Goal: Task Accomplishment & Management: Complete application form

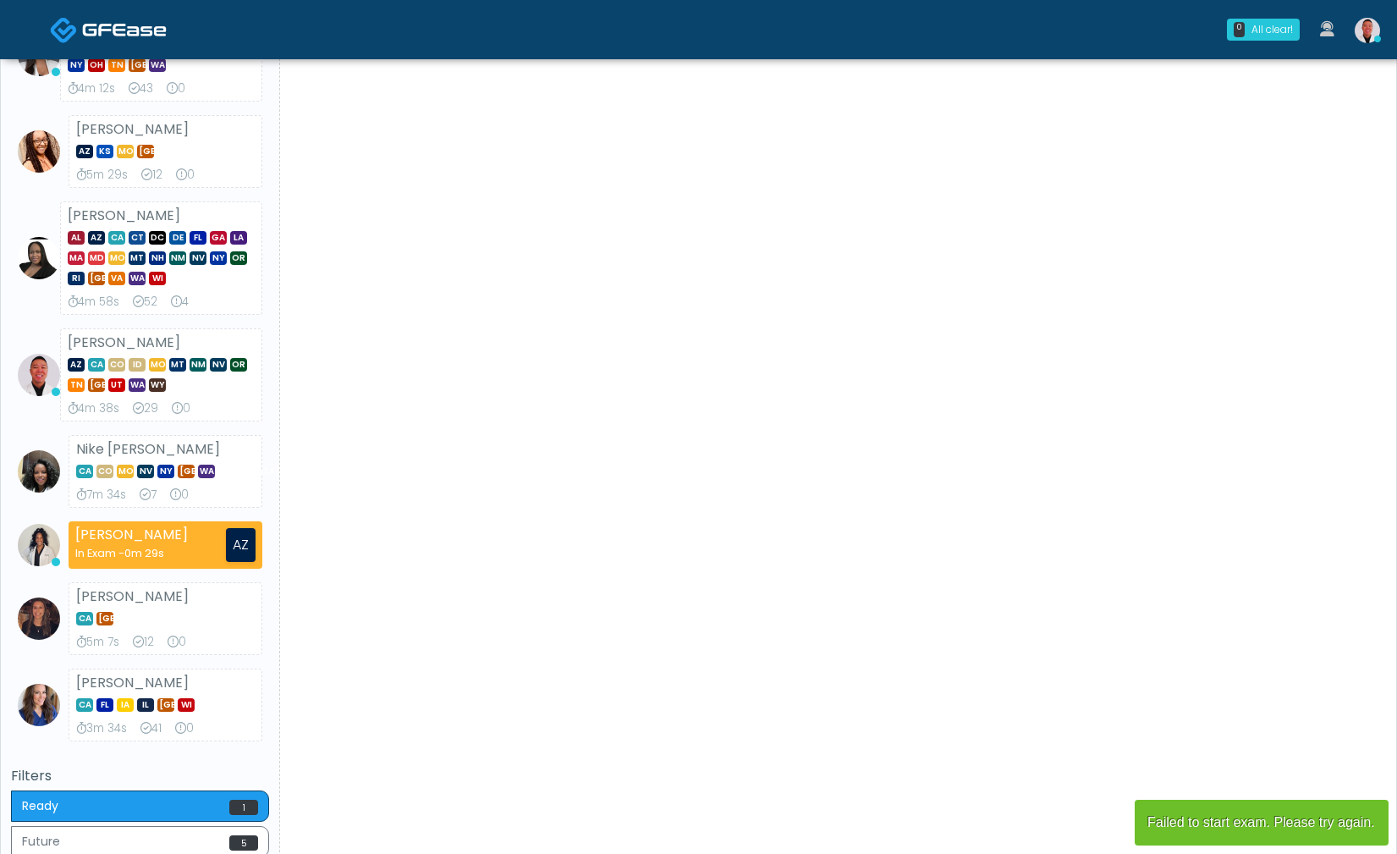
scroll to position [886, 0]
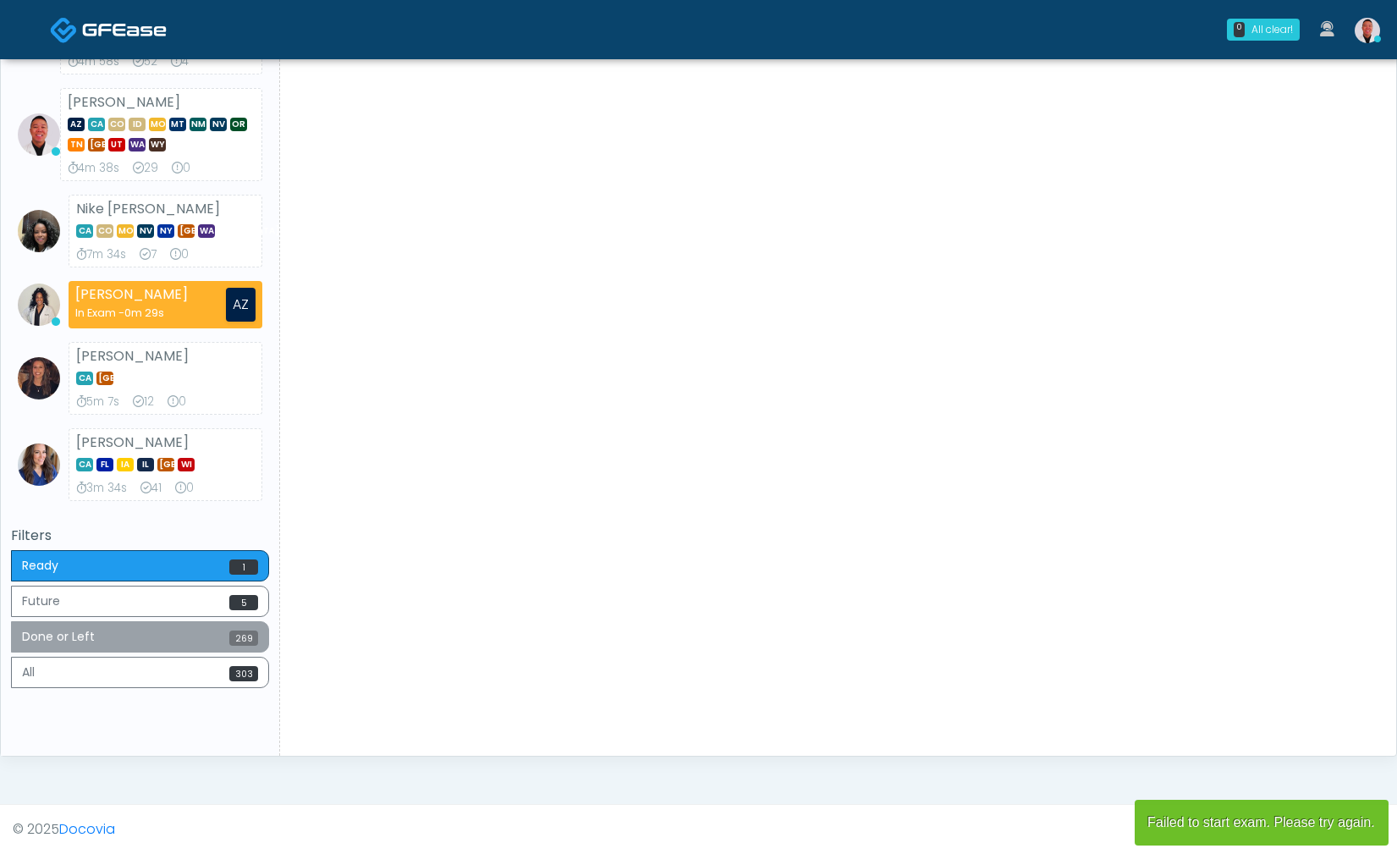
click at [181, 640] on button "Done or Left 269" at bounding box center [140, 636] width 258 height 31
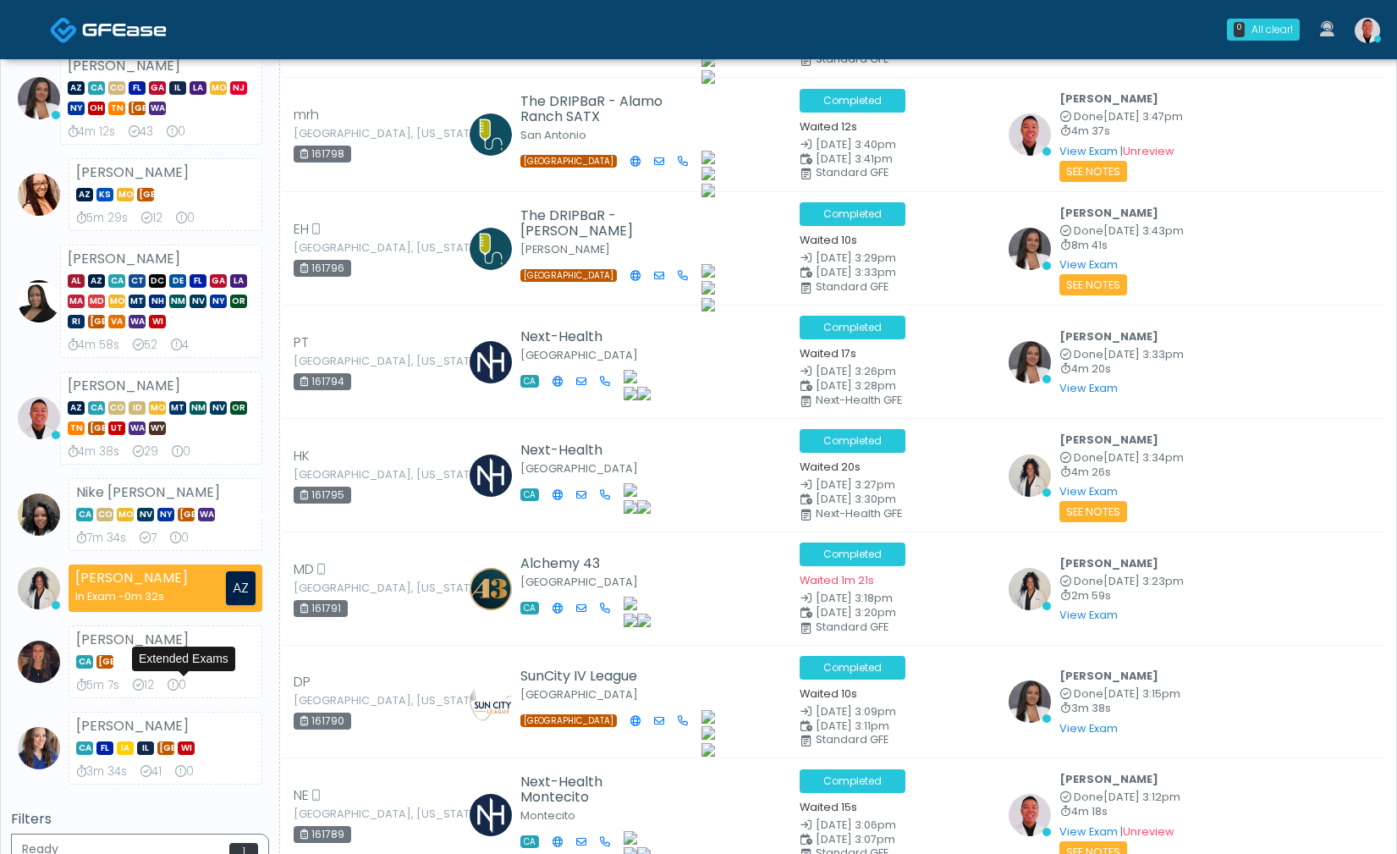
scroll to position [947, 0]
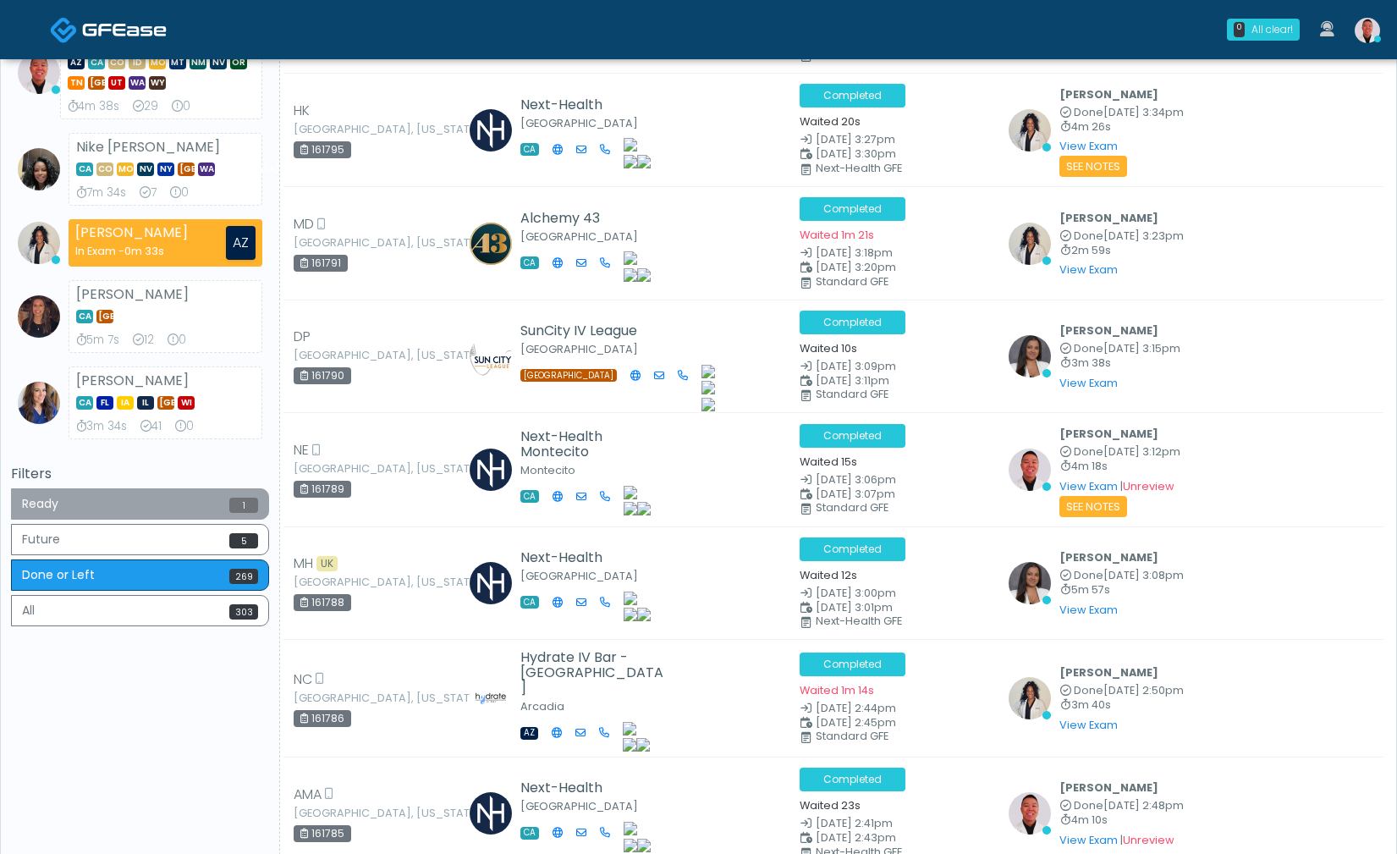
click at [202, 512] on button "Ready 1" at bounding box center [140, 503] width 258 height 31
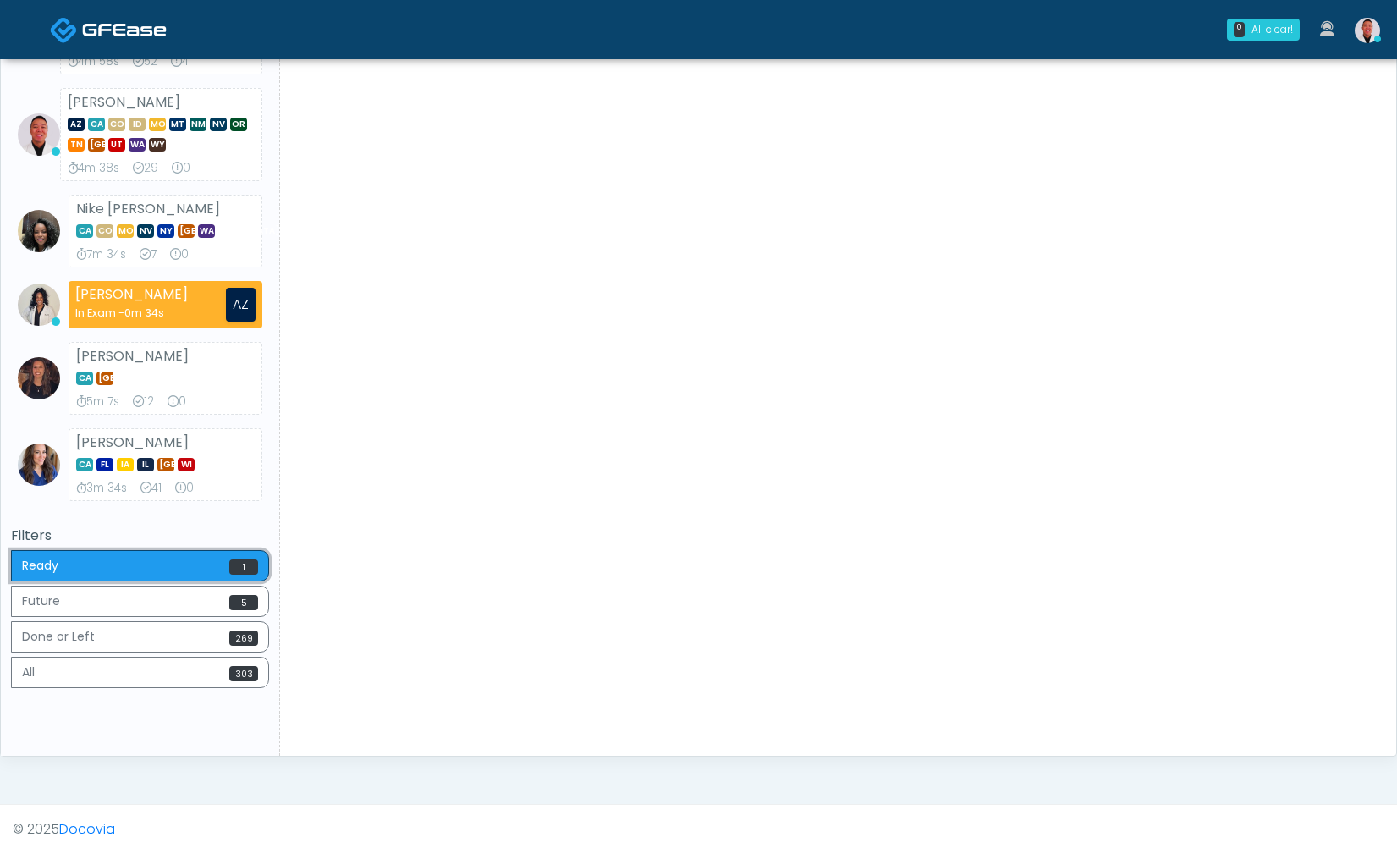
scroll to position [0, 0]
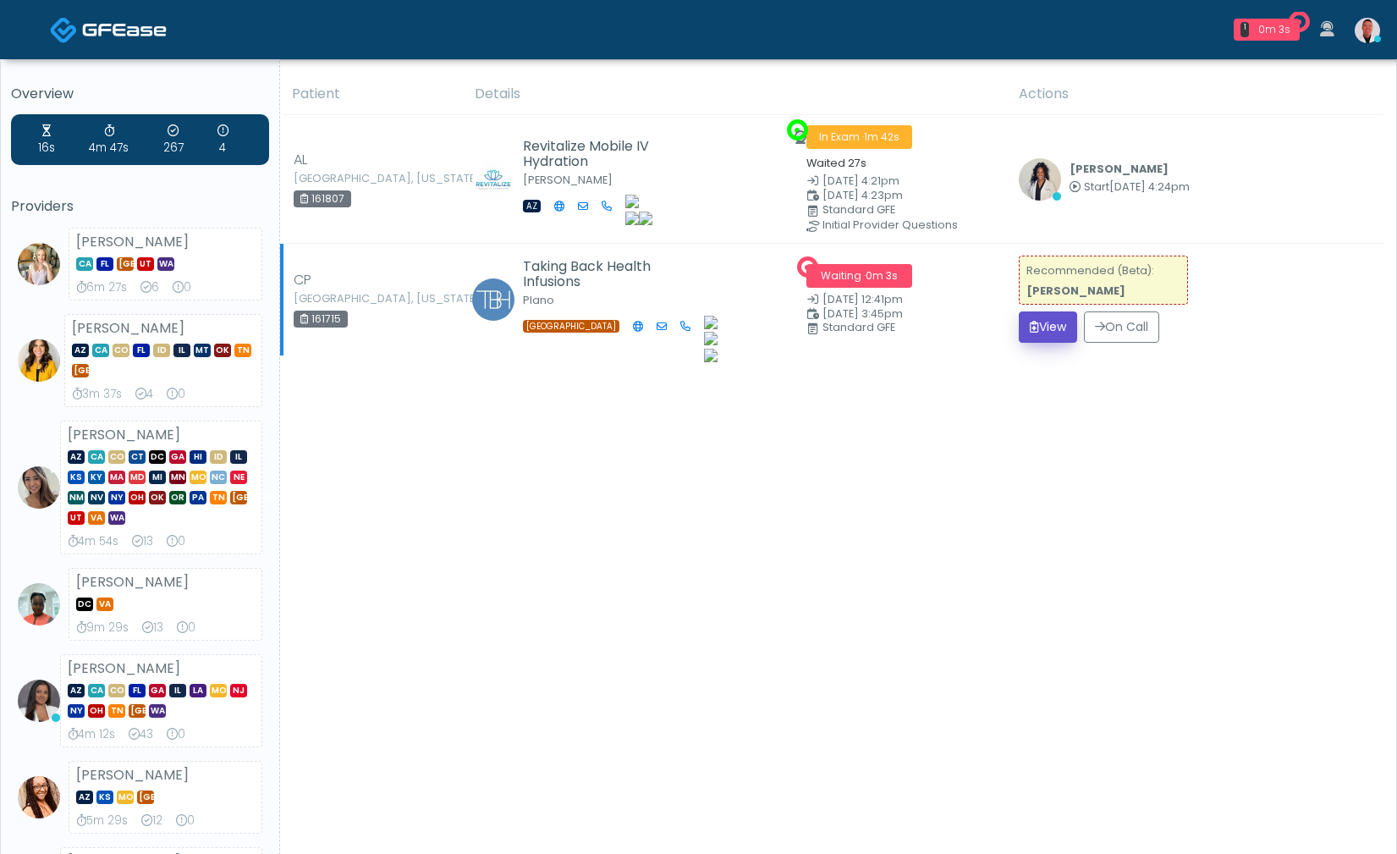
click at [1019, 321] on button "View" at bounding box center [1048, 326] width 58 height 31
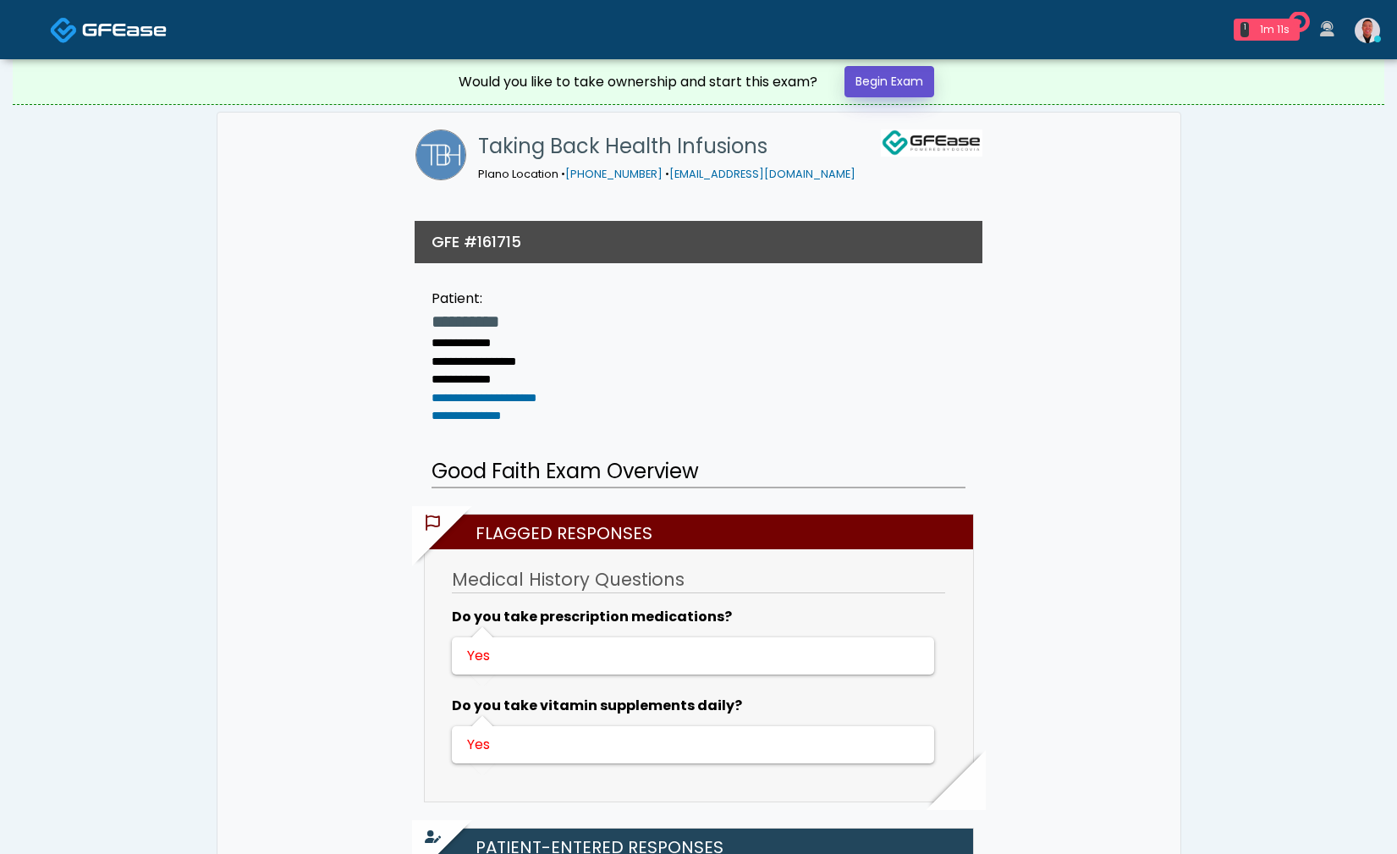
click at [908, 84] on link "Begin Exam" at bounding box center [889, 81] width 90 height 31
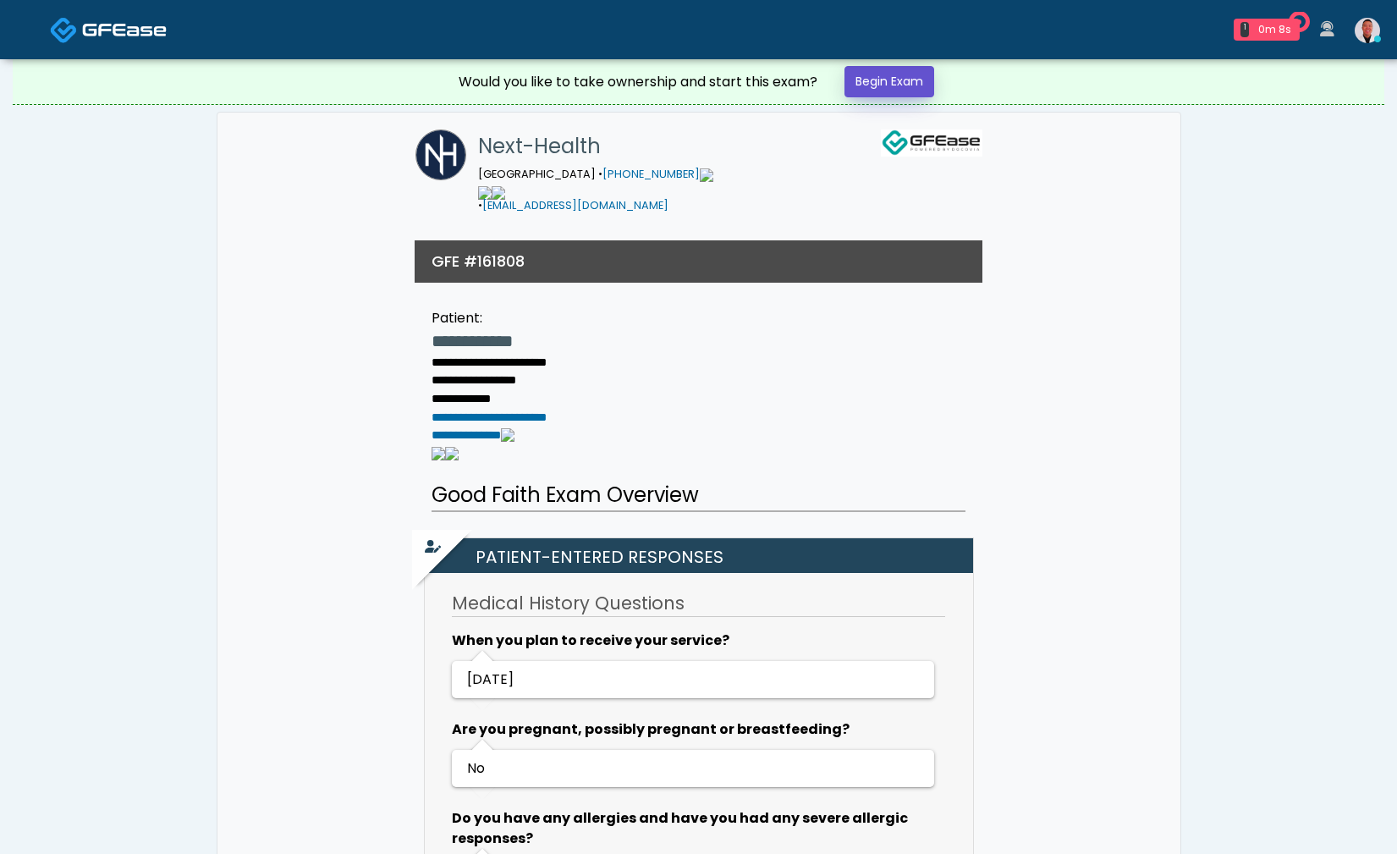
click at [875, 85] on link "Begin Exam" at bounding box center [889, 81] width 90 height 31
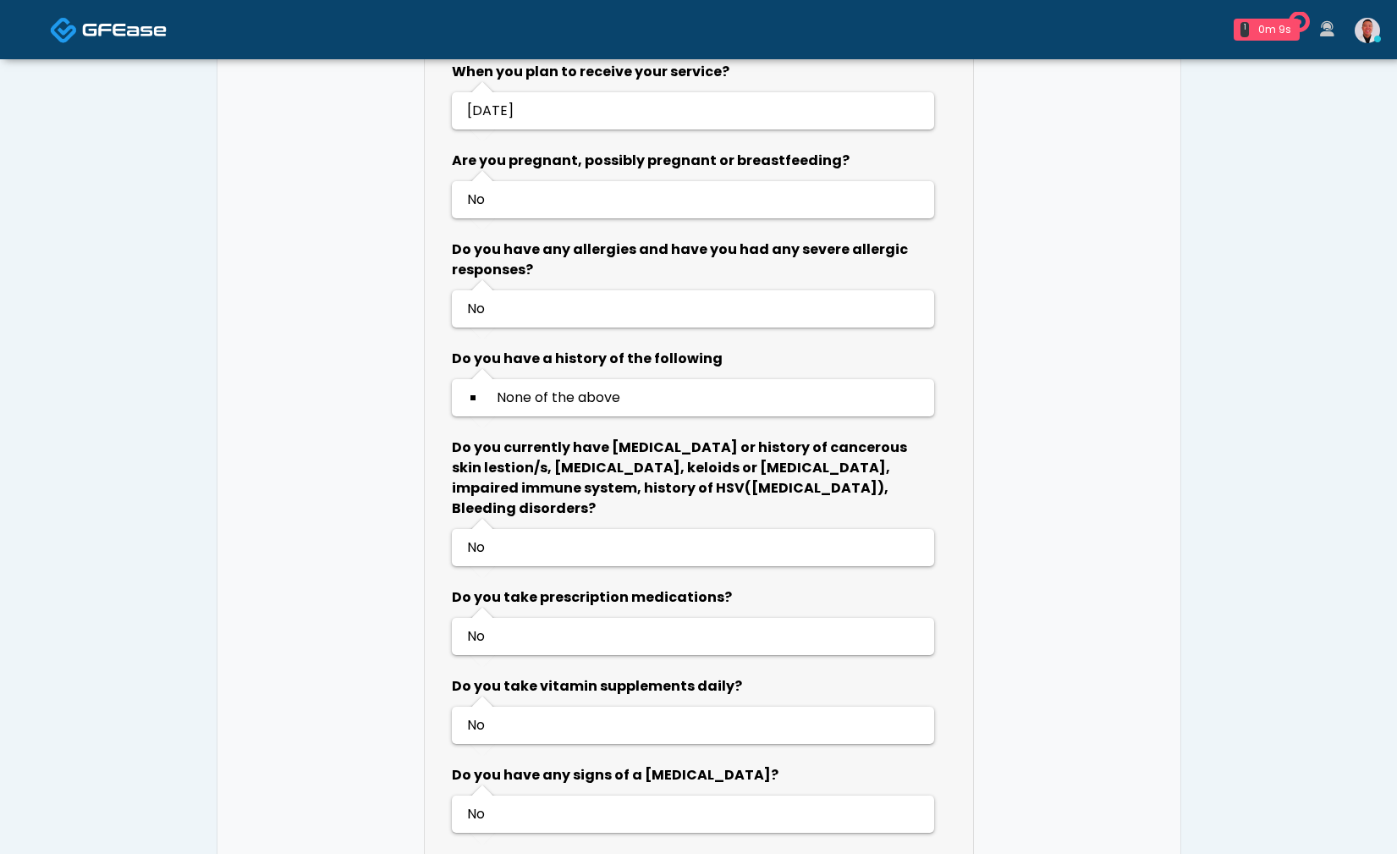
scroll to position [740, 0]
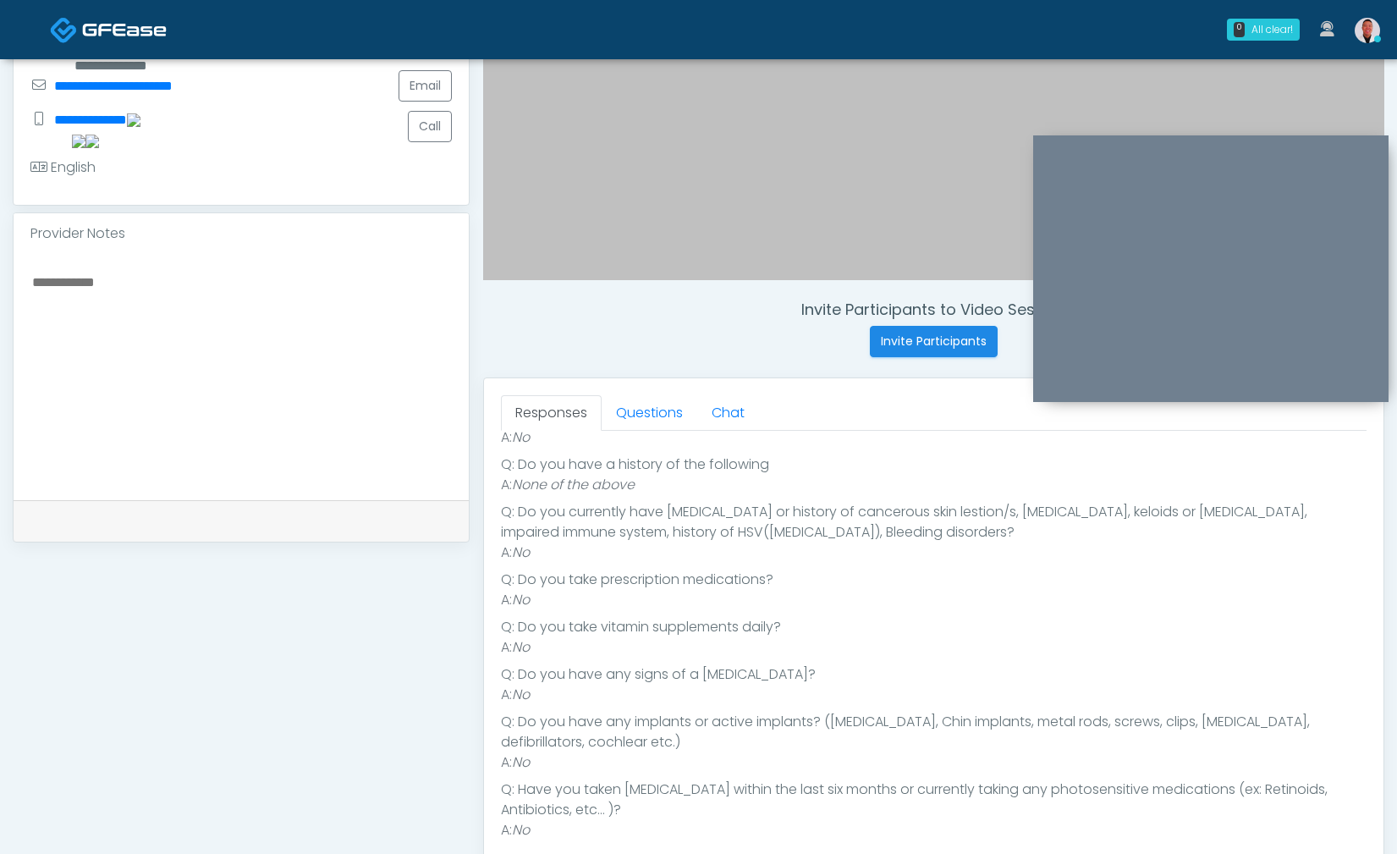
scroll to position [453, 0]
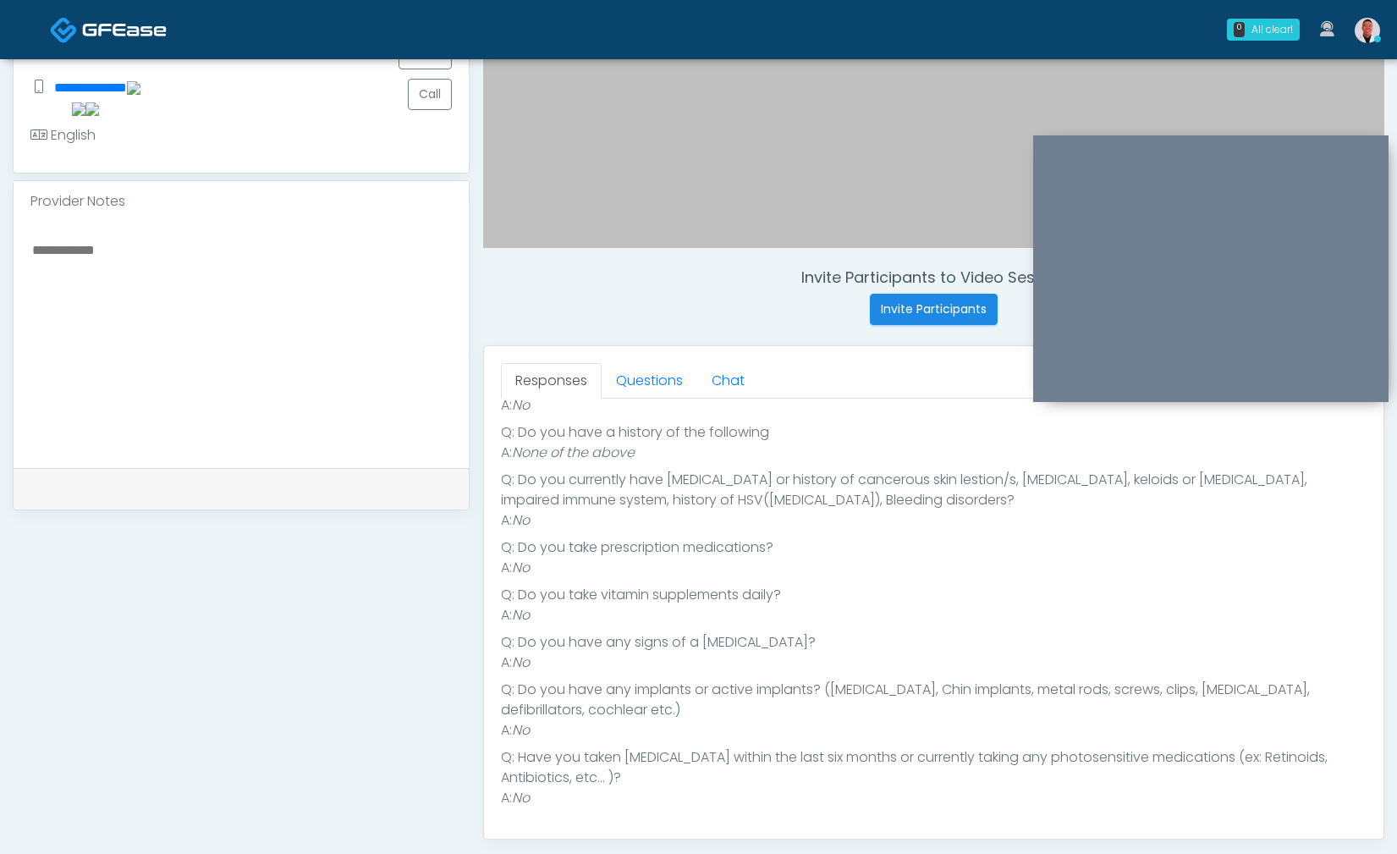
click at [362, 311] on textarea at bounding box center [240, 342] width 421 height 206
type textarea "*"
type textarea "**********"
click at [656, 375] on link "Questions" at bounding box center [649, 381] width 96 height 36
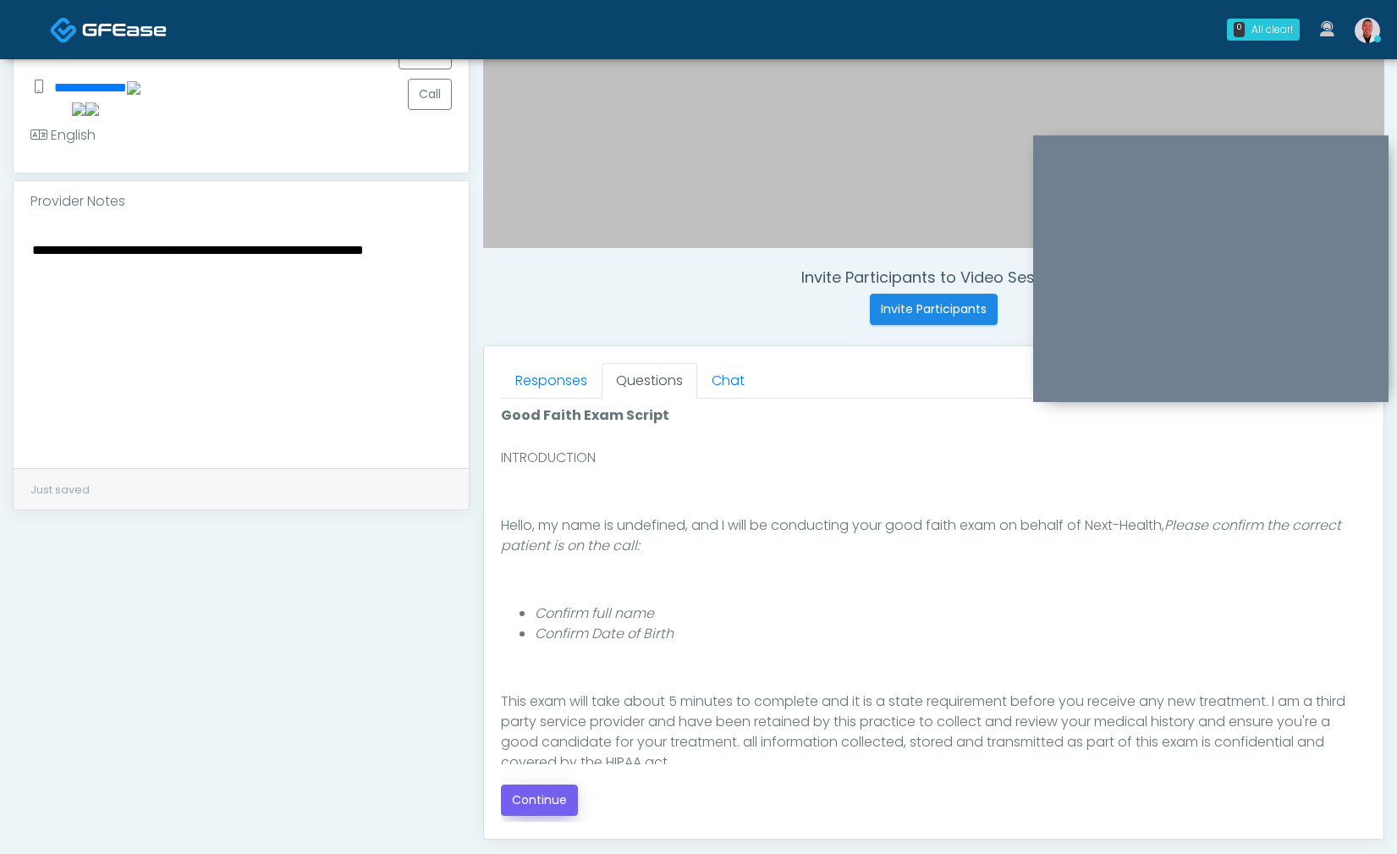
scroll to position [120, 0]
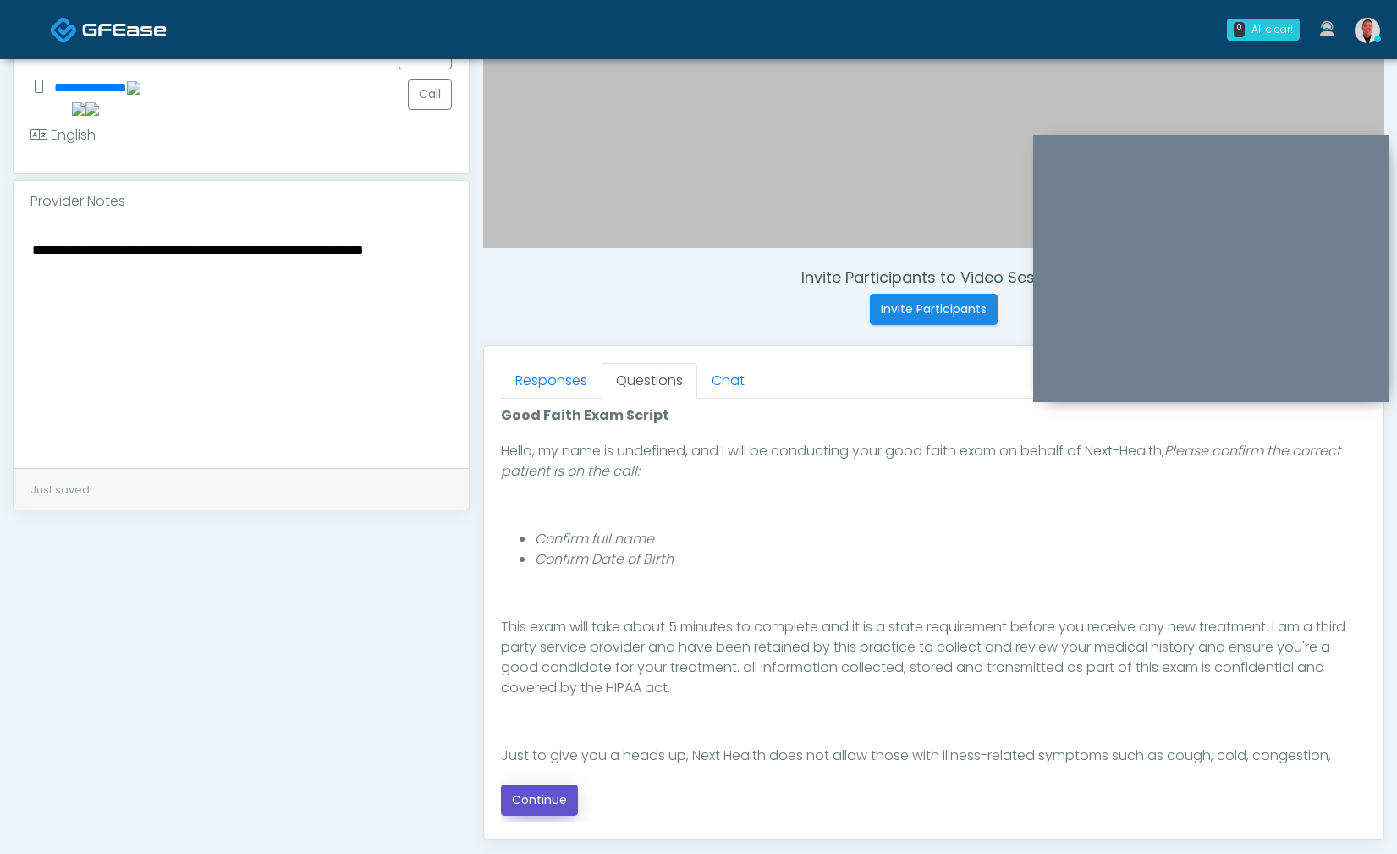
click at [541, 784] on button "Continue" at bounding box center [539, 799] width 77 height 31
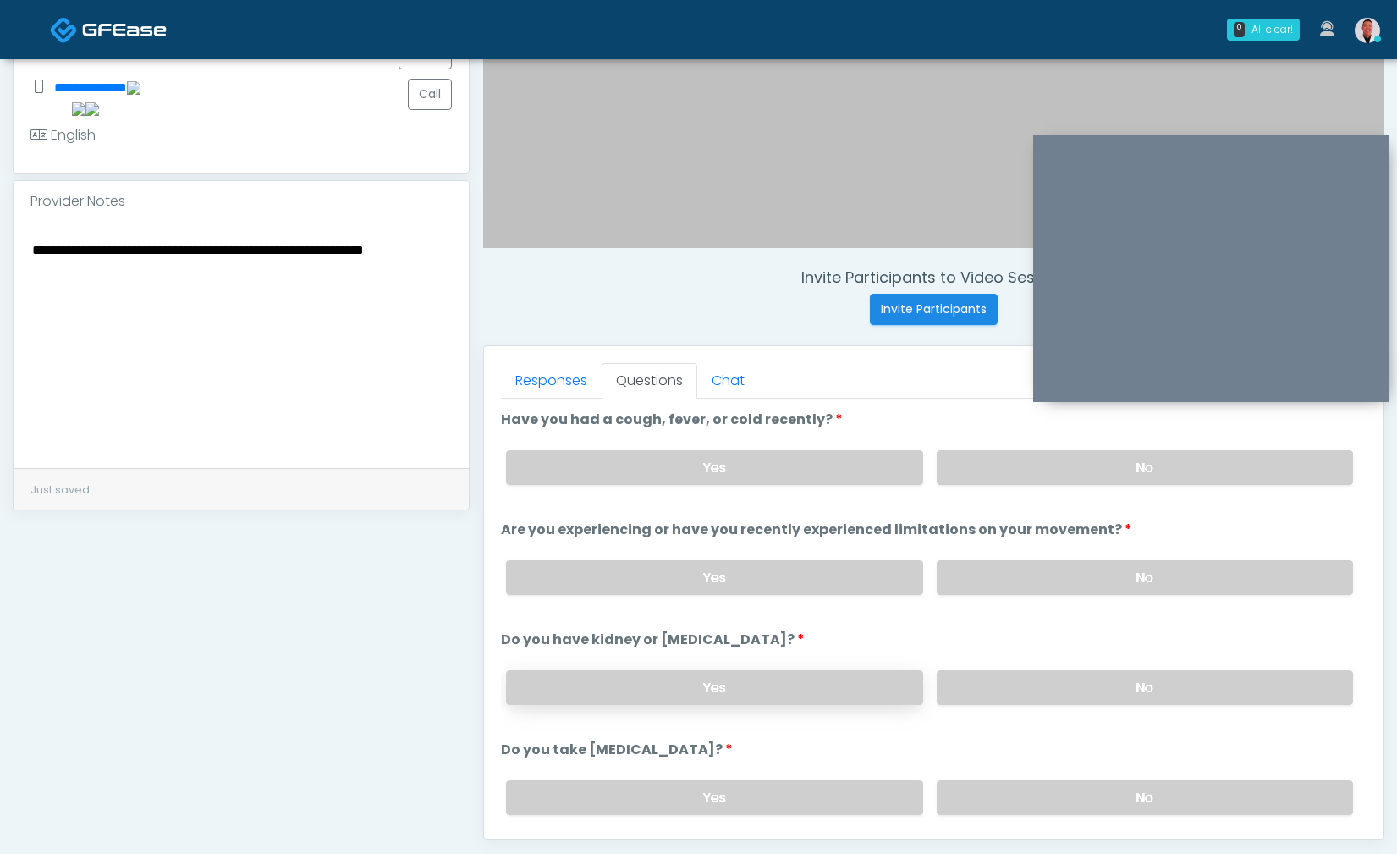
scroll to position [665, 0]
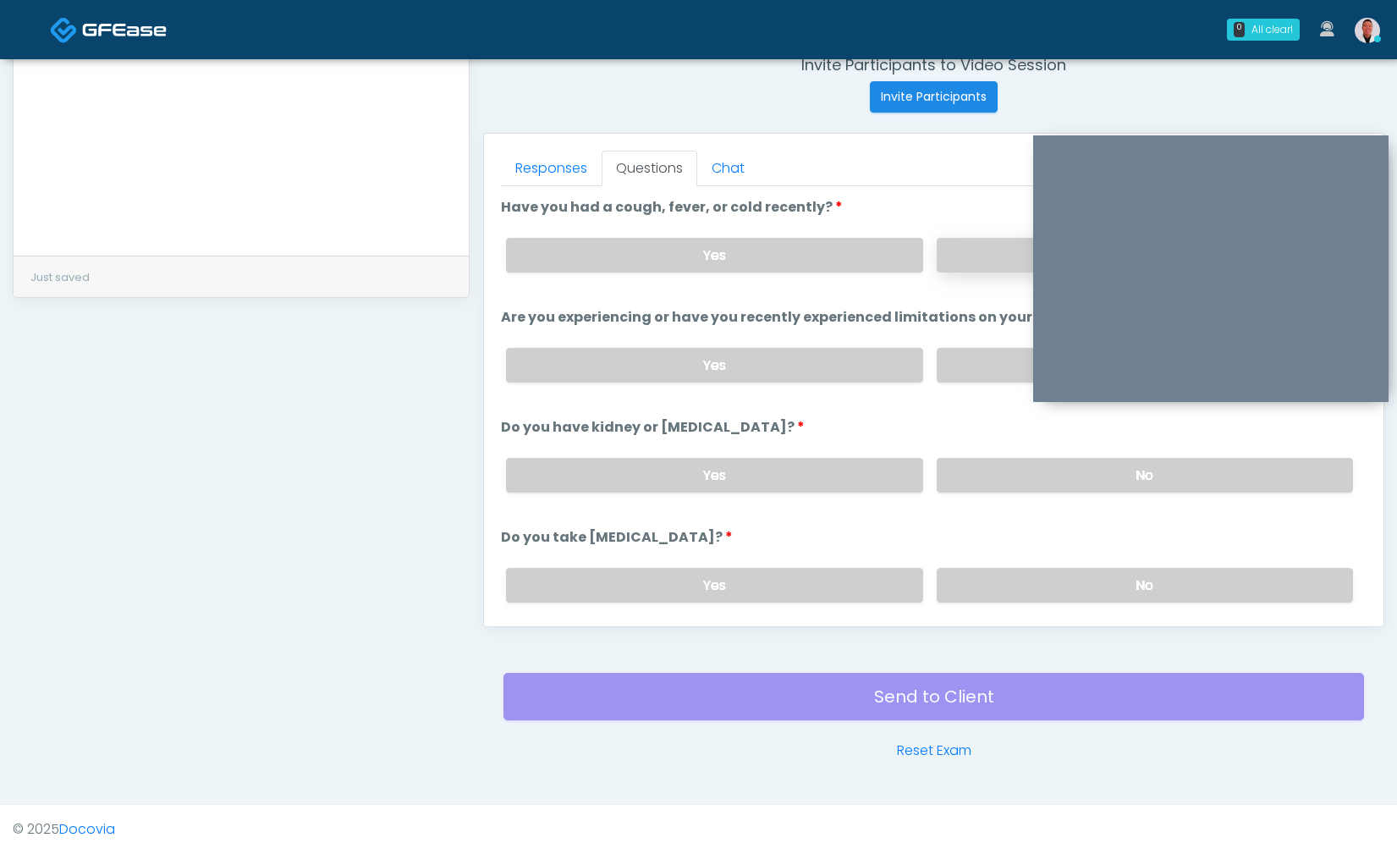
click at [1013, 263] on label "No" at bounding box center [1145, 255] width 416 height 35
click at [978, 360] on label "No" at bounding box center [1145, 365] width 416 height 35
drag, startPoint x: 976, startPoint y: 479, endPoint x: 969, endPoint y: 459, distance: 21.7
click at [976, 479] on label "No" at bounding box center [1145, 475] width 416 height 35
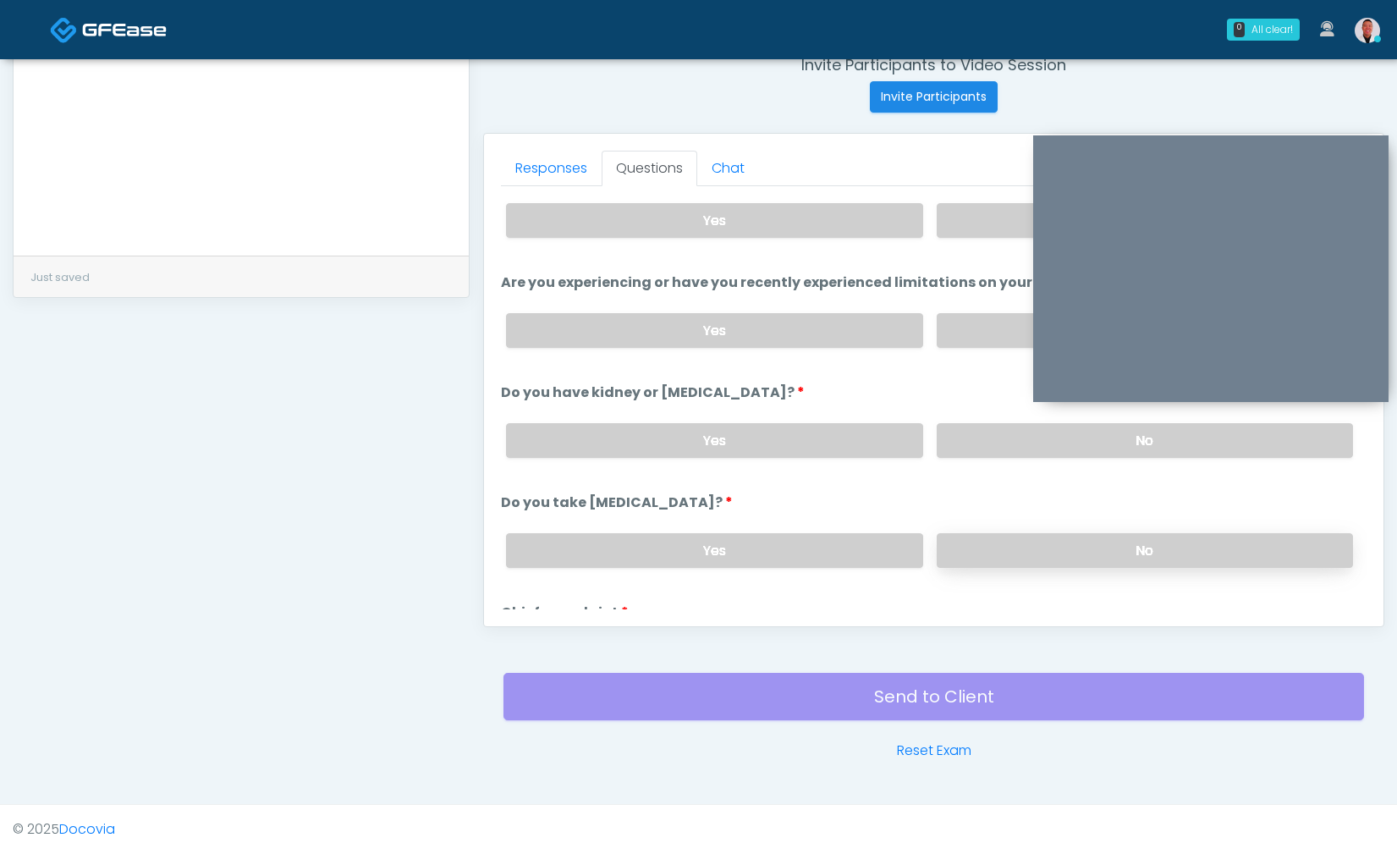
click at [1041, 537] on label "No" at bounding box center [1145, 550] width 416 height 35
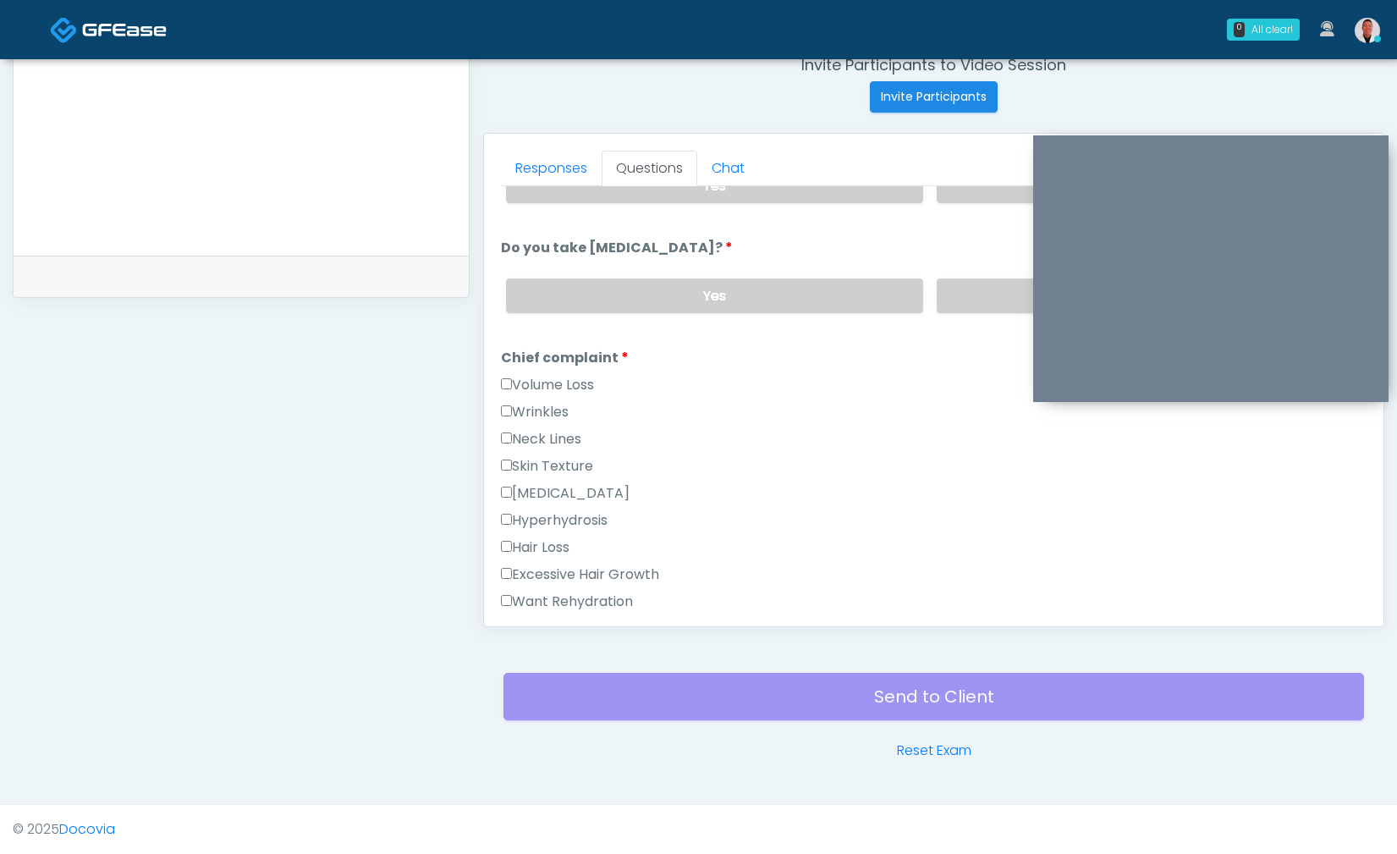
scroll to position [378, 0]
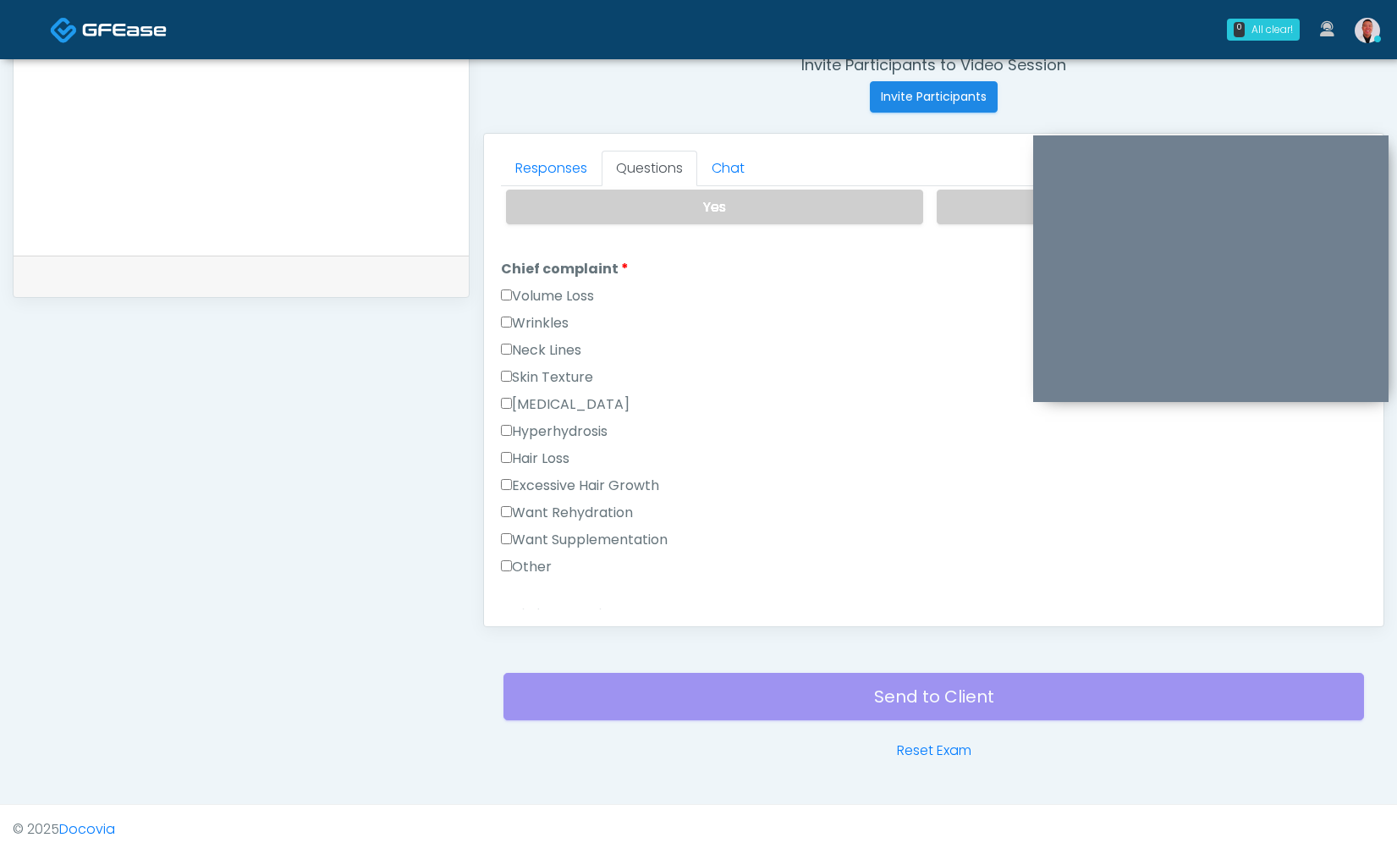
click at [518, 530] on label "Want Supplementation" at bounding box center [584, 540] width 167 height 20
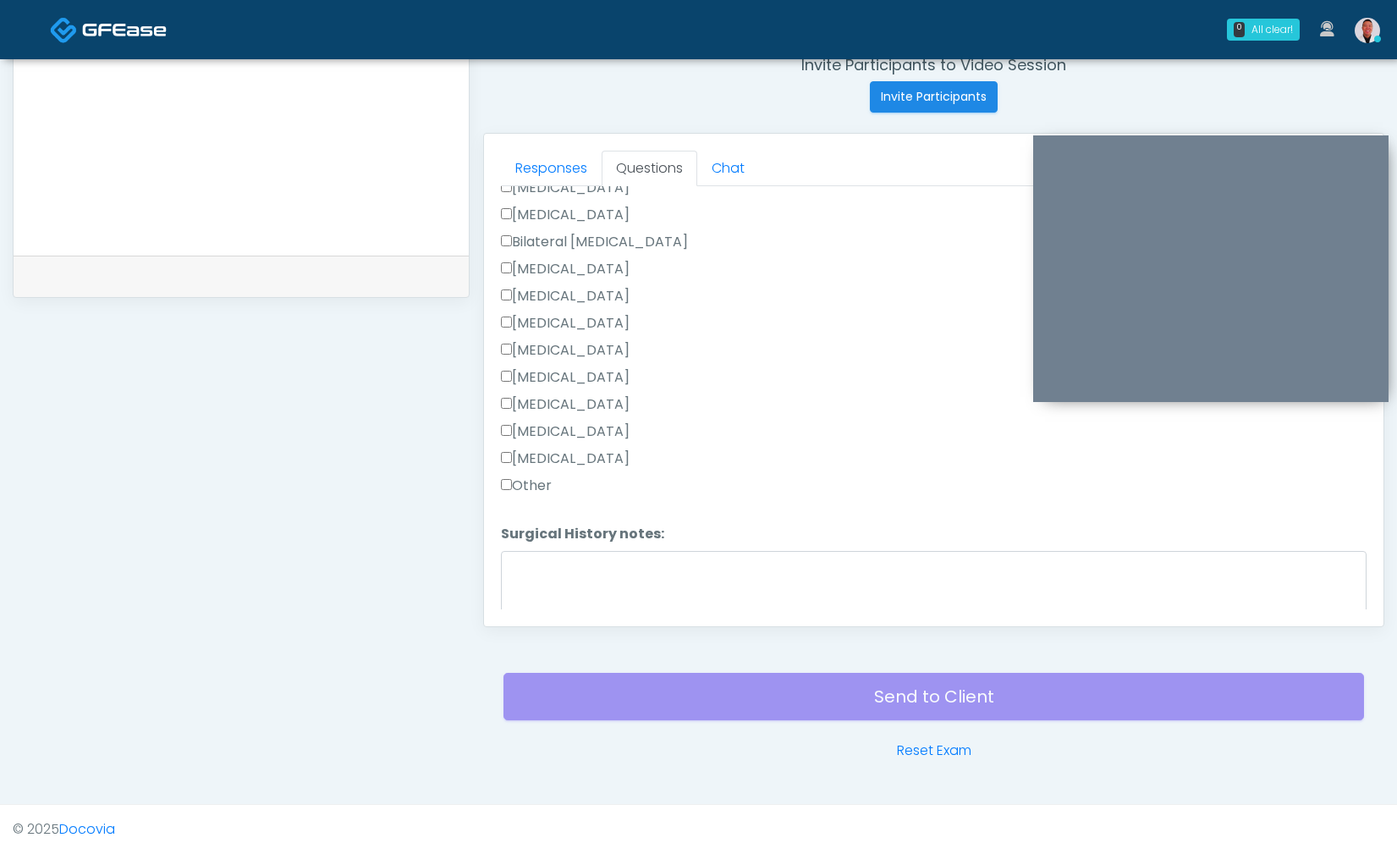
scroll to position [1055, 0]
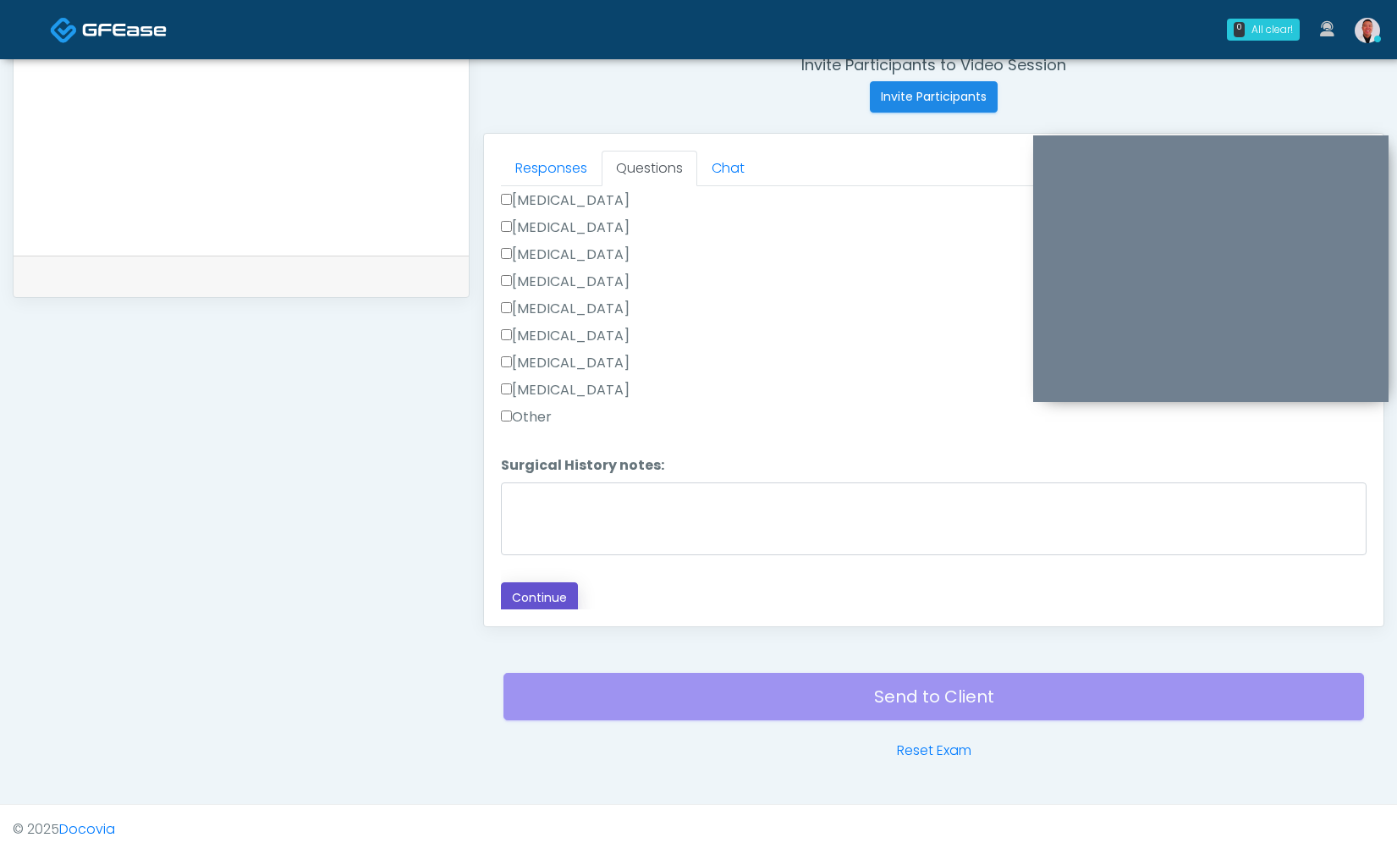
click at [563, 584] on button "Continue" at bounding box center [539, 597] width 77 height 31
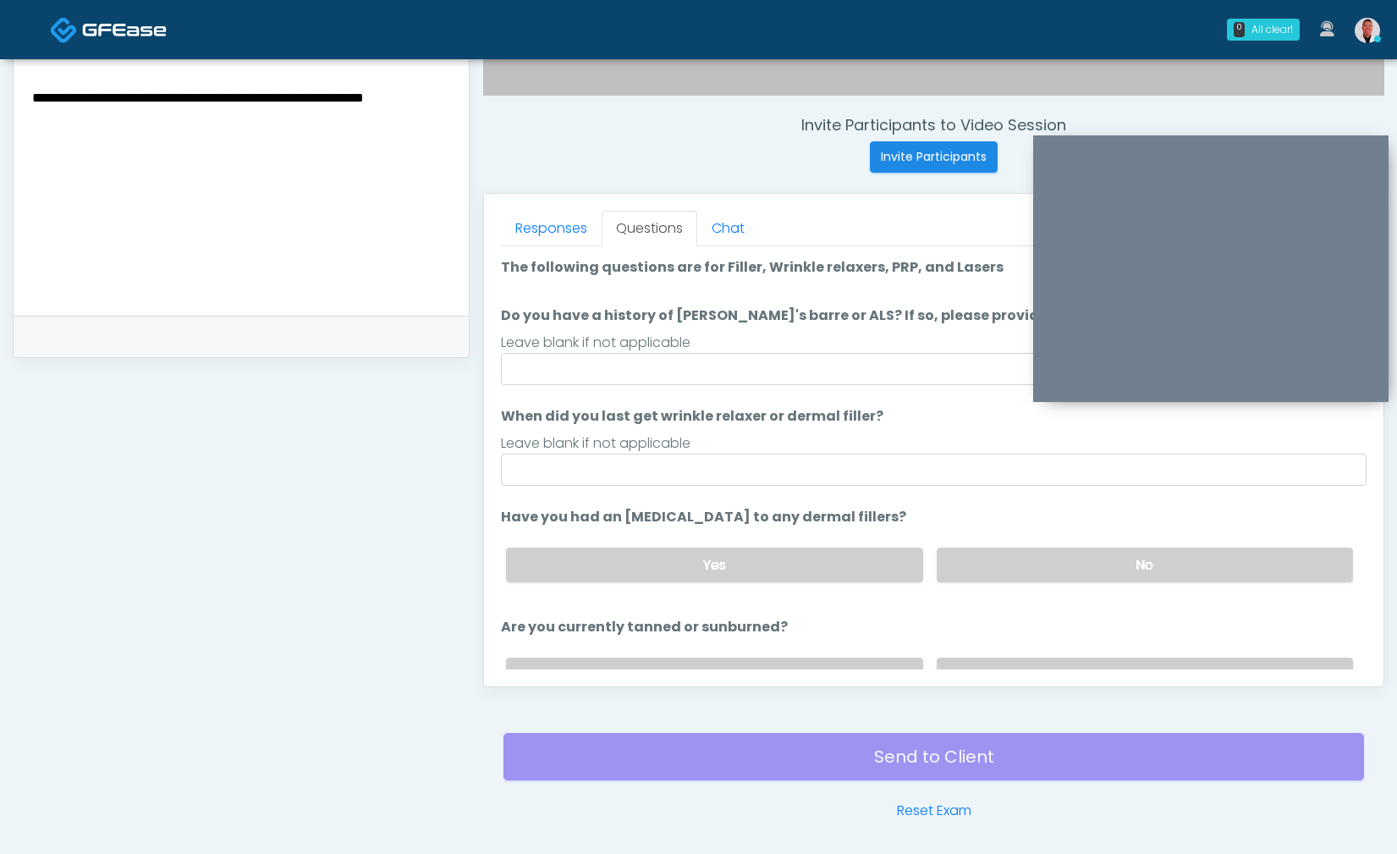
scroll to position [588, 0]
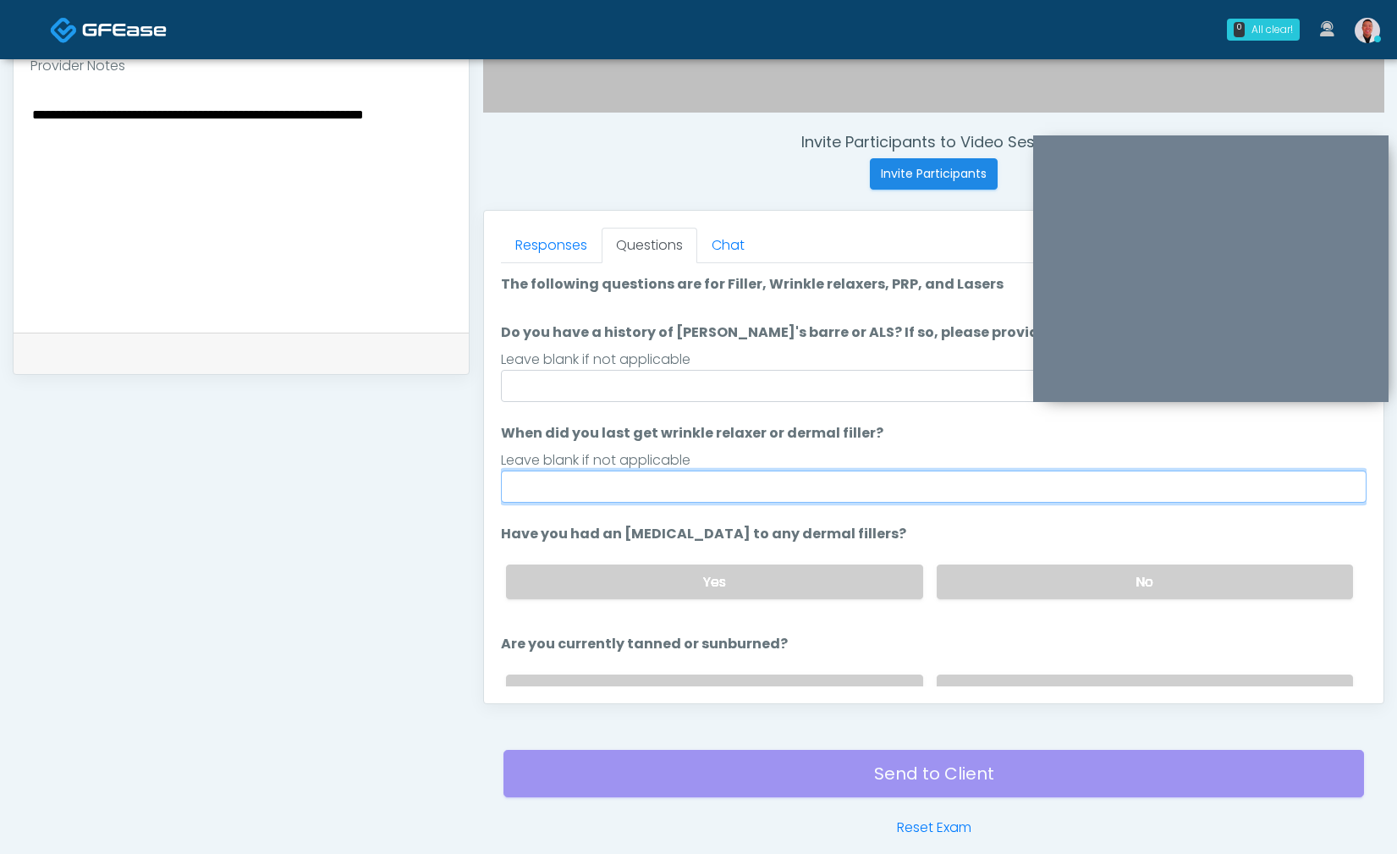
click at [684, 486] on input "When did you last get wrinkle relaxer or dermal filler?" at bounding box center [933, 486] width 865 height 32
type input "**********"
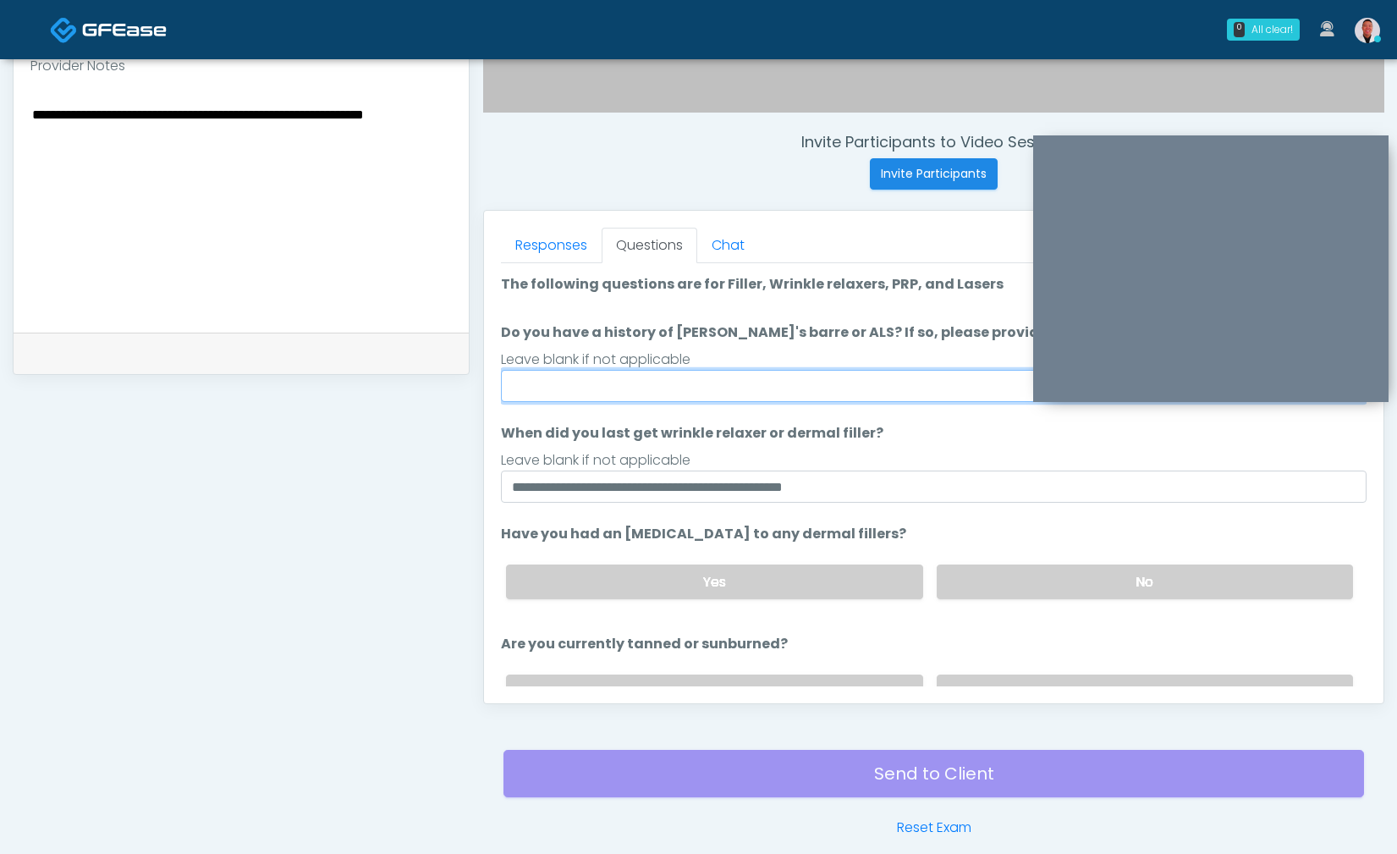
click at [679, 380] on input "Do you have a history of Guillain's barre or ALS? If so, please provide details." at bounding box center [933, 386] width 865 height 32
type input "**"
click at [981, 544] on li "Have you had an allergic response to any dermal fillers? Have you had an allerg…" at bounding box center [933, 568] width 865 height 89
click at [1003, 589] on label "No" at bounding box center [1145, 581] width 416 height 35
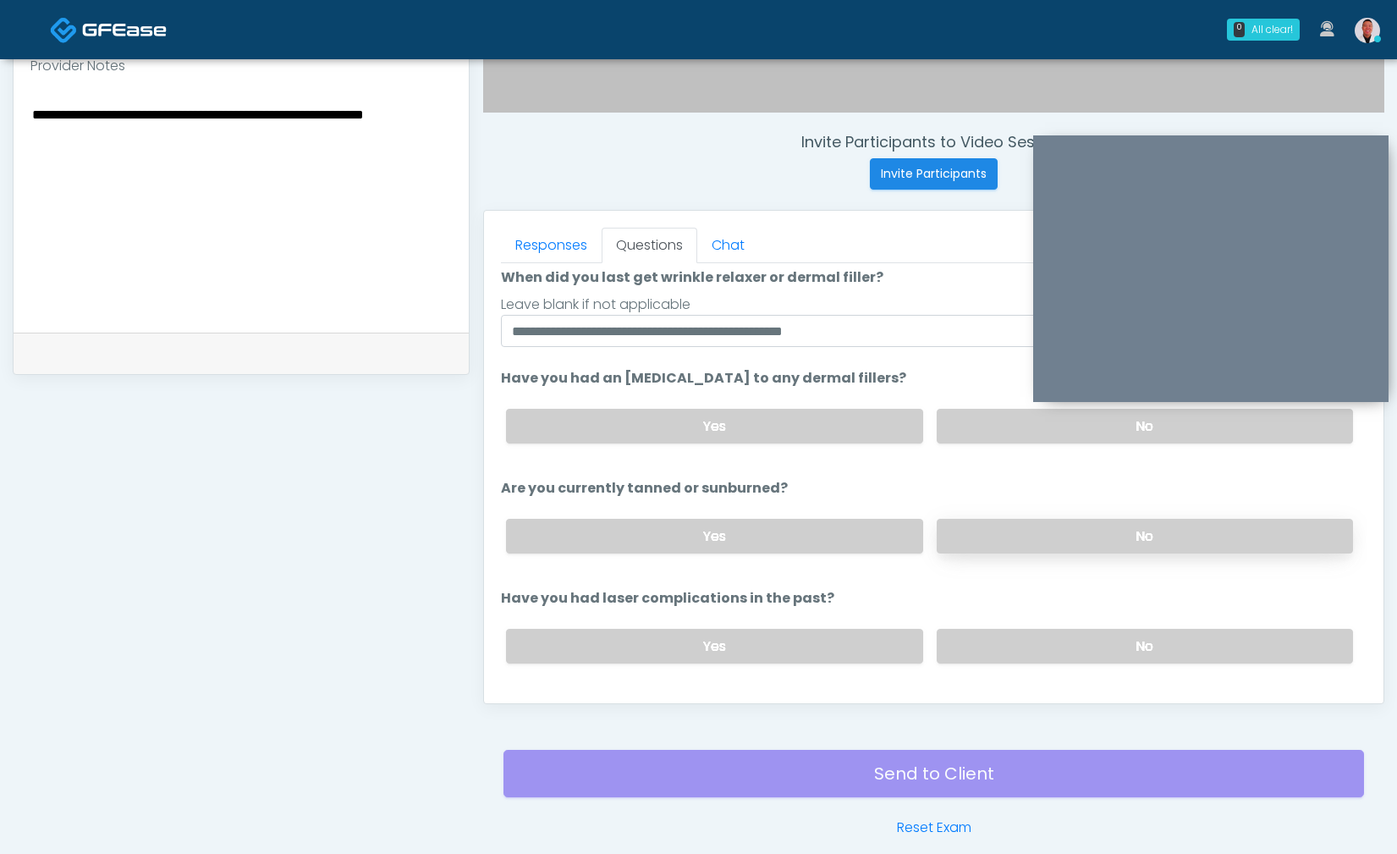
click at [979, 536] on label "No" at bounding box center [1145, 536] width 416 height 35
click at [980, 639] on label "No" at bounding box center [1145, 646] width 416 height 35
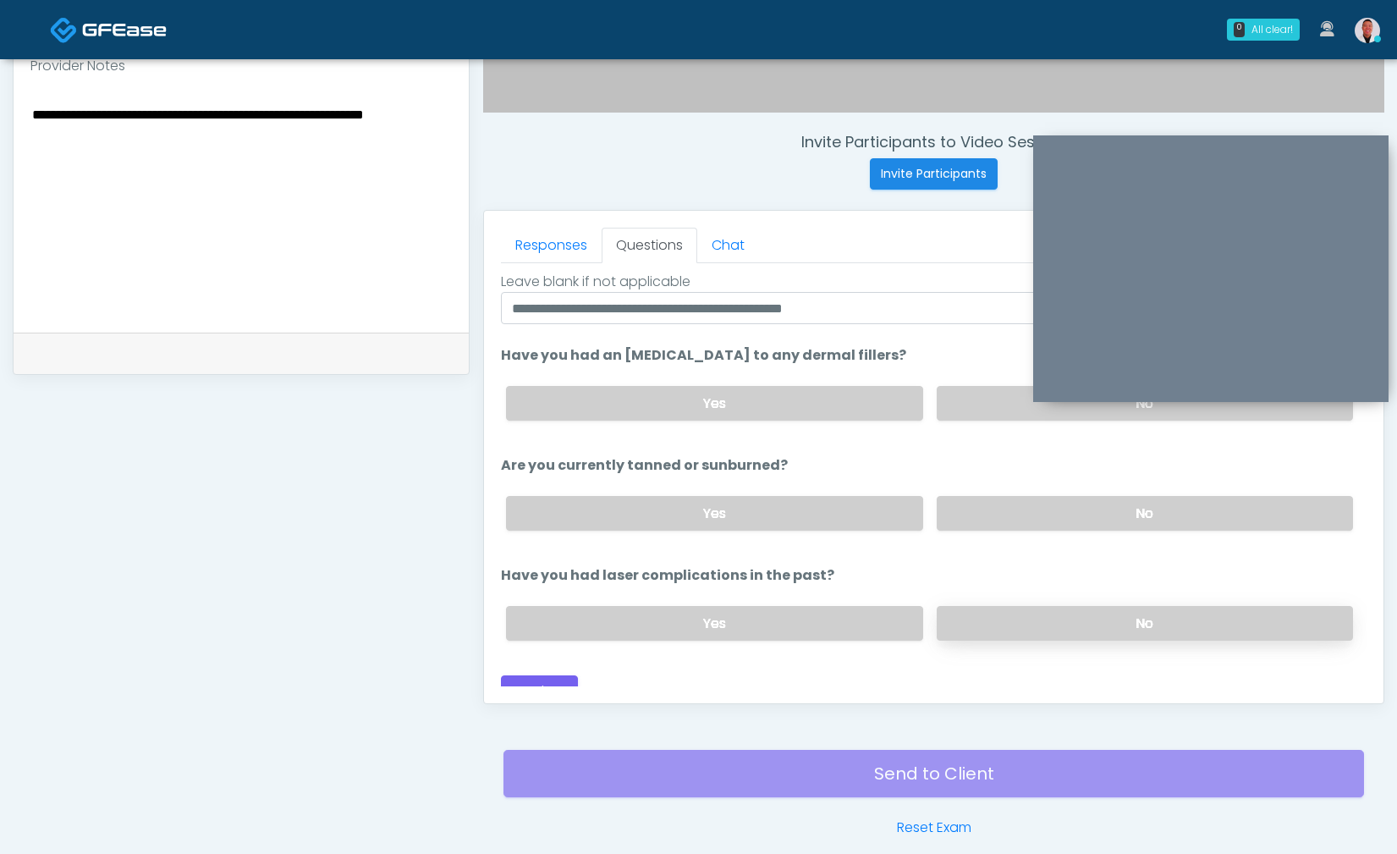
scroll to position [196, 0]
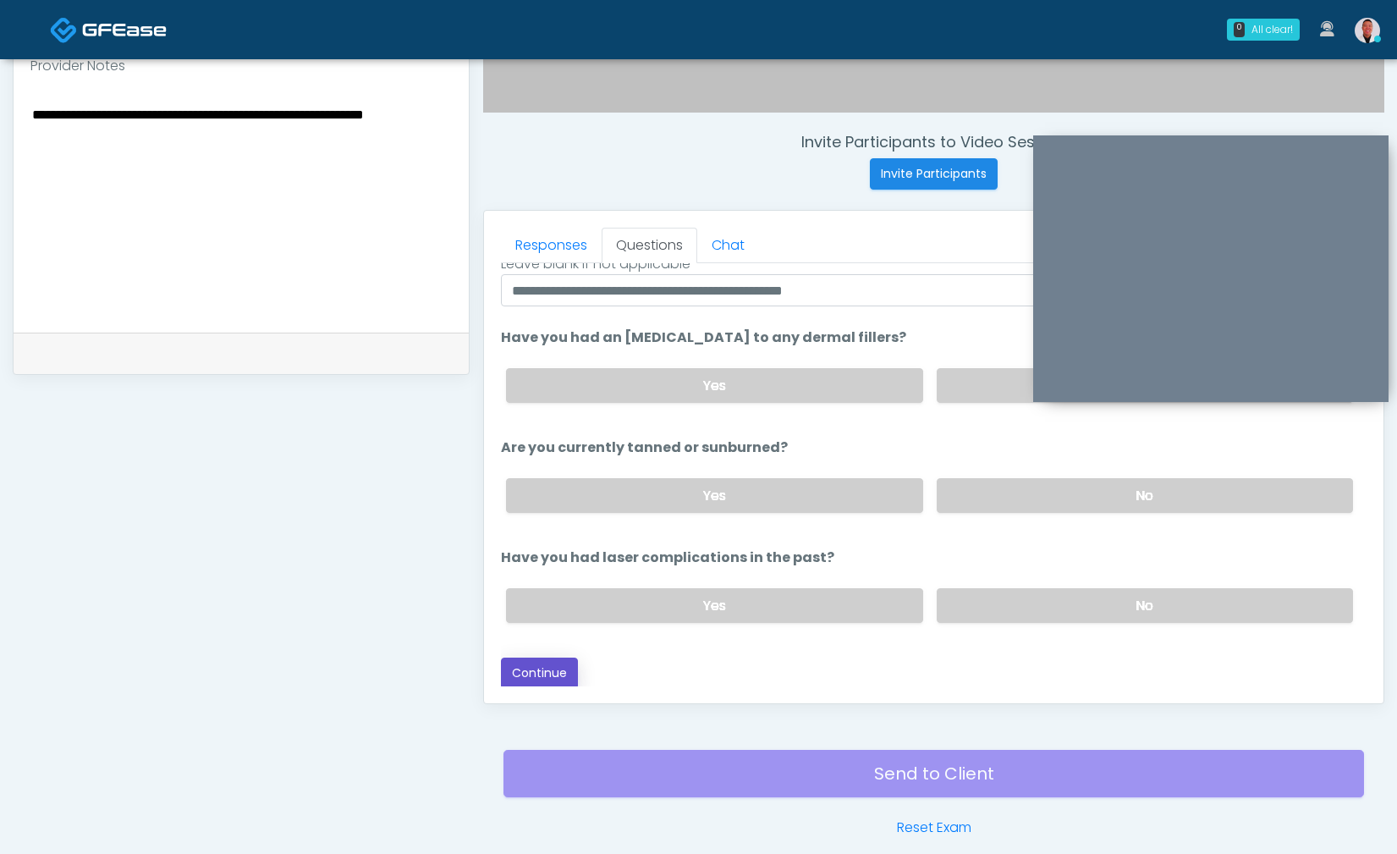
click at [530, 674] on button "Continue" at bounding box center [539, 672] width 77 height 31
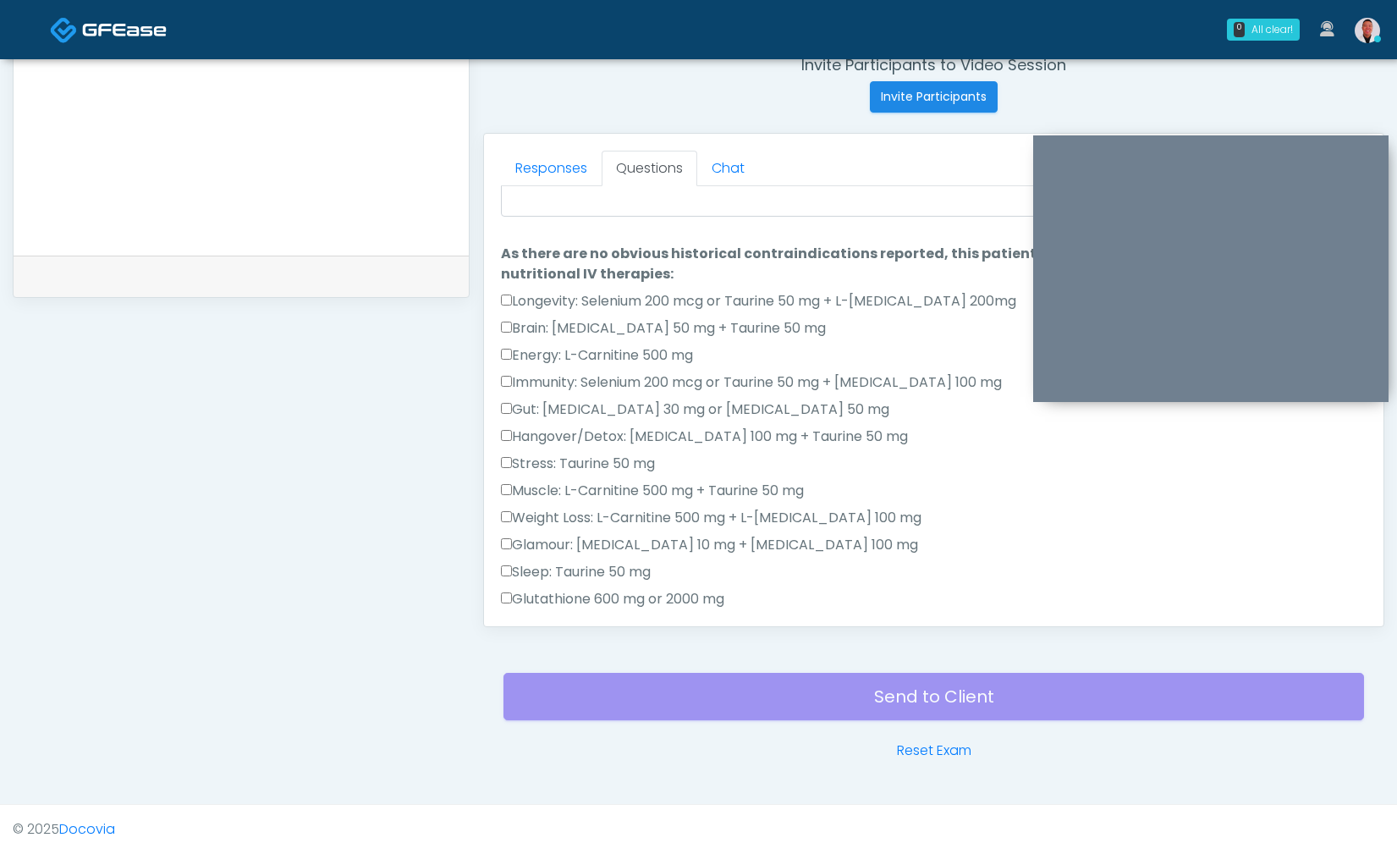
scroll to position [0, 0]
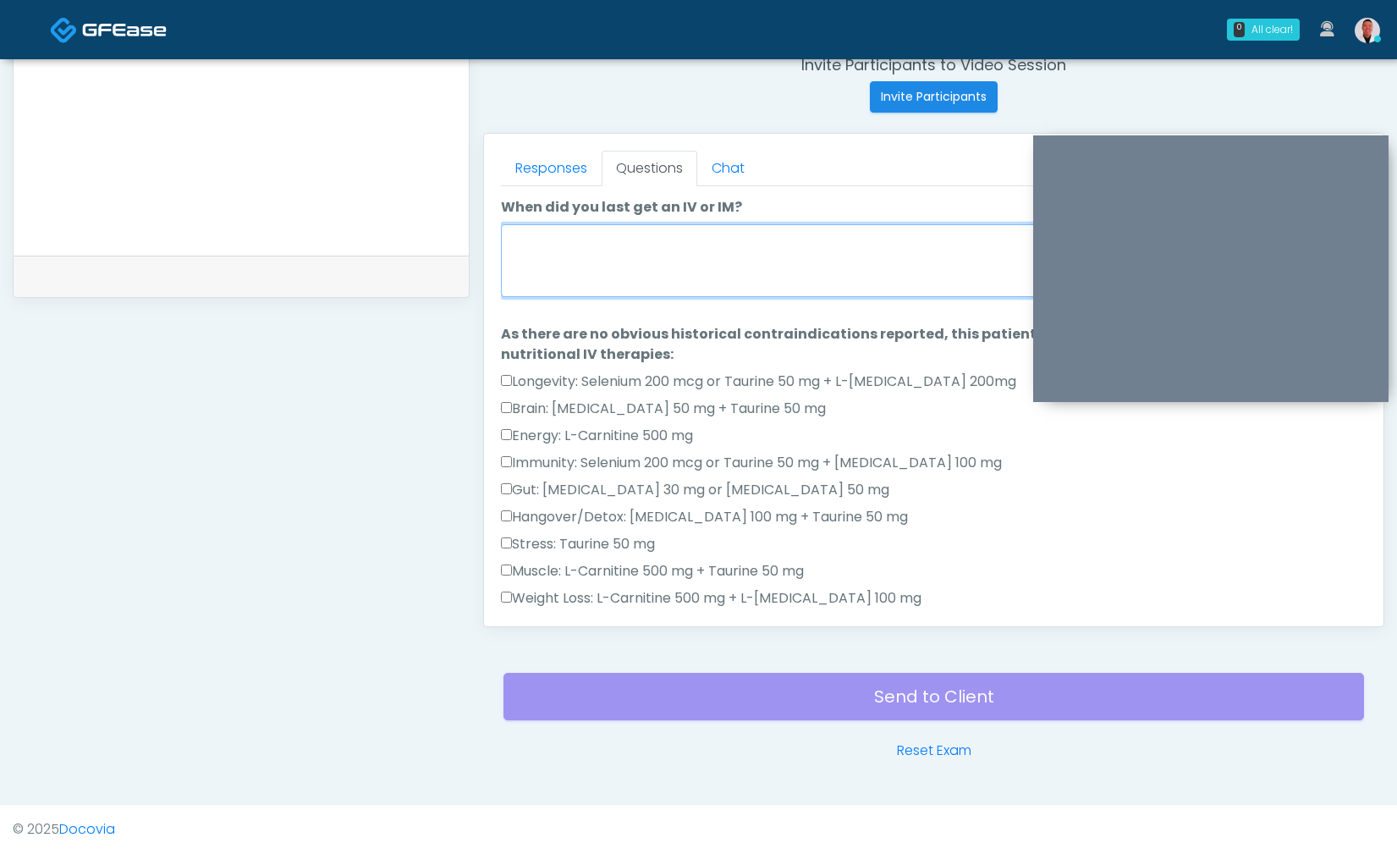
click at [794, 265] on textarea "When did you last get an IV or IM?" at bounding box center [933, 260] width 865 height 73
type textarea "*"
click at [549, 166] on link "Responses" at bounding box center [551, 169] width 101 height 36
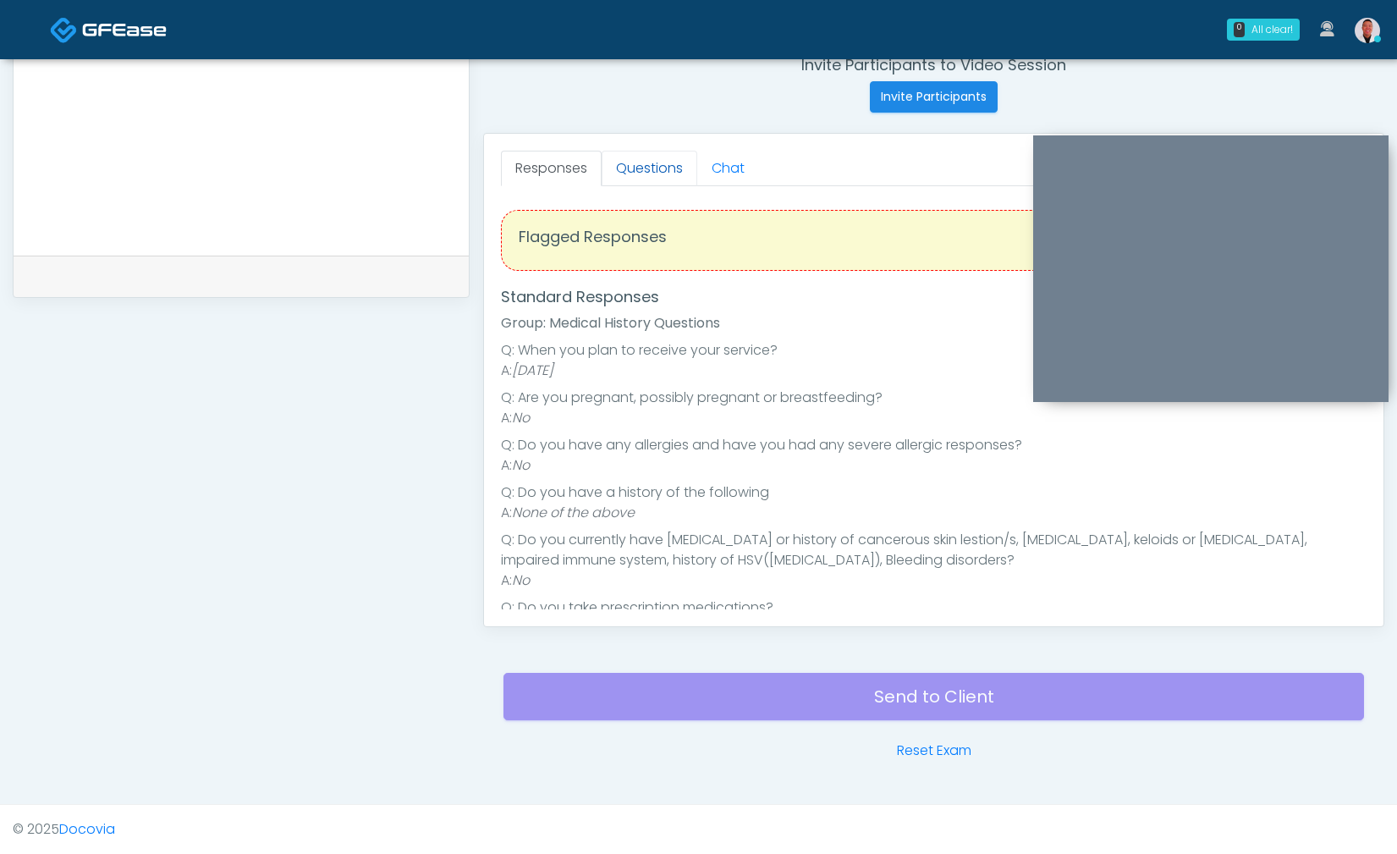
click at [661, 161] on link "Questions" at bounding box center [649, 169] width 96 height 36
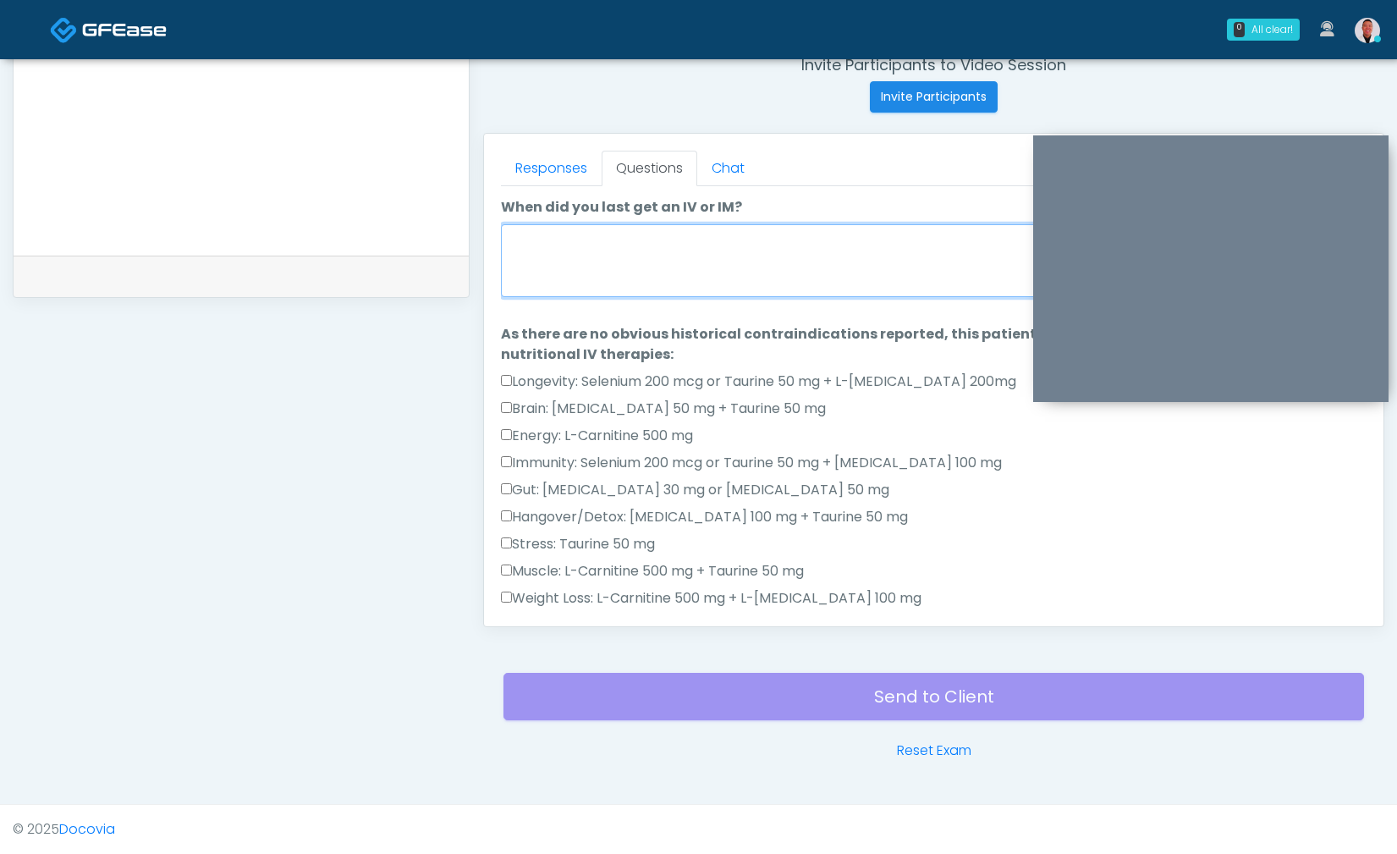
click at [633, 276] on textarea "When did you last get an IV or IM?" at bounding box center [933, 260] width 865 height 73
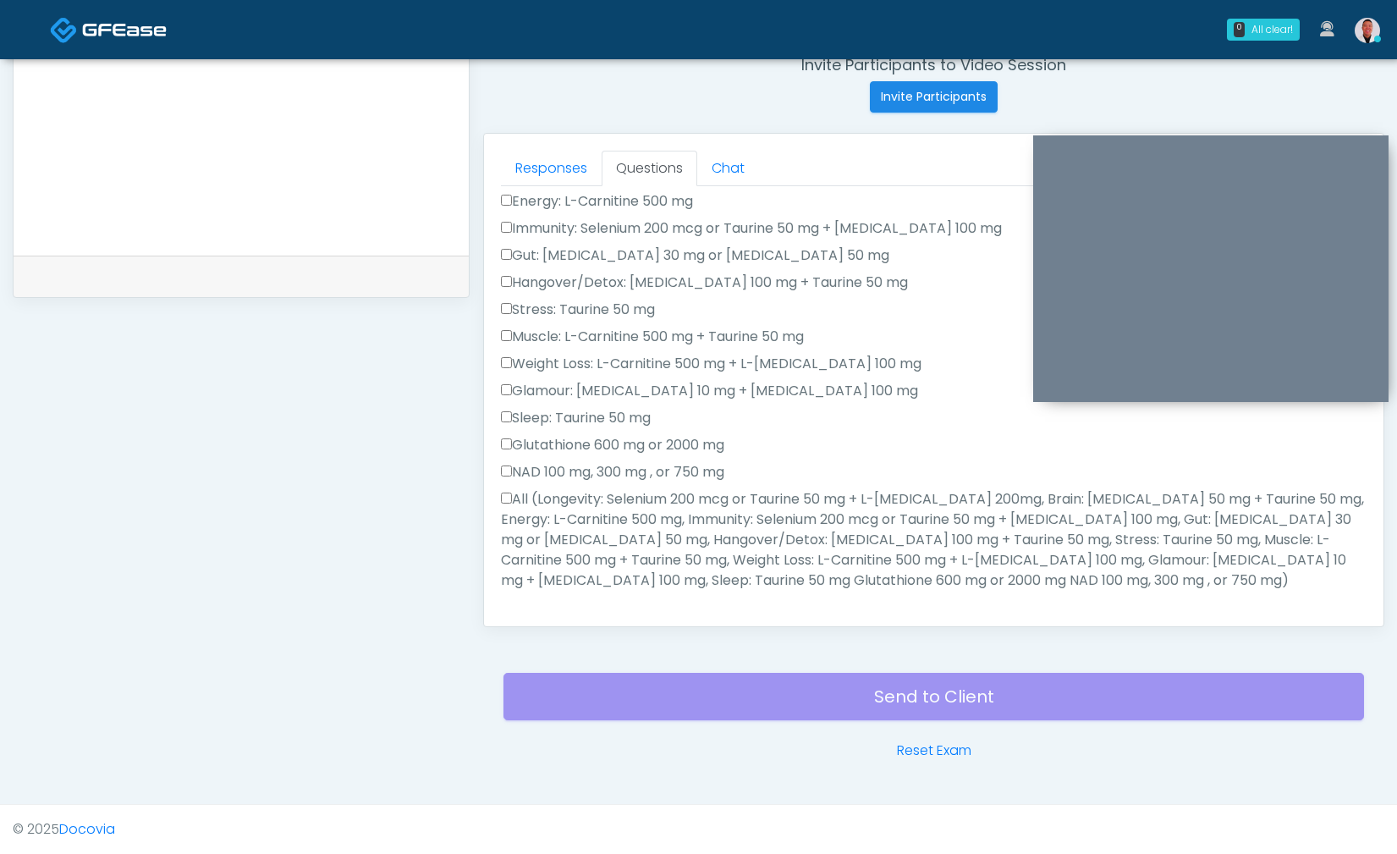
type textarea "**********"
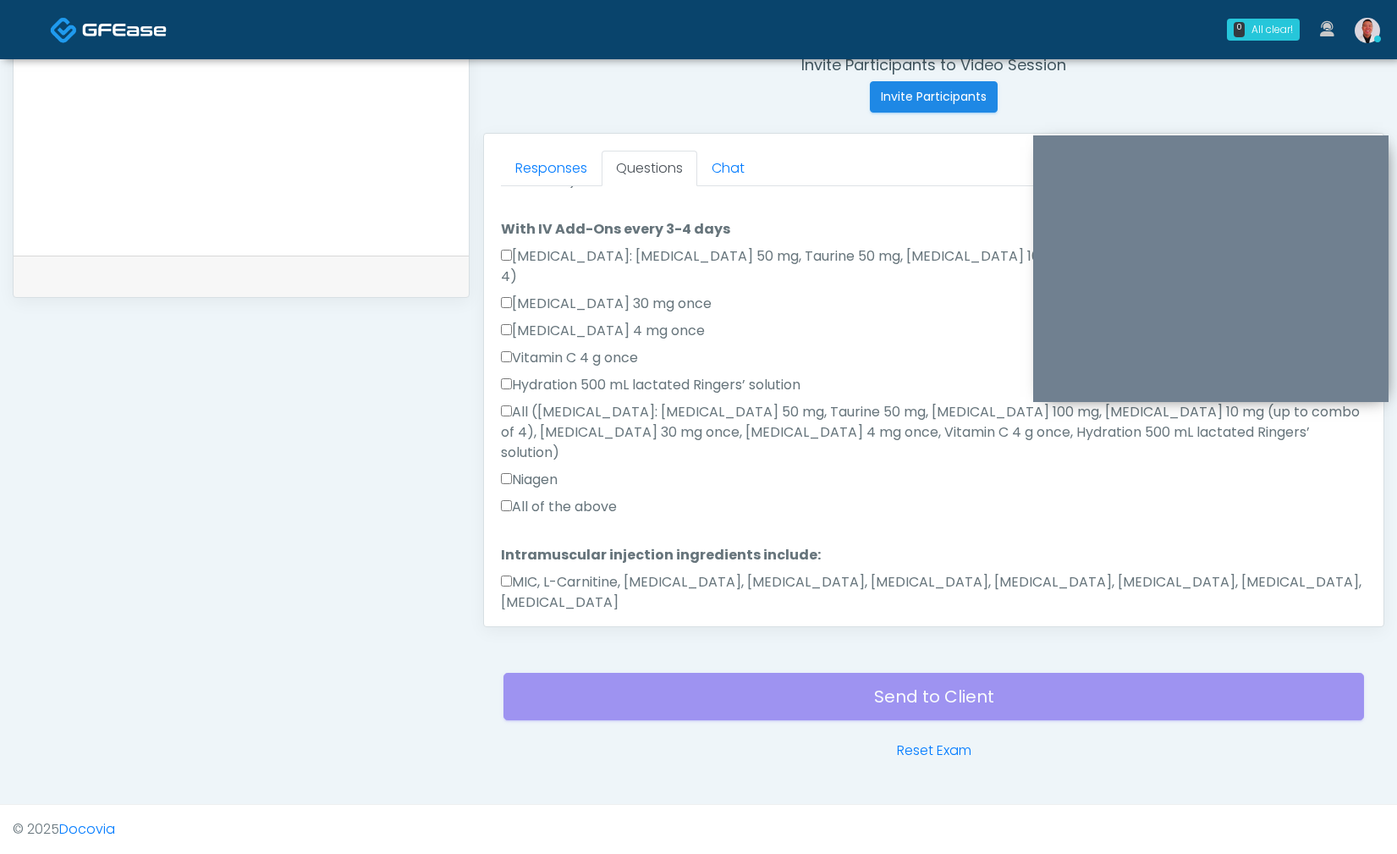
scroll to position [1021, 0]
drag, startPoint x: 500, startPoint y: 535, endPoint x: 539, endPoint y: 583, distance: 62.0
click at [500, 535] on div "Responses Questions Chat Good Faith Exam Script Good Faith Exam Script INTRODUC…" at bounding box center [933, 380] width 899 height 492
click at [536, 640] on button "Continue" at bounding box center [539, 655] width 77 height 31
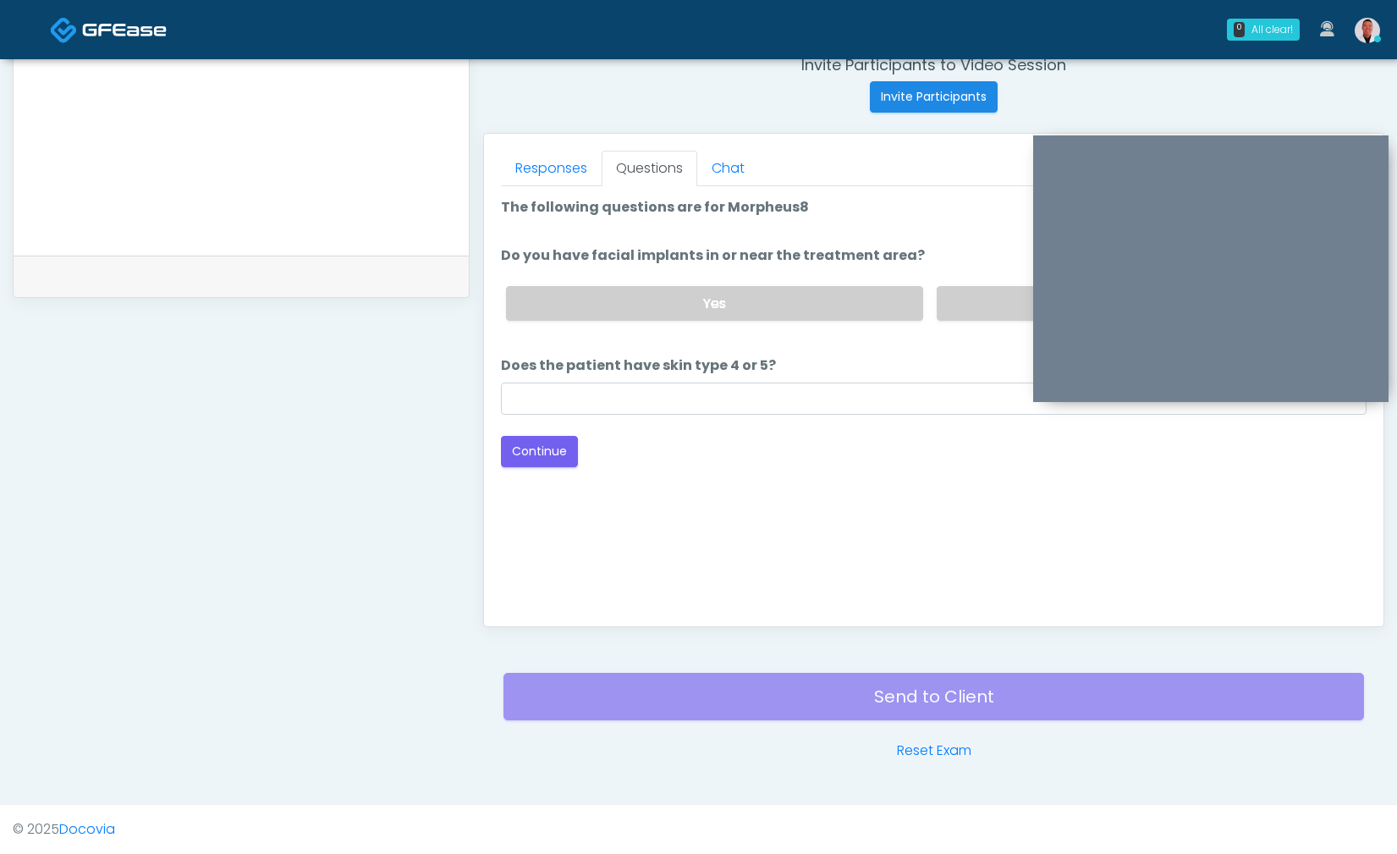
scroll to position [0, 0]
click at [958, 305] on label "No" at bounding box center [1145, 303] width 416 height 35
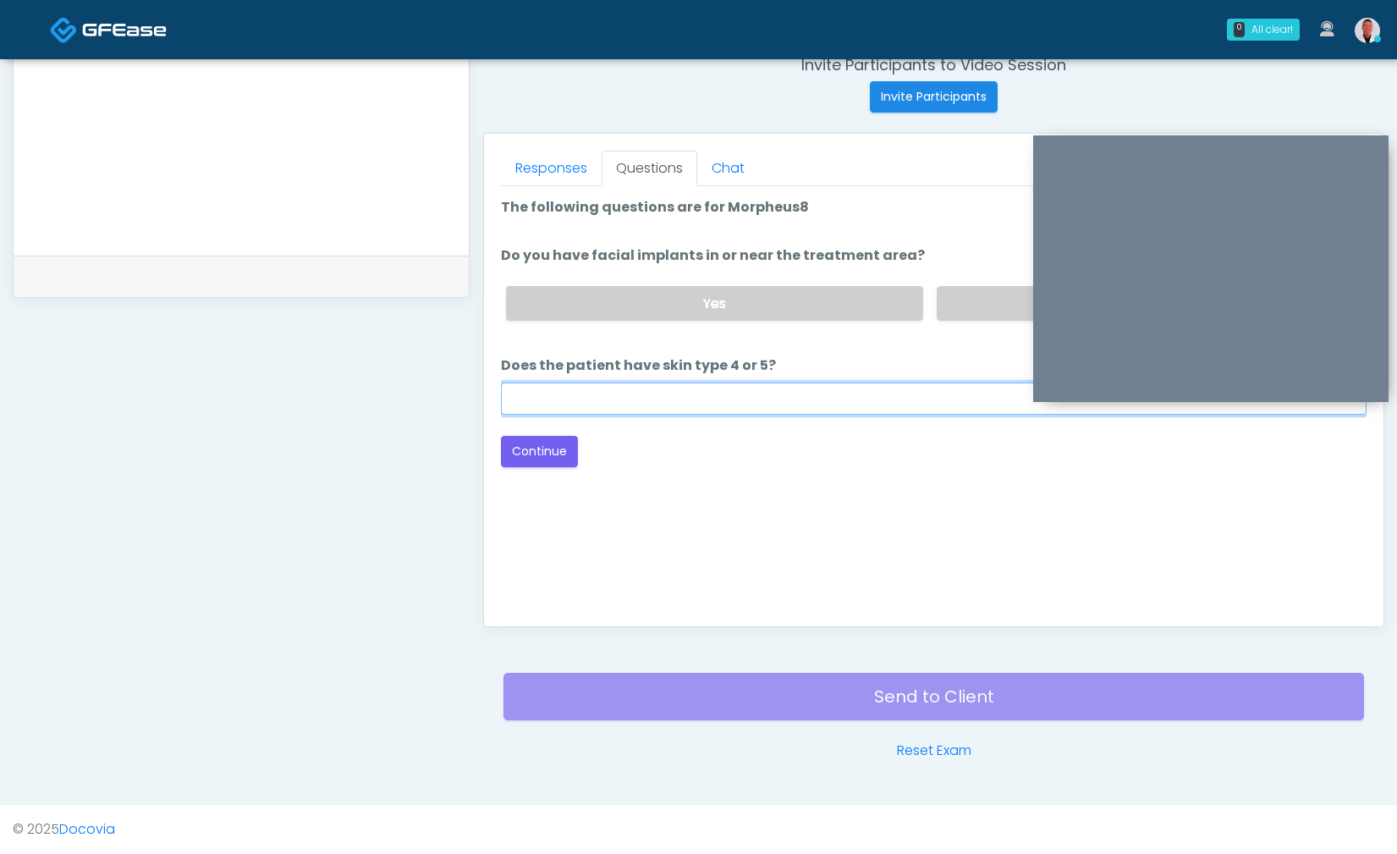
click at [864, 402] on input "Does the patient have skin type 4 or 5?" at bounding box center [933, 398] width 865 height 32
type input "***"
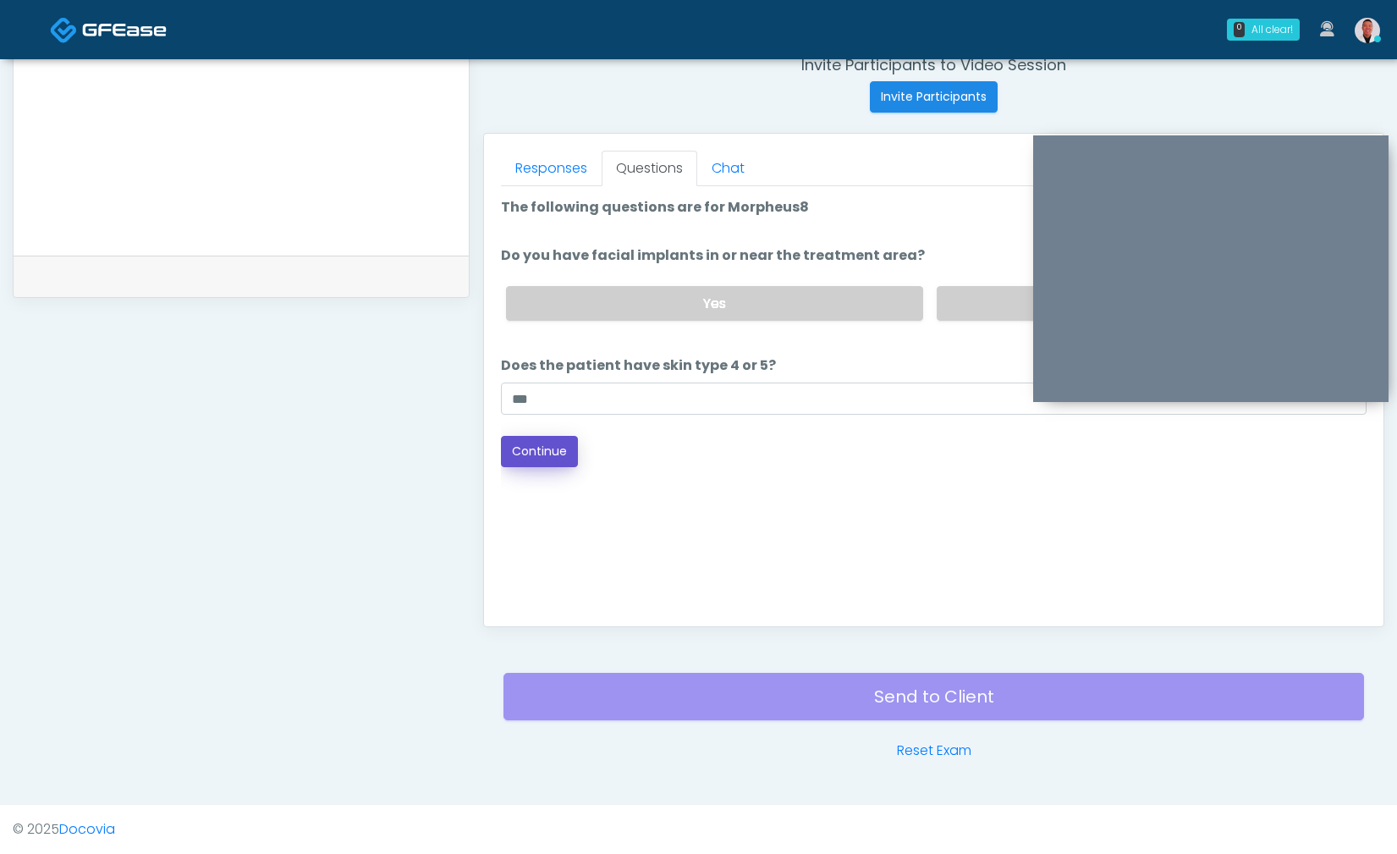
click at [541, 446] on button "Continue" at bounding box center [539, 451] width 77 height 31
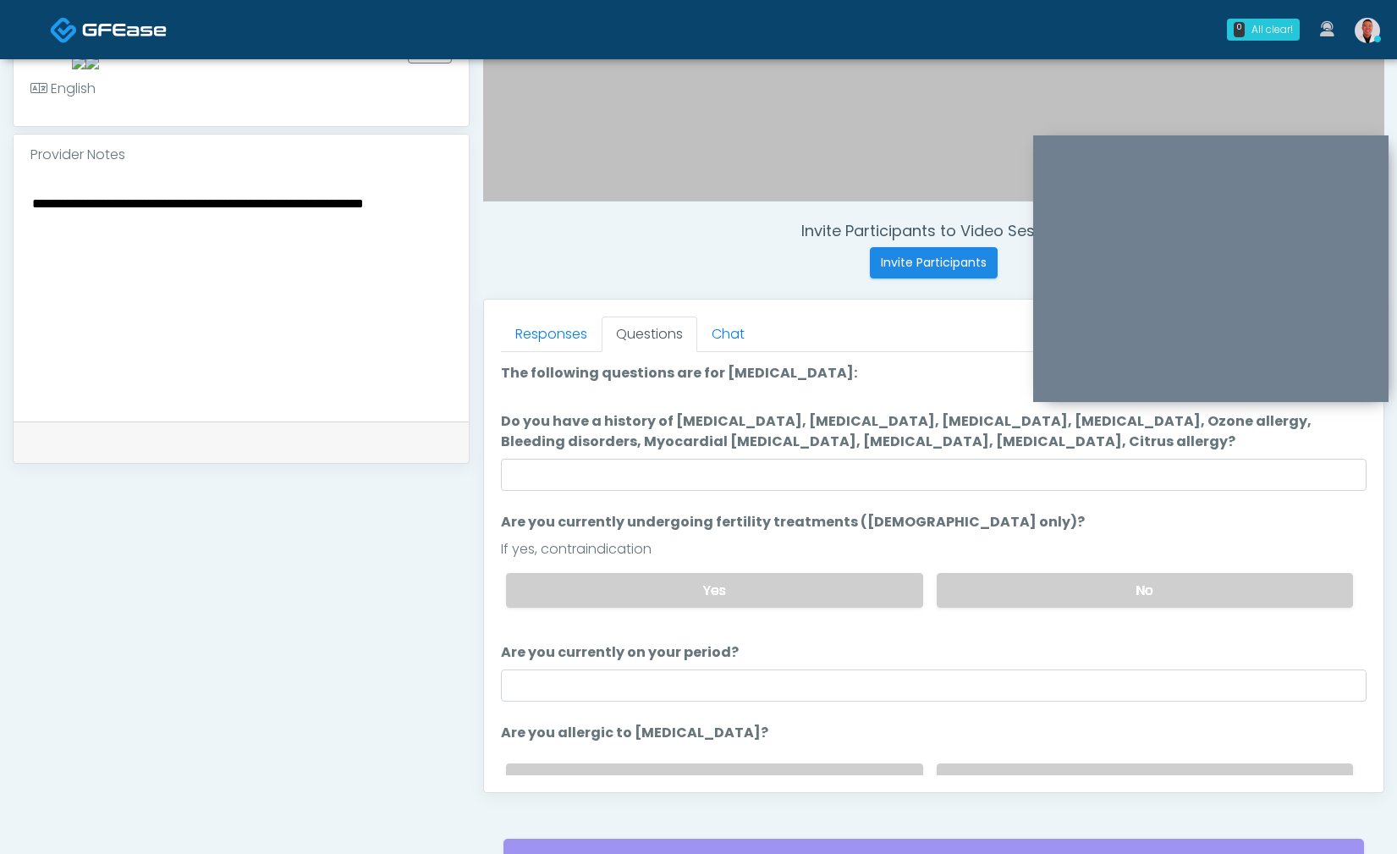
scroll to position [496, 0]
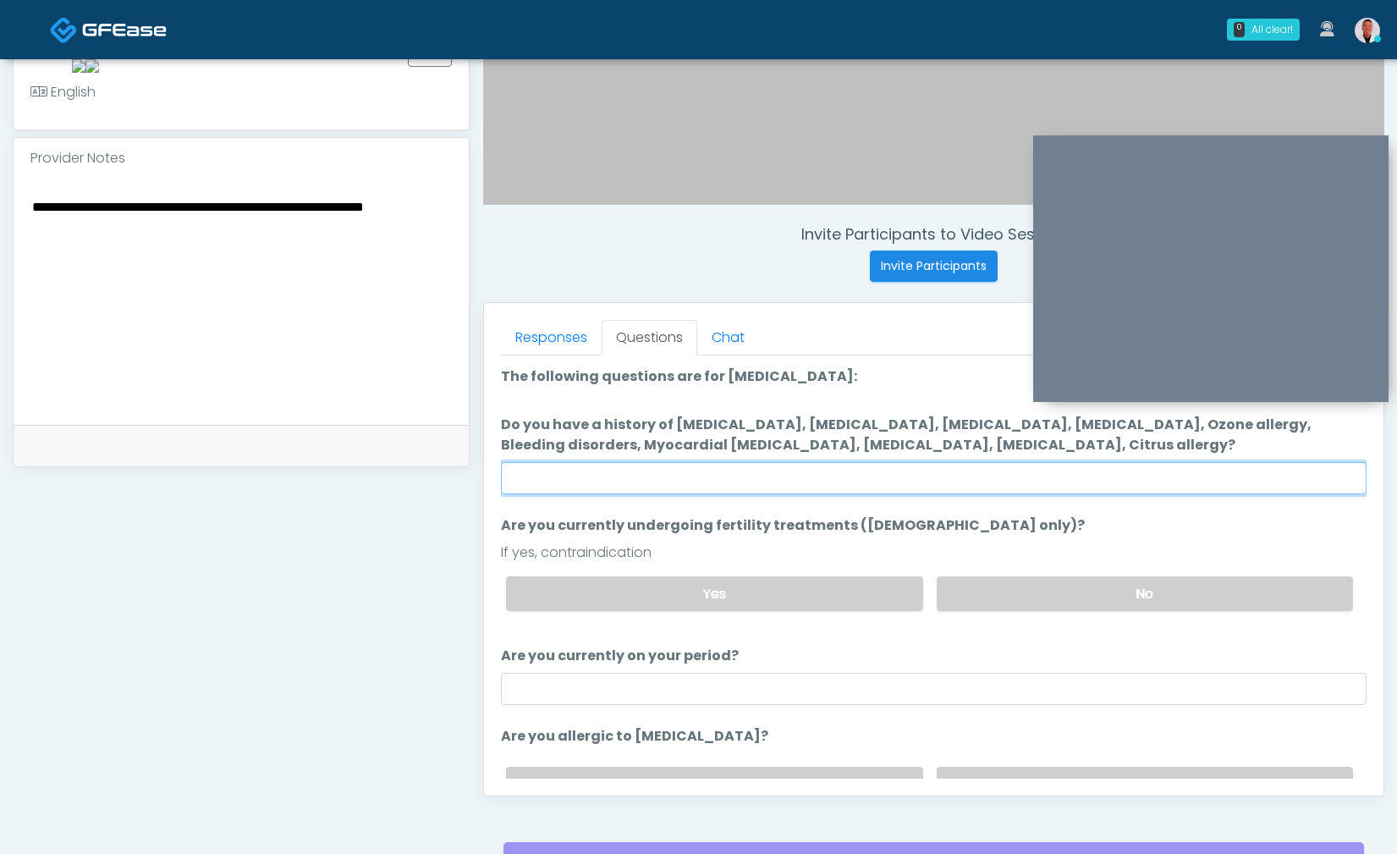
click at [929, 484] on input "Do you have a history of [MEDICAL_DATA], [MEDICAL_DATA], [MEDICAL_DATA], [MEDIC…" at bounding box center [933, 478] width 865 height 32
type input "****"
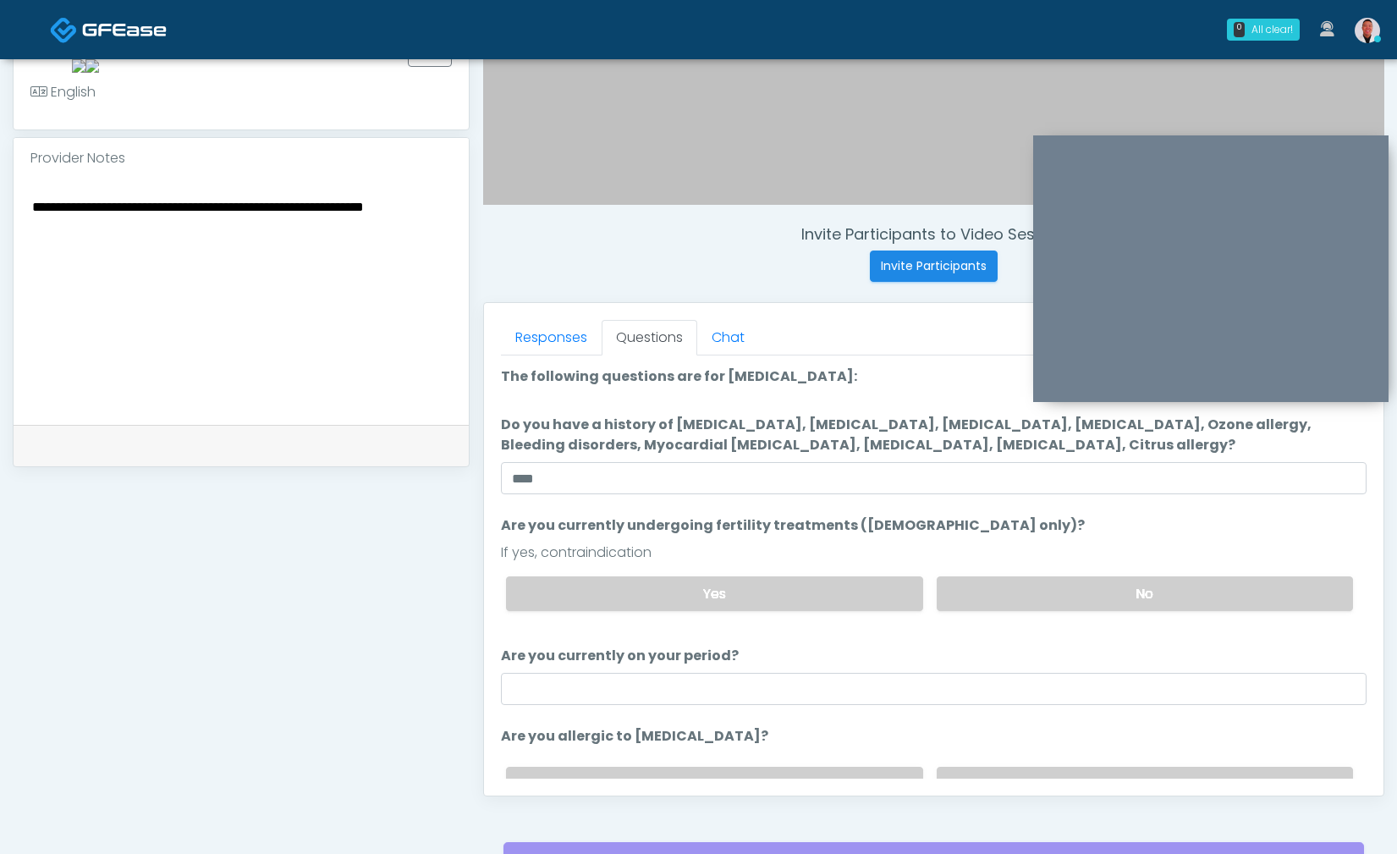
drag, startPoint x: 1118, startPoint y: 591, endPoint x: 1029, endPoint y: 626, distance: 95.4
click at [1118, 591] on label "No" at bounding box center [1145, 593] width 416 height 35
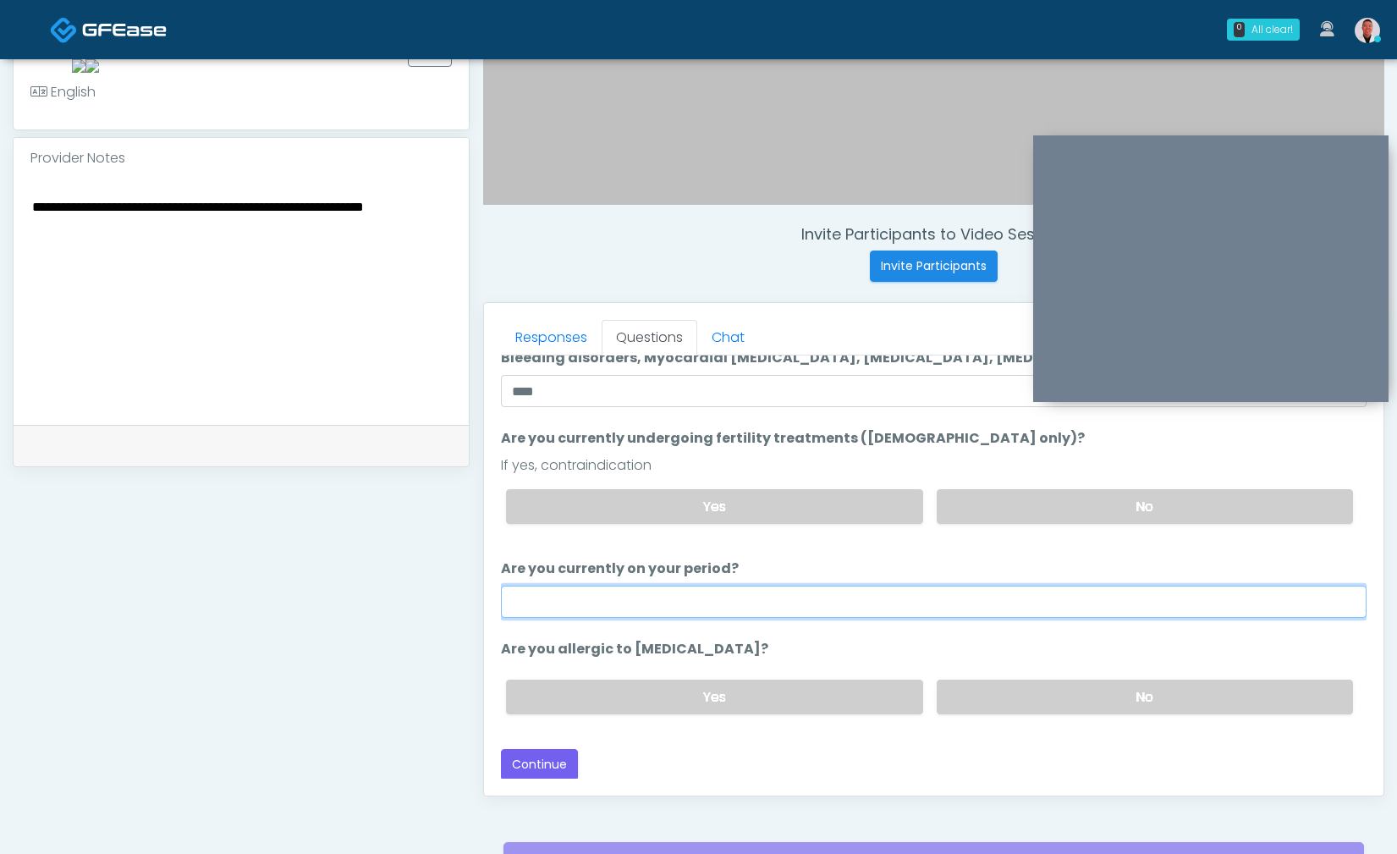
click at [931, 601] on input "Are you currently on your period?" at bounding box center [933, 601] width 865 height 32
type input "***"
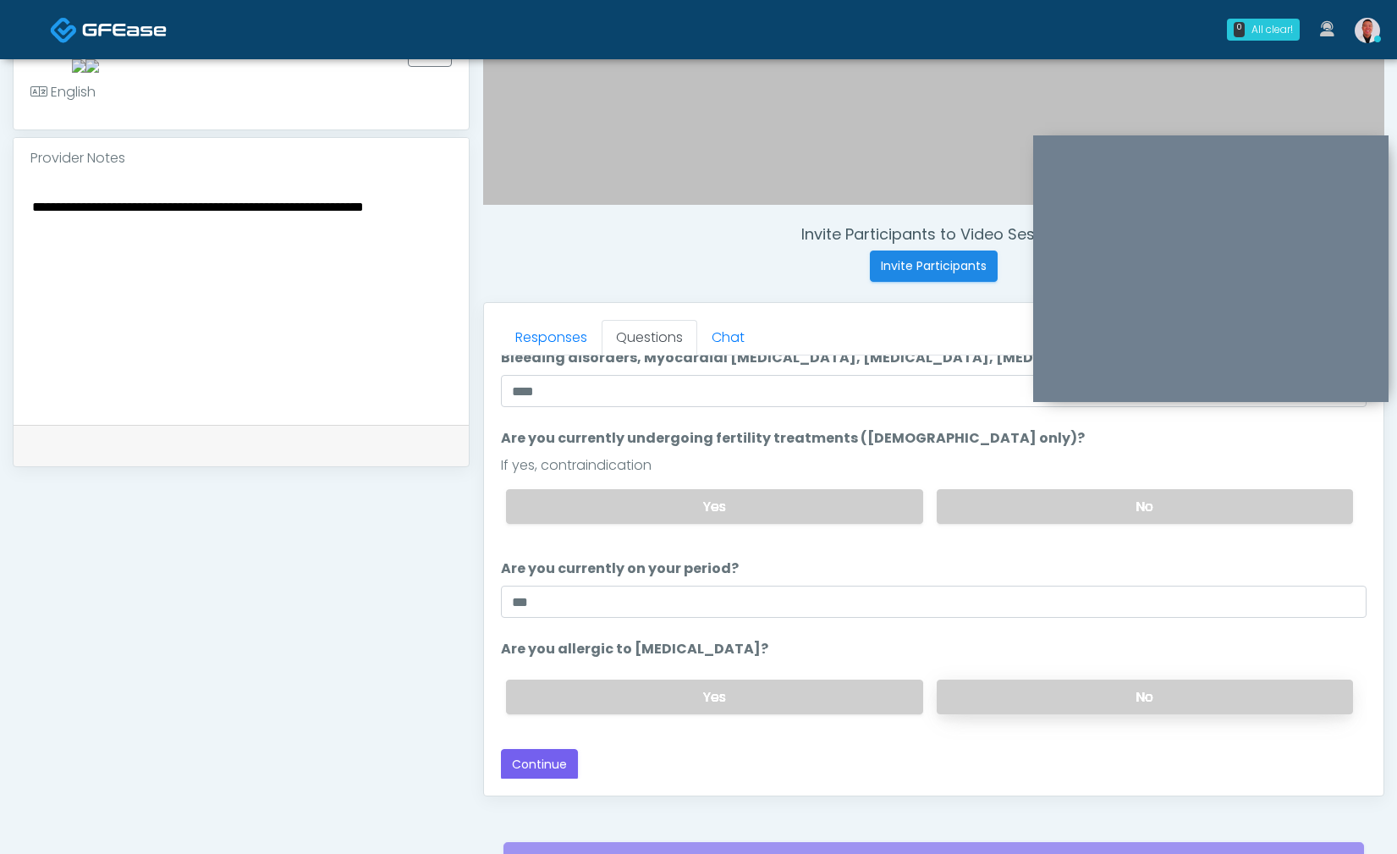
click at [1233, 684] on label "No" at bounding box center [1145, 696] width 416 height 35
click at [536, 764] on button "Continue" at bounding box center [539, 764] width 77 height 31
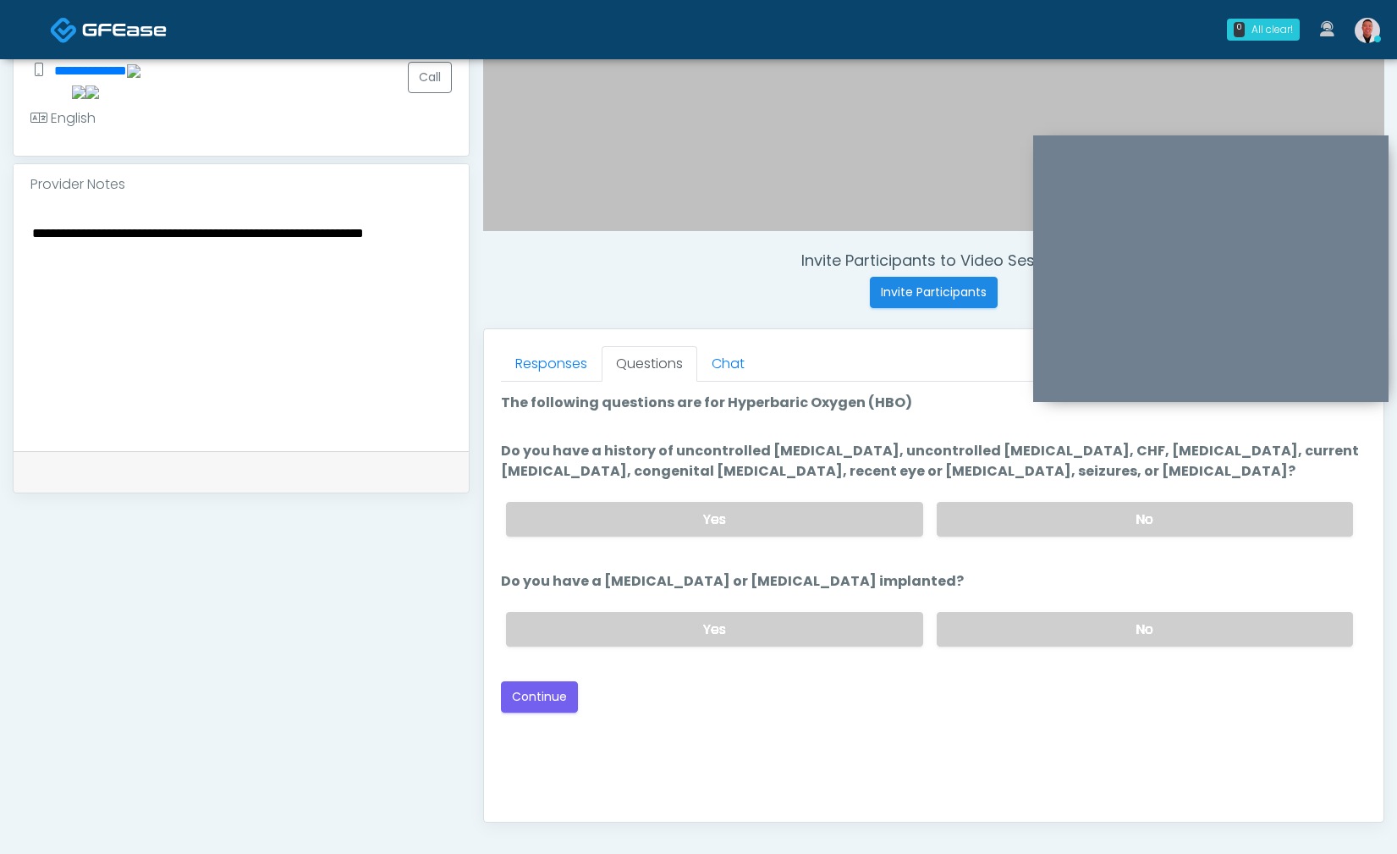
scroll to position [441, 0]
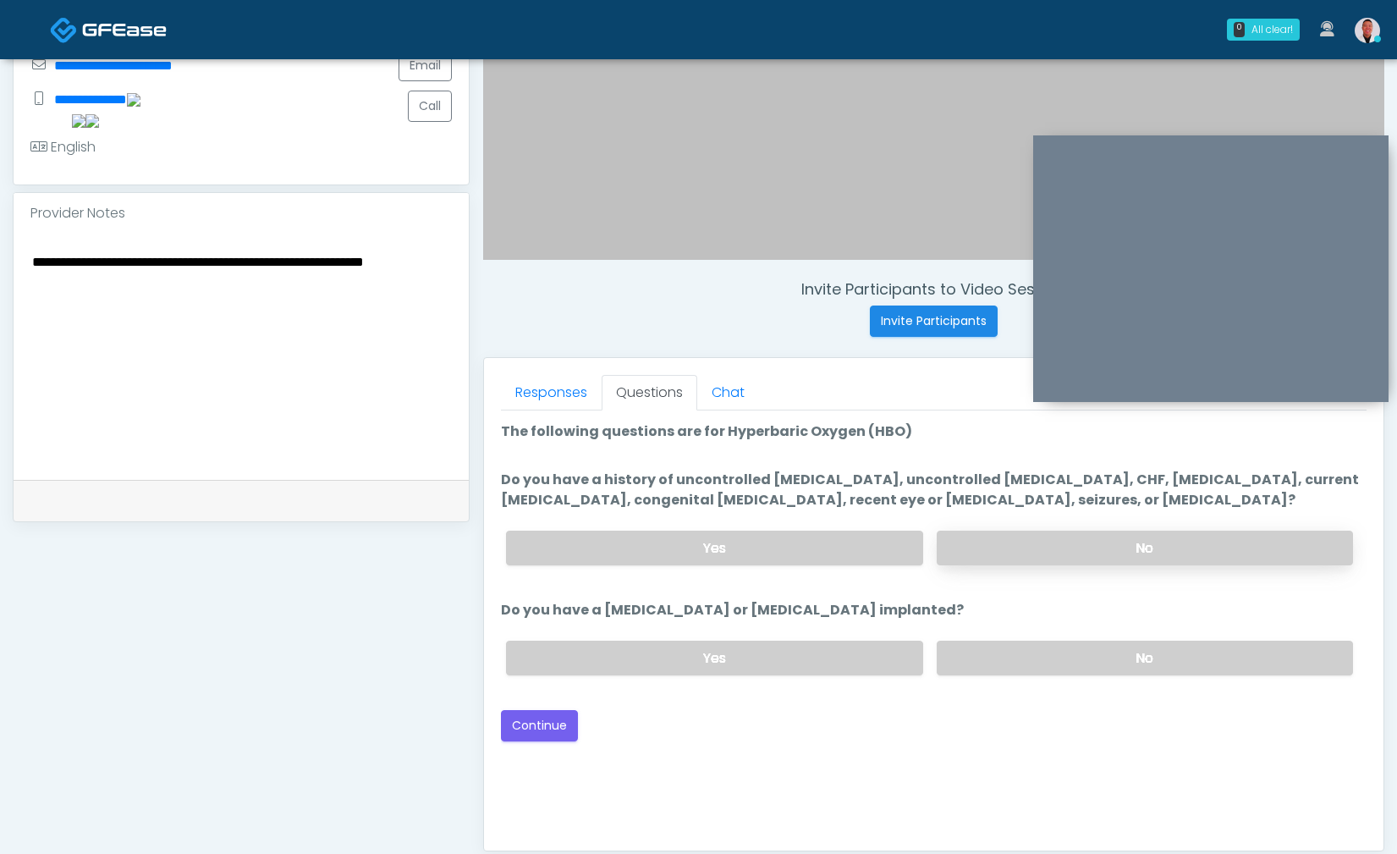
click at [1052, 552] on label "No" at bounding box center [1145, 547] width 416 height 35
click at [1041, 644] on label "No" at bounding box center [1145, 657] width 416 height 35
click at [538, 720] on button "Continue" at bounding box center [539, 725] width 77 height 31
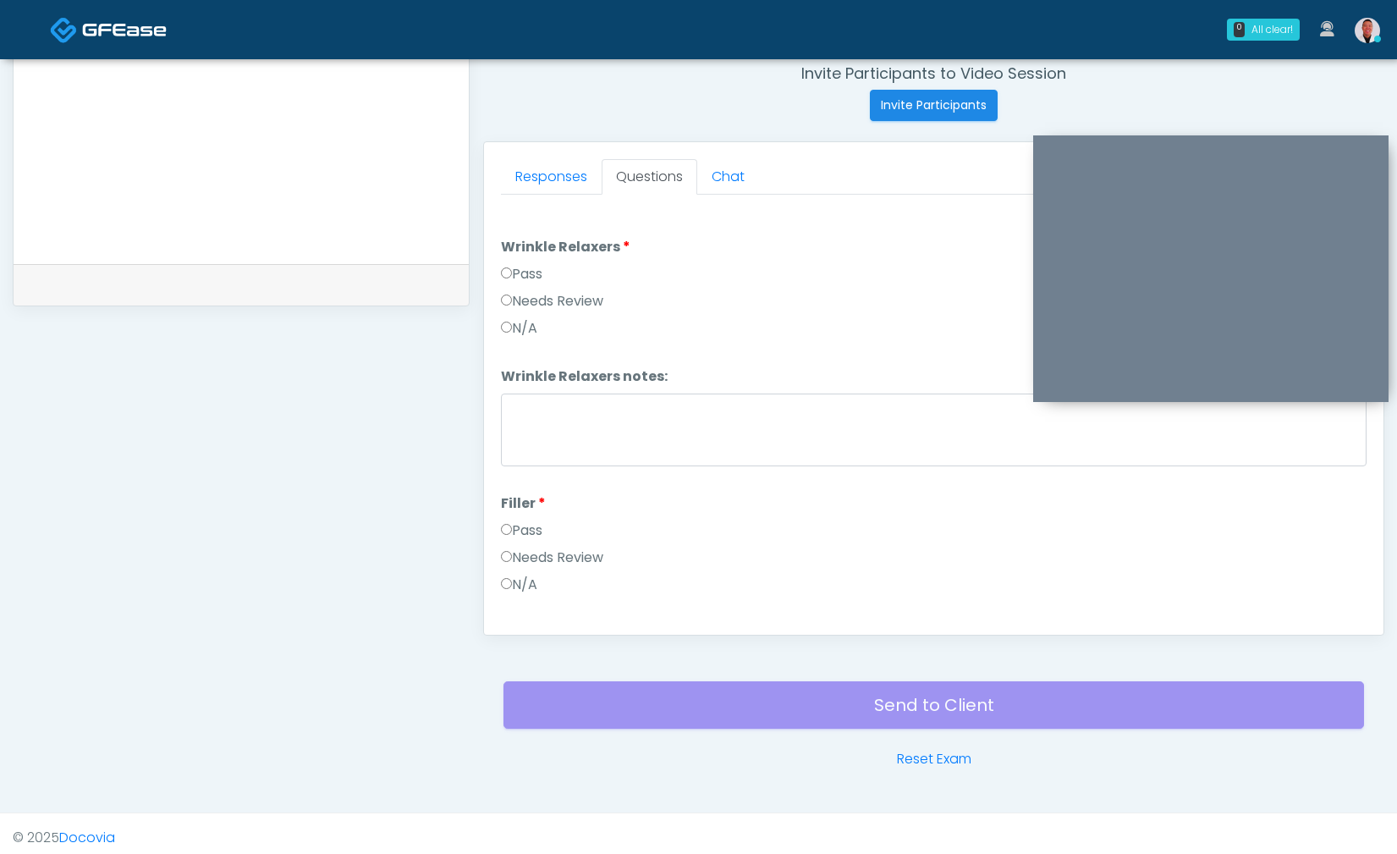
scroll to position [250, 0]
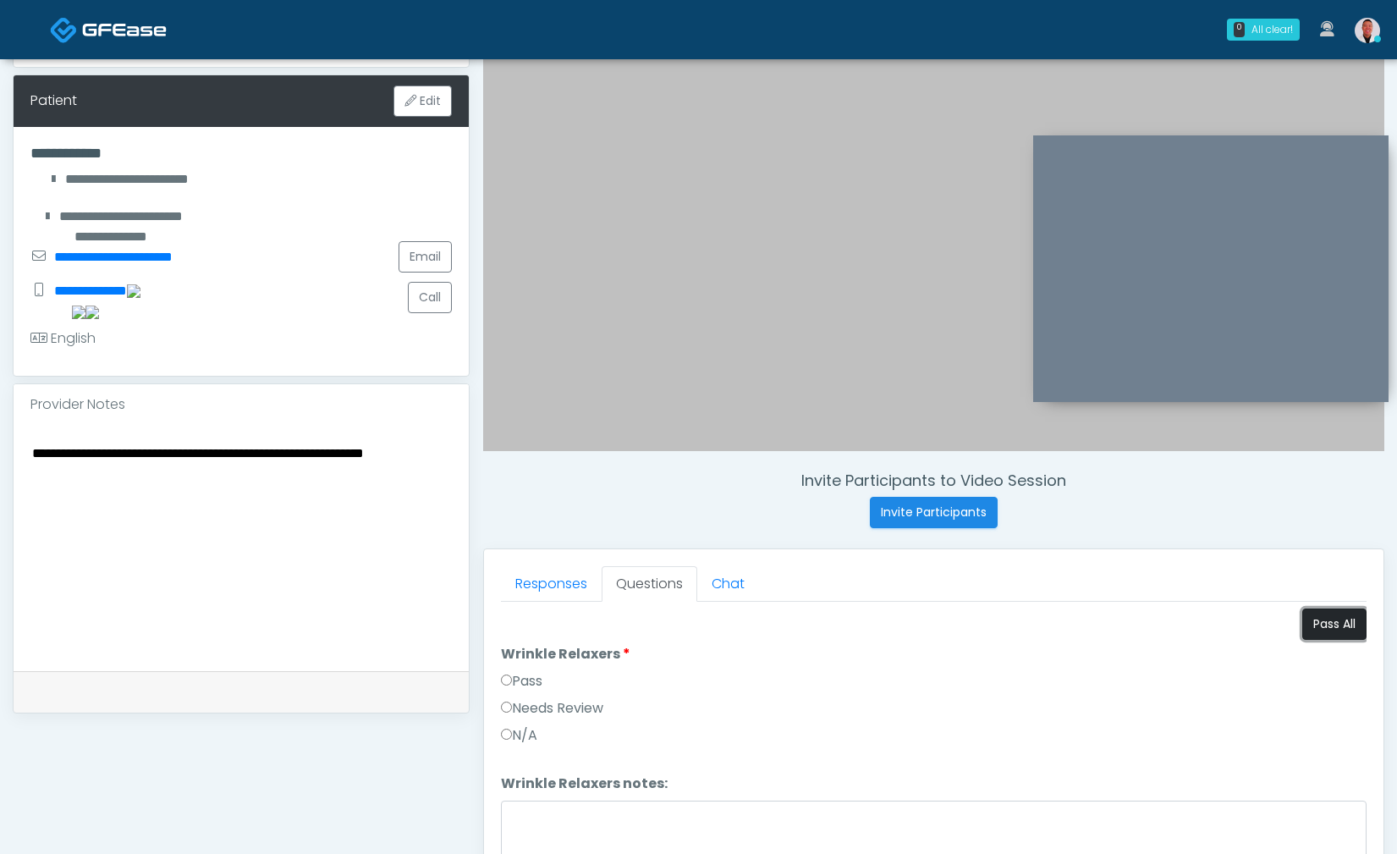
click at [1332, 619] on button "Pass All" at bounding box center [1334, 623] width 64 height 31
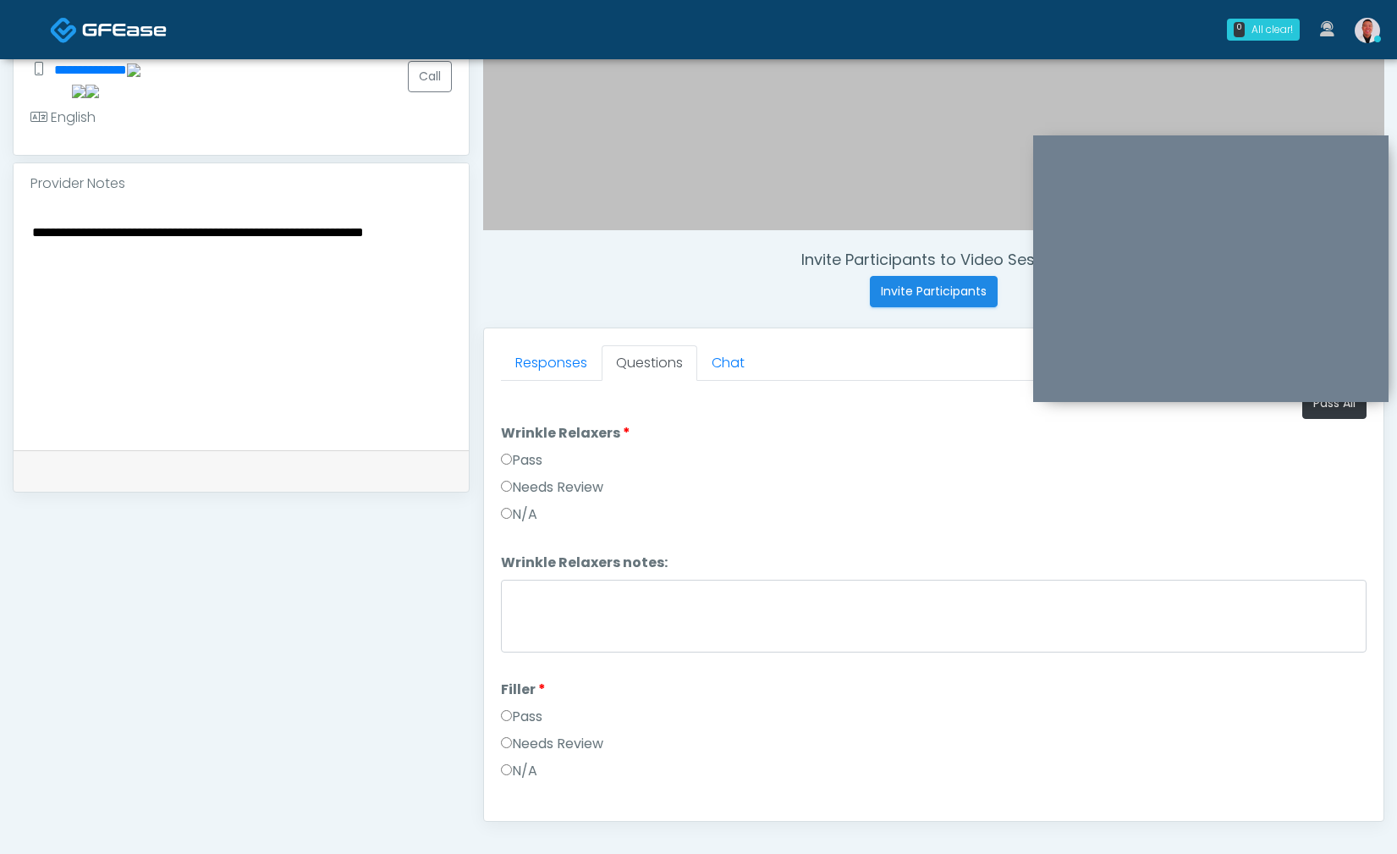
scroll to position [601, 0]
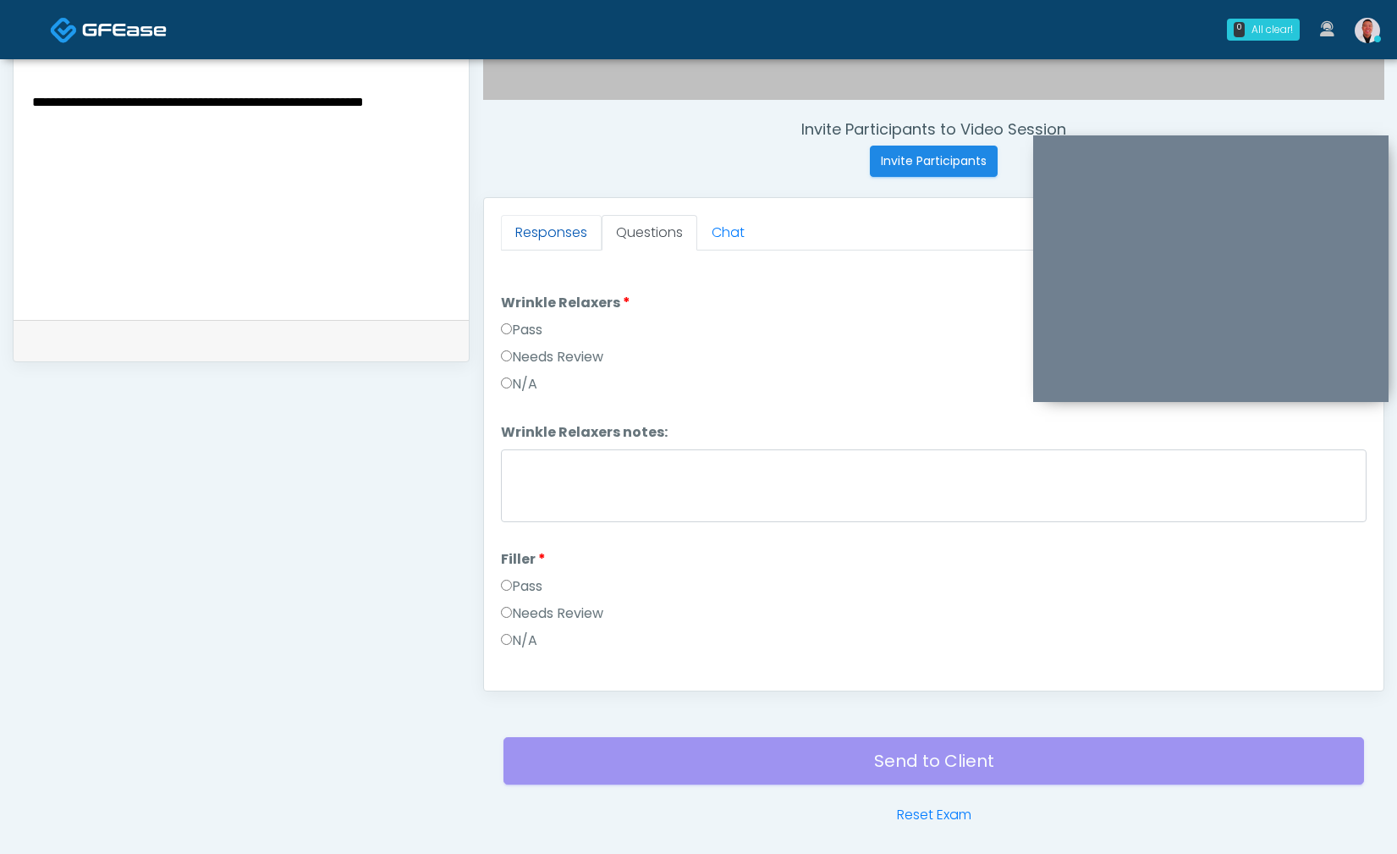
click at [513, 236] on link "Responses" at bounding box center [551, 233] width 101 height 36
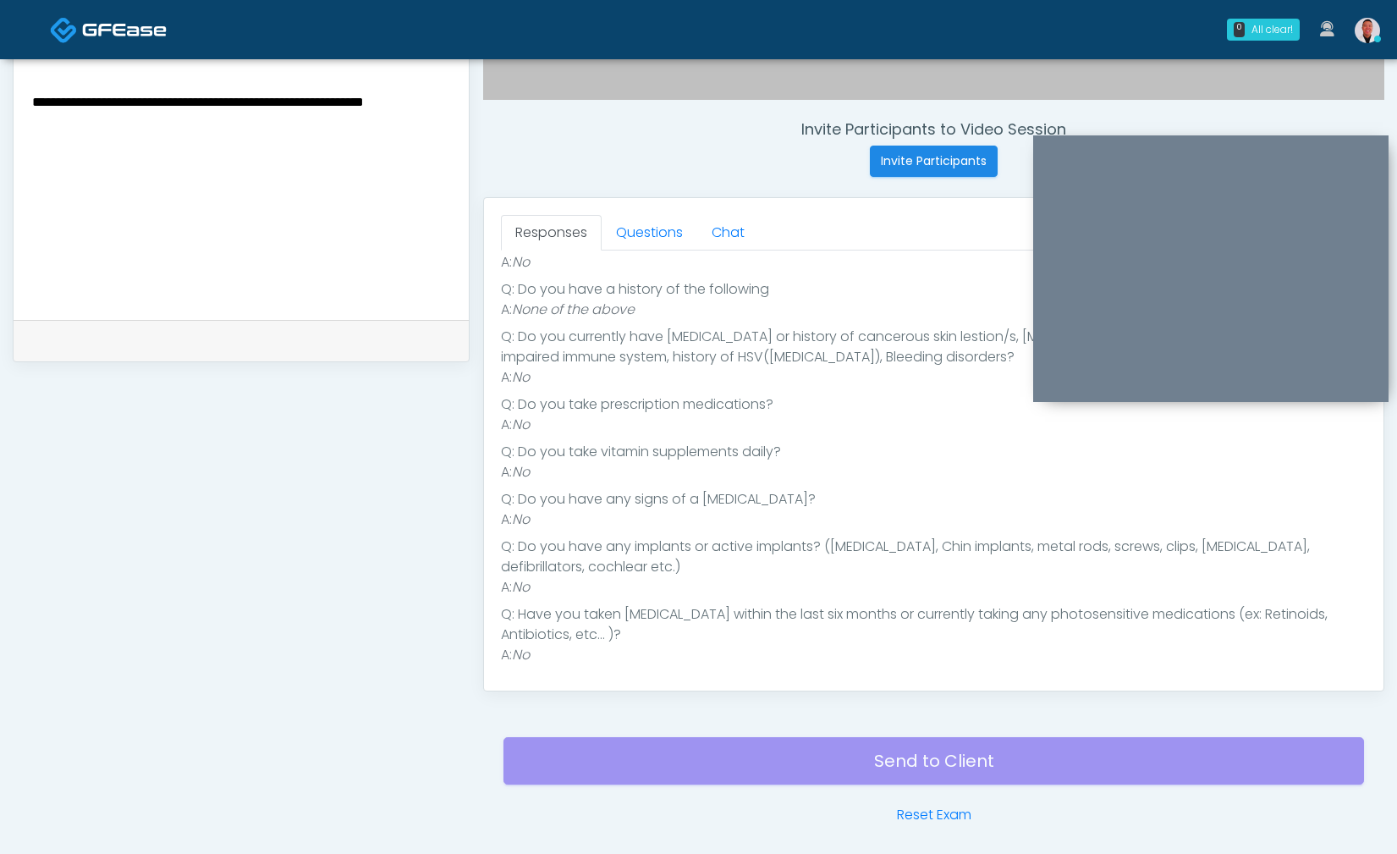
scroll to position [272, 0]
click at [236, 96] on textarea "**********" at bounding box center [240, 194] width 421 height 206
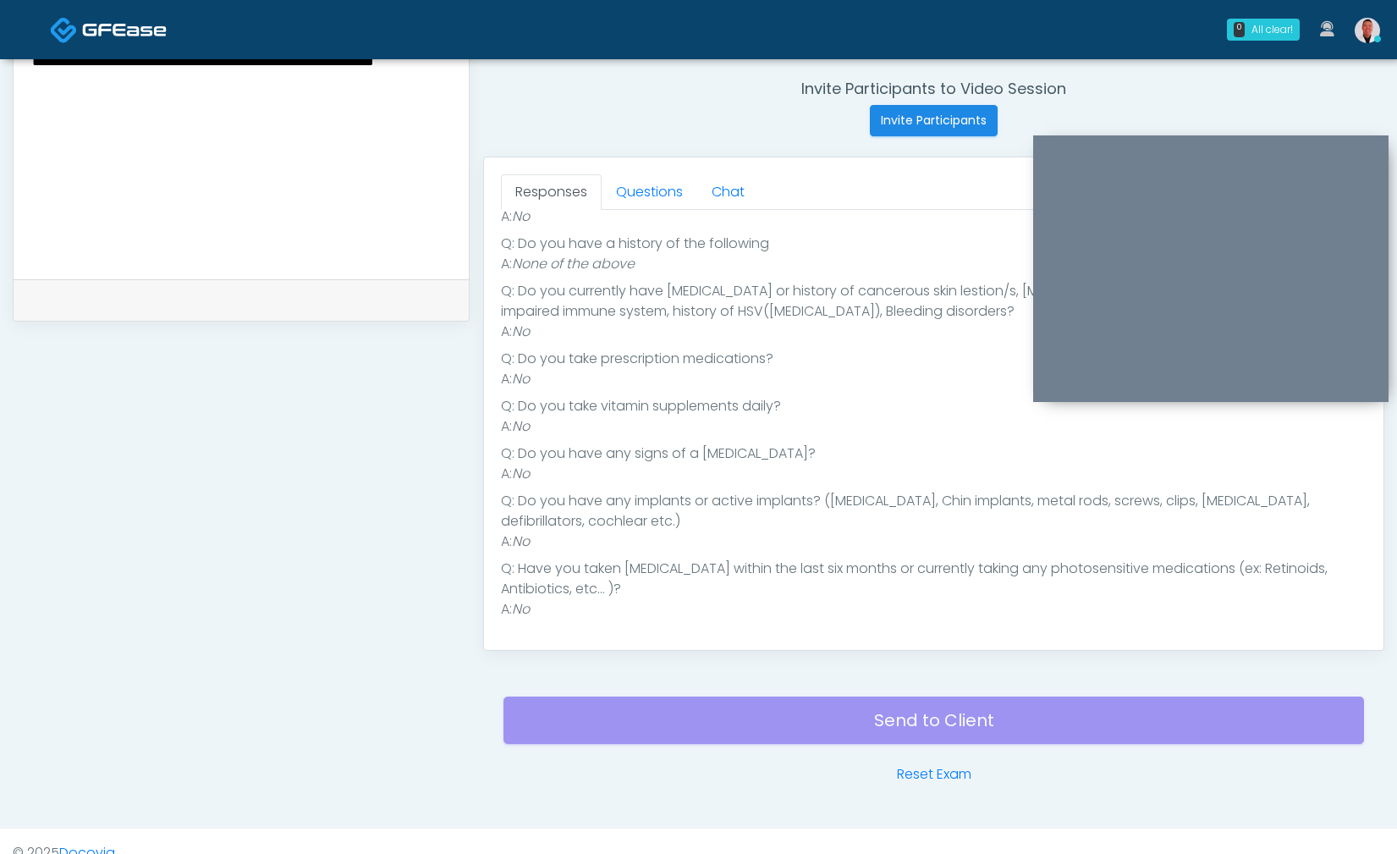
scroll to position [665, 0]
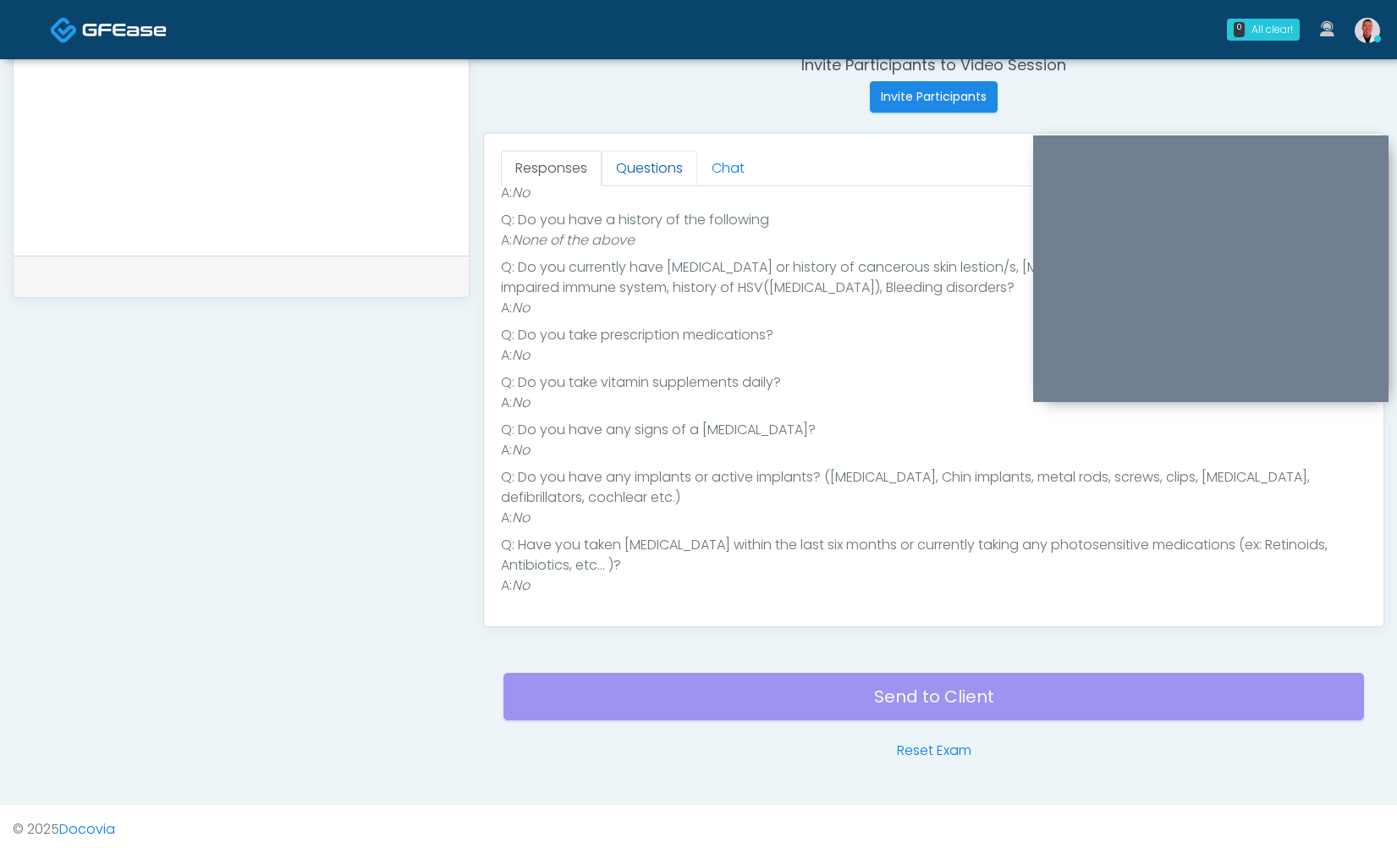
type textarea "**********"
click at [653, 163] on link "Questions" at bounding box center [649, 169] width 96 height 36
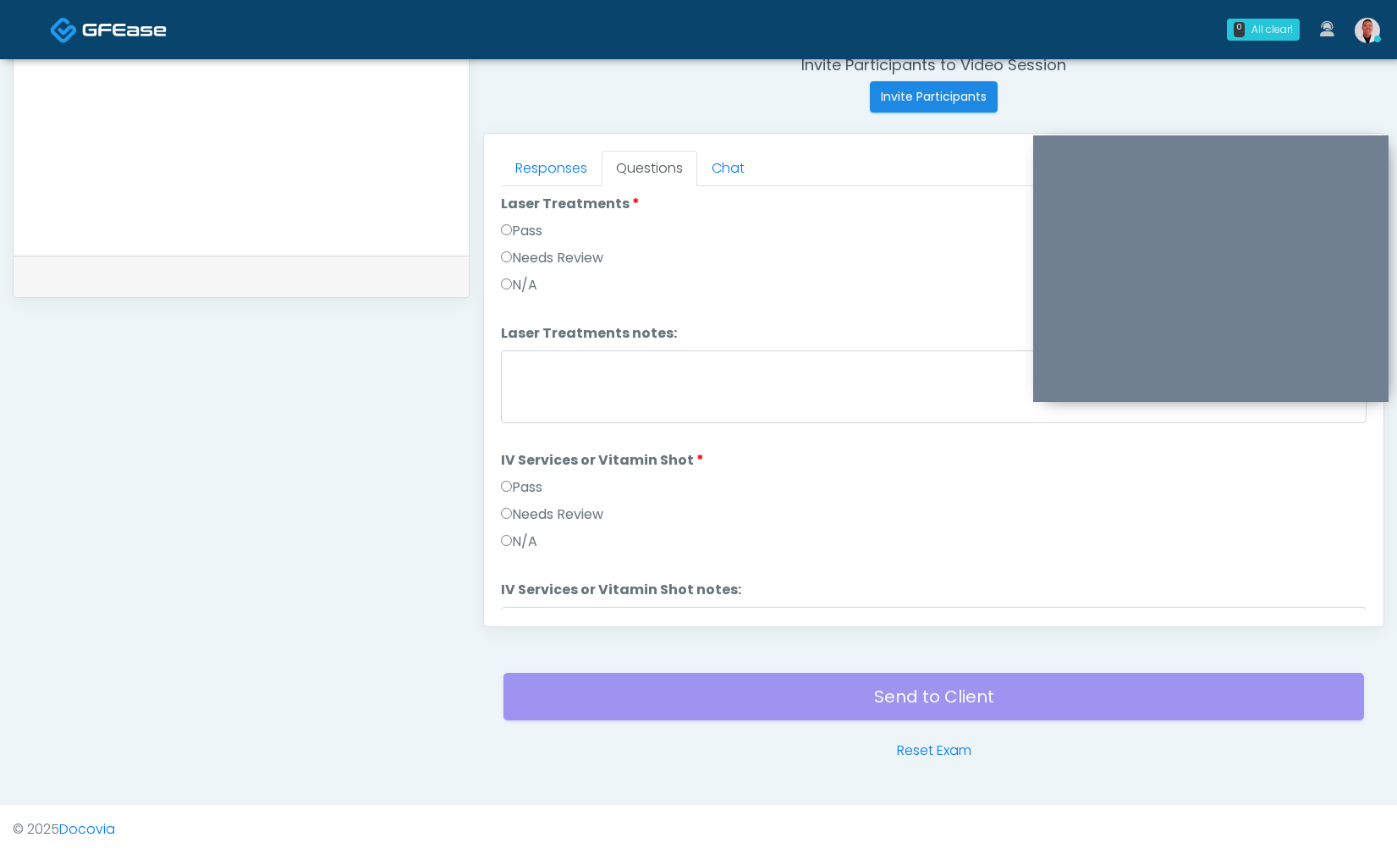
scroll to position [654, 0]
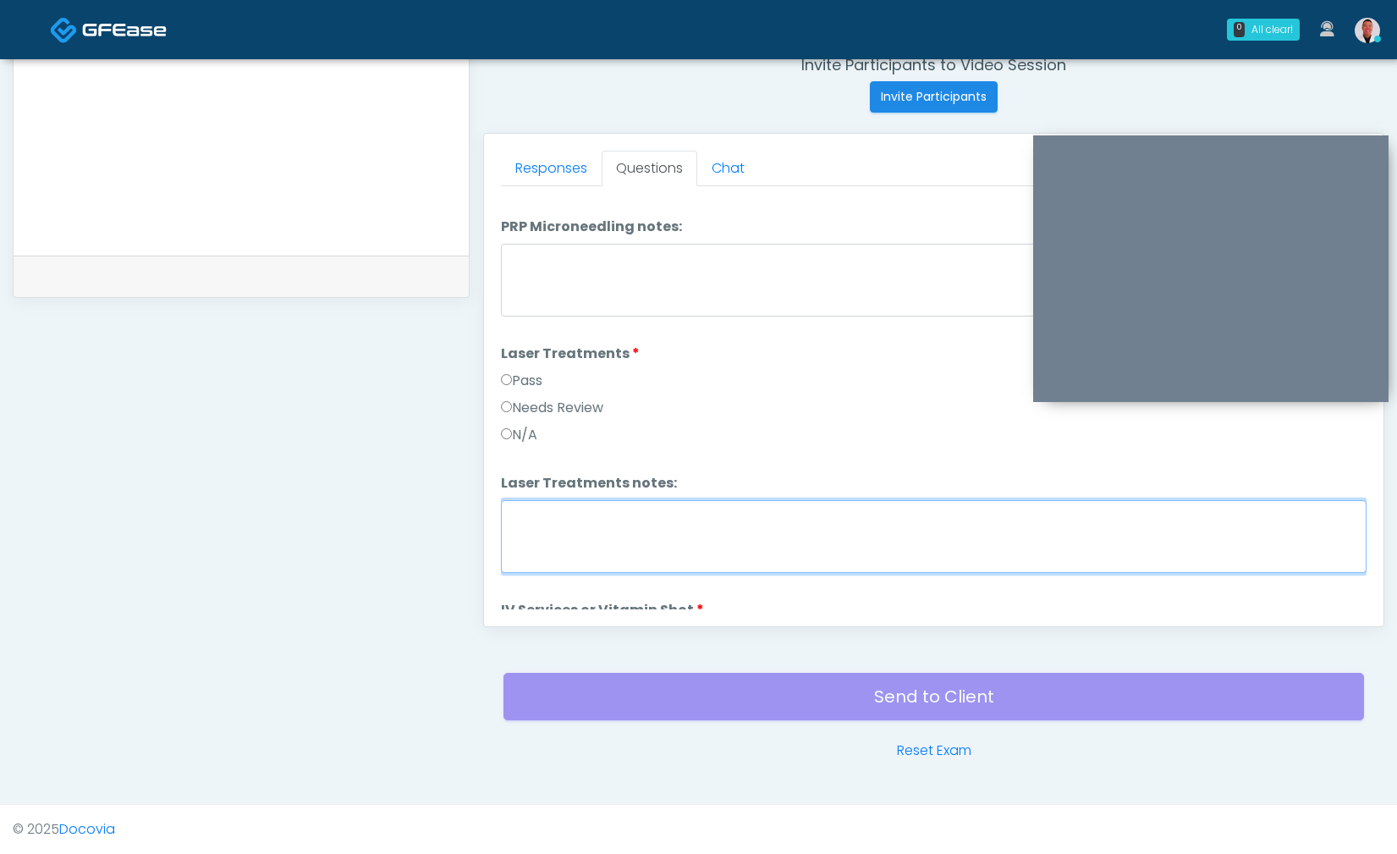
click at [598, 520] on textarea "Laser Treatments notes:" at bounding box center [933, 536] width 865 height 73
type textarea "**********"
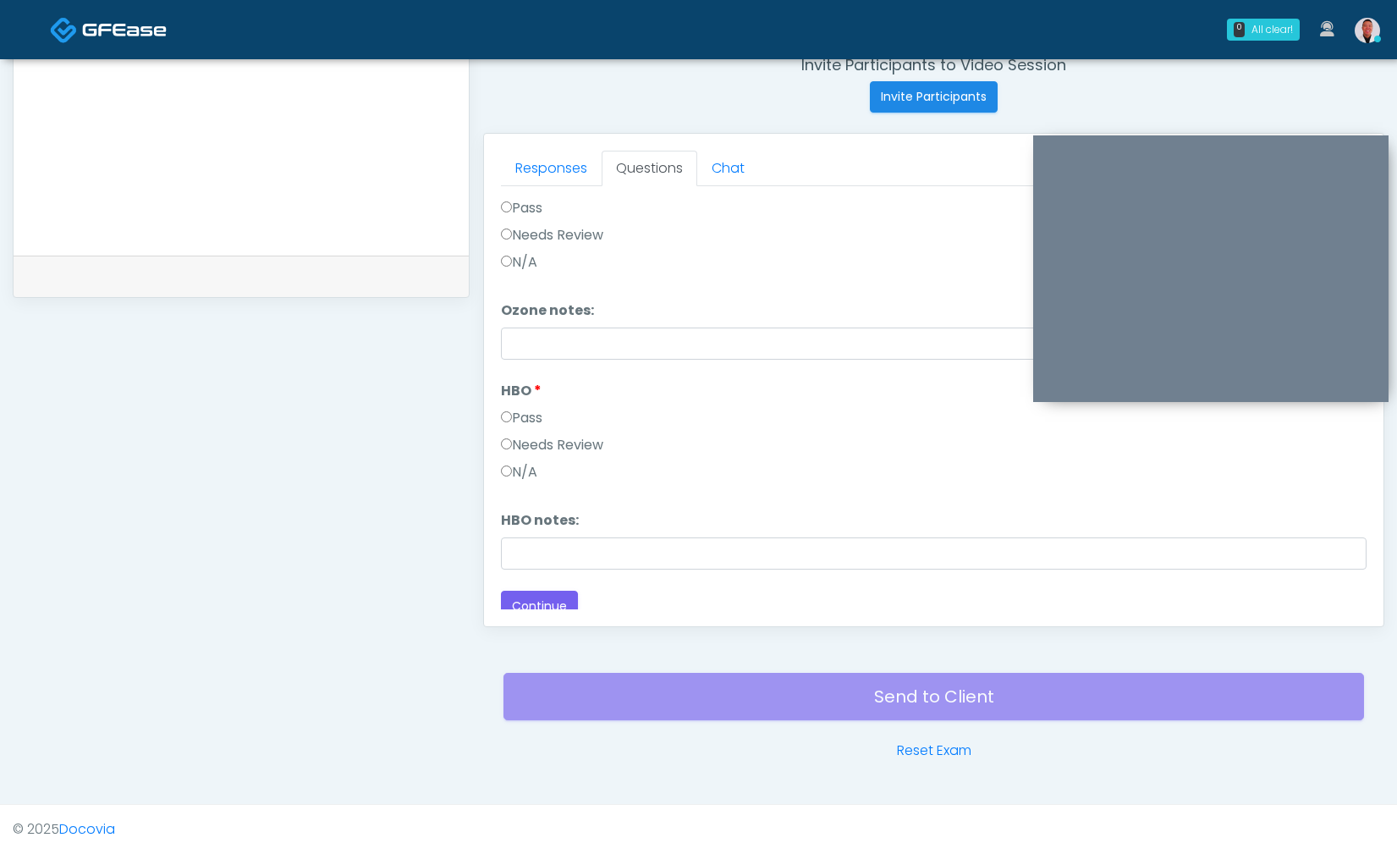
scroll to position [2117, 0]
click at [545, 581] on button "Continue" at bounding box center [539, 596] width 77 height 31
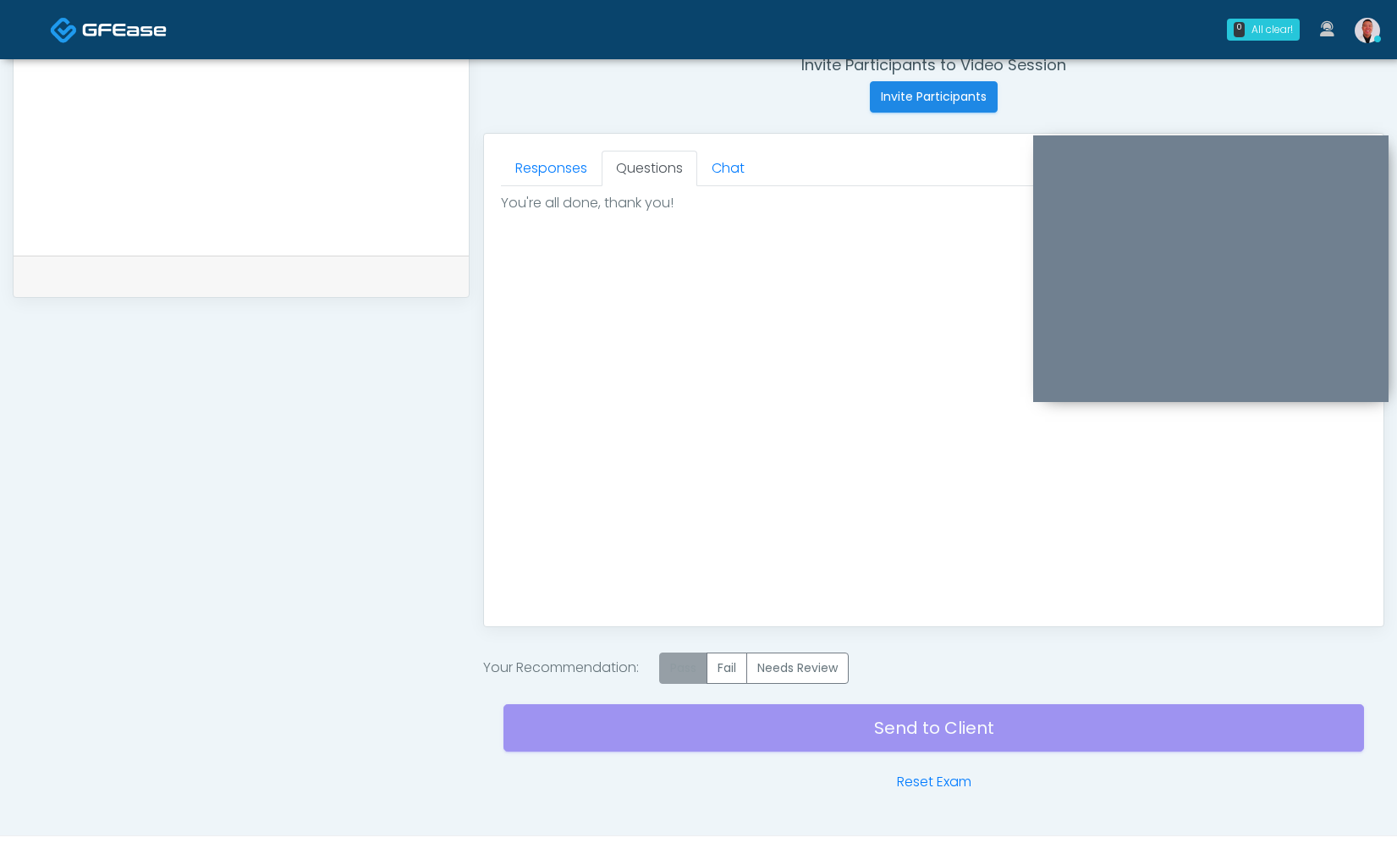
click at [687, 664] on label "Pass" at bounding box center [683, 667] width 48 height 31
click at [975, 712] on div "Send to Client Reset Exam" at bounding box center [933, 738] width 860 height 108
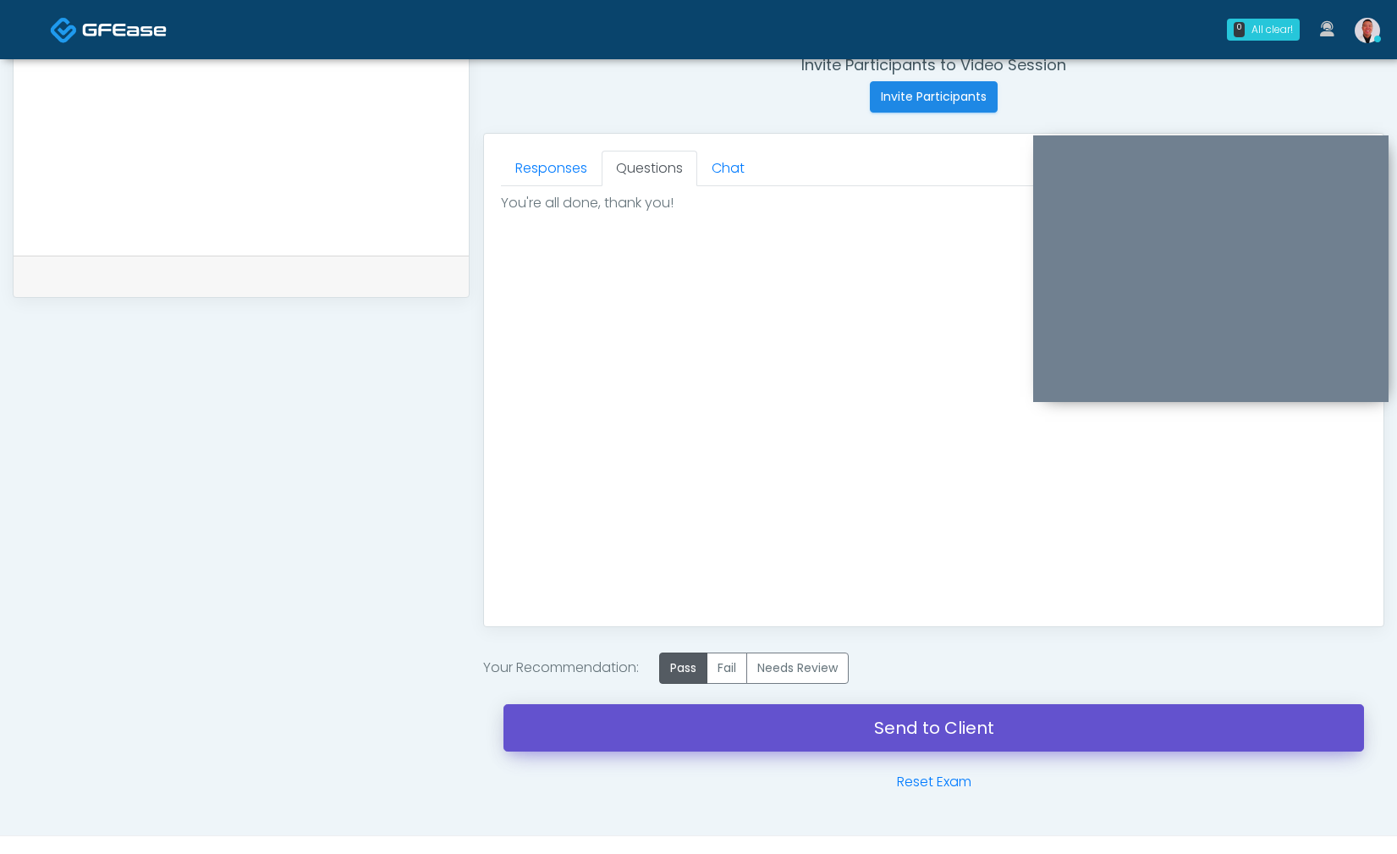
click at [974, 720] on link "Send to Client" at bounding box center [933, 727] width 860 height 47
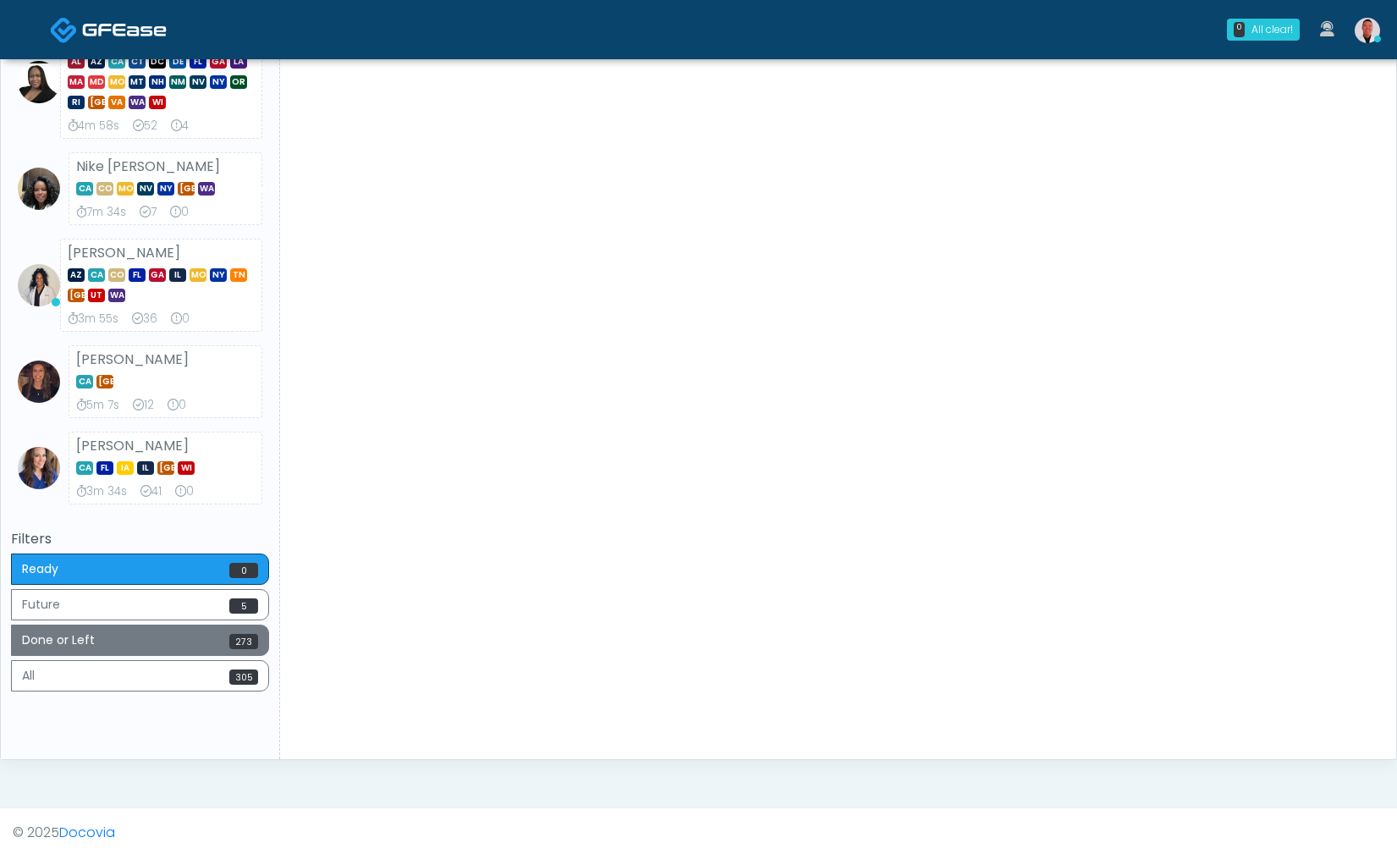
click at [141, 629] on button "Done or Left 273" at bounding box center [140, 639] width 258 height 31
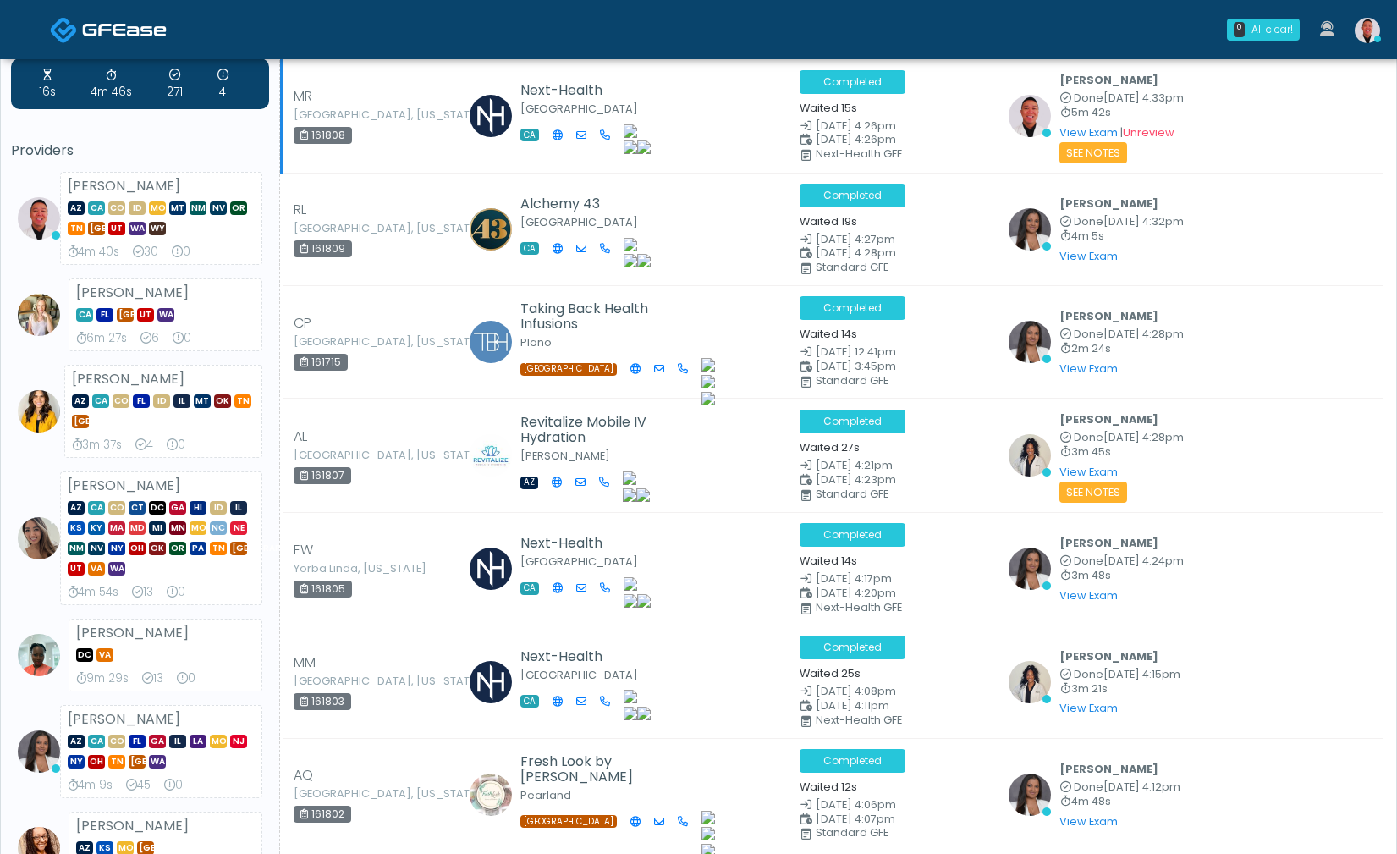
scroll to position [38, 0]
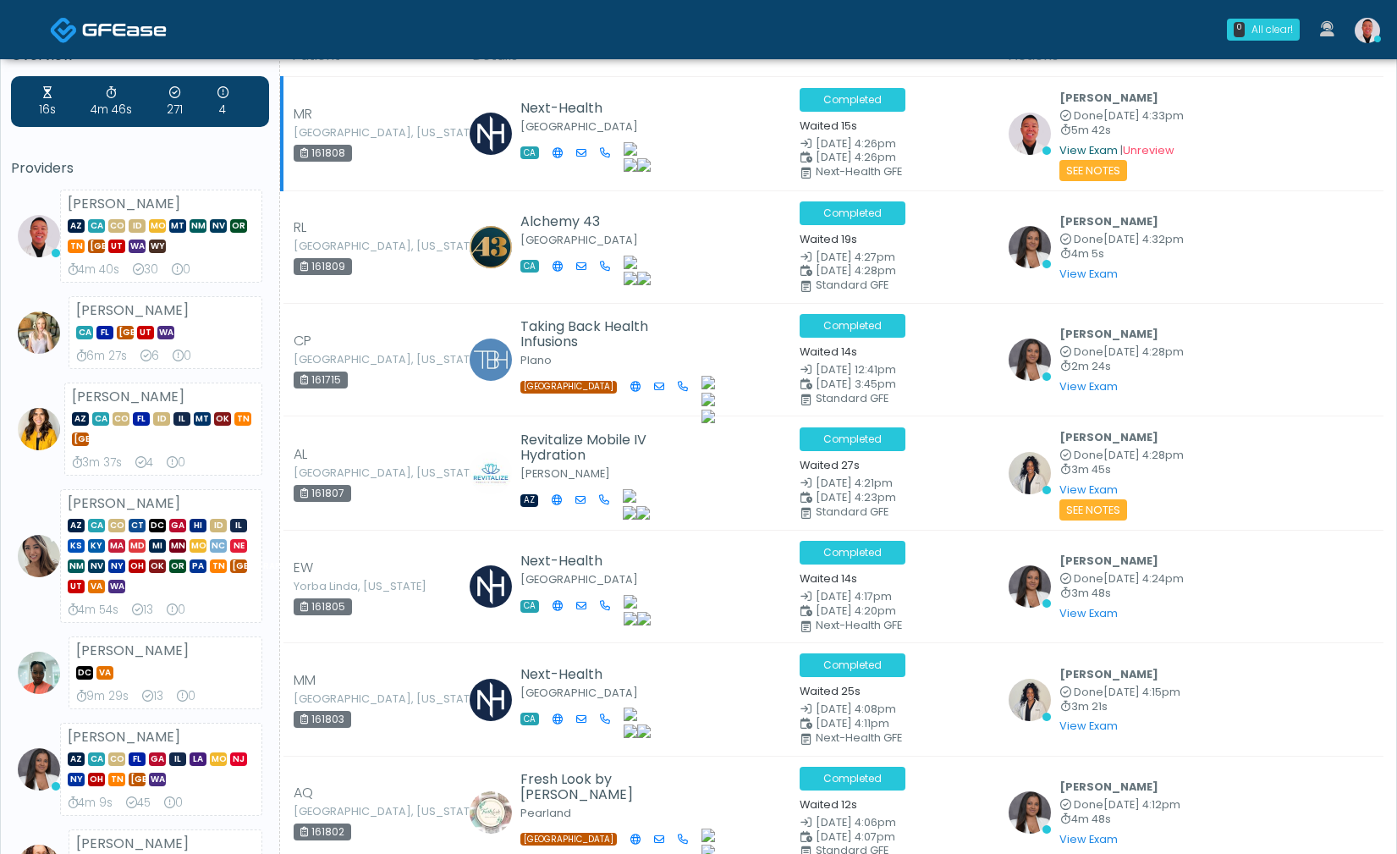
click at [1074, 143] on link "View Exam" at bounding box center [1088, 150] width 58 height 14
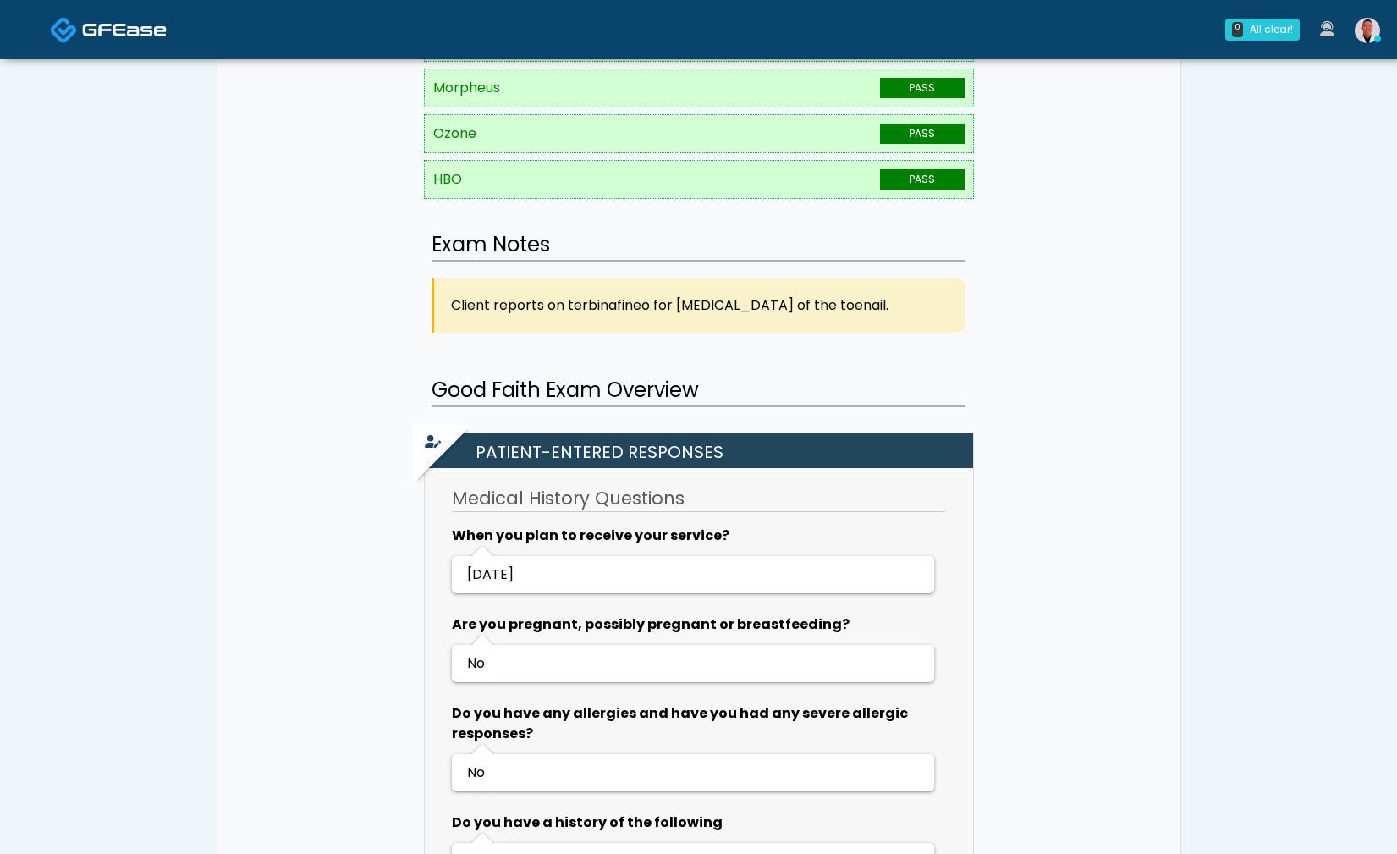
scroll to position [823, 0]
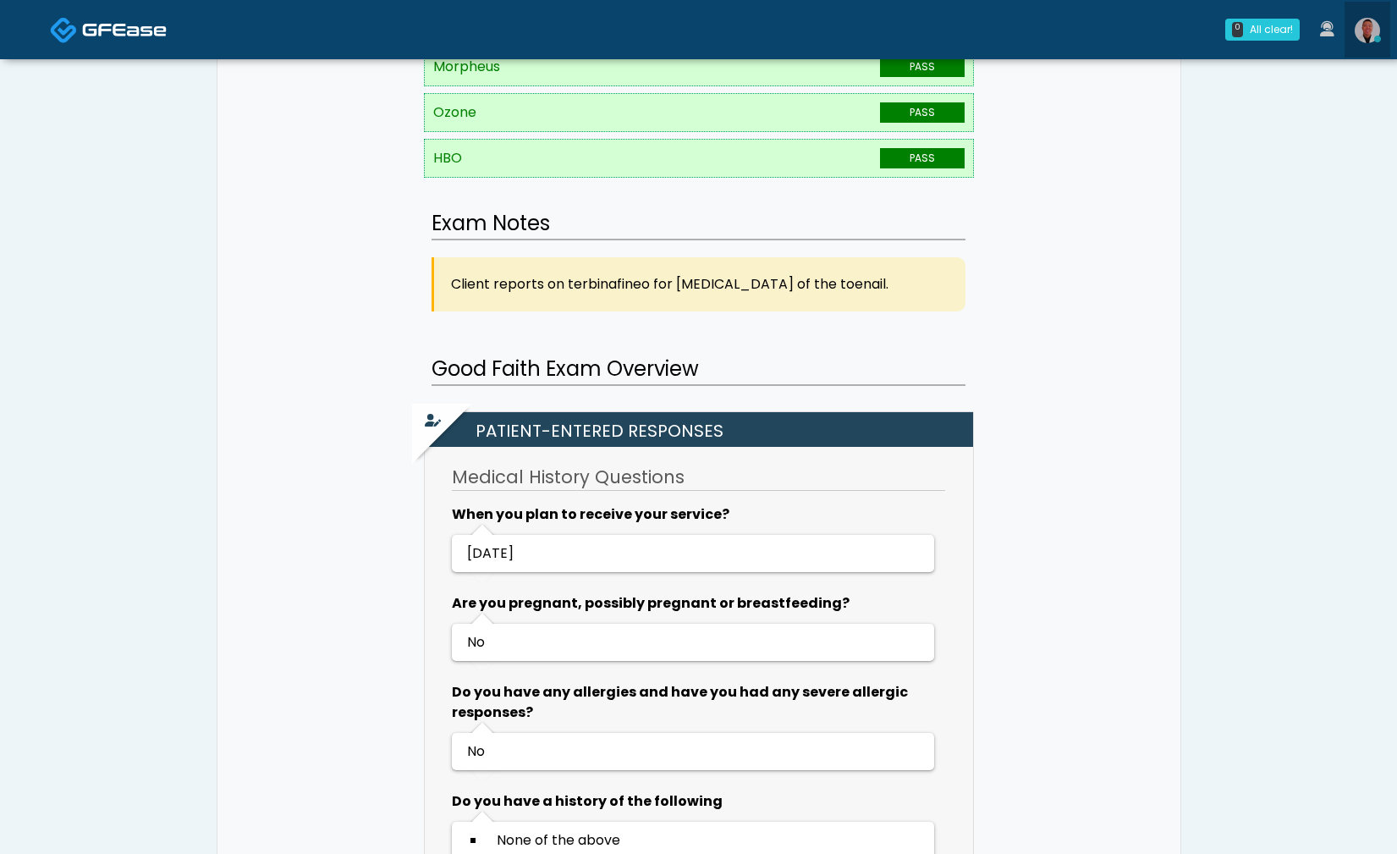
click at [1368, 21] on img at bounding box center [1366, 30] width 25 height 25
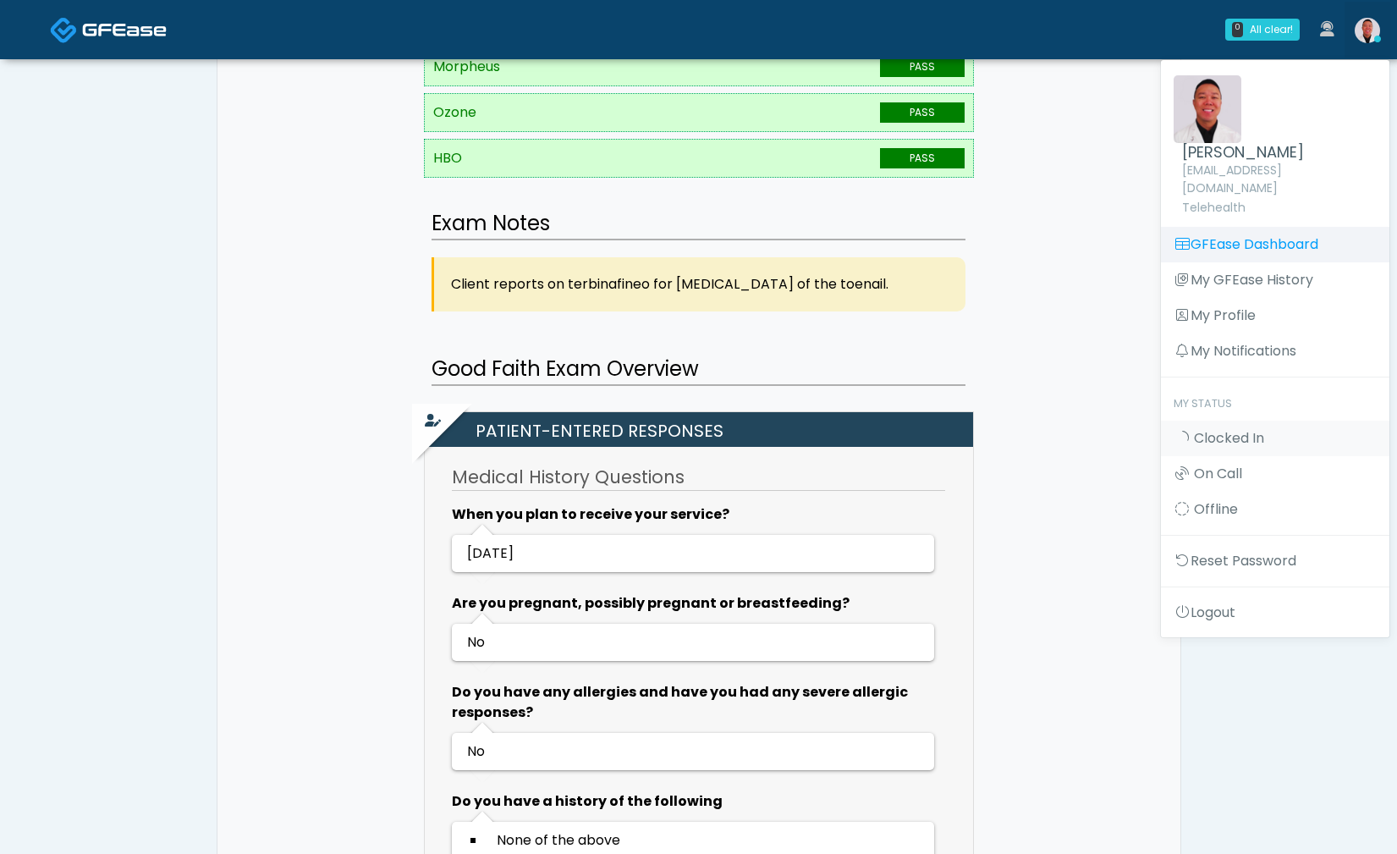
click at [1252, 227] on link "GFEase Dashboard" at bounding box center [1275, 245] width 228 height 36
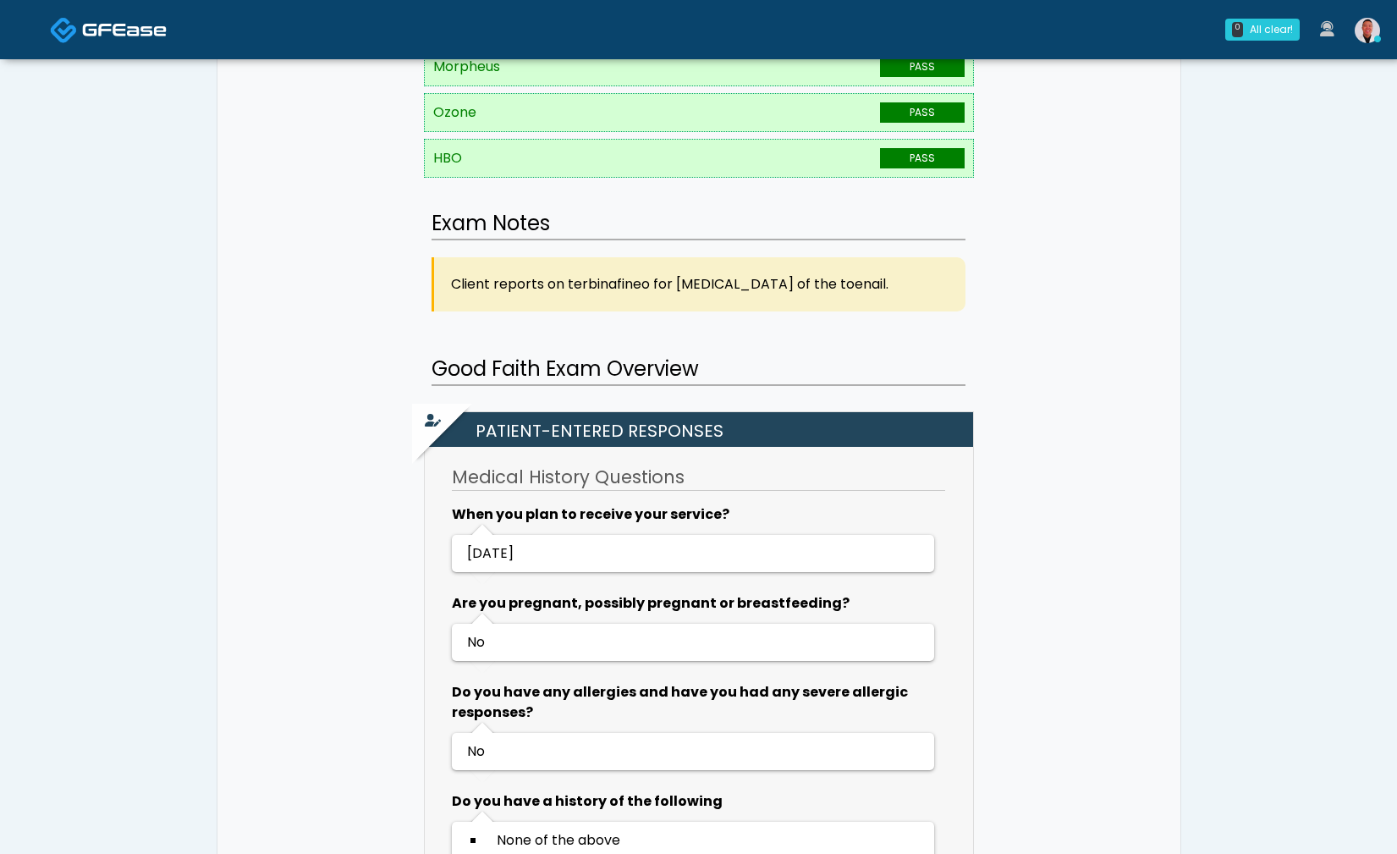
scroll to position [0, 0]
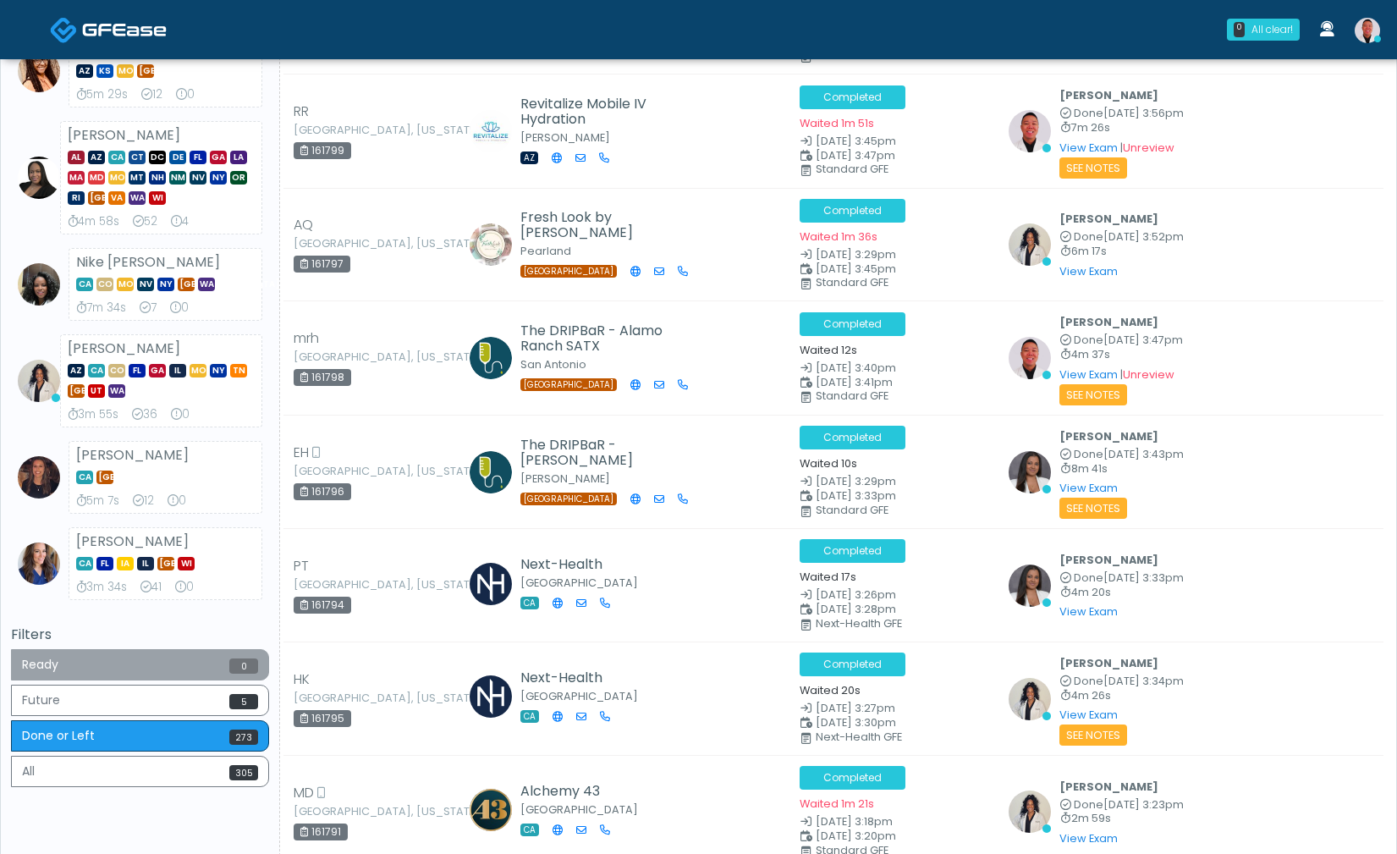
click at [193, 660] on button "Ready 0" at bounding box center [140, 664] width 258 height 31
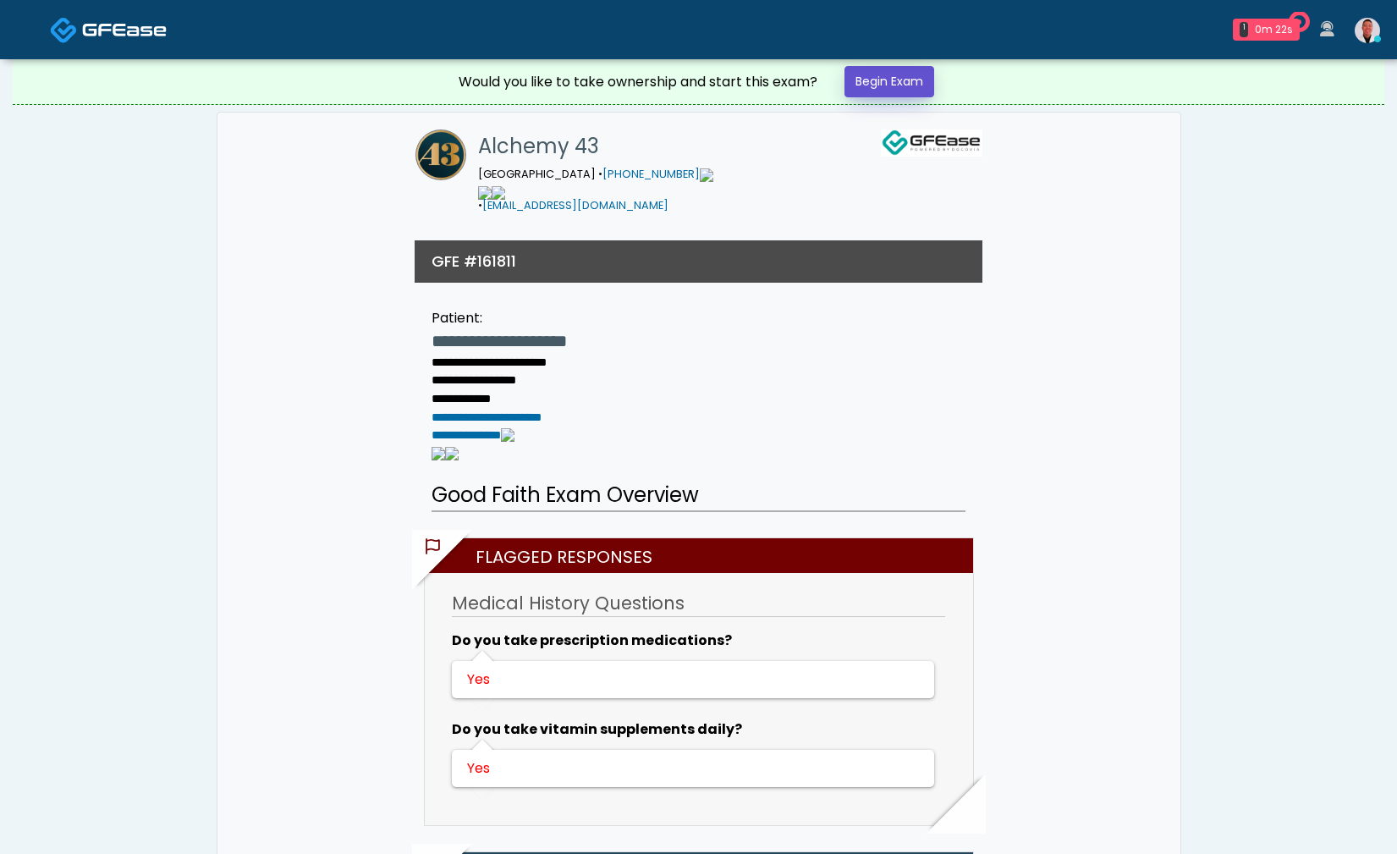
click at [908, 83] on link "Begin Exam" at bounding box center [889, 81] width 90 height 31
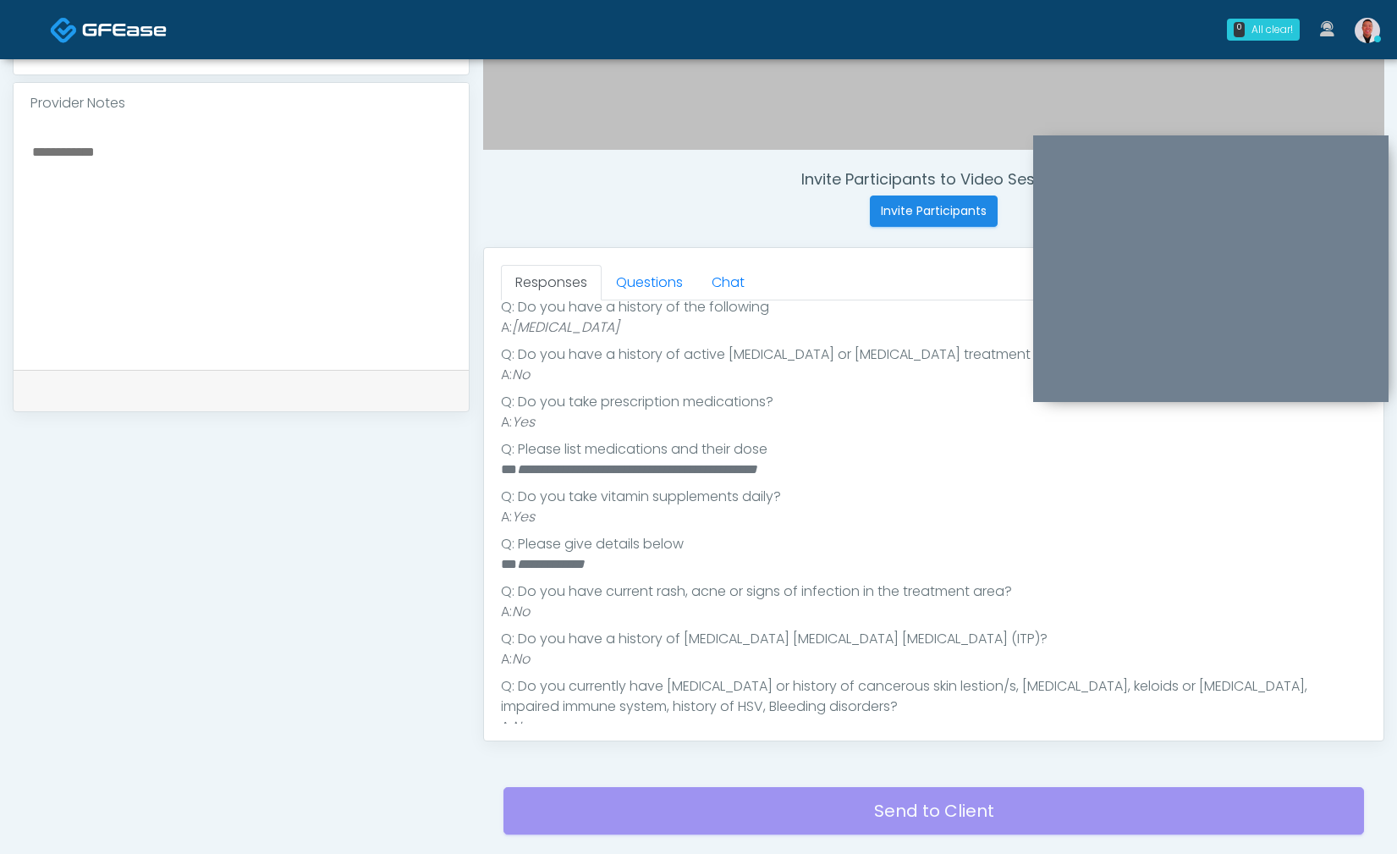
scroll to position [409, 0]
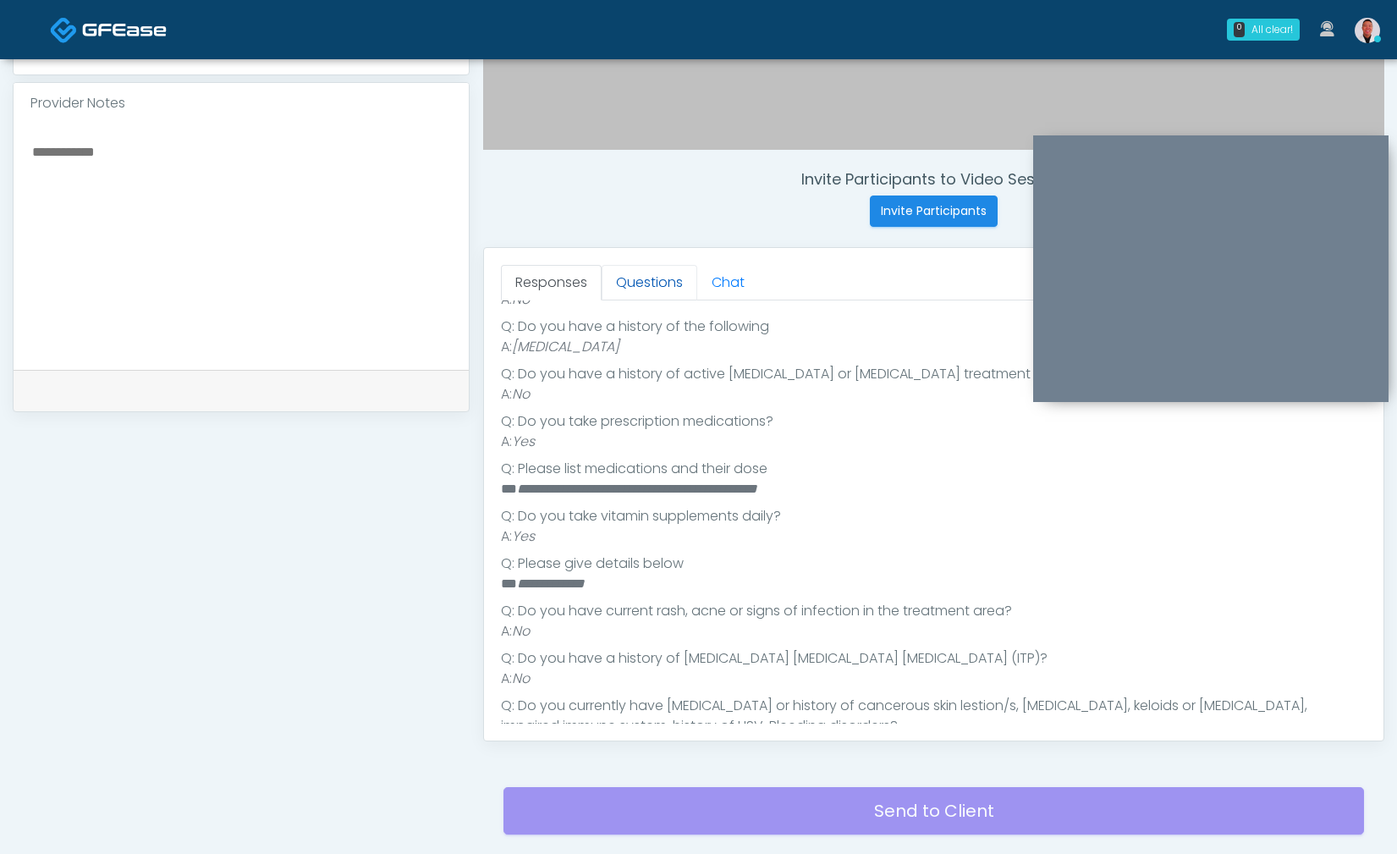
click at [671, 280] on link "Questions" at bounding box center [649, 283] width 96 height 36
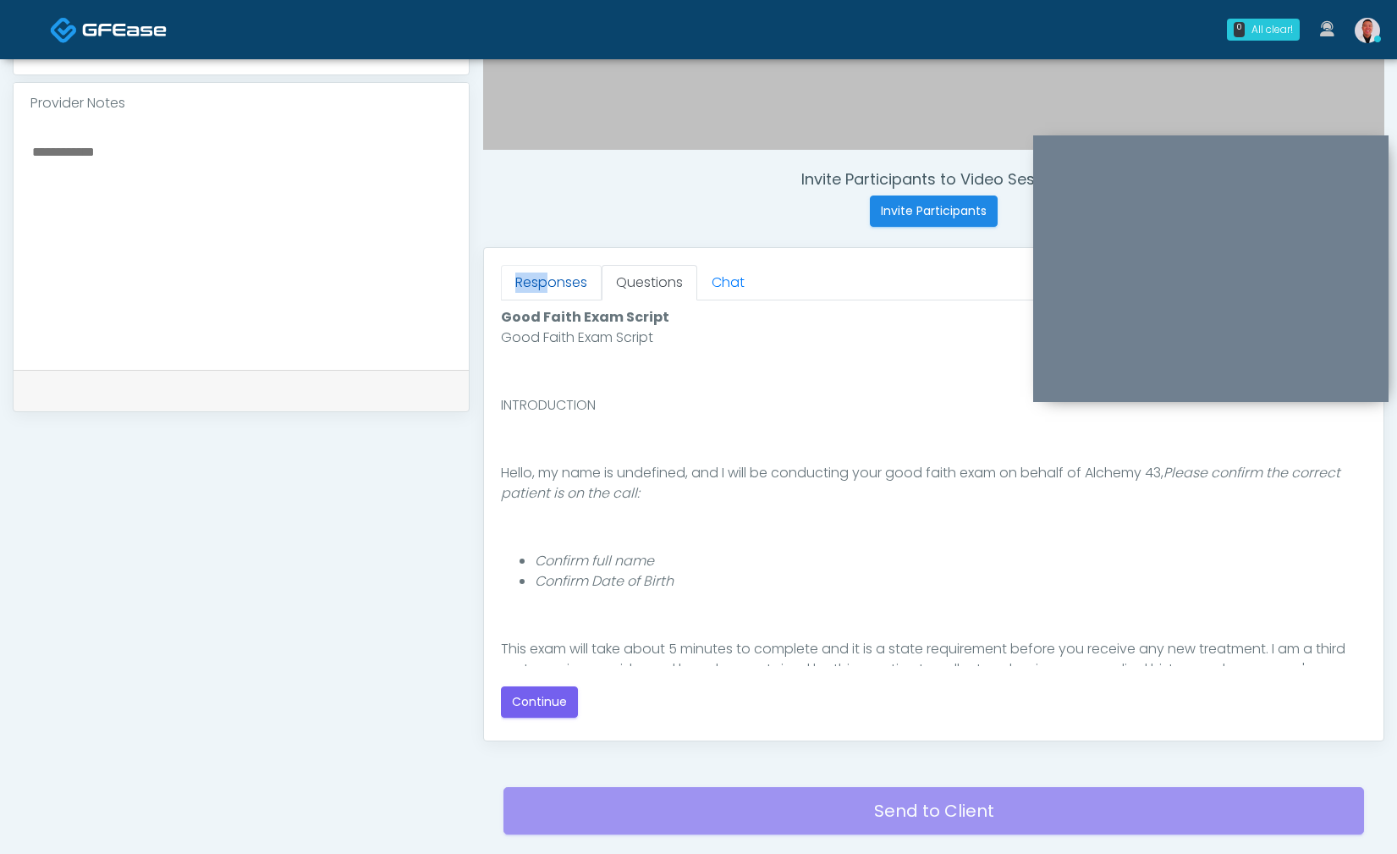
drag, startPoint x: 551, startPoint y: 265, endPoint x: 549, endPoint y: 283, distance: 17.8
click at [549, 280] on div "Responses Questions Chat Good Faith Exam Script Good Faith Exam Script INTRODUC…" at bounding box center [933, 494] width 899 height 492
click at [549, 283] on link "Responses" at bounding box center [551, 283] width 101 height 36
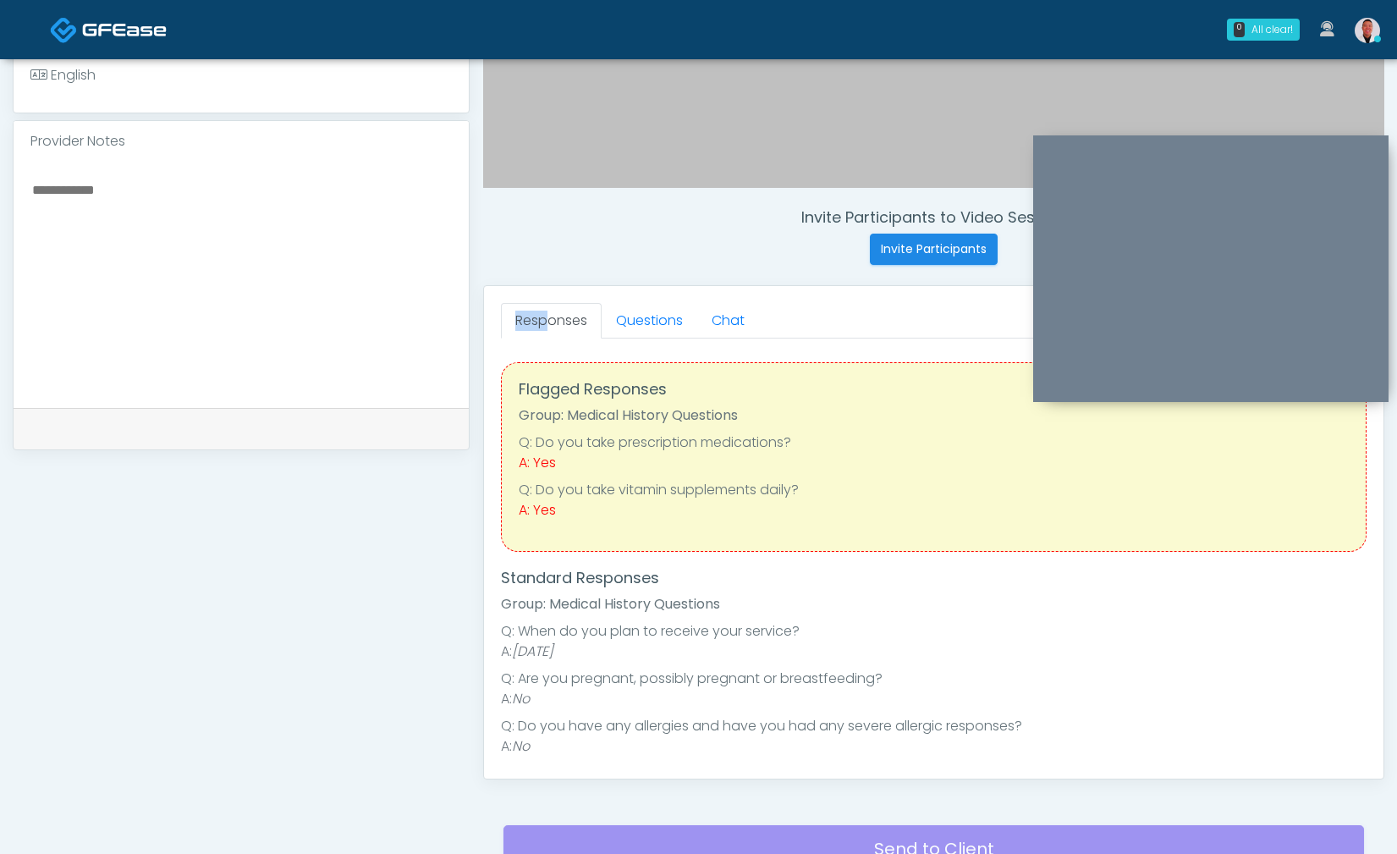
scroll to position [525, 0]
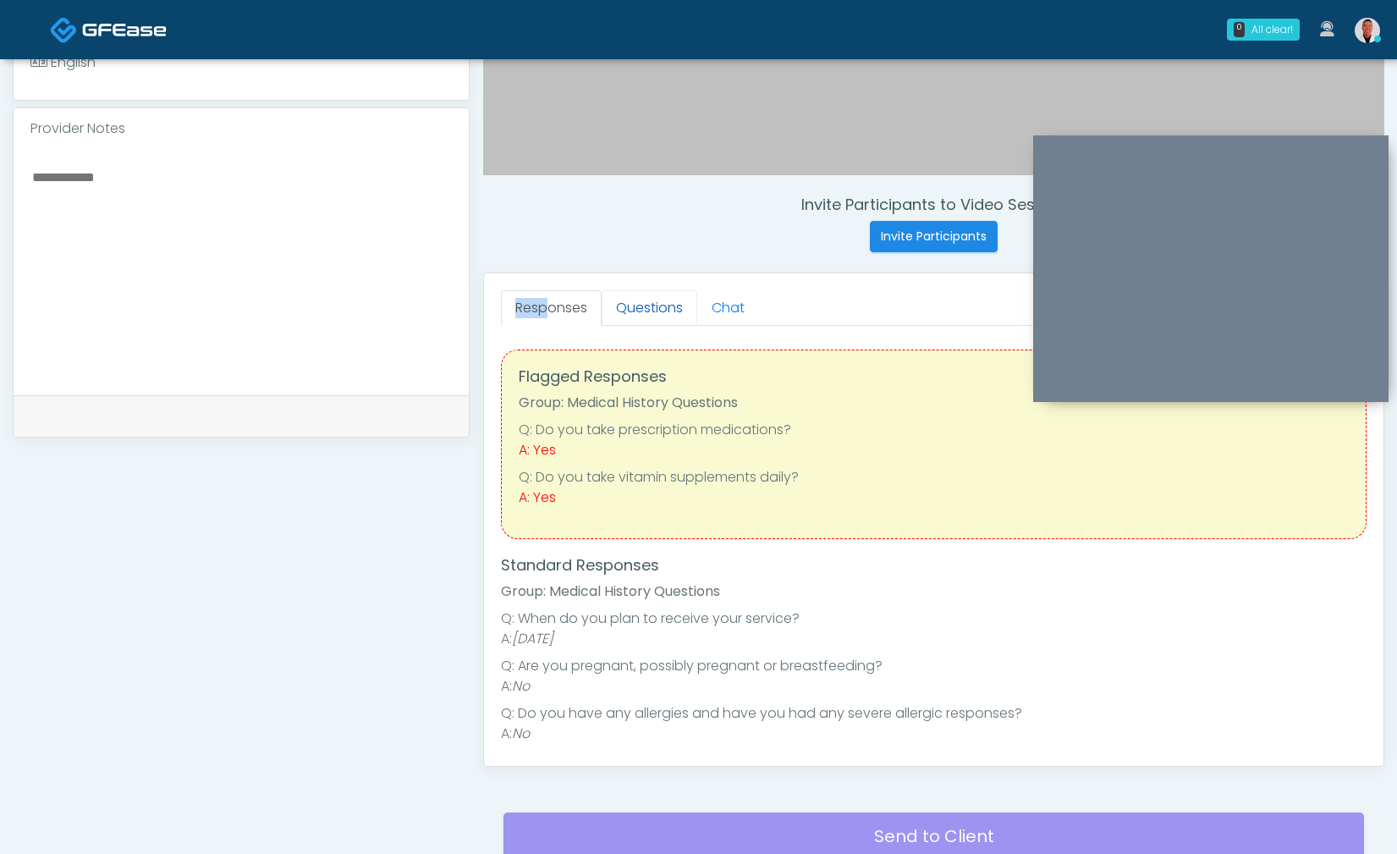
click at [675, 310] on link "Questions" at bounding box center [649, 308] width 96 height 36
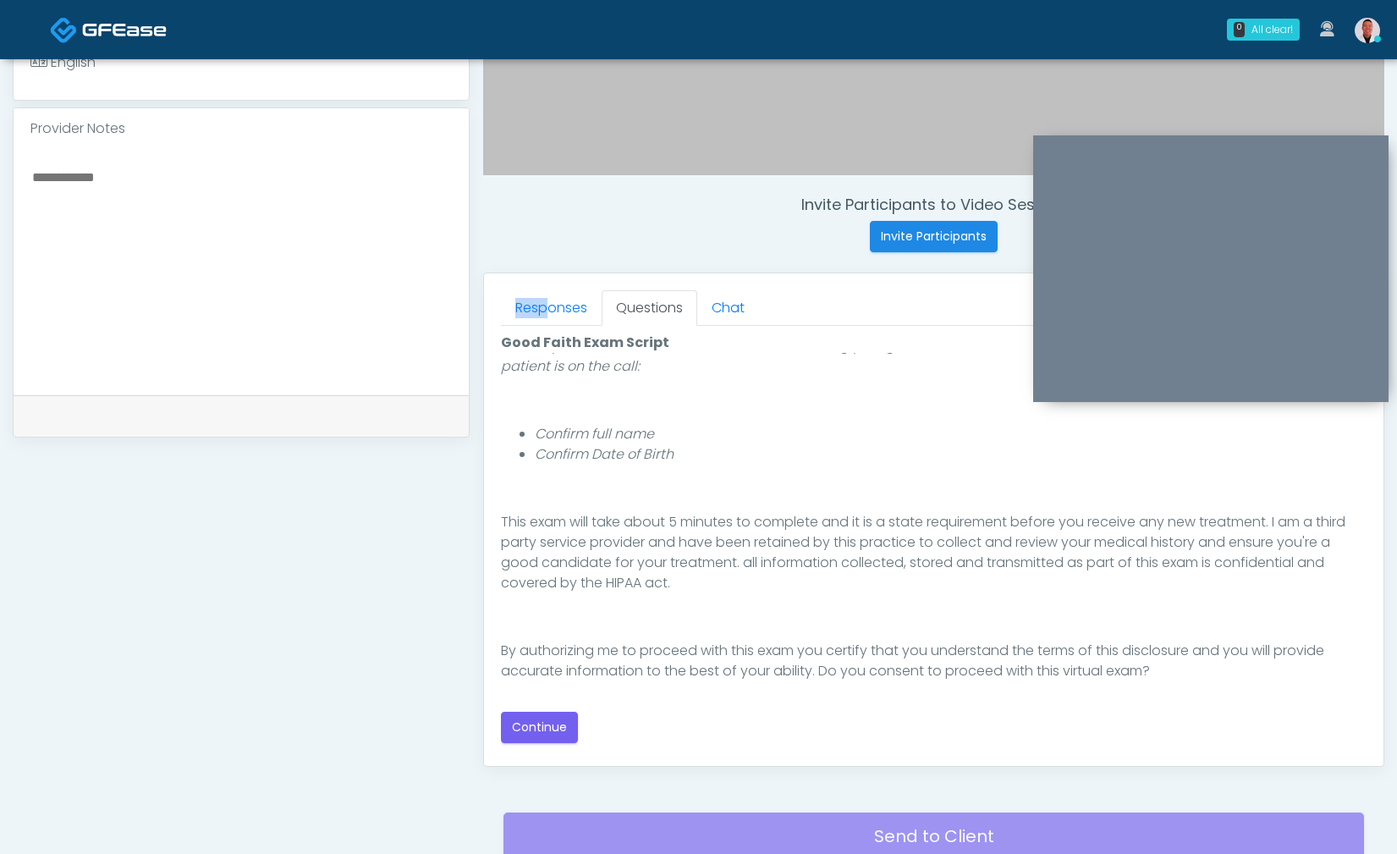
scroll to position [156, 0]
click at [530, 720] on button "Continue" at bounding box center [539, 726] width 77 height 31
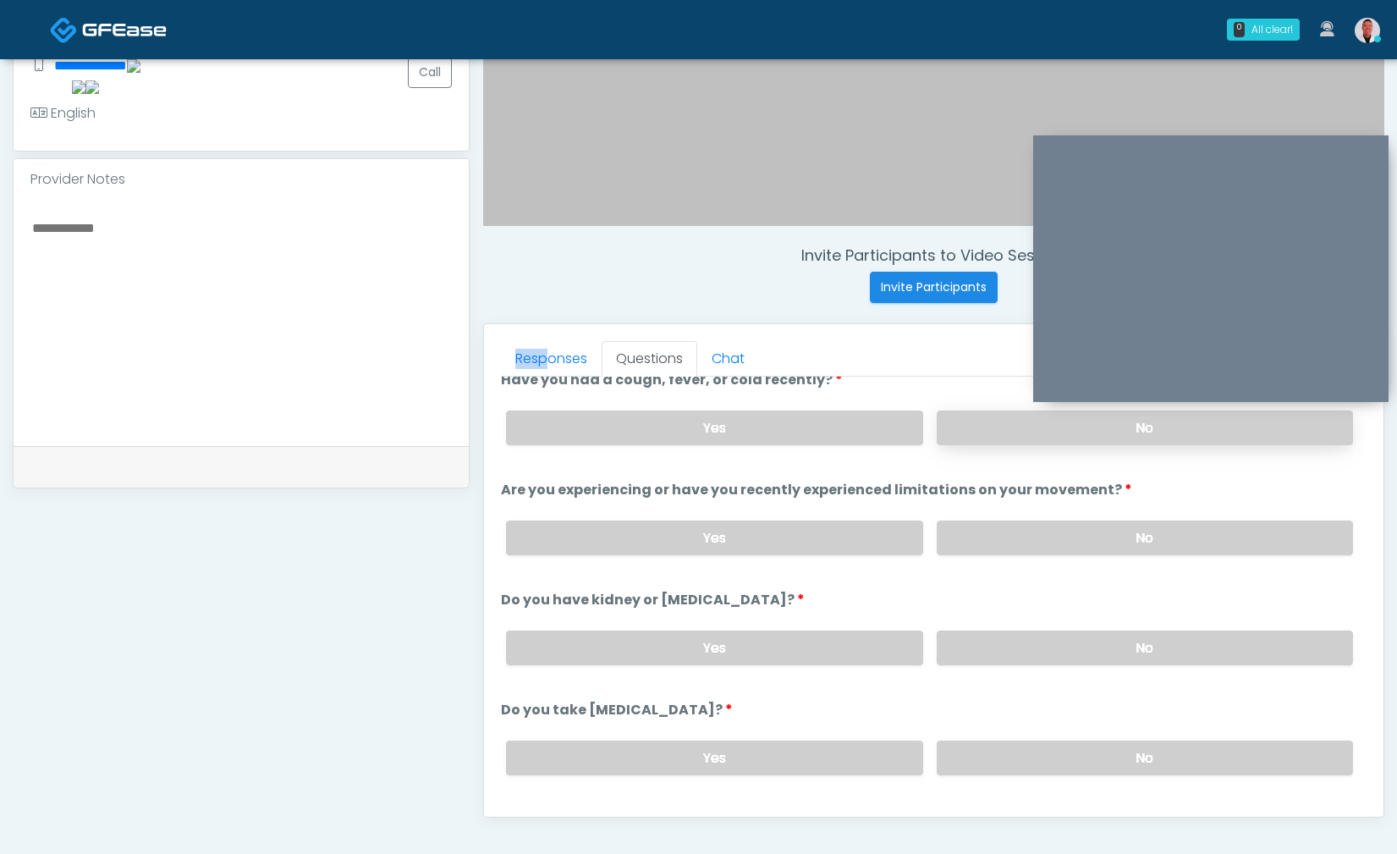
scroll to position [0, 0]
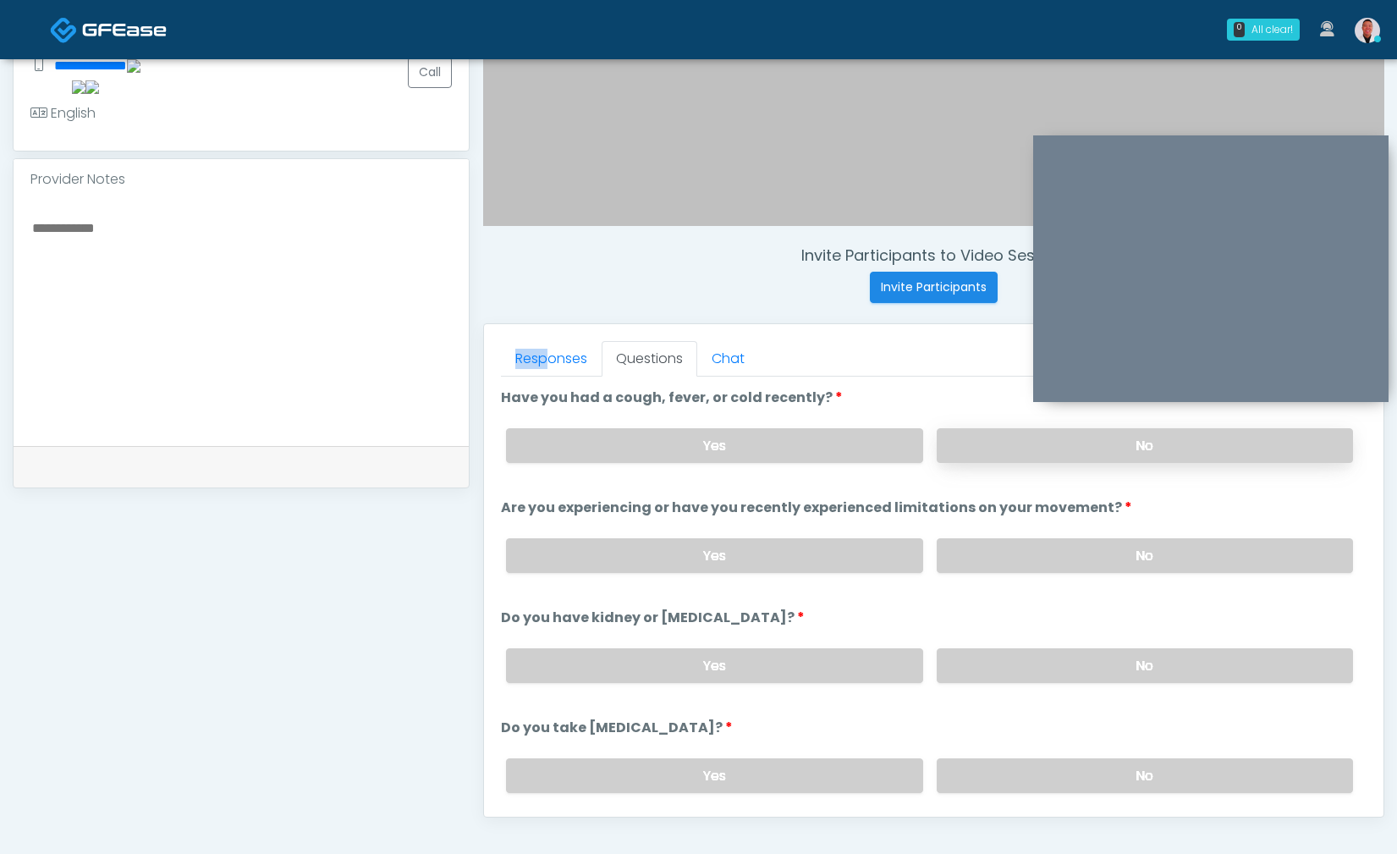
click at [959, 442] on label "No" at bounding box center [1145, 445] width 416 height 35
click at [986, 531] on div "Yes No" at bounding box center [929, 556] width 874 height 62
click at [1004, 555] on label "No" at bounding box center [1145, 555] width 416 height 35
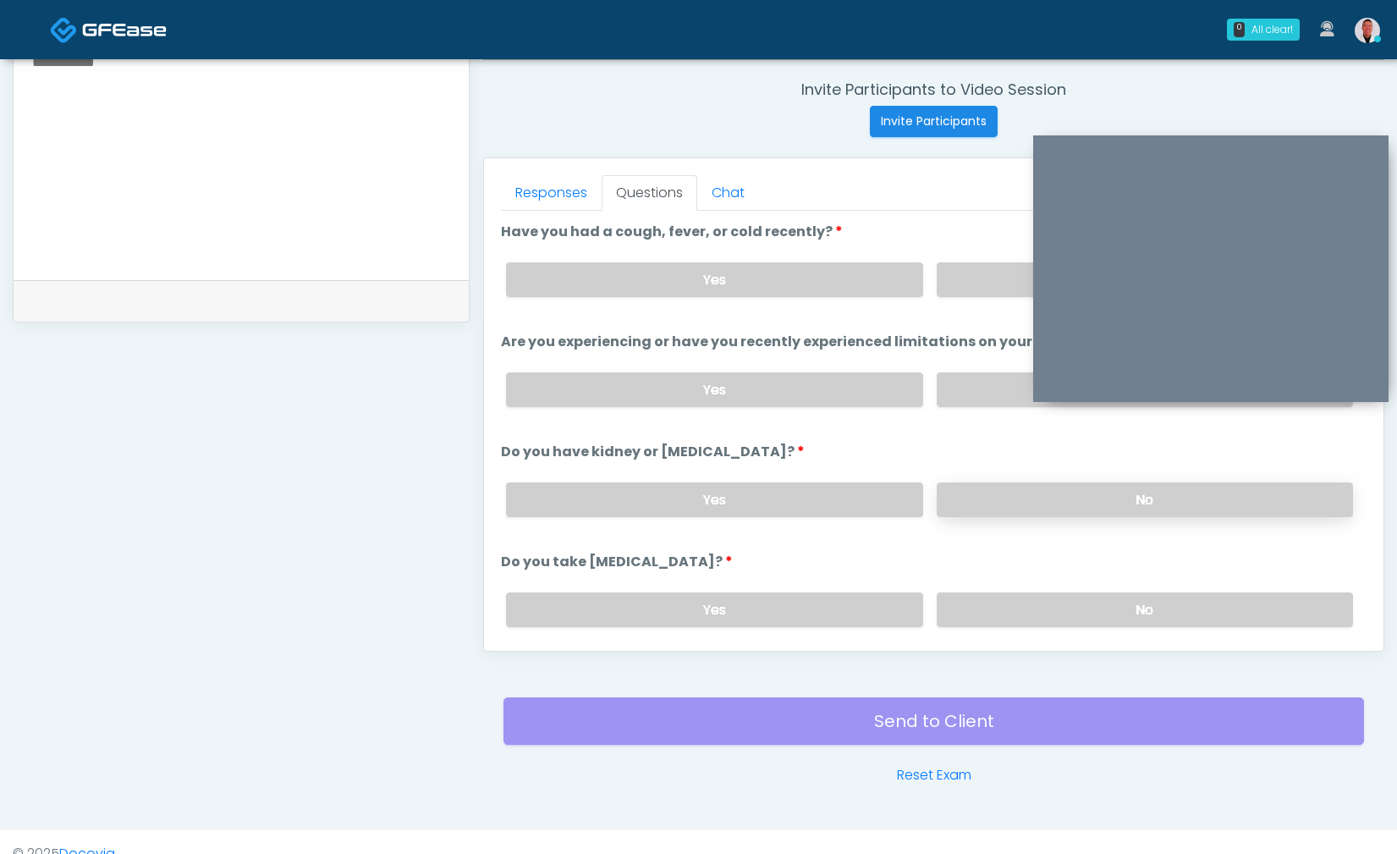
click at [995, 503] on label "No" at bounding box center [1145, 499] width 416 height 35
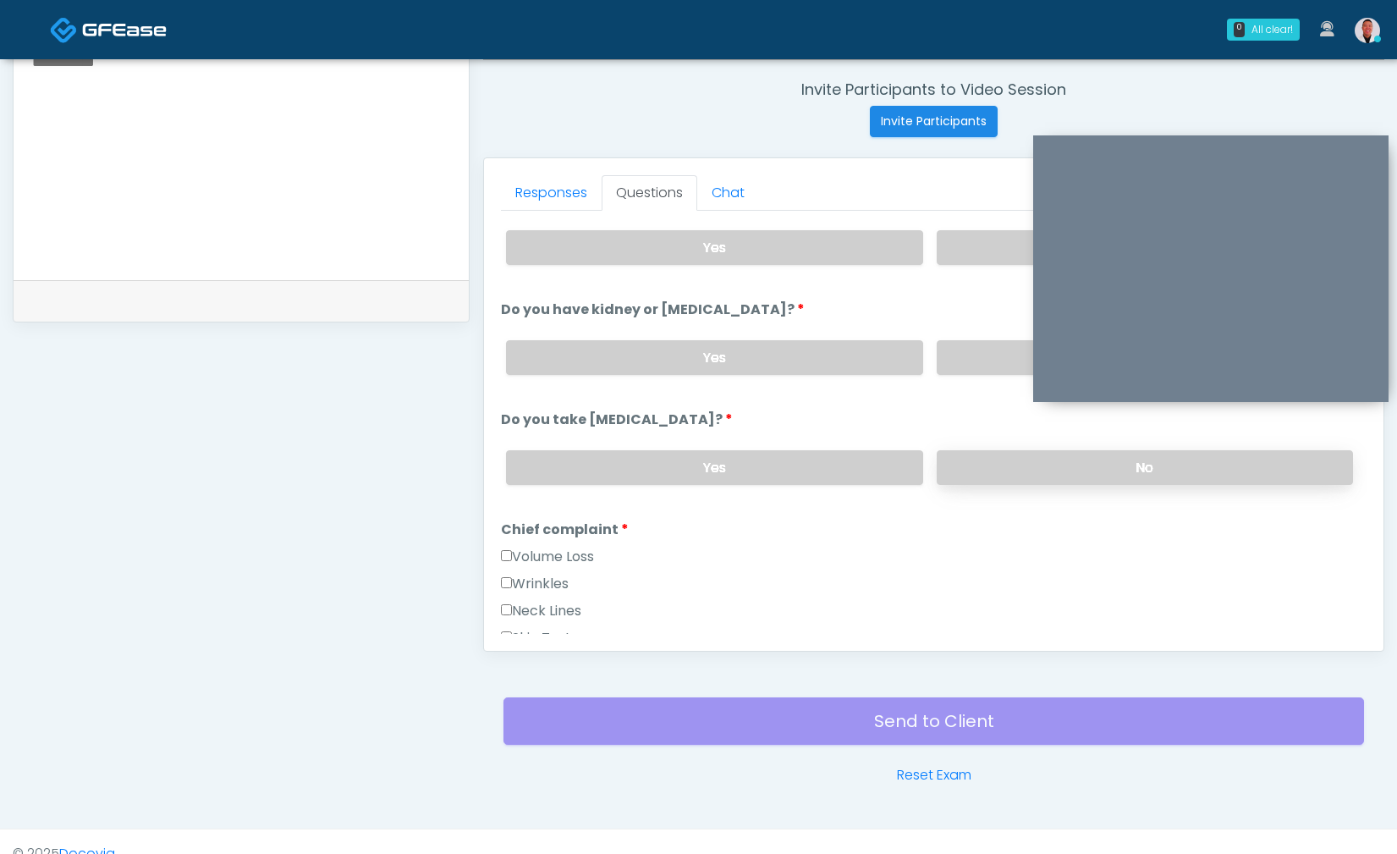
click at [1027, 457] on label "No" at bounding box center [1145, 467] width 416 height 35
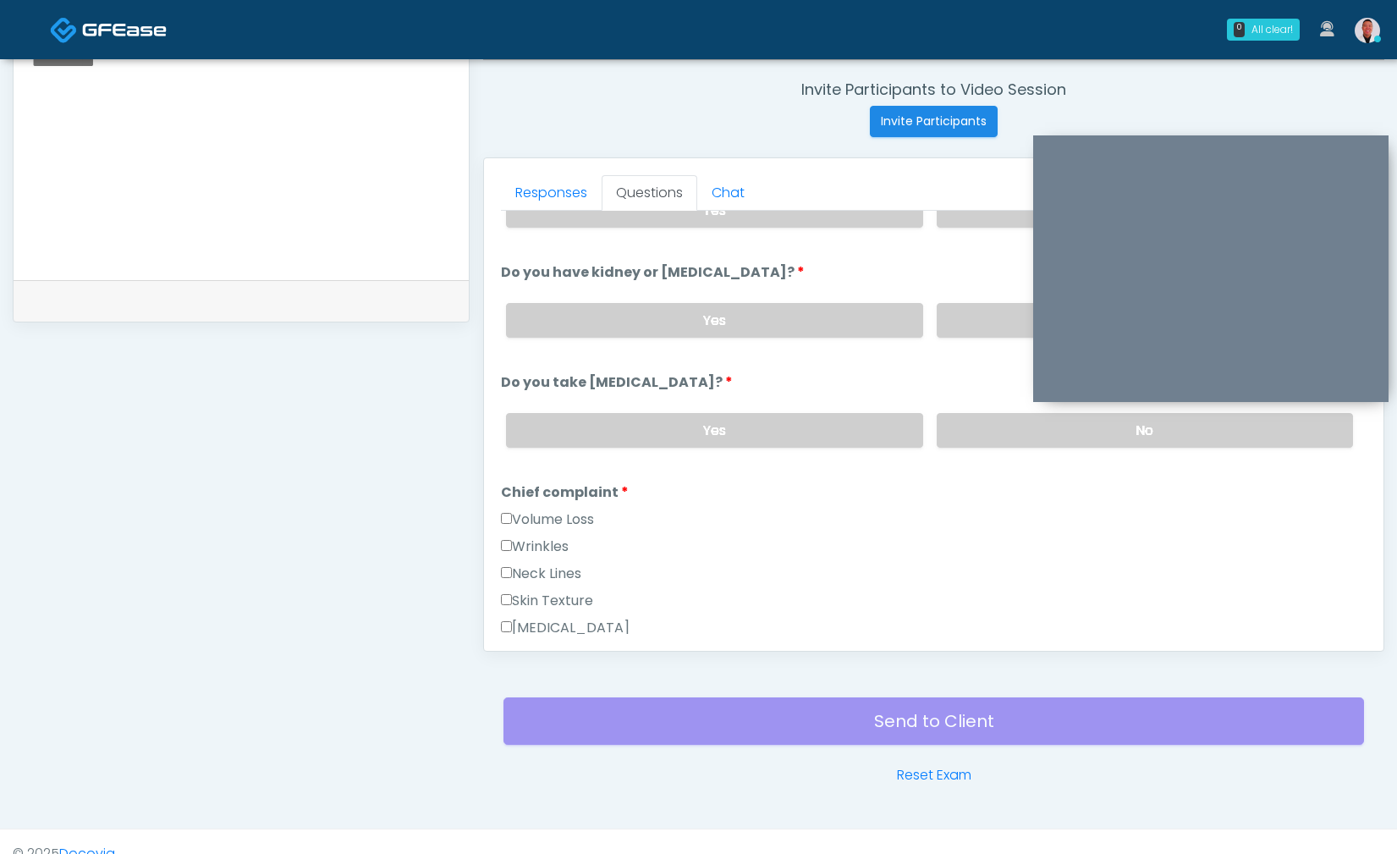
scroll to position [201, 0]
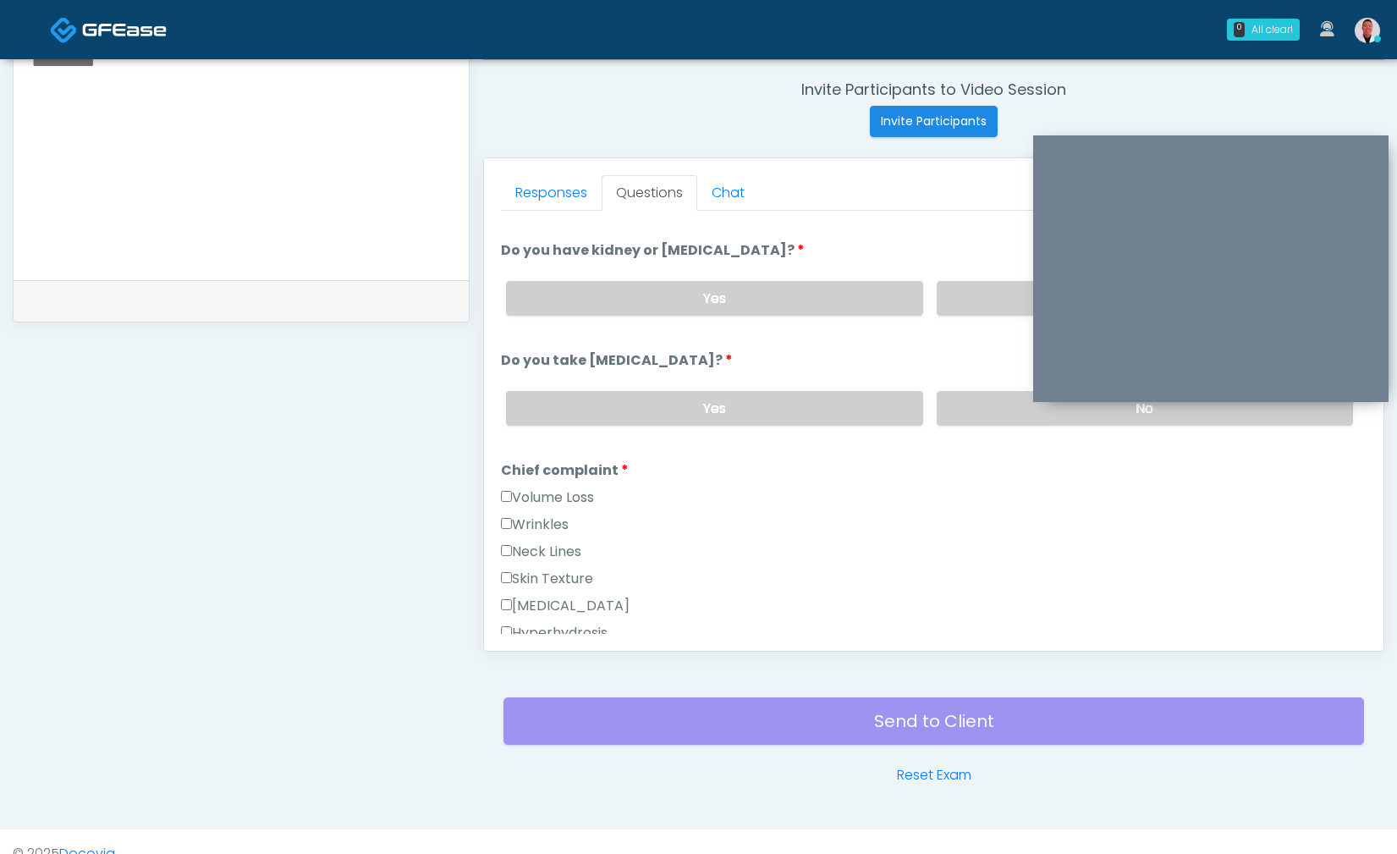
click at [510, 514] on label "Wrinkles" at bounding box center [535, 524] width 68 height 20
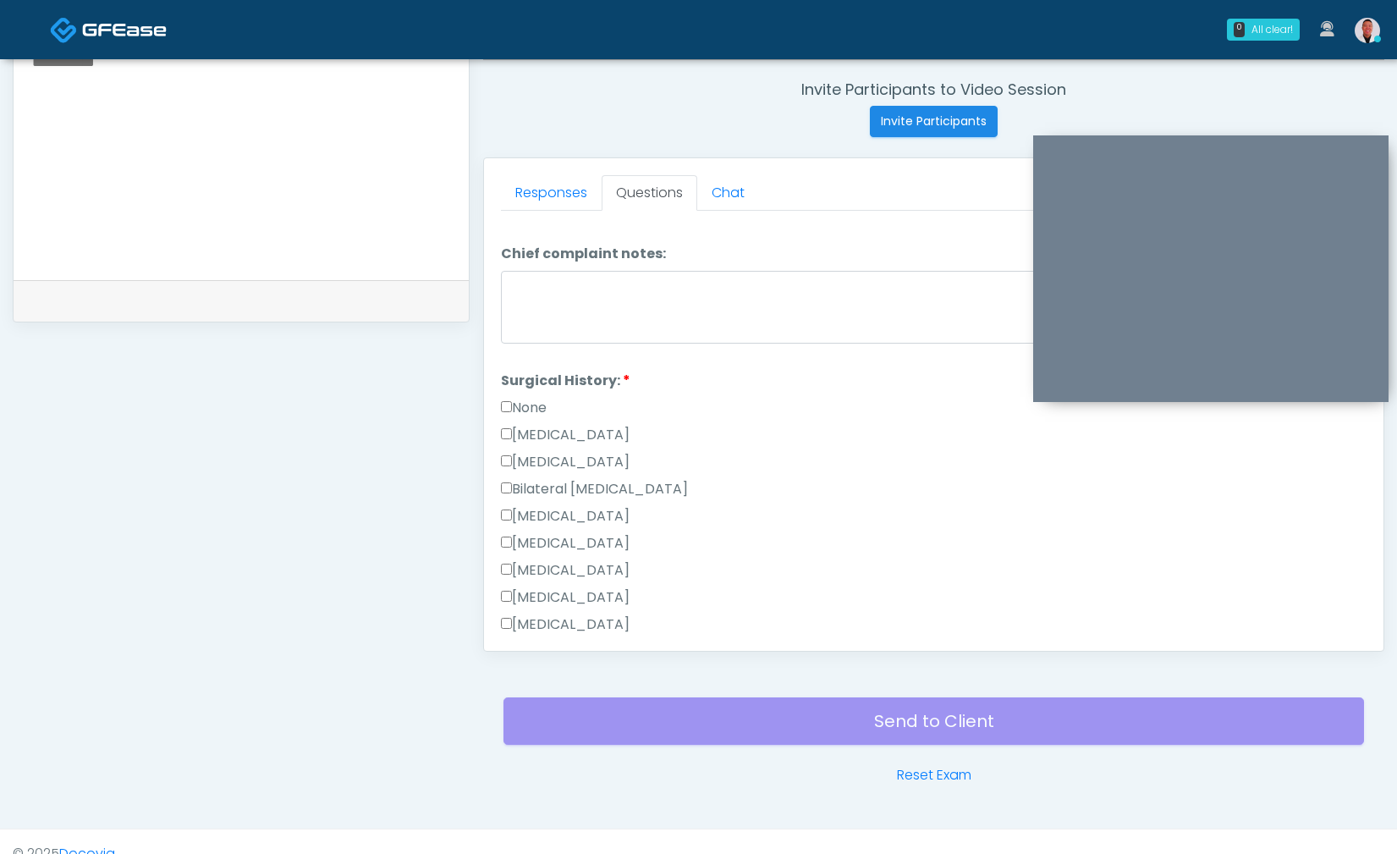
scroll to position [884, 0]
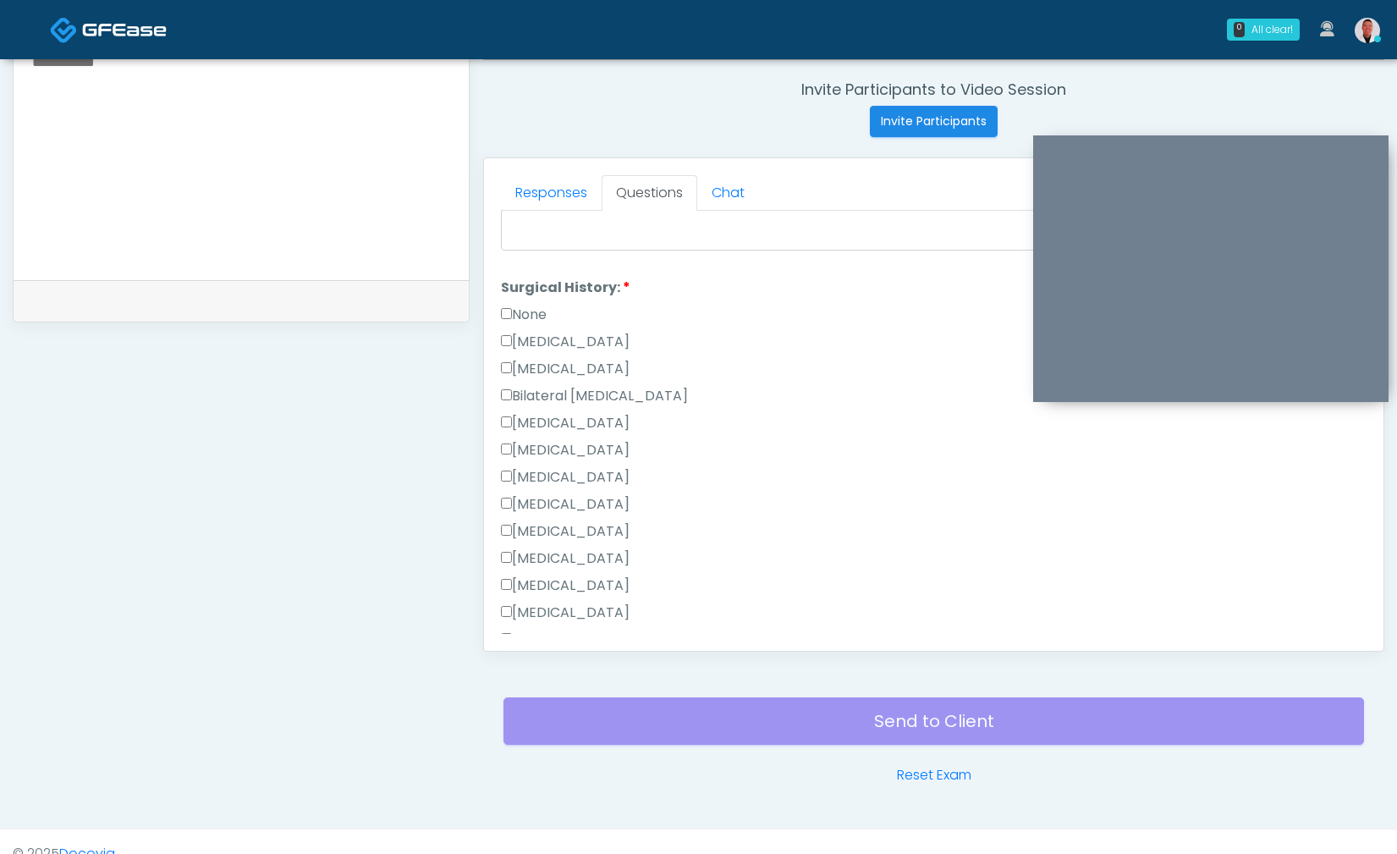
click at [504, 316] on label "None" at bounding box center [524, 315] width 46 height 20
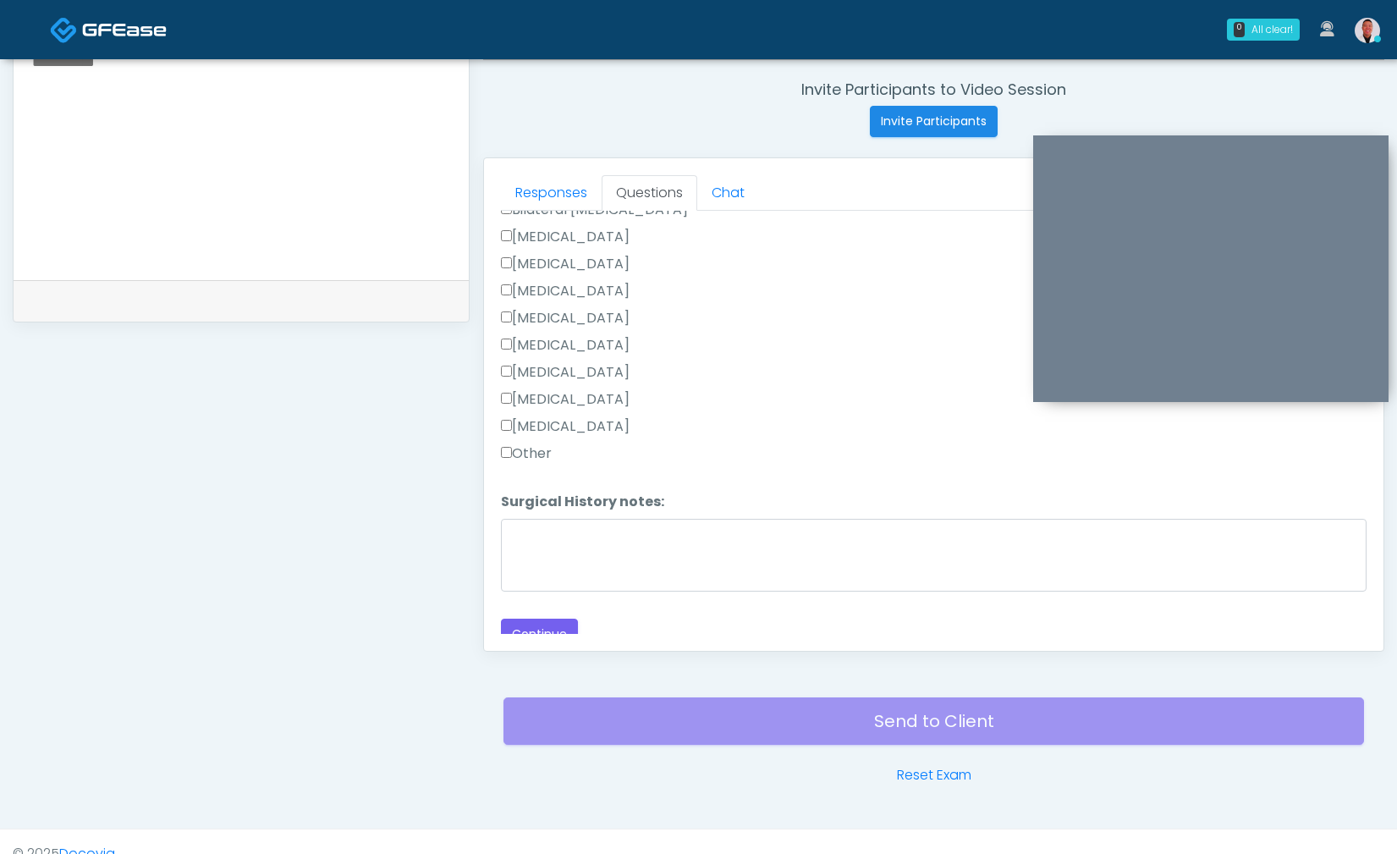
scroll to position [1082, 0]
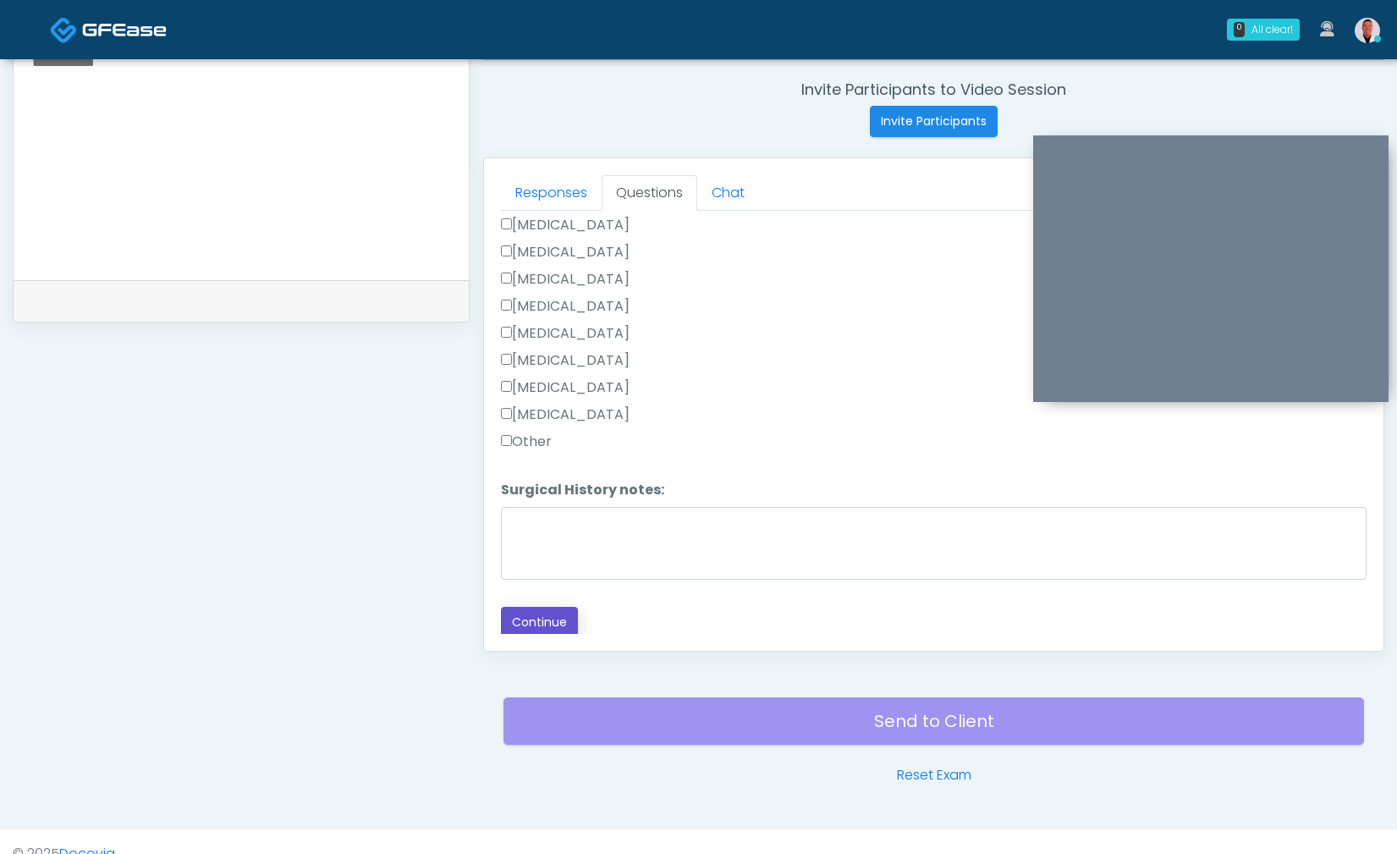
click at [528, 607] on button "Continue" at bounding box center [539, 622] width 77 height 31
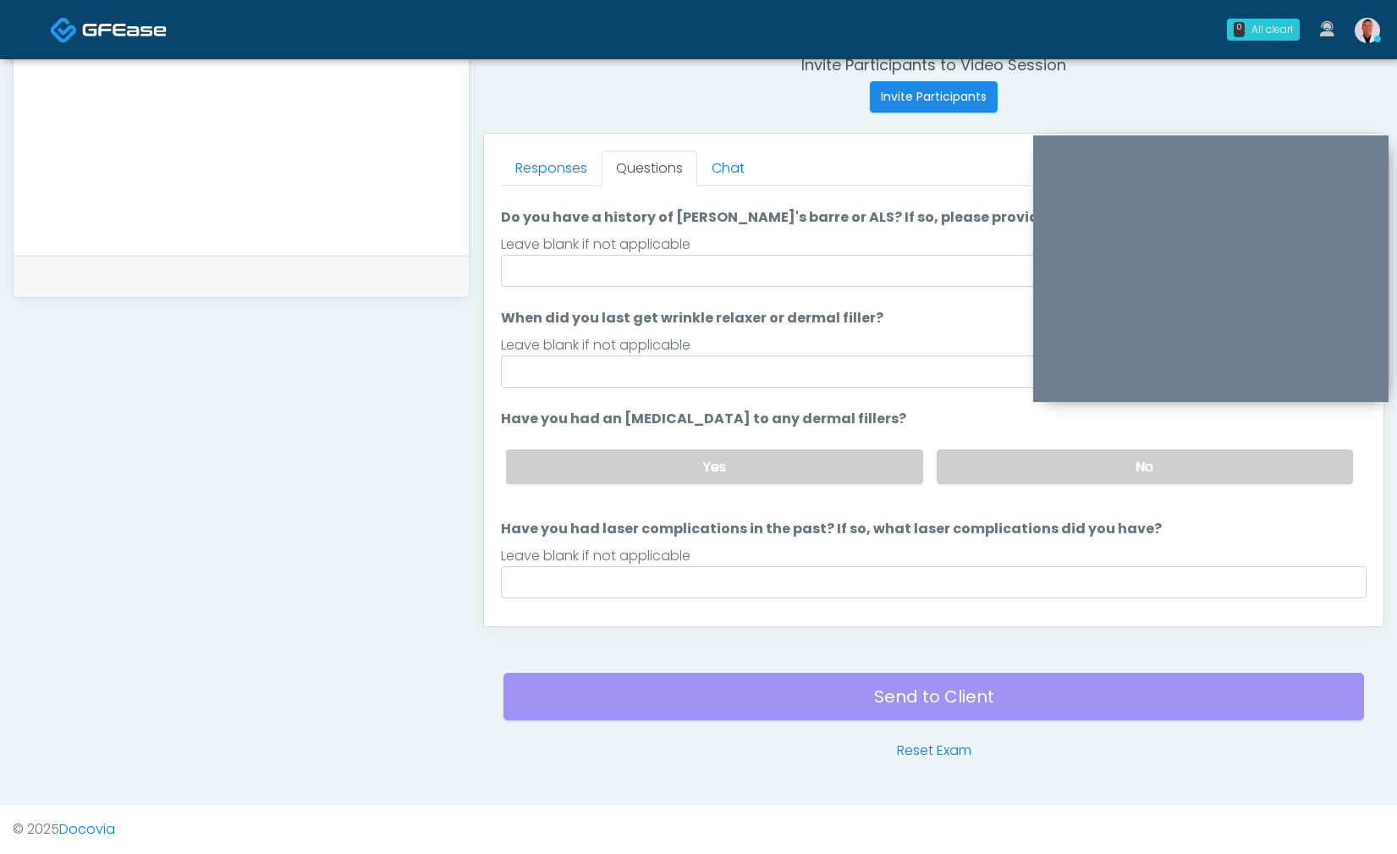
scroll to position [0, 0]
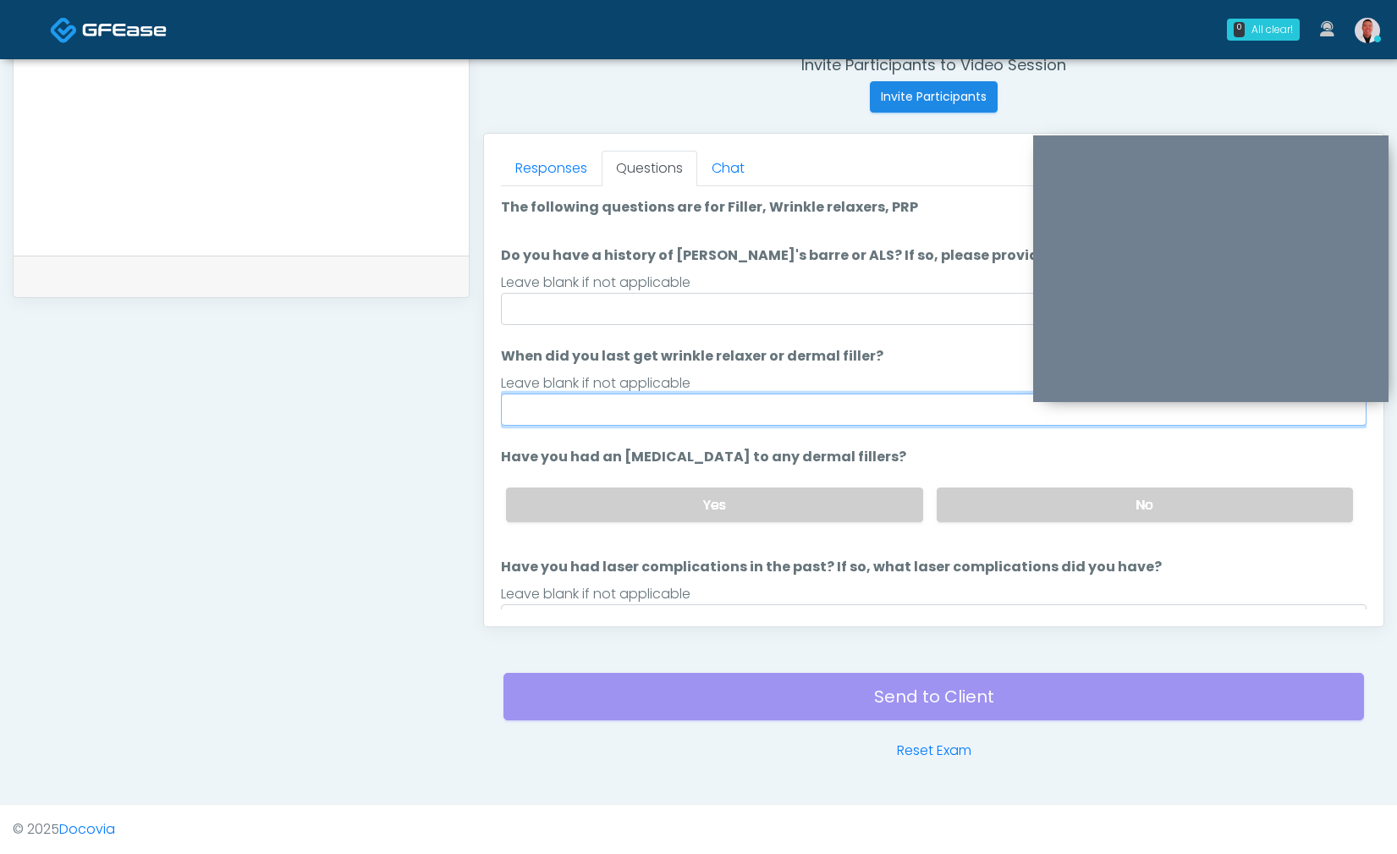
click at [636, 419] on input "When did you last get wrinkle relaxer or dermal filler?" at bounding box center [933, 409] width 865 height 32
type input "**********"
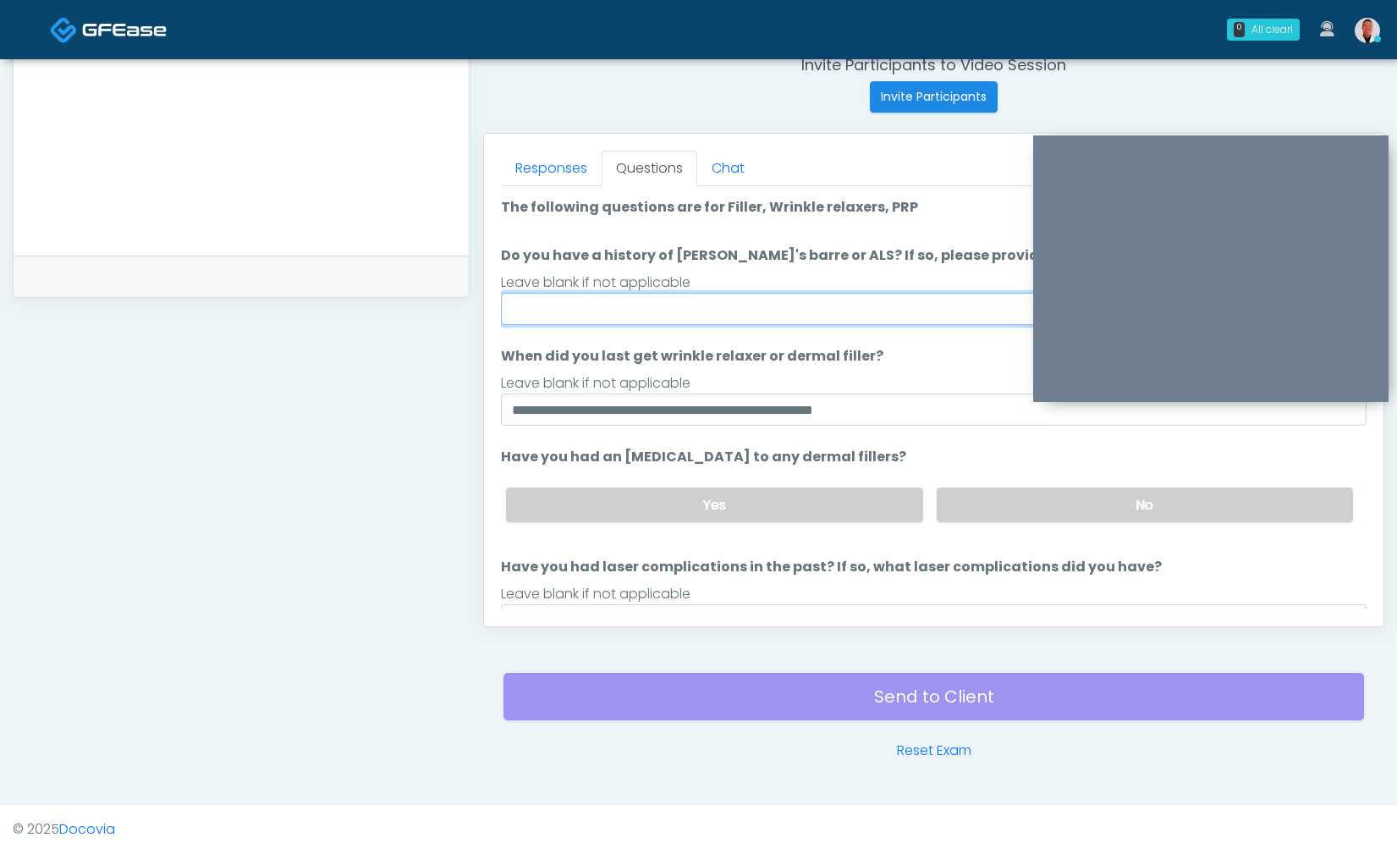
click at [558, 315] on input "Do you have a history of Guillain's barre or ALS? If so, please provide details." at bounding box center [933, 309] width 865 height 32
type input "**"
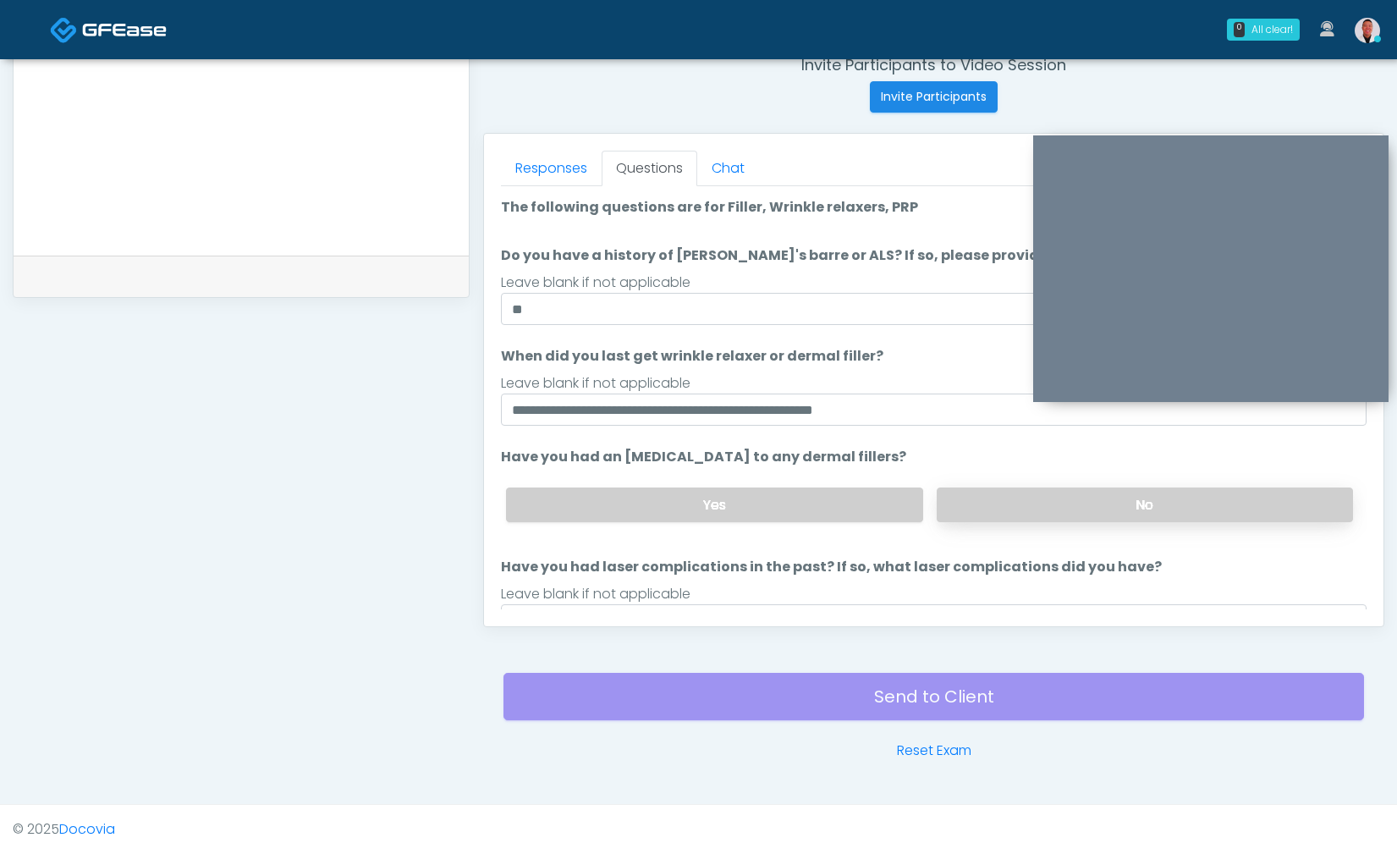
click at [1052, 505] on label "No" at bounding box center [1145, 504] width 416 height 35
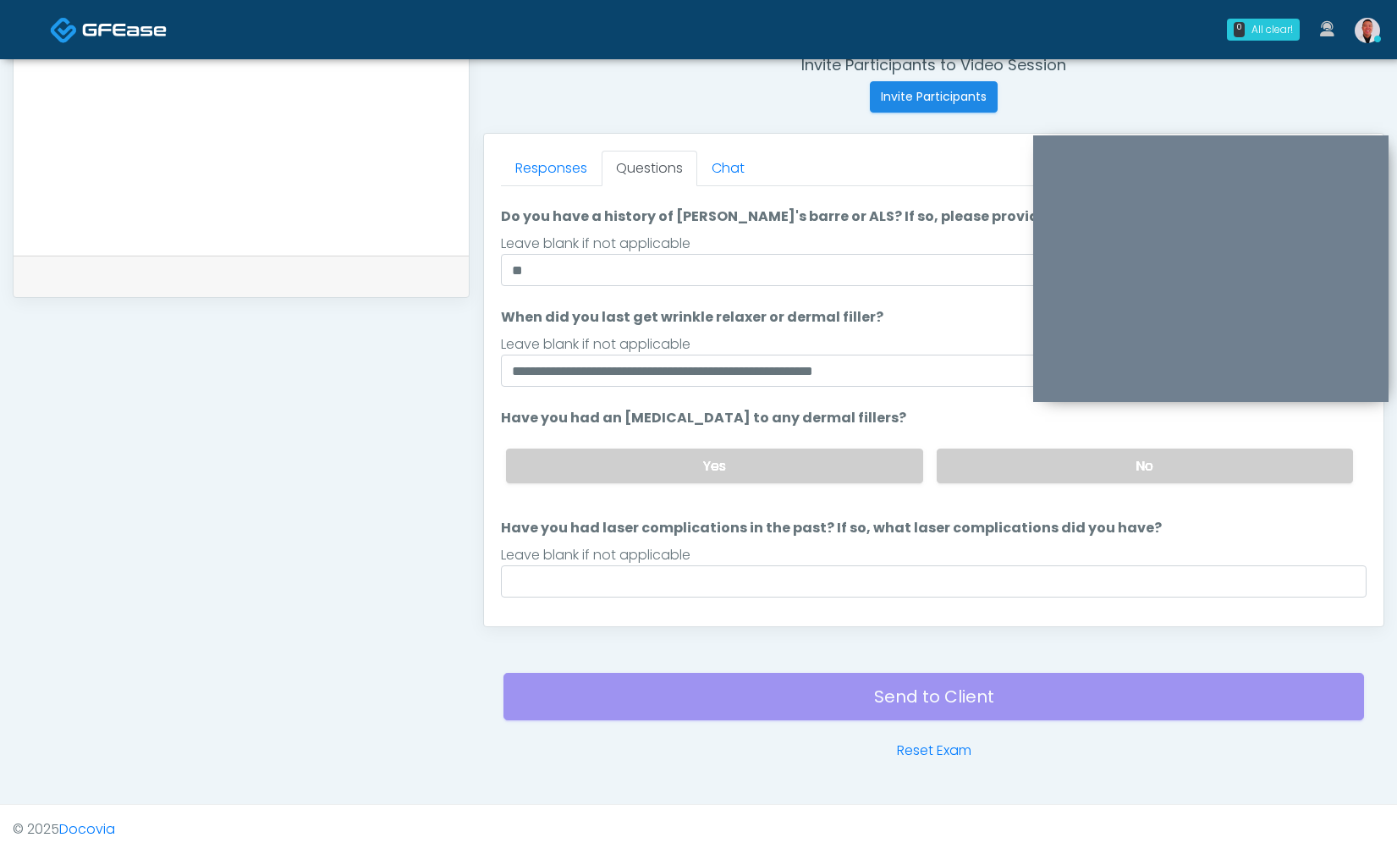
scroll to position [79, 0]
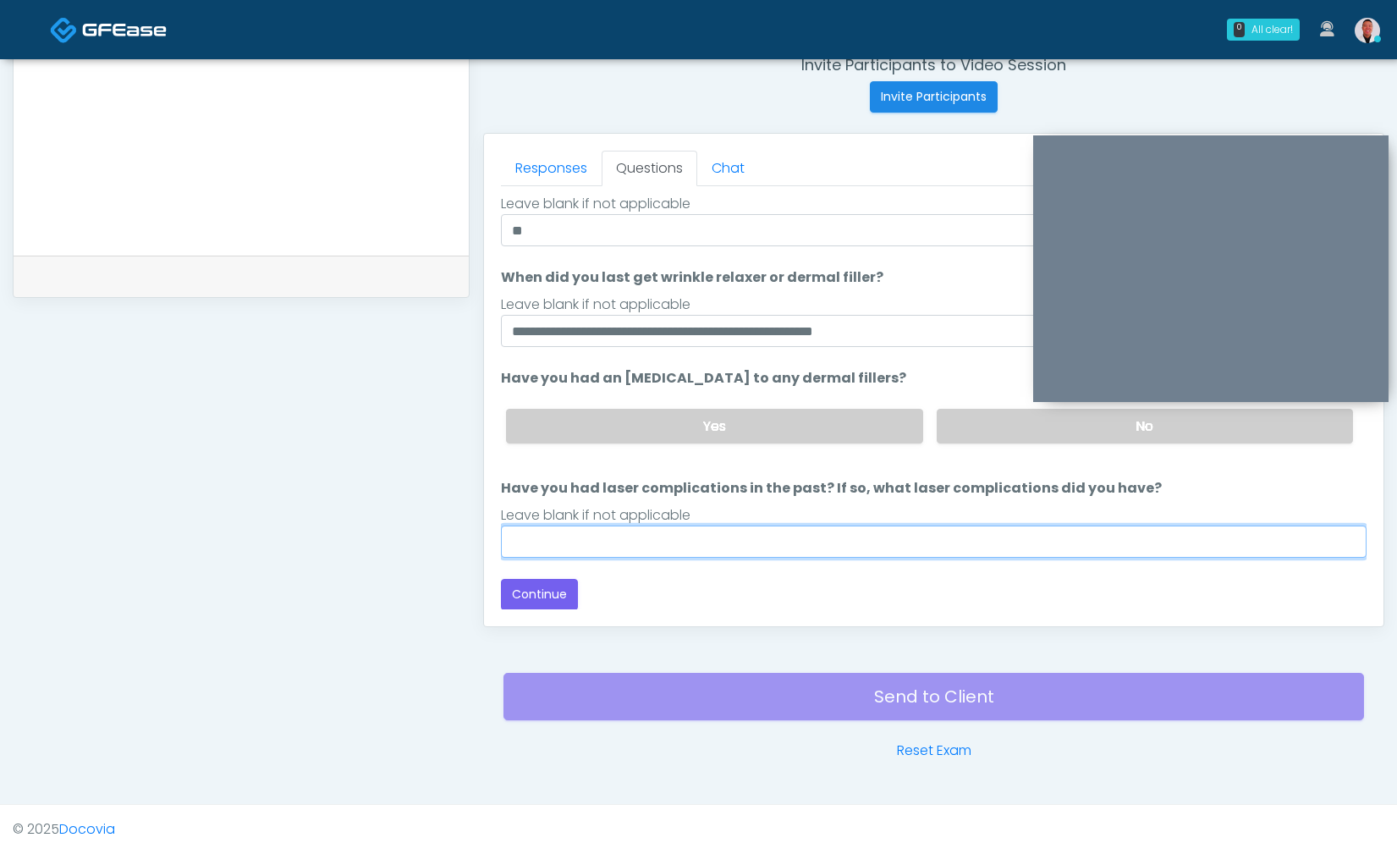
click at [788, 553] on input "Have you had laser complications in the past? If so, what laser complications d…" at bounding box center [933, 541] width 865 height 32
type input "***"
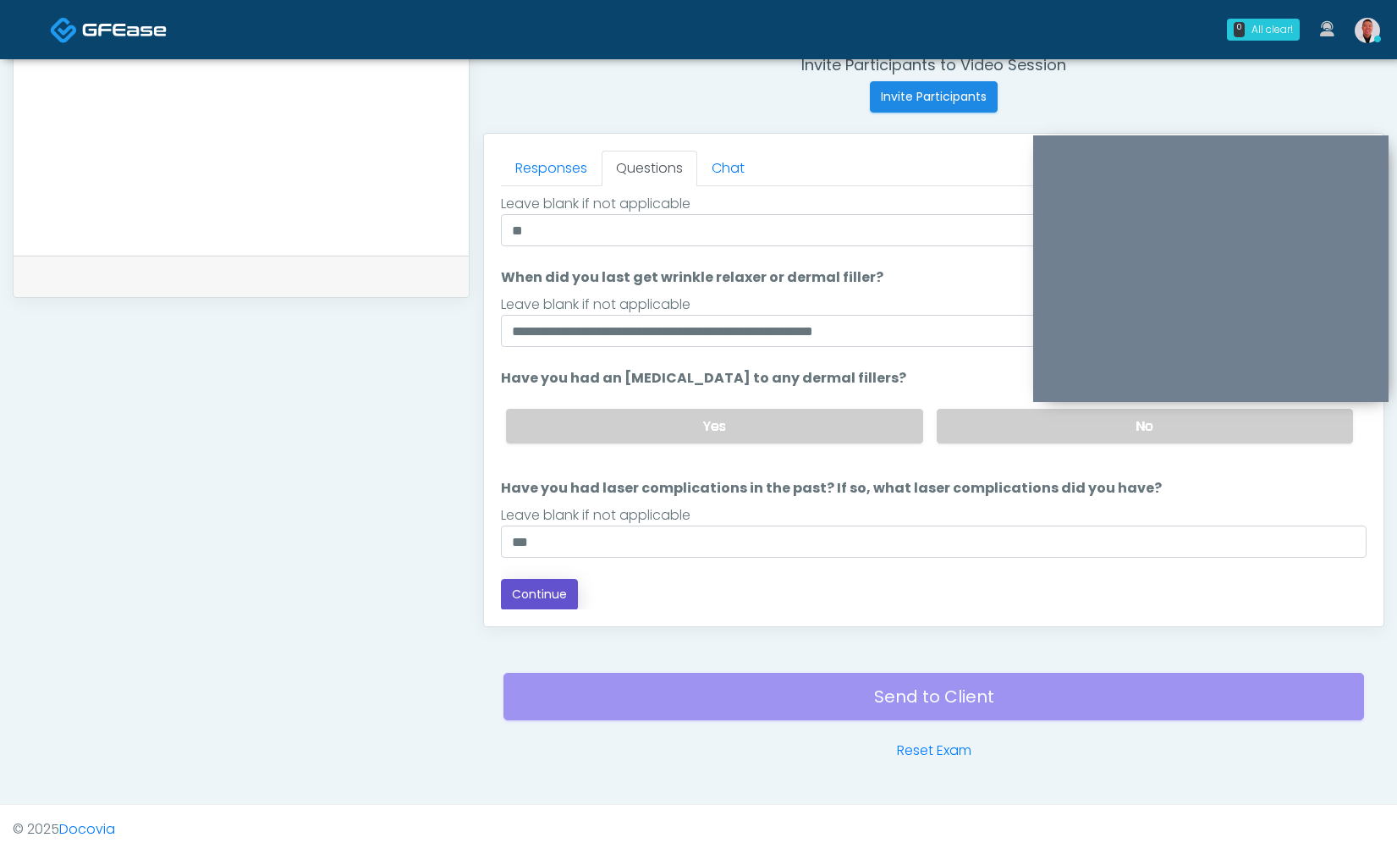
click at [543, 590] on button "Continue" at bounding box center [539, 594] width 77 height 31
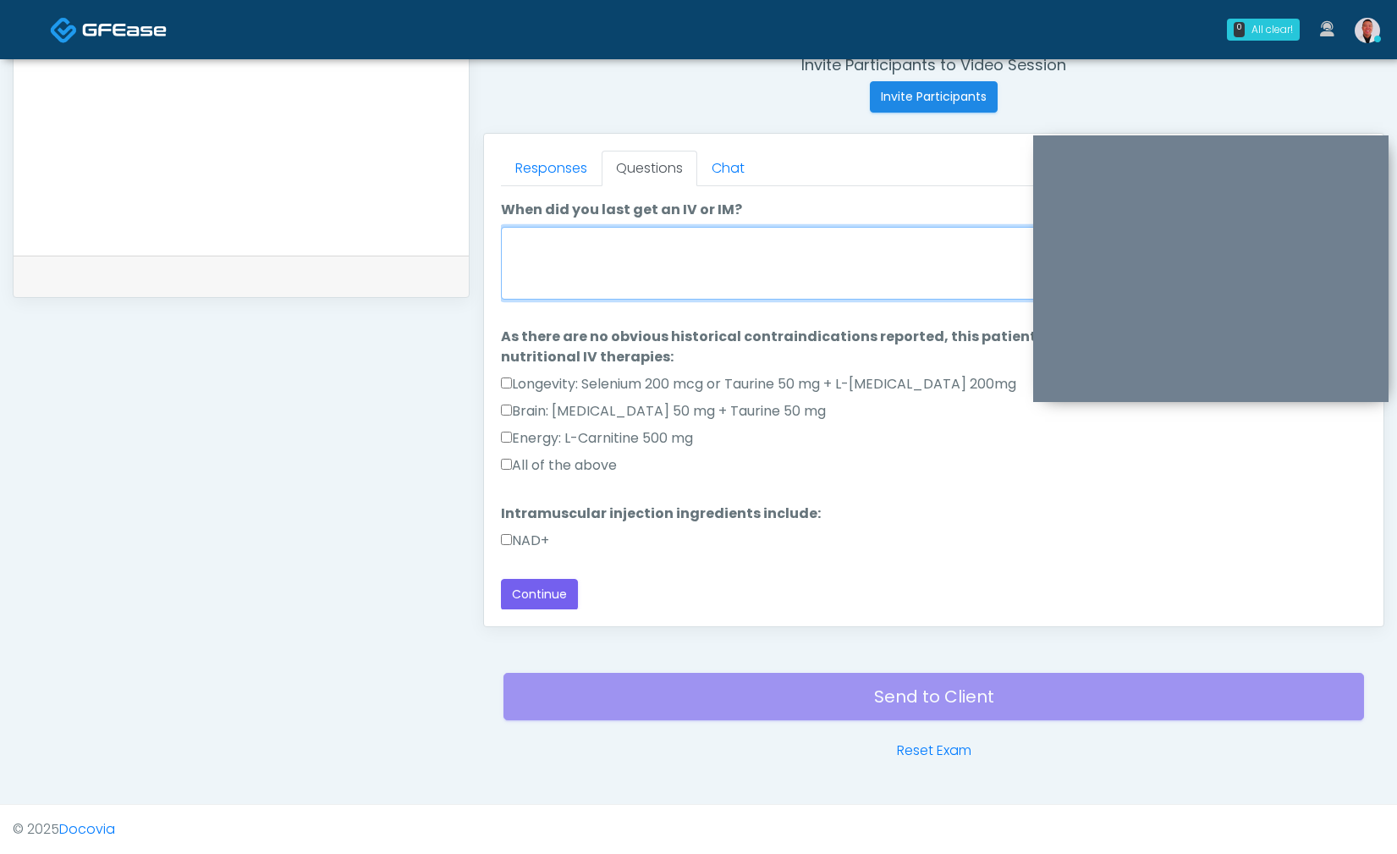
click at [742, 282] on textarea "When did you last get an IV or IM?" at bounding box center [933, 263] width 865 height 73
type textarea "****"
click at [499, 464] on div "Responses Questions Chat Good Faith Exam Script Good Faith Exam Script INTRODUC…" at bounding box center [933, 380] width 899 height 492
click at [499, 537] on div "Responses Questions Chat Good Faith Exam Script Good Faith Exam Script INTRODUC…" at bounding box center [933, 380] width 899 height 492
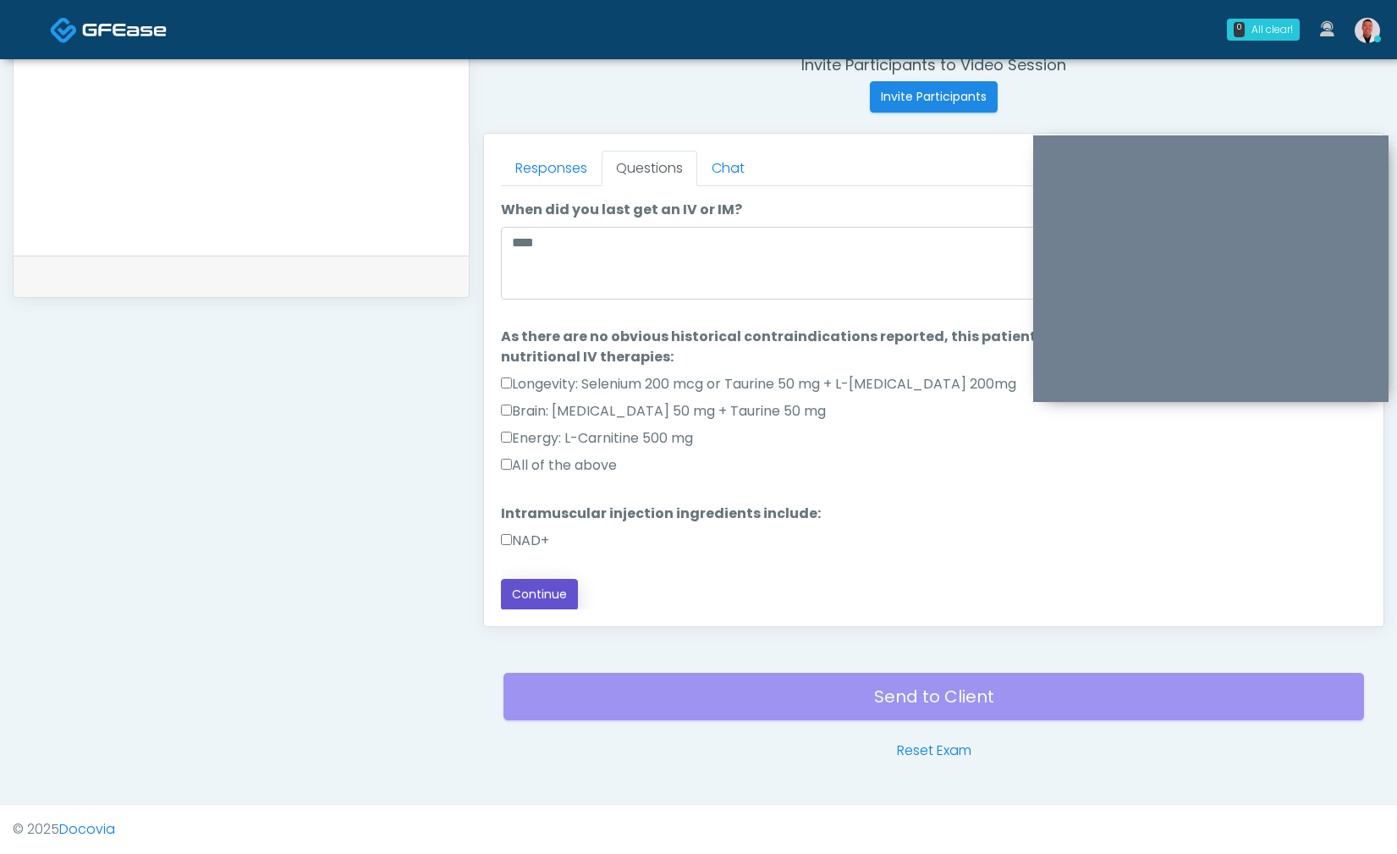
click at [530, 590] on button "Continue" at bounding box center [539, 594] width 77 height 31
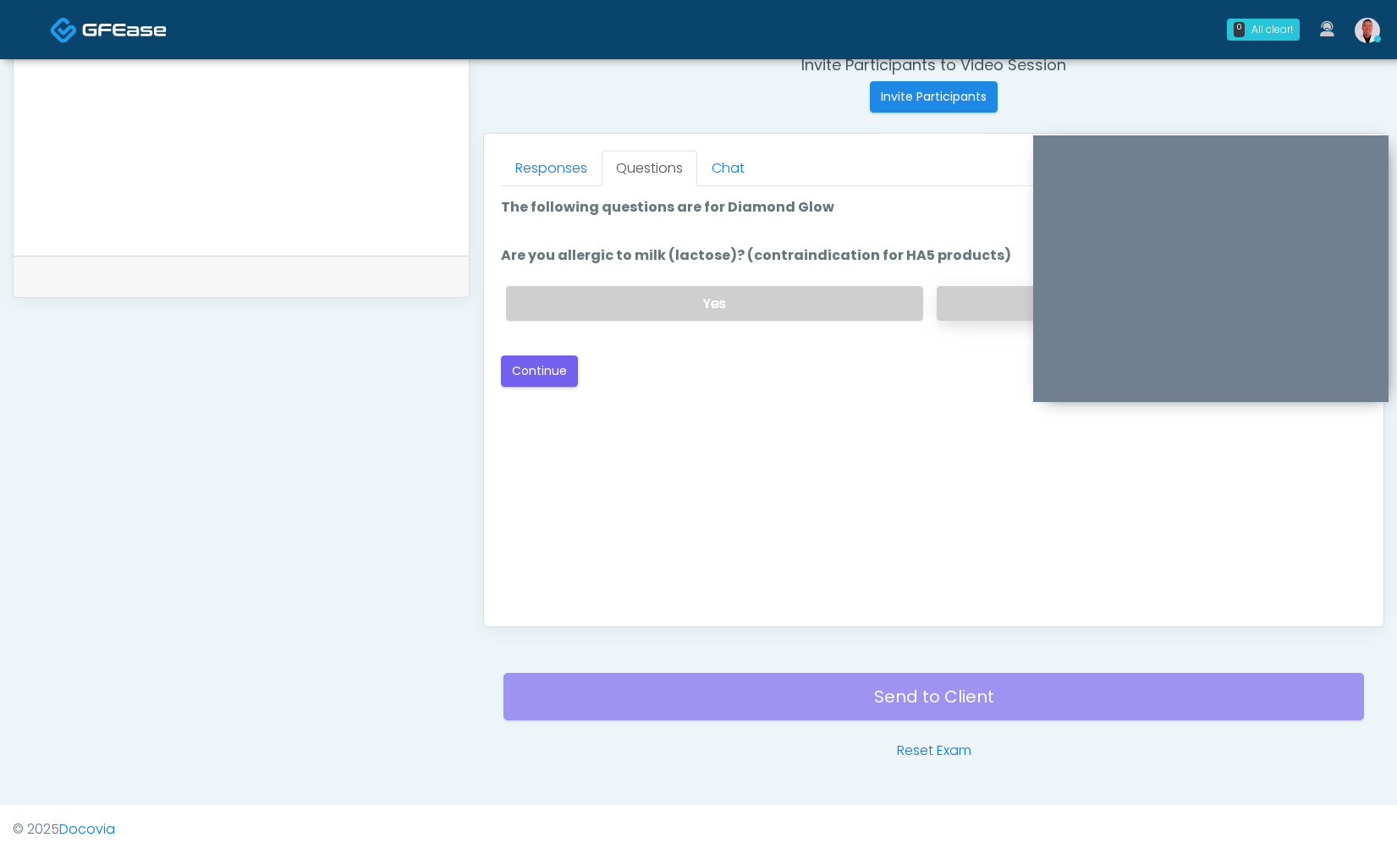
click at [949, 304] on label "No" at bounding box center [1145, 303] width 416 height 35
click at [522, 363] on button "Continue" at bounding box center [539, 370] width 77 height 31
click at [862, 301] on label "Yes" at bounding box center [714, 303] width 416 height 35
click at [542, 375] on button "Continue" at bounding box center [539, 370] width 77 height 31
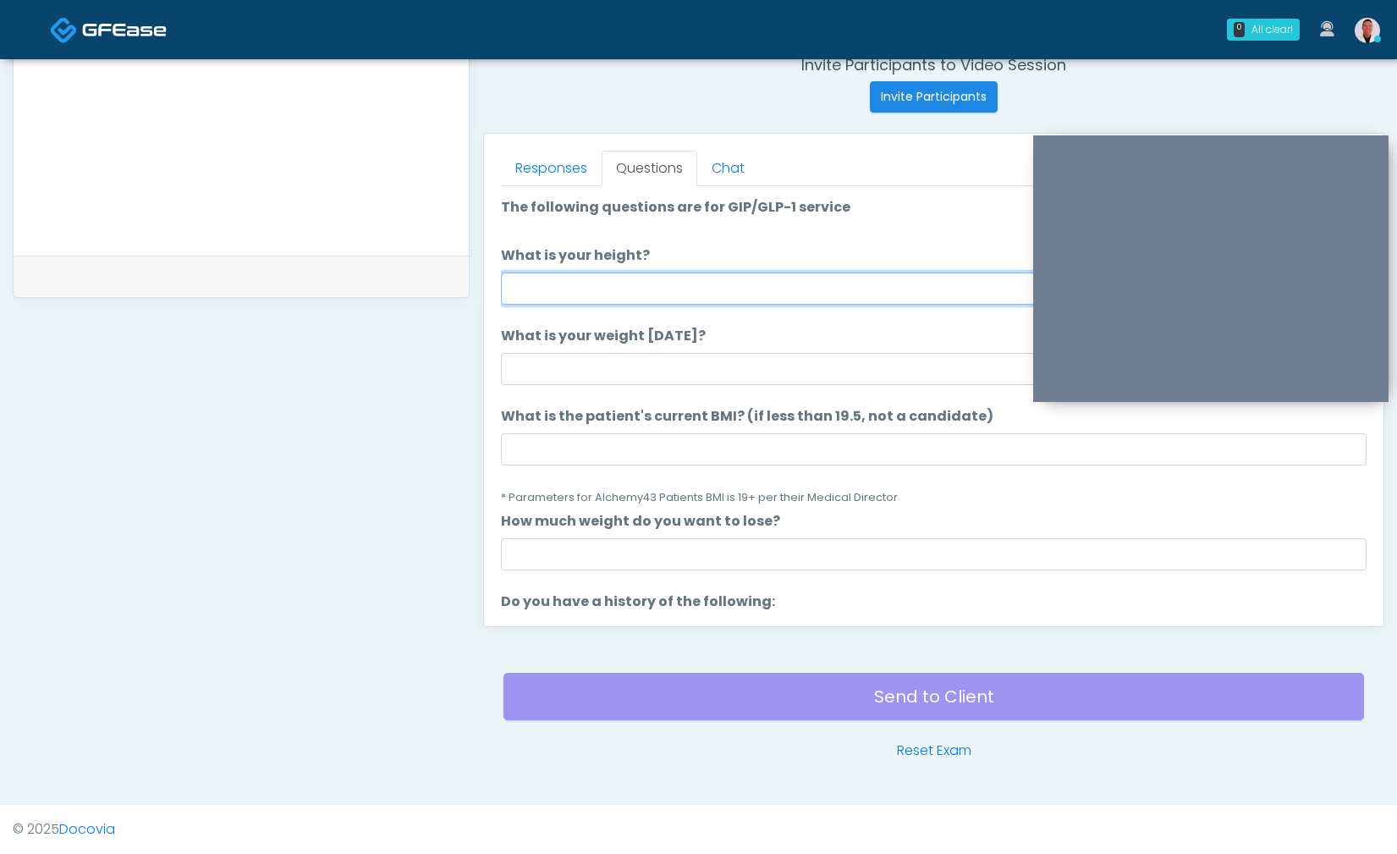
click at [618, 296] on input "What is your height?" at bounding box center [933, 288] width 865 height 32
type input "****"
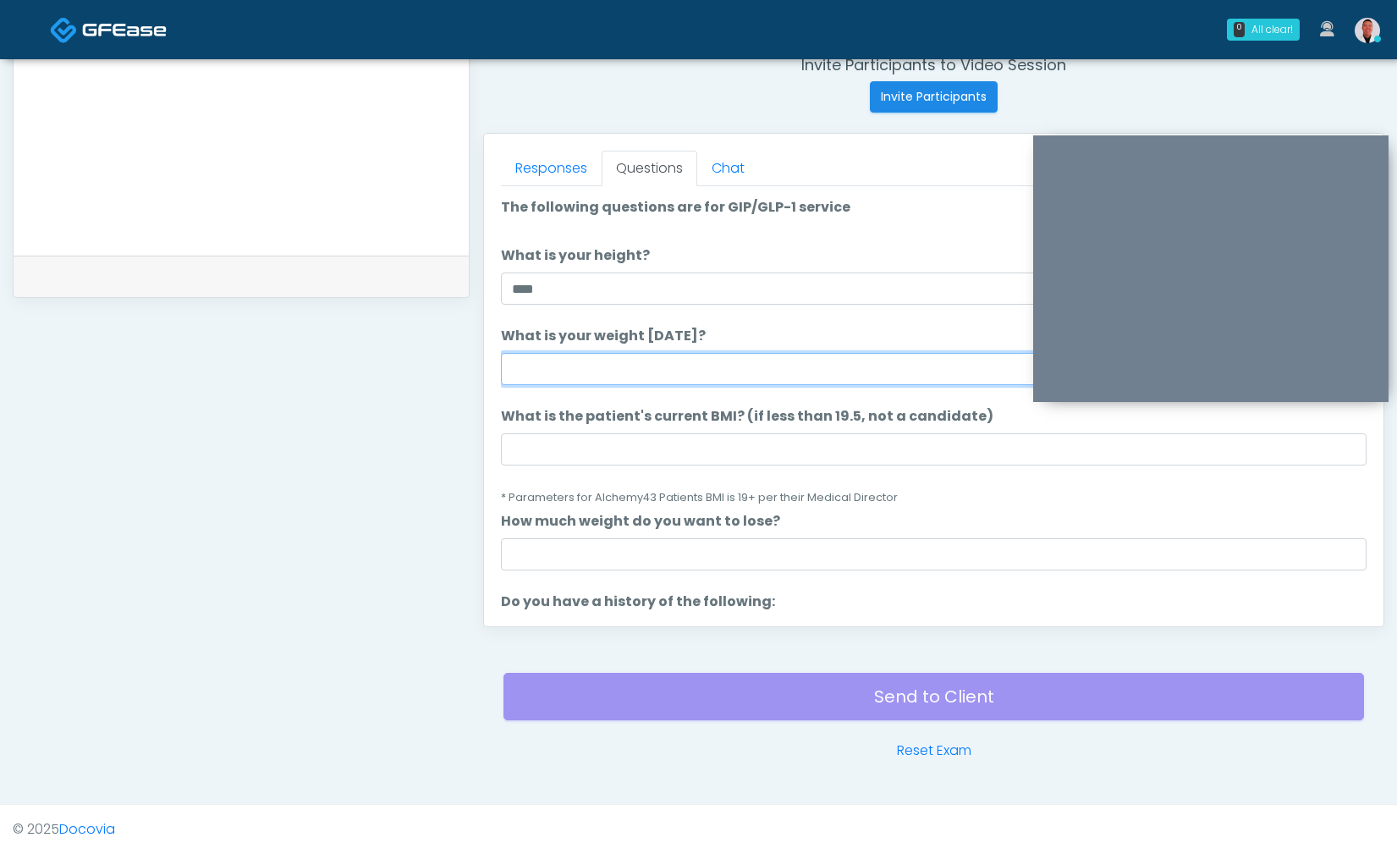
click at [654, 370] on input "What is your weight today?" at bounding box center [933, 369] width 865 height 32
type input "******"
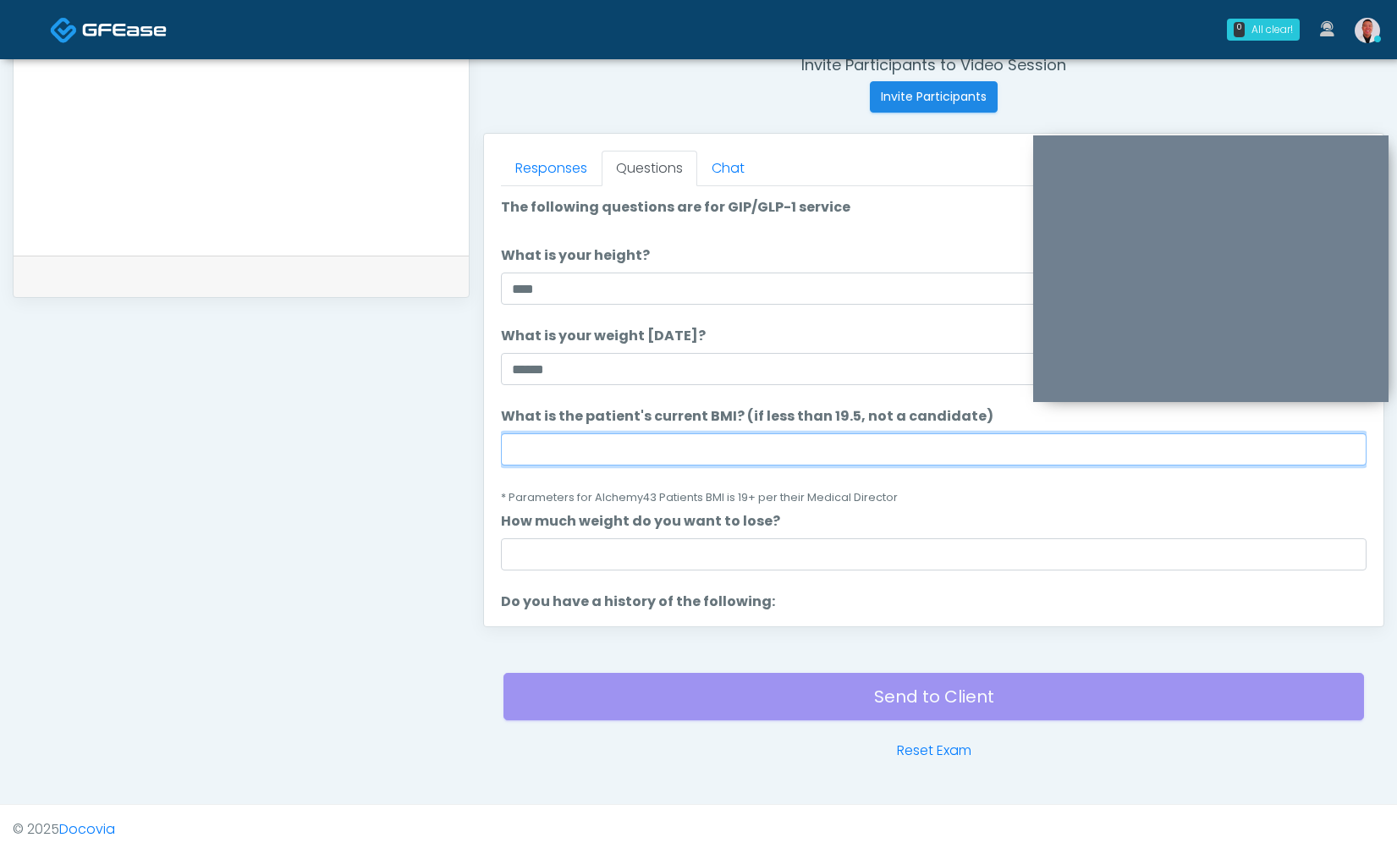
click at [575, 433] on input "What is the patient's current BMI? (if less than 19.5, not a candidate)" at bounding box center [933, 449] width 865 height 32
type input "****"
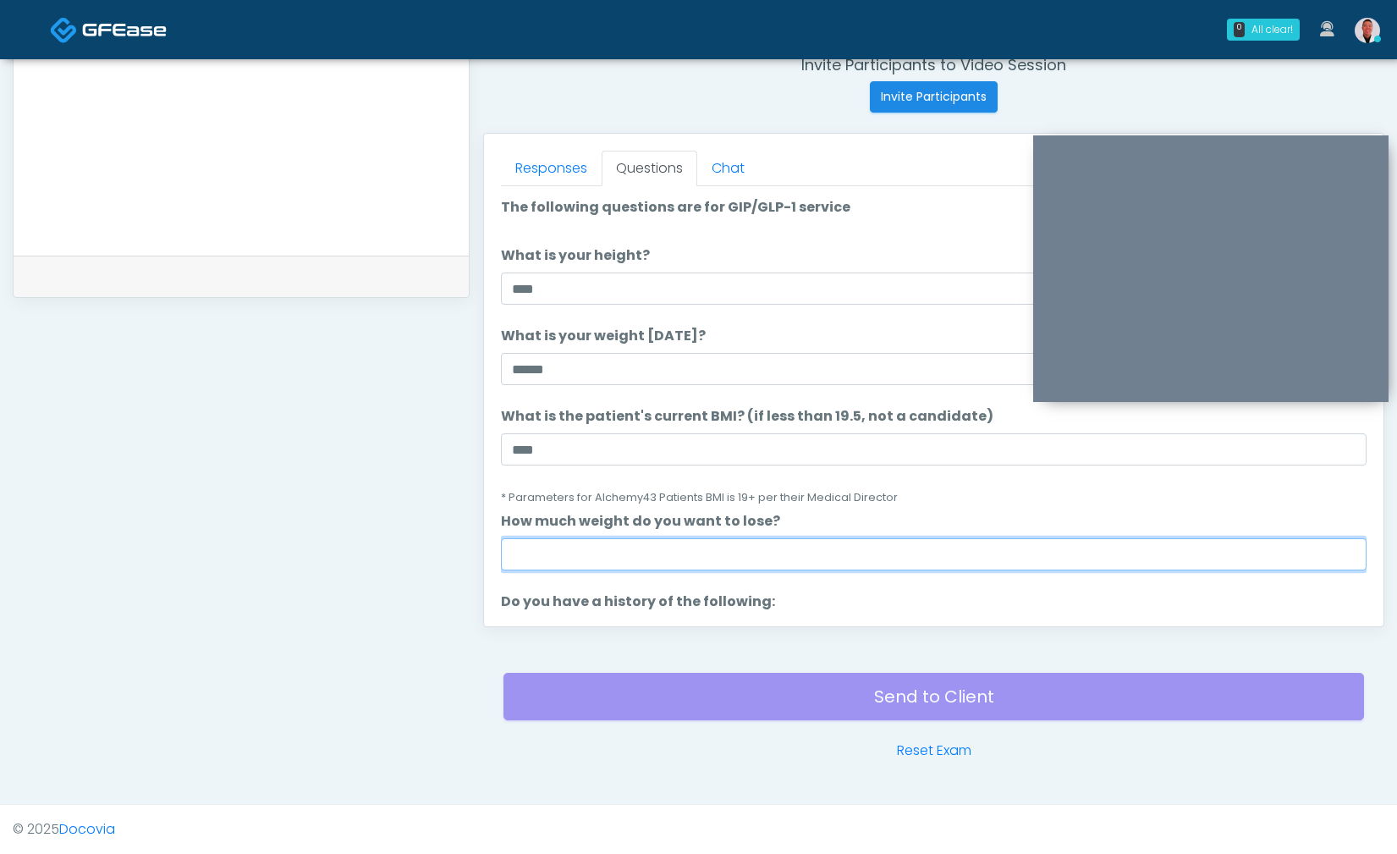
click at [579, 552] on input "How much weight do you want to lose?" at bounding box center [933, 554] width 865 height 32
type input "****"
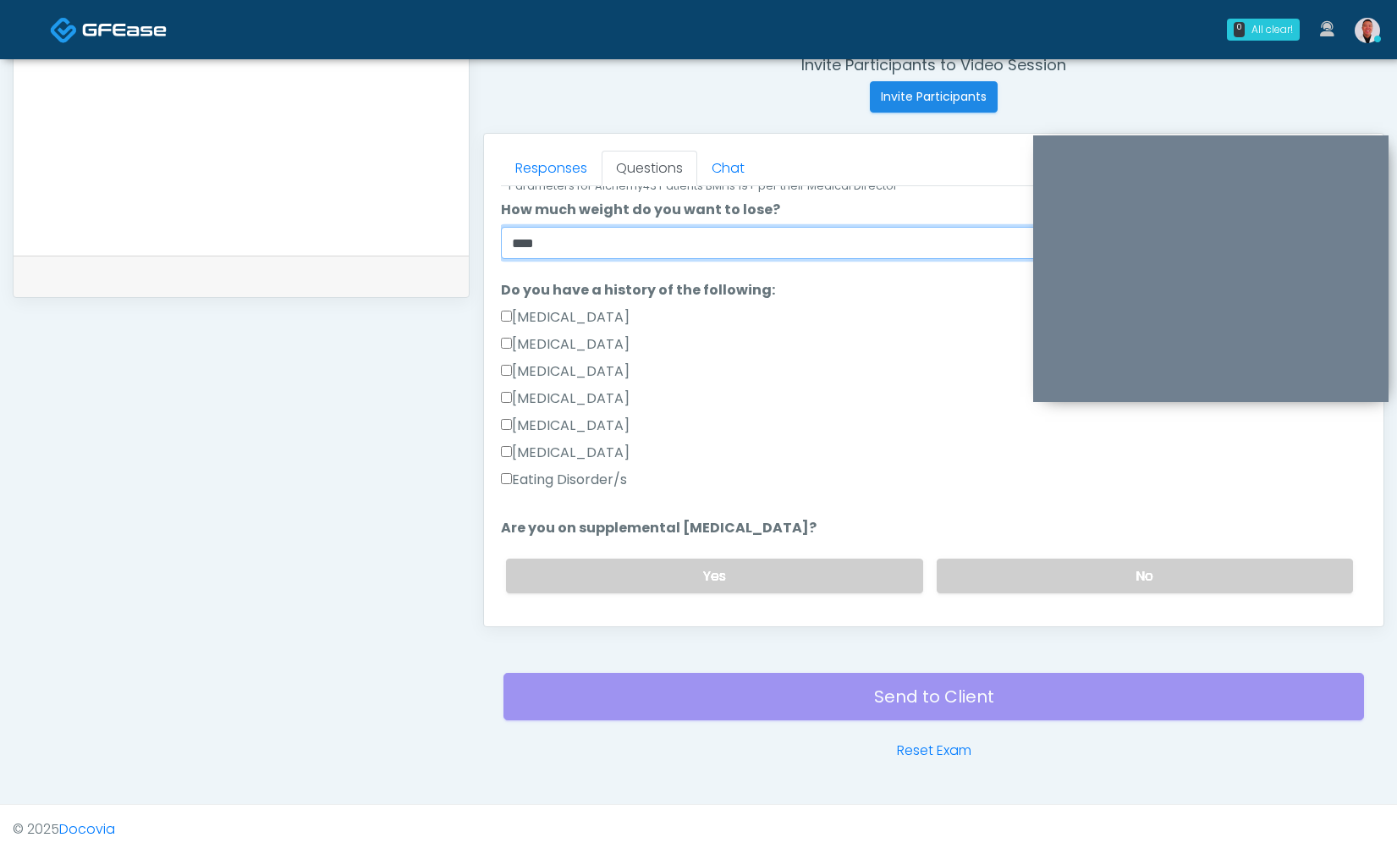
scroll to position [323, 0]
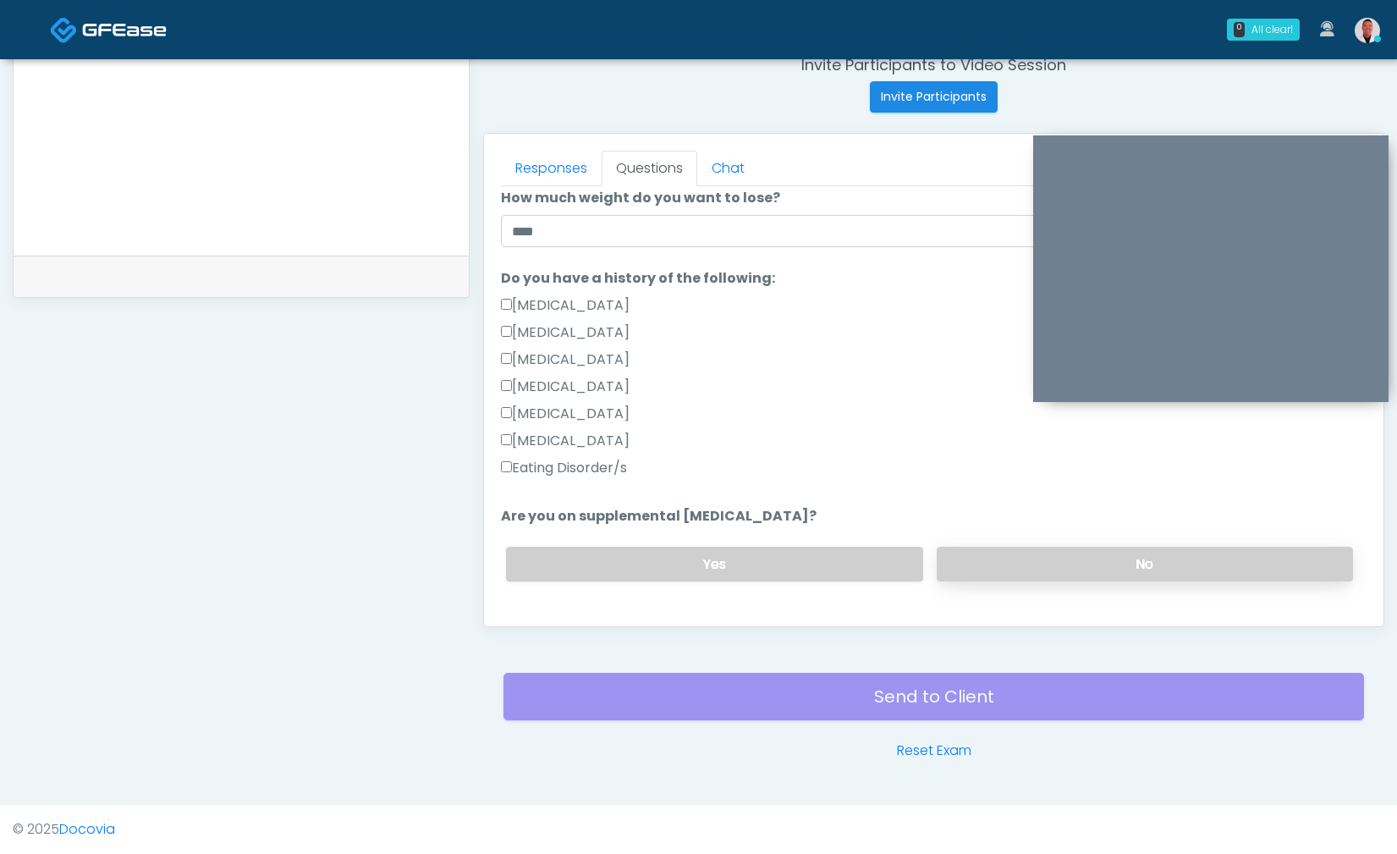
click at [1039, 572] on label "No" at bounding box center [1145, 564] width 416 height 35
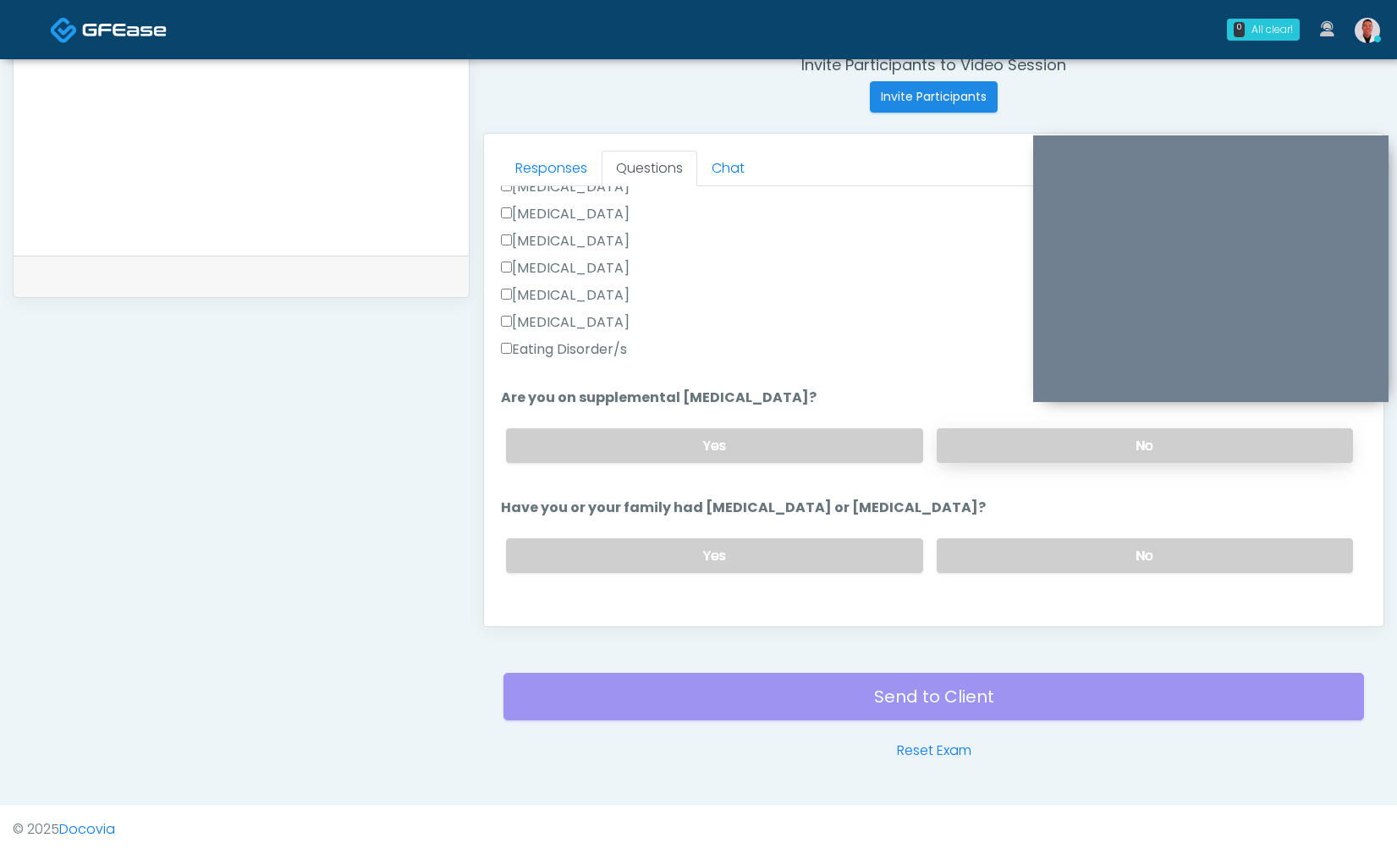
scroll to position [481, 0]
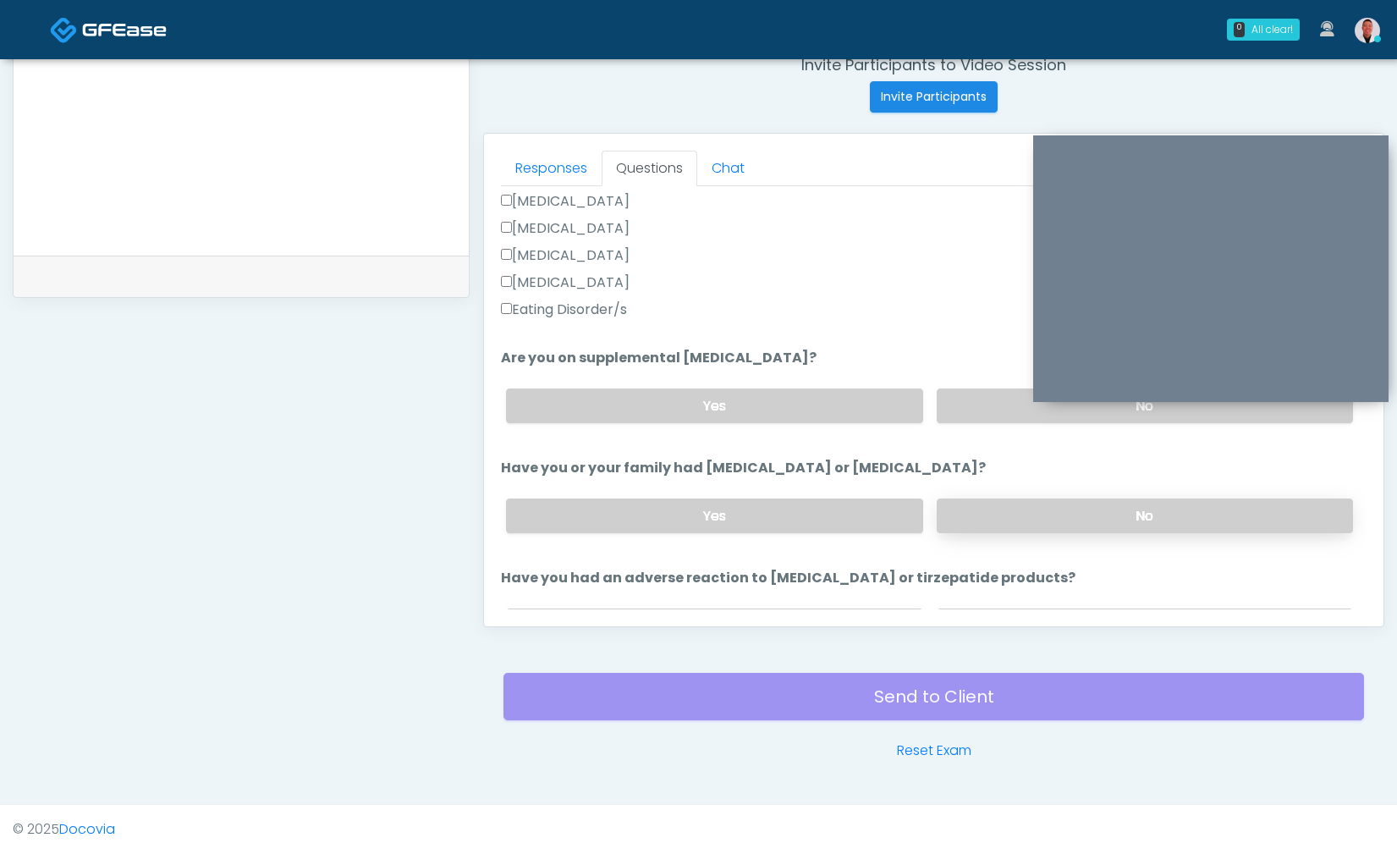
click at [1019, 517] on label "No" at bounding box center [1145, 515] width 416 height 35
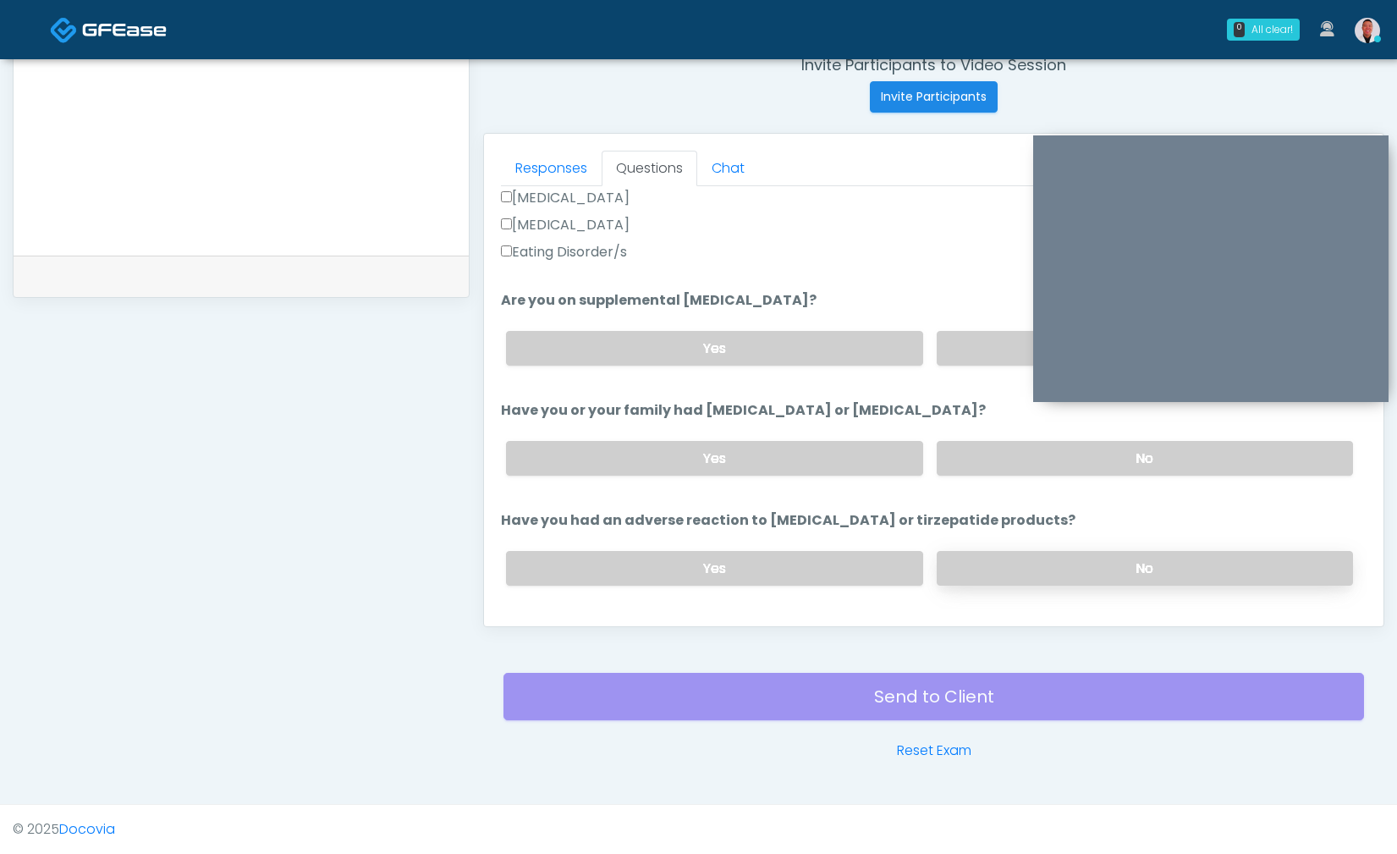
click at [1035, 563] on label "No" at bounding box center [1145, 568] width 416 height 35
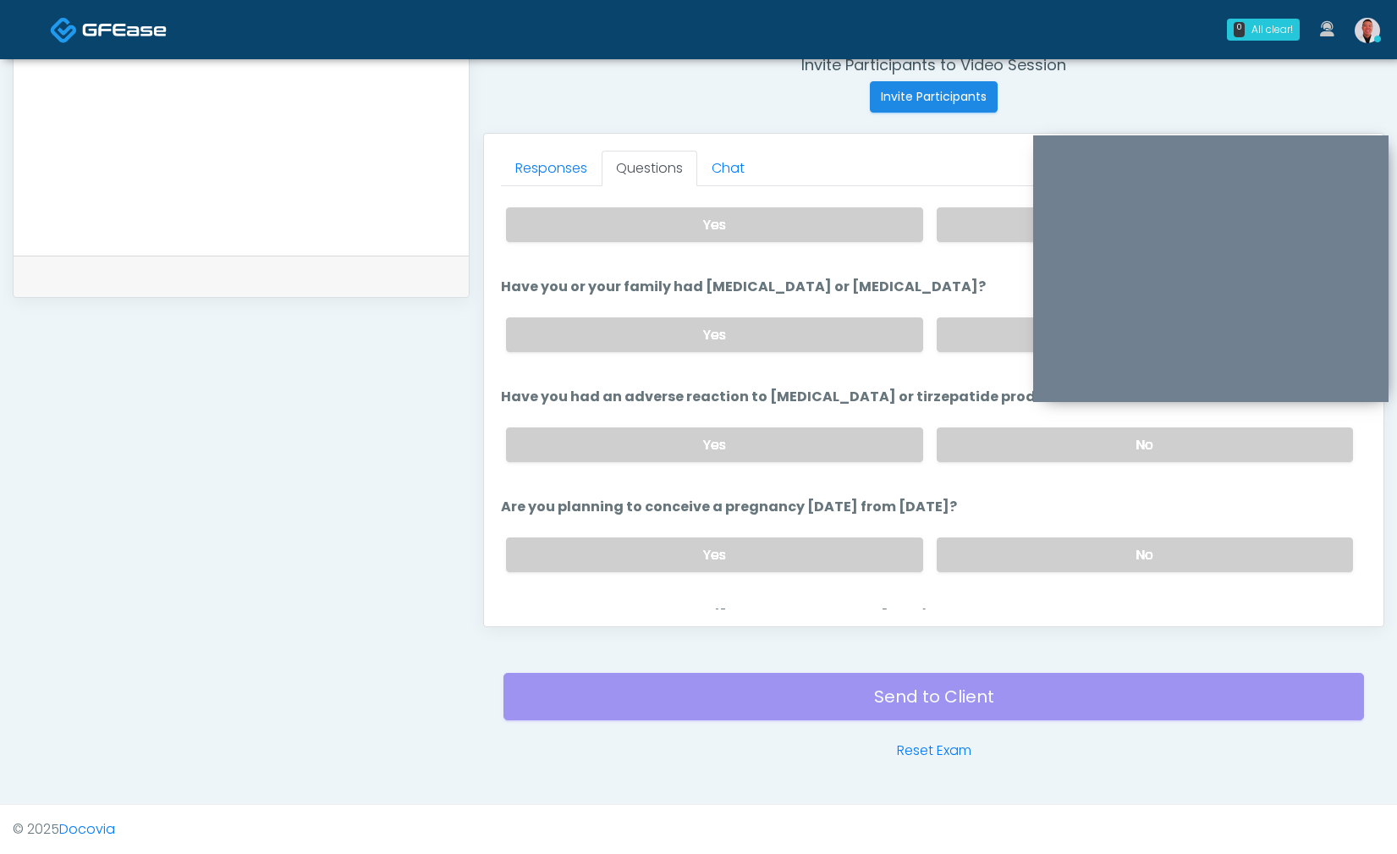
scroll to position [748, 0]
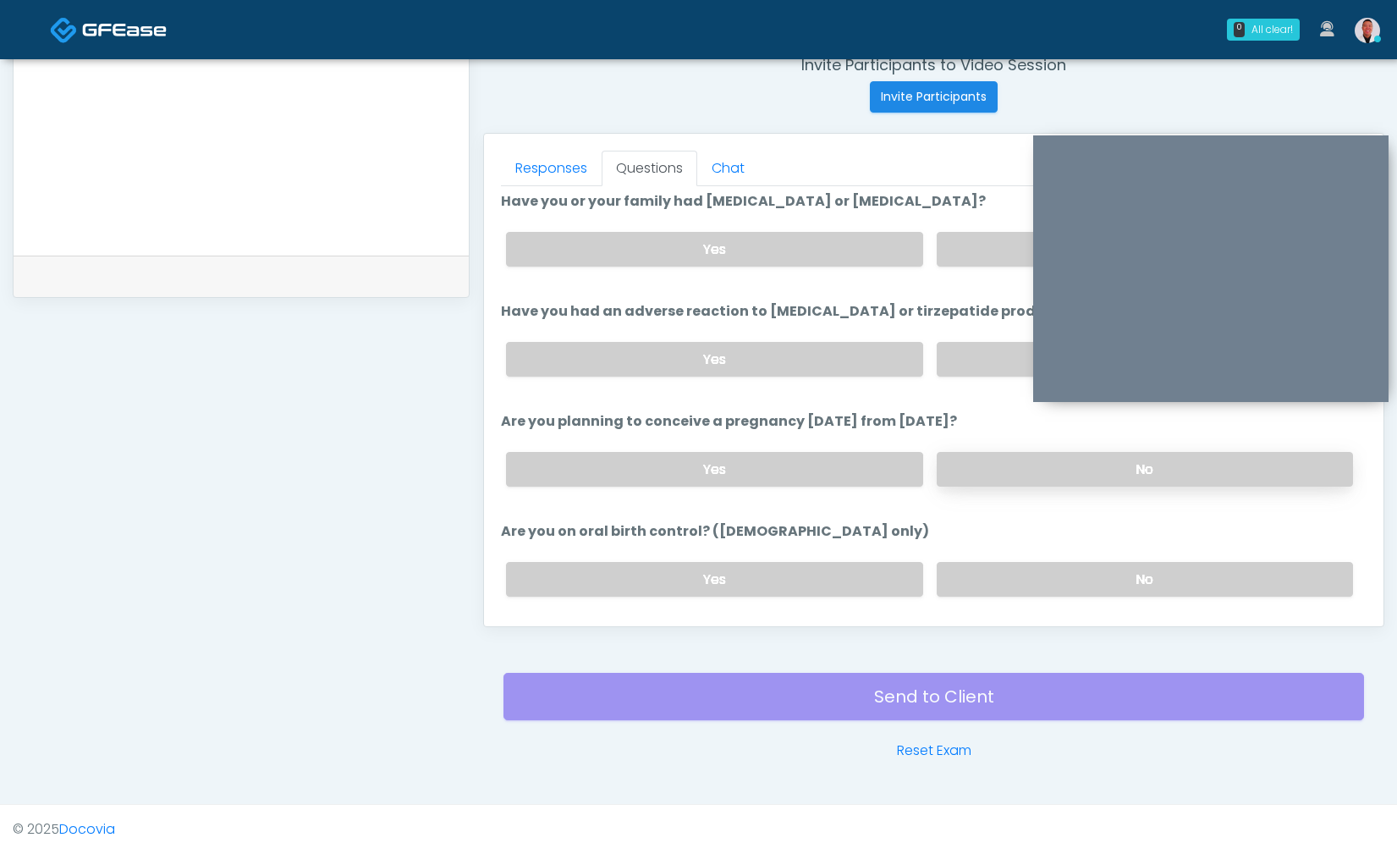
click at [1050, 473] on label "No" at bounding box center [1145, 469] width 416 height 35
click at [1057, 565] on label "No" at bounding box center [1145, 579] width 416 height 35
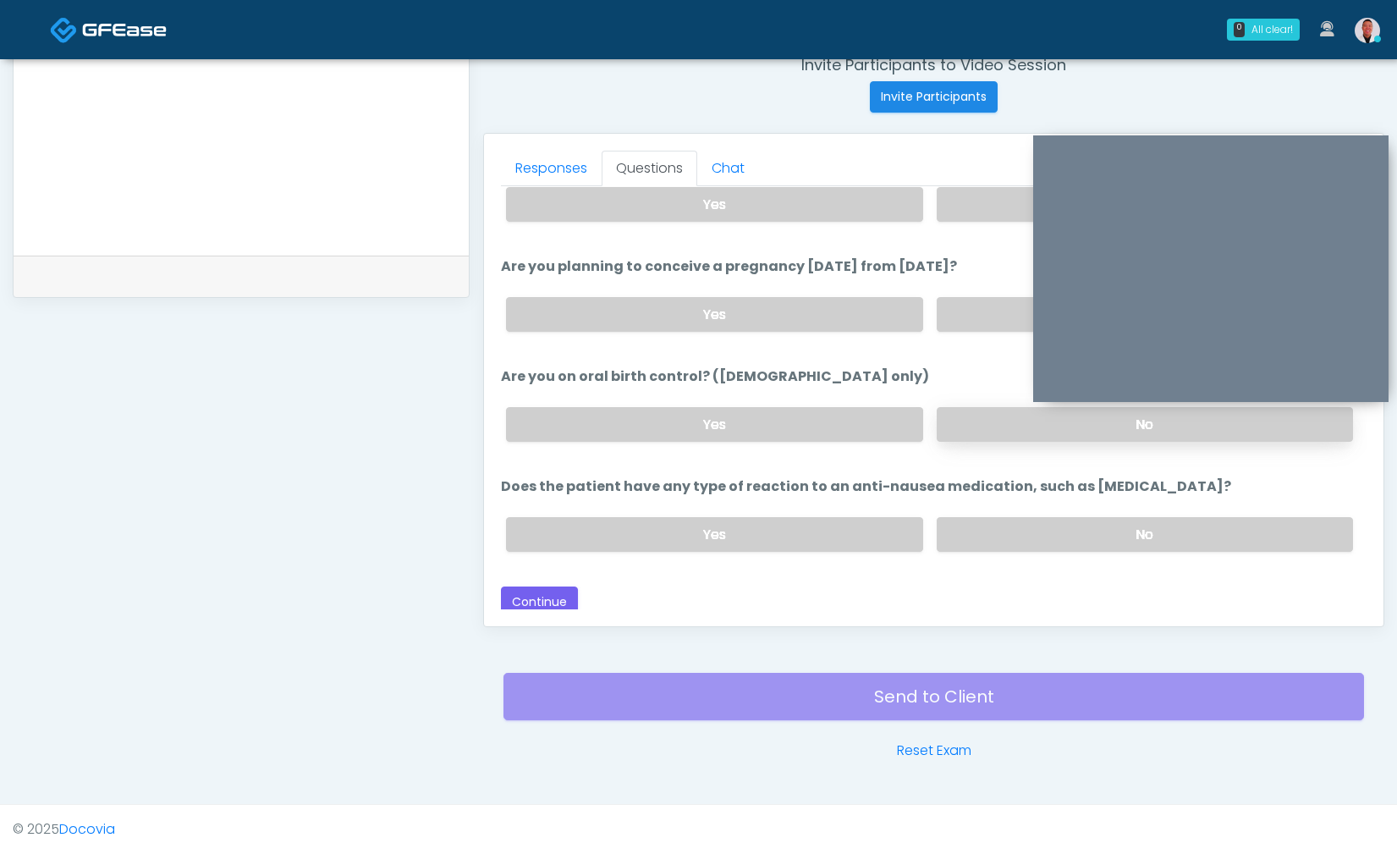
scroll to position [906, 0]
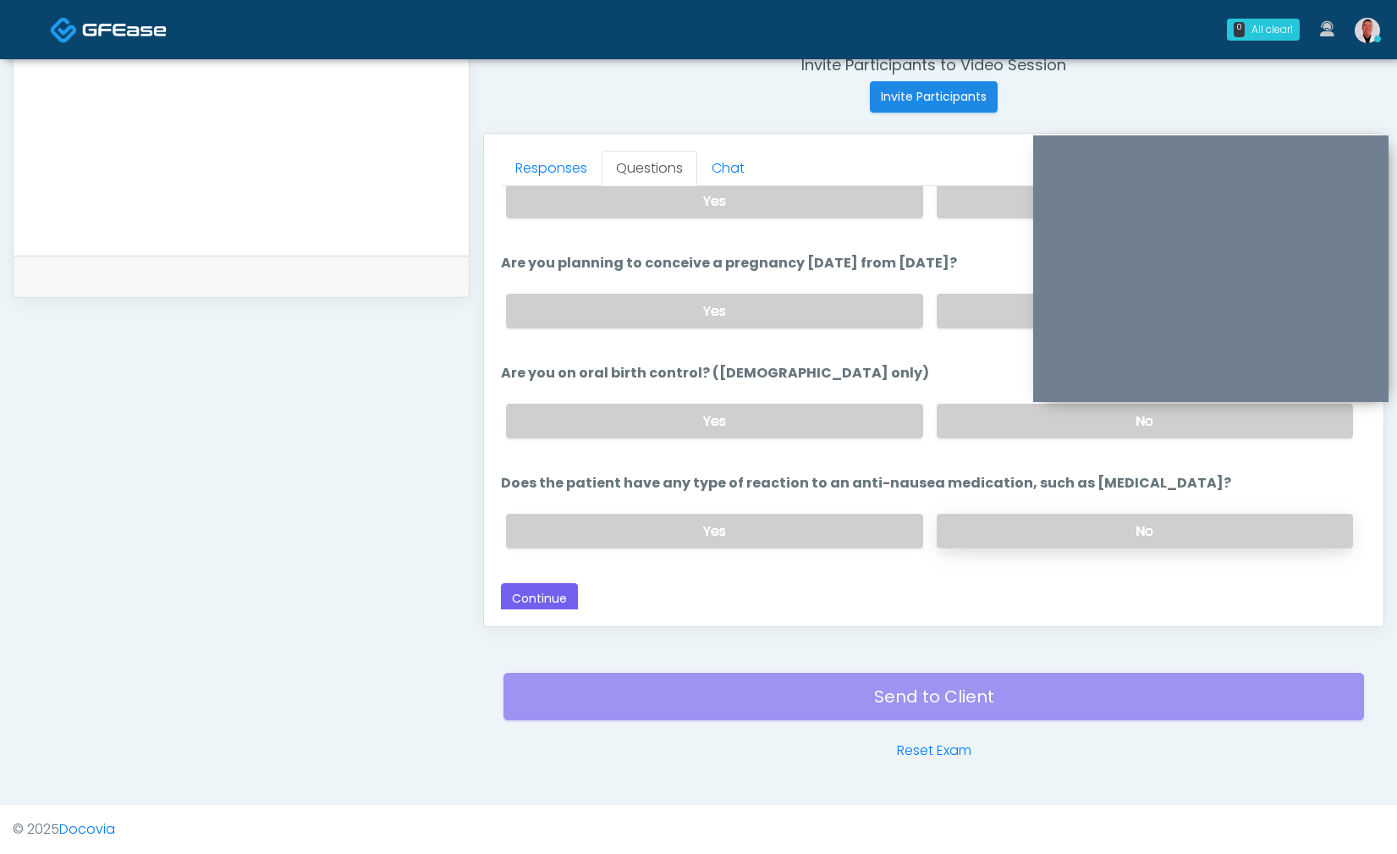
click at [1072, 528] on label "No" at bounding box center [1145, 531] width 416 height 35
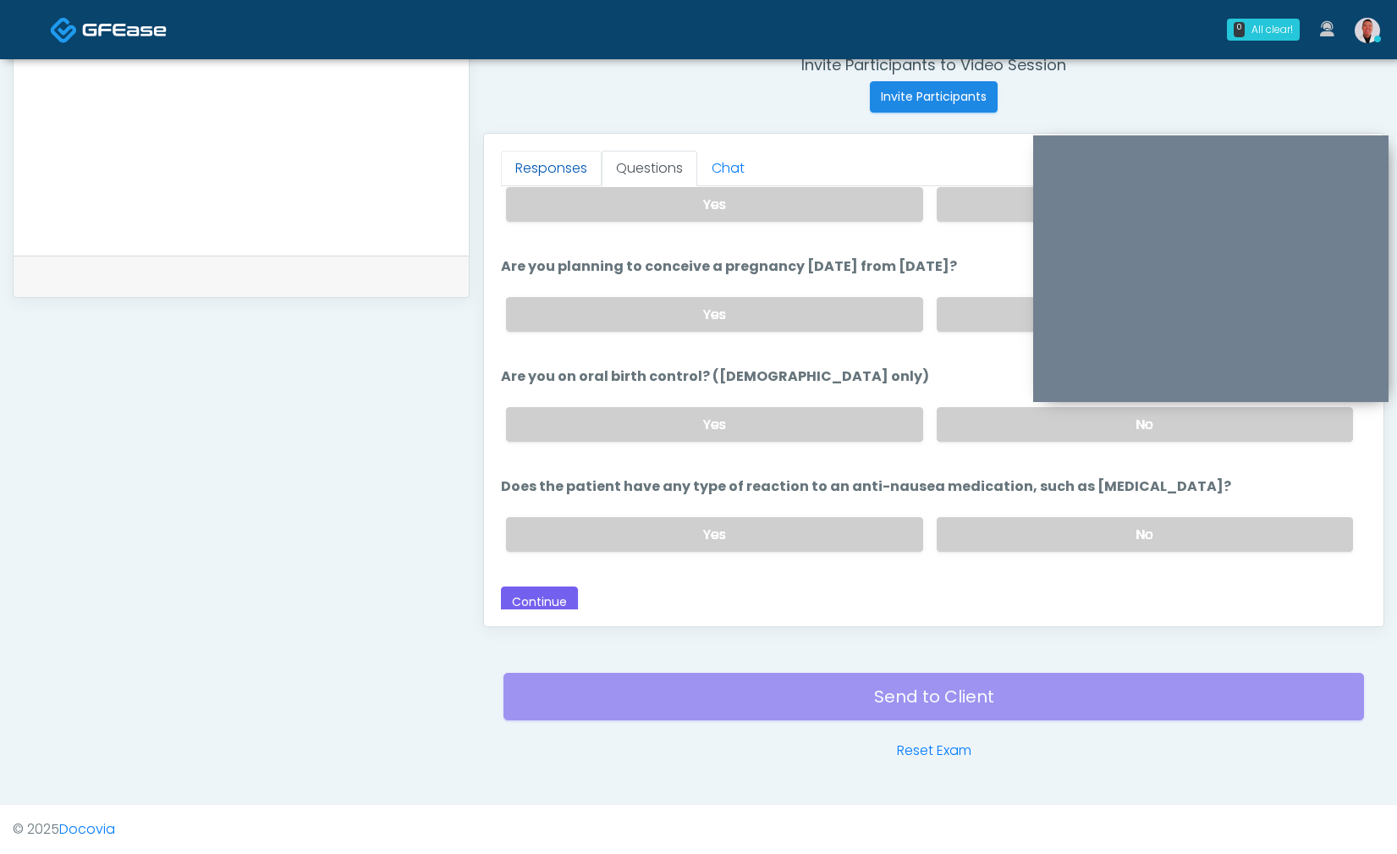
click at [545, 160] on link "Responses" at bounding box center [551, 169] width 101 height 36
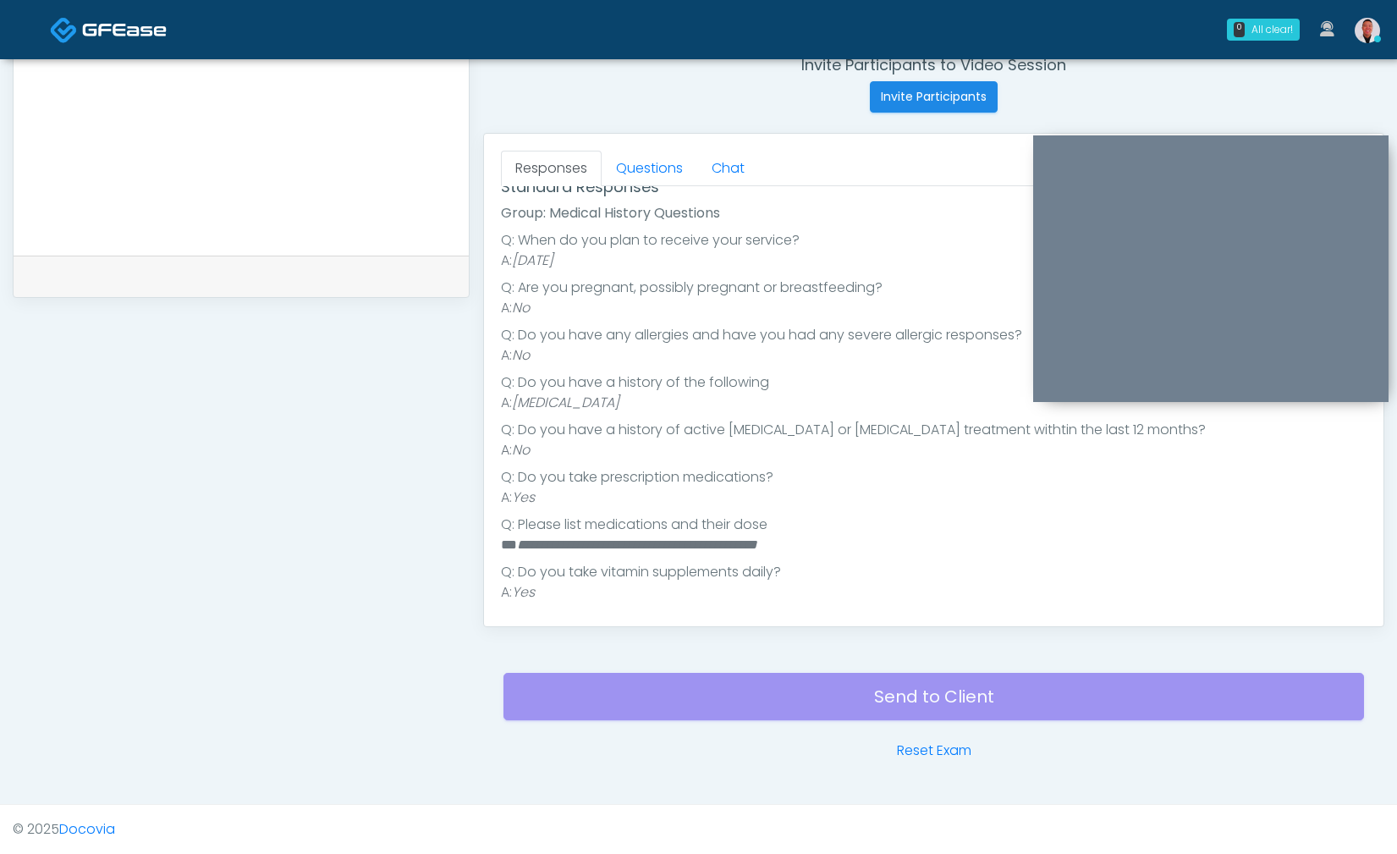
scroll to position [602, 0]
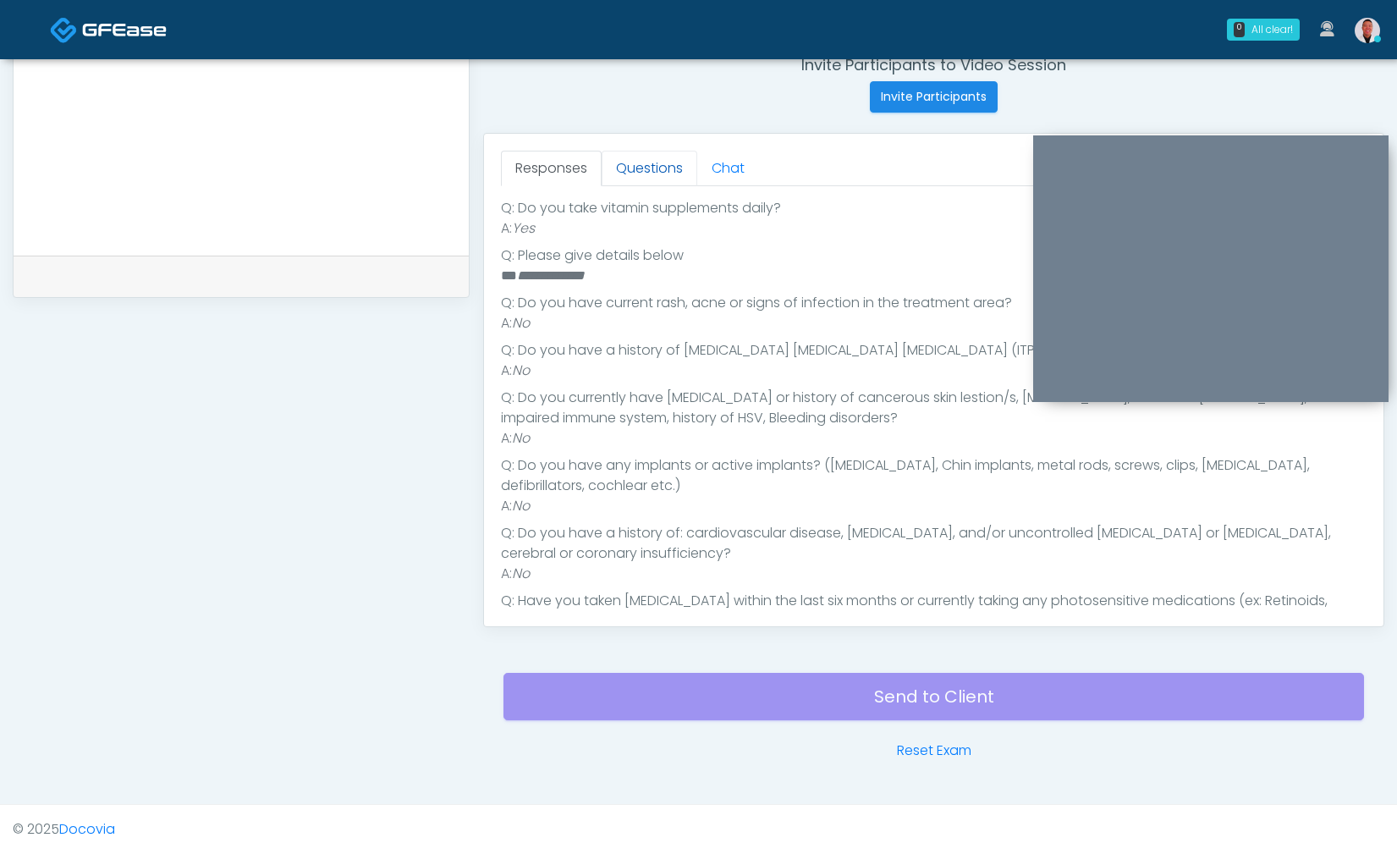
click at [632, 176] on link "Questions" at bounding box center [649, 169] width 96 height 36
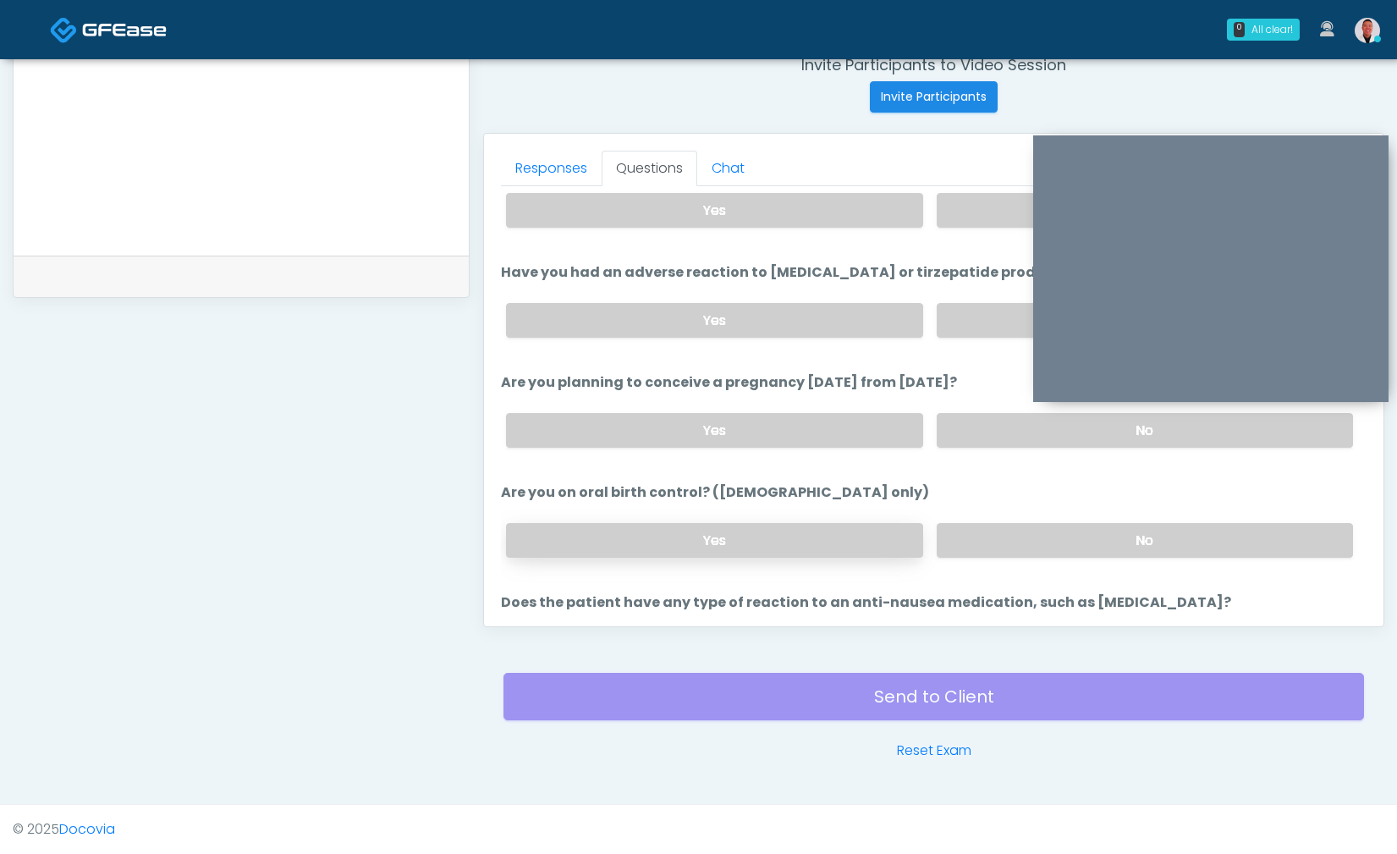
click at [795, 535] on label "Yes" at bounding box center [714, 540] width 416 height 35
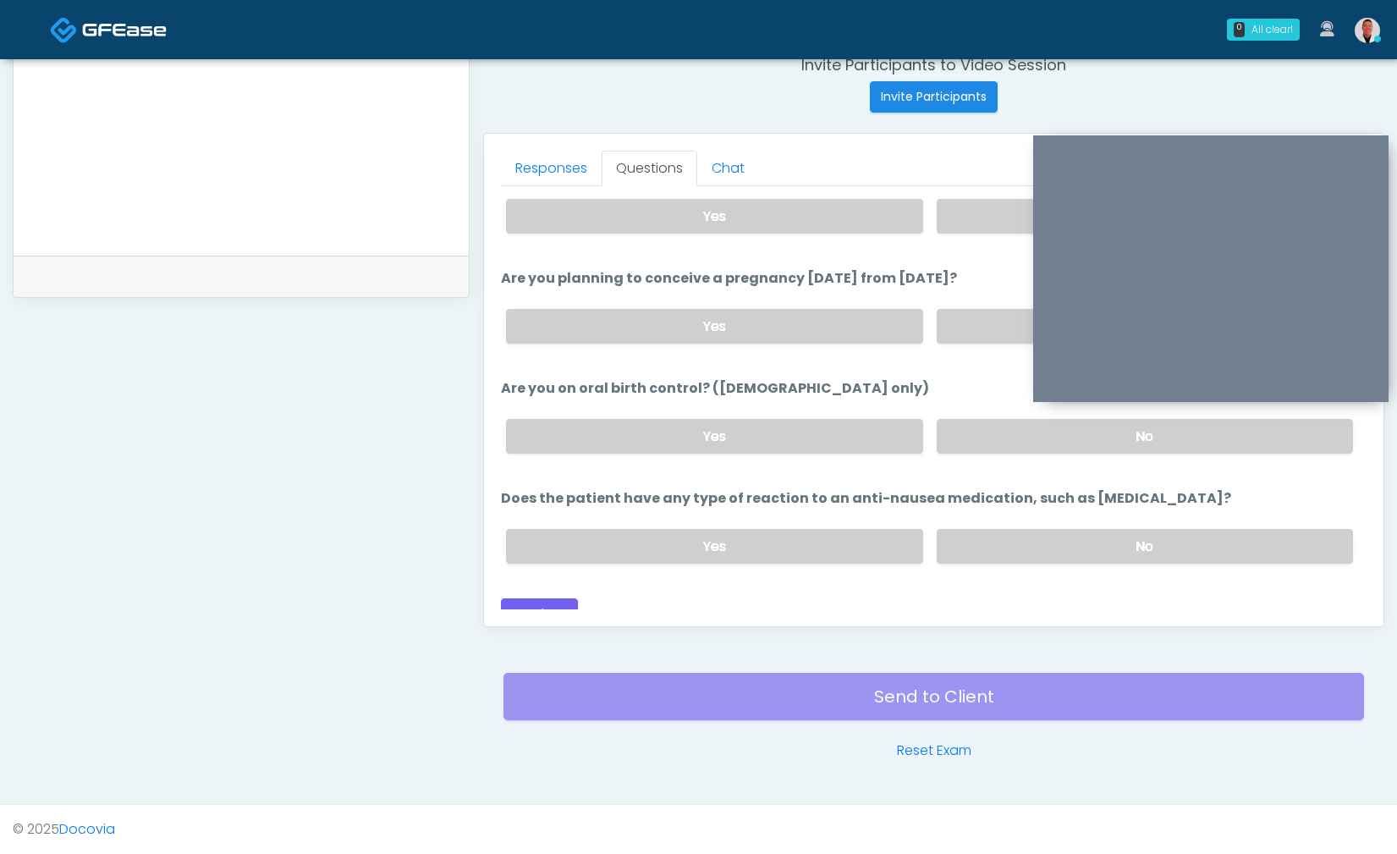
scroll to position [906, 0]
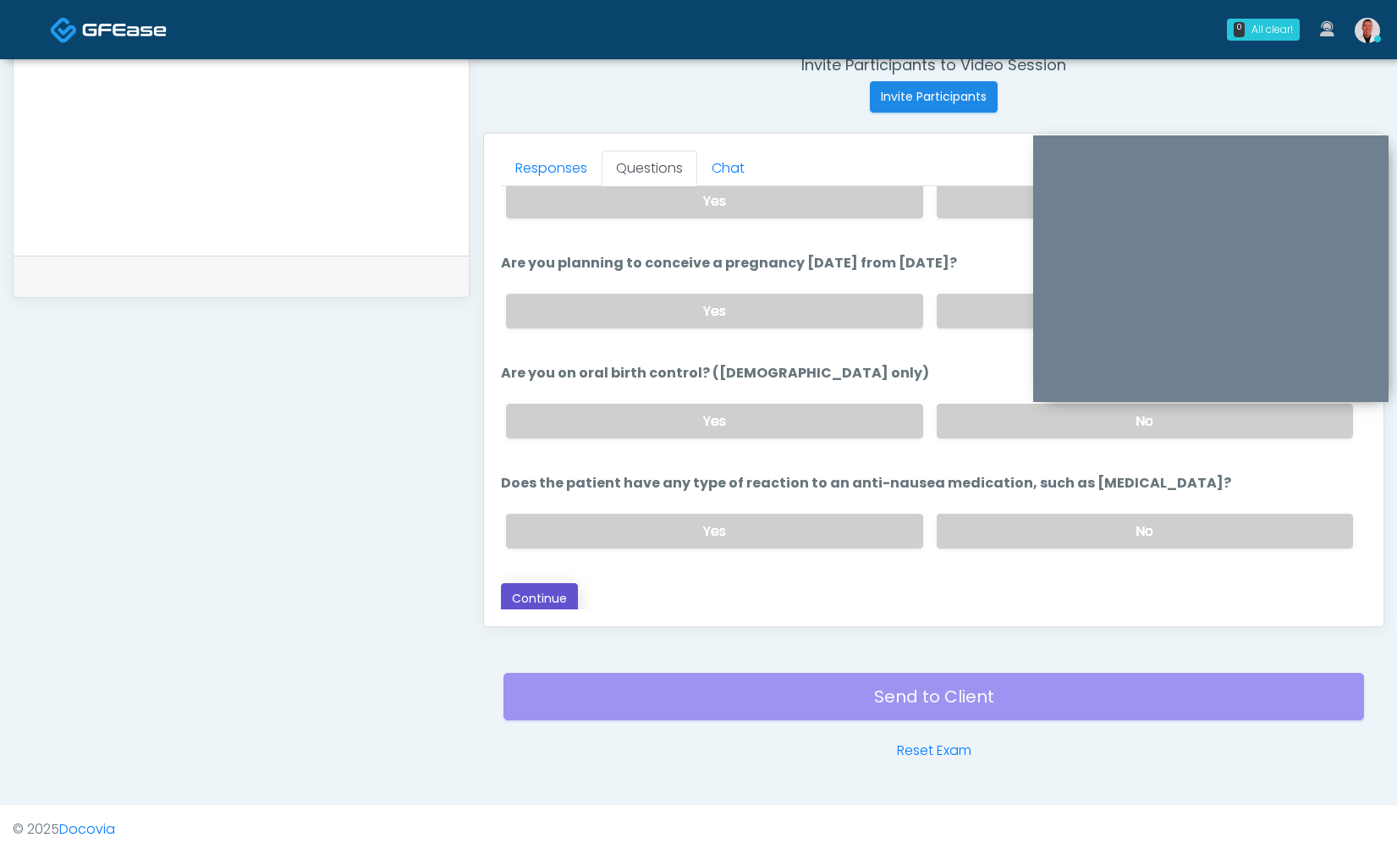
click at [552, 594] on button "Continue" at bounding box center [539, 598] width 77 height 31
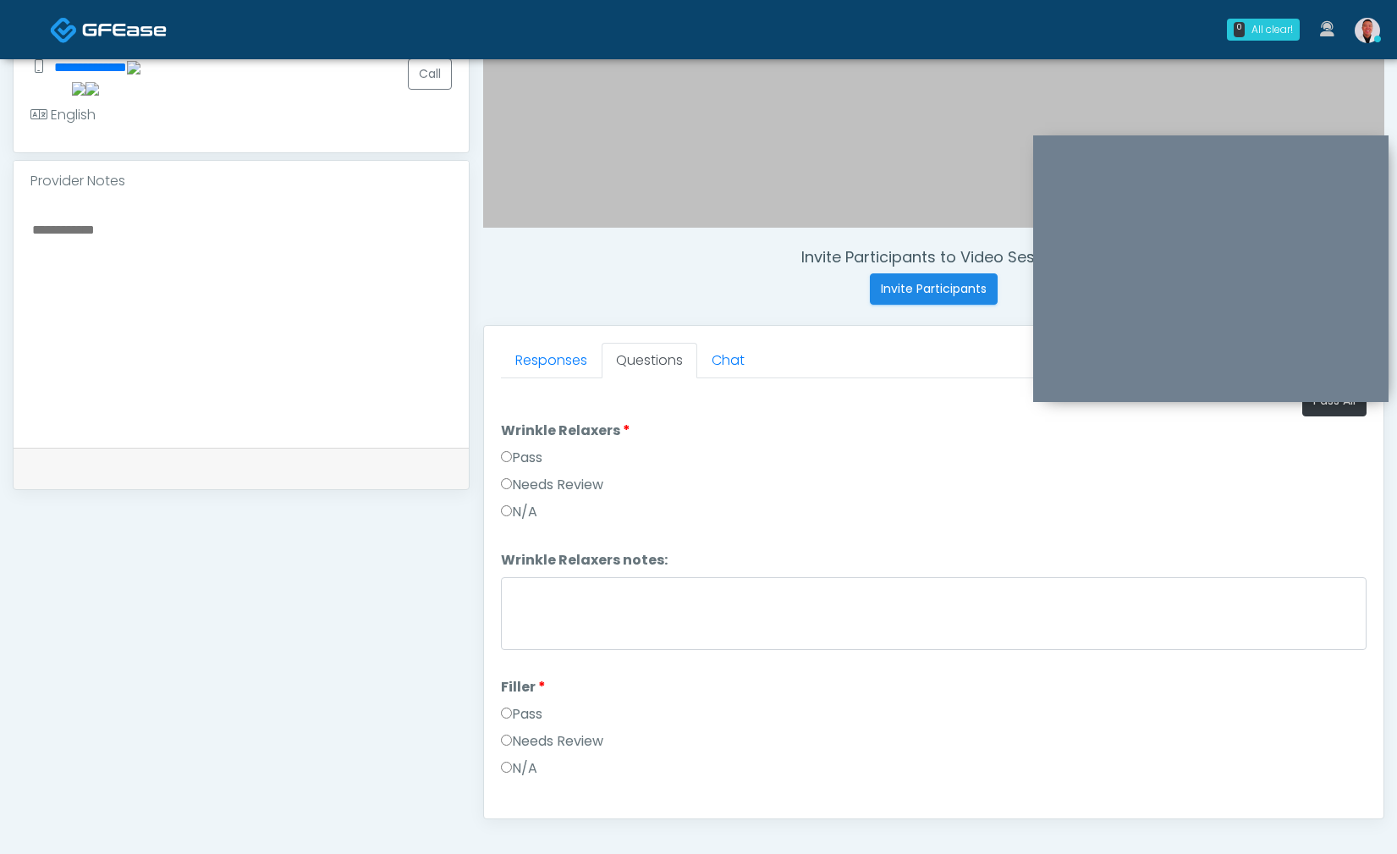
scroll to position [447, 0]
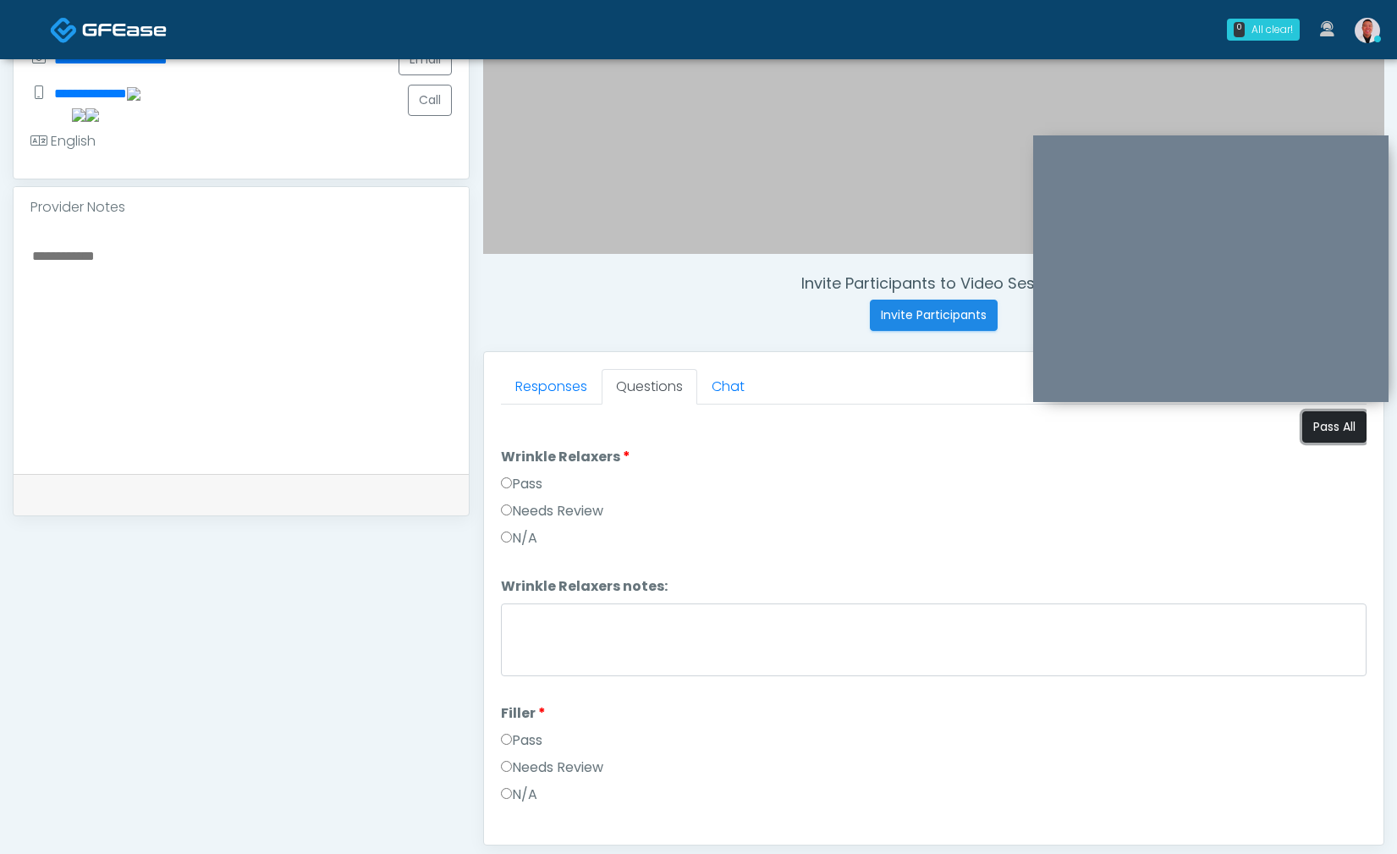
click at [1316, 437] on button "Pass All" at bounding box center [1334, 426] width 64 height 31
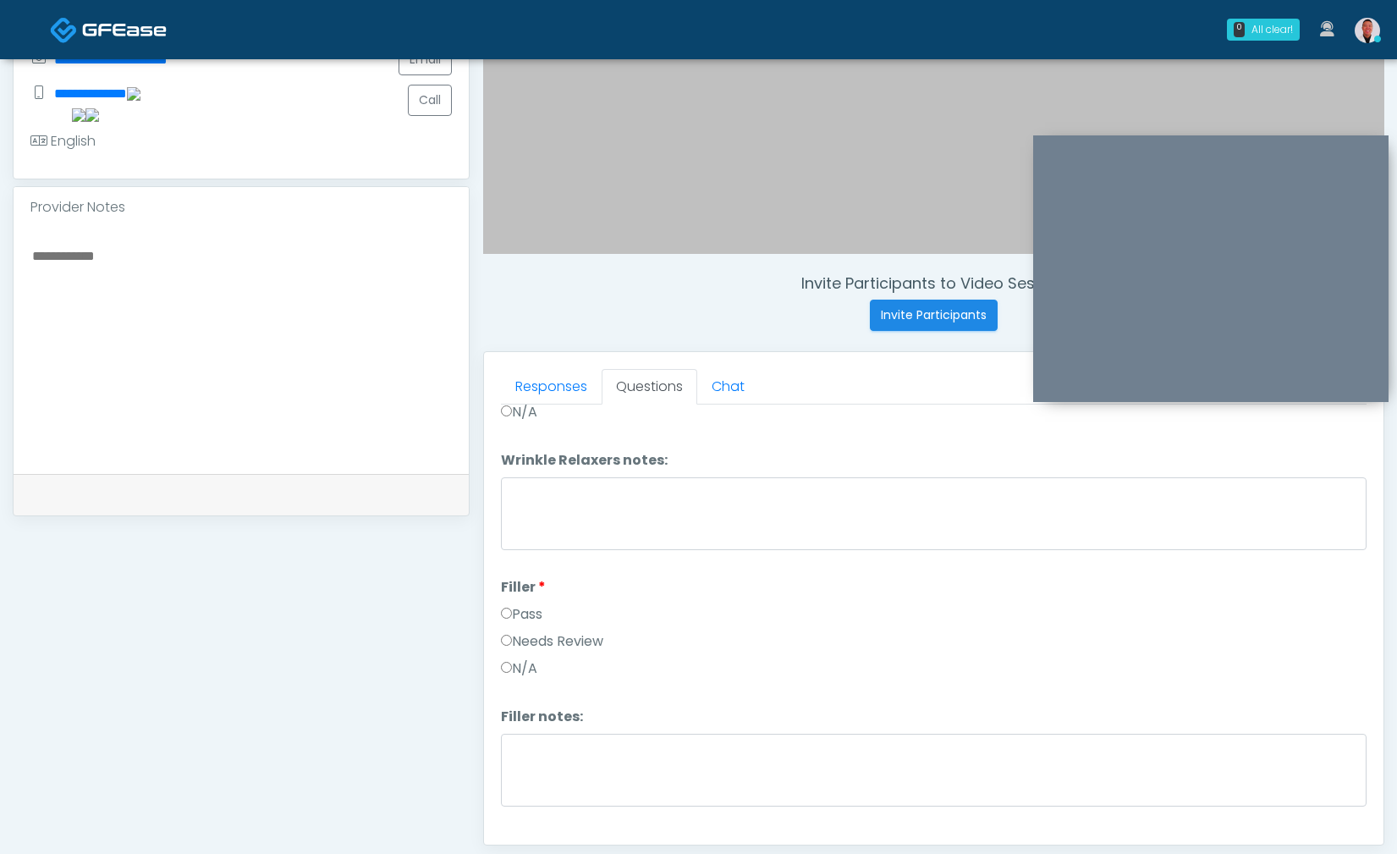
scroll to position [156, 0]
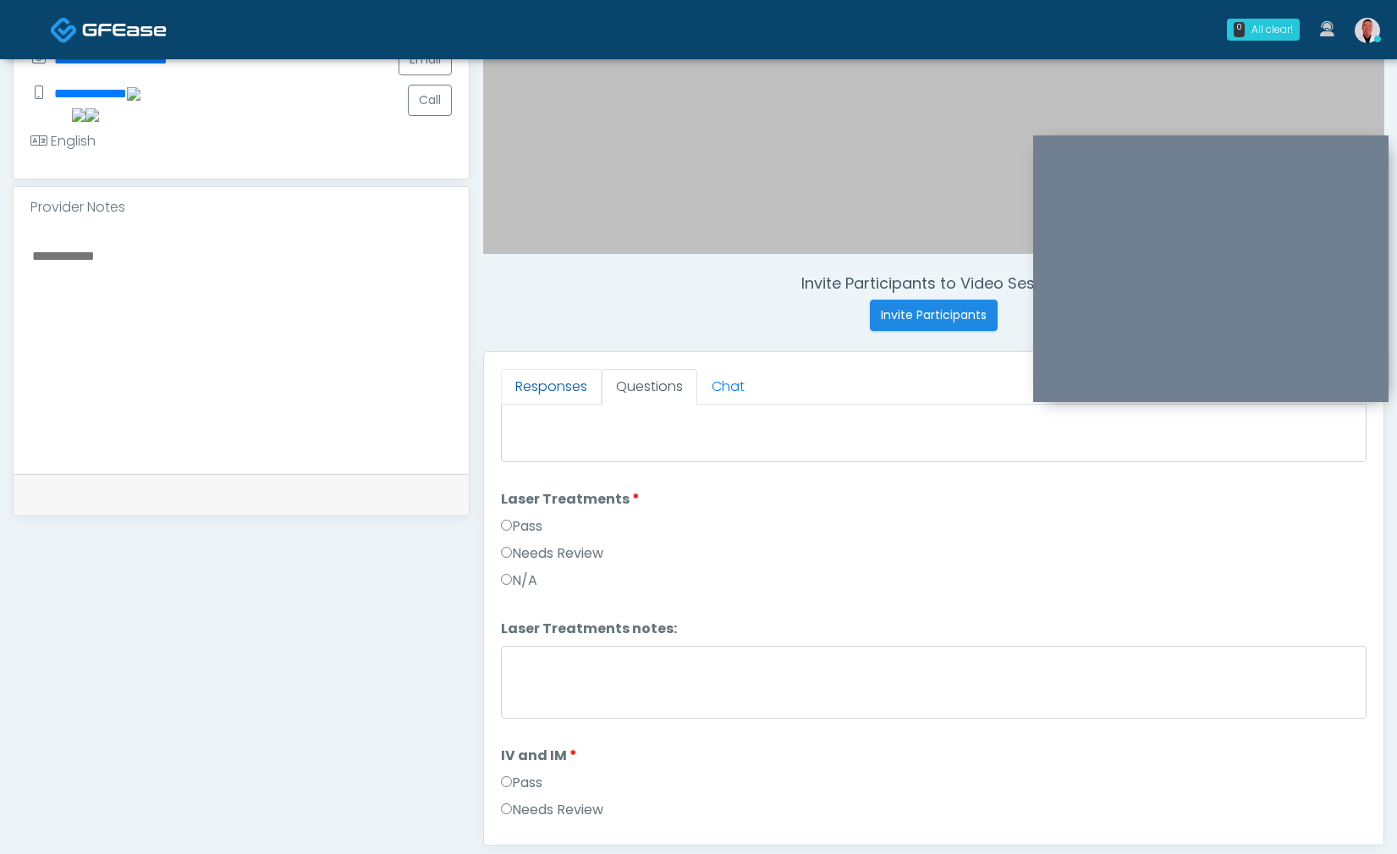
click at [547, 375] on link "Responses" at bounding box center [551, 387] width 101 height 36
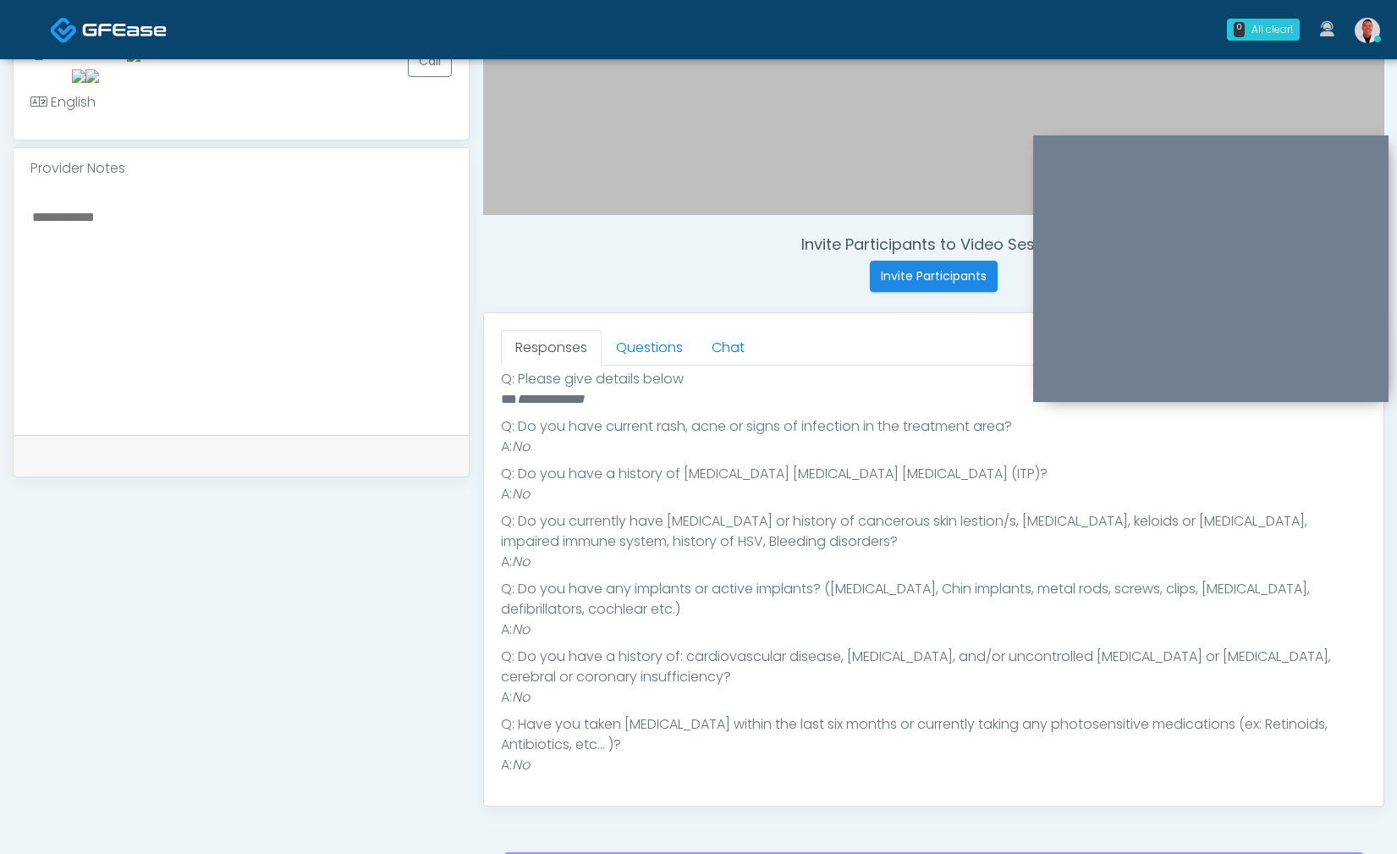
scroll to position [590, 0]
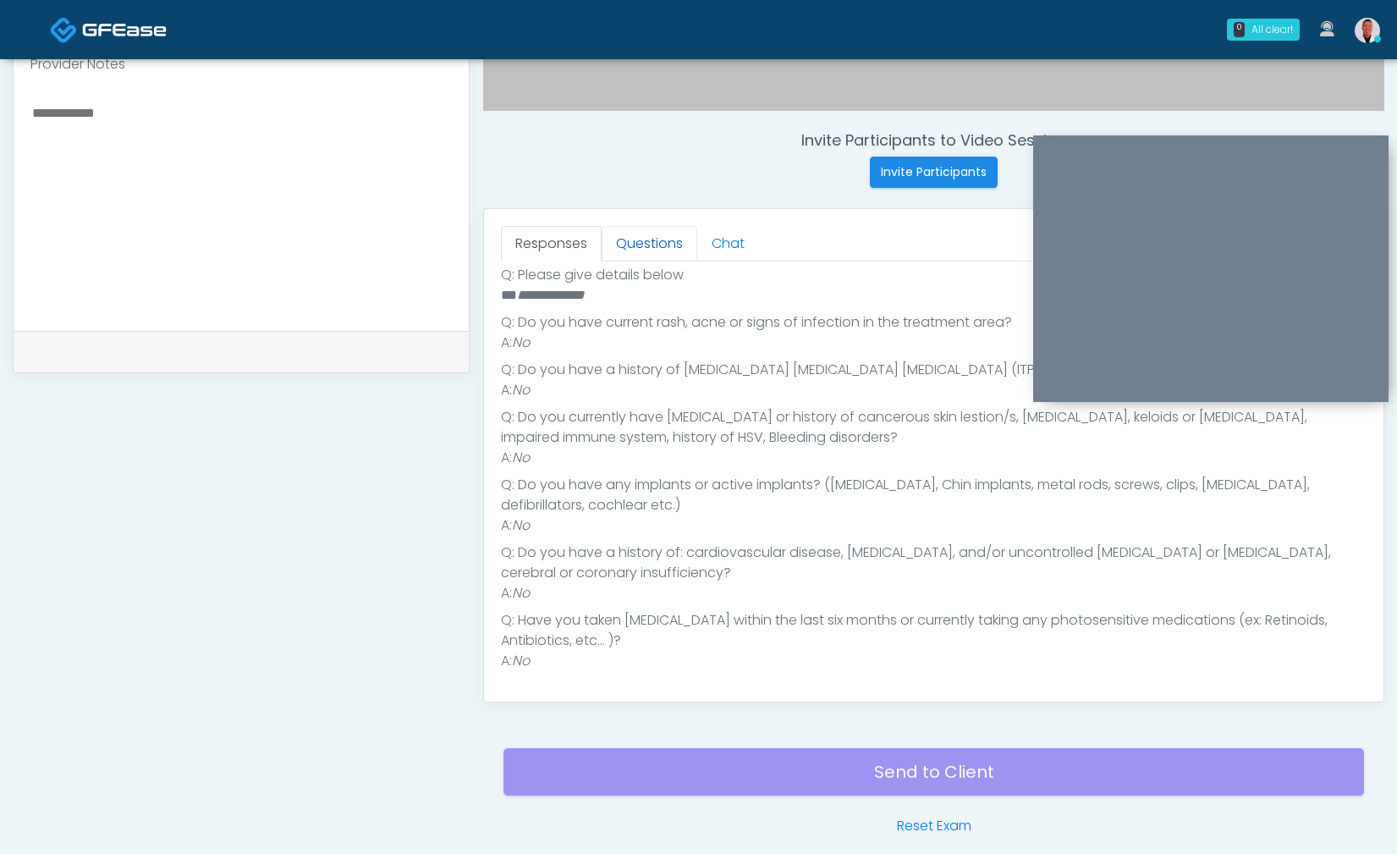
click at [650, 243] on link "Questions" at bounding box center [649, 244] width 96 height 36
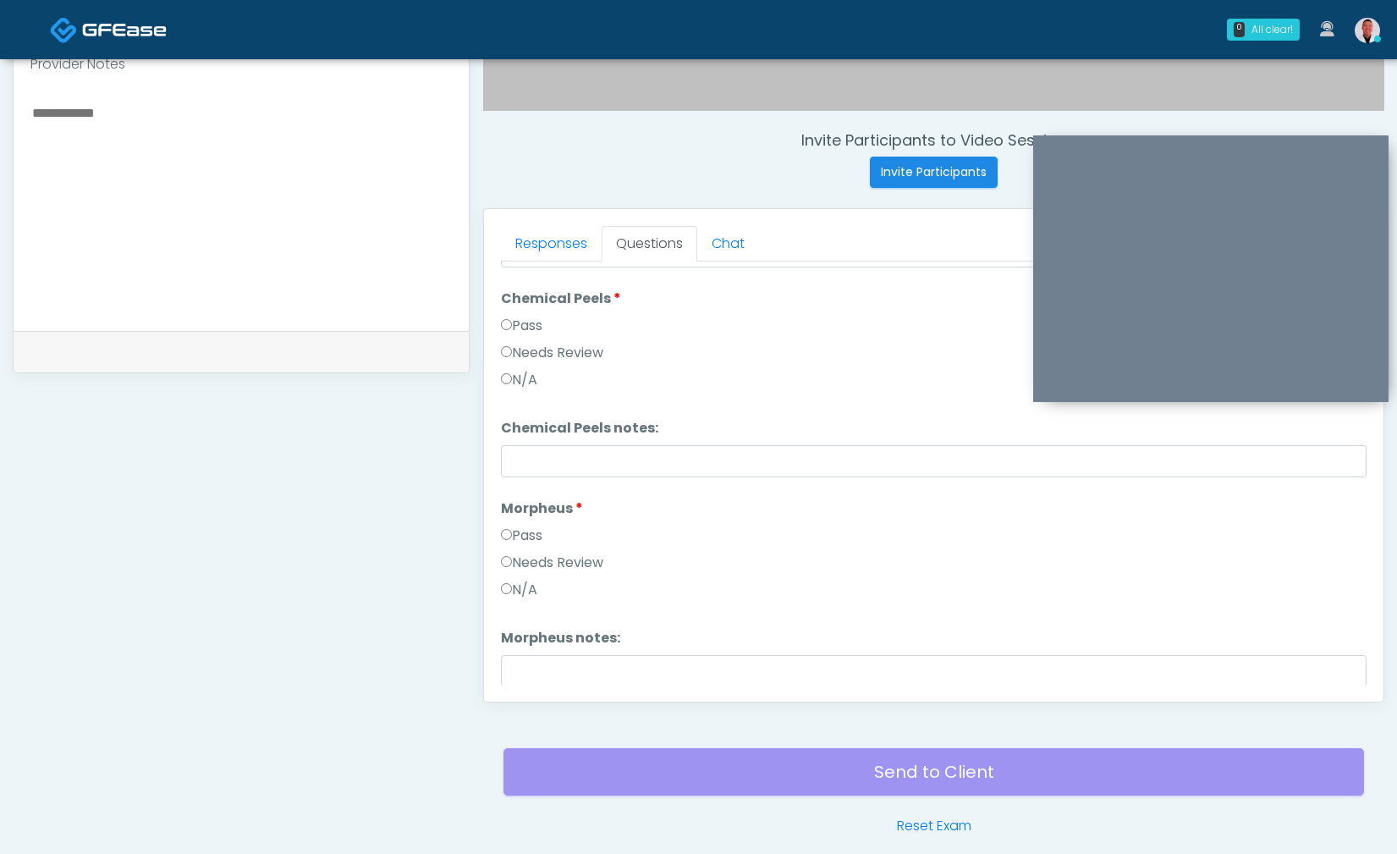
scroll to position [3074, 0]
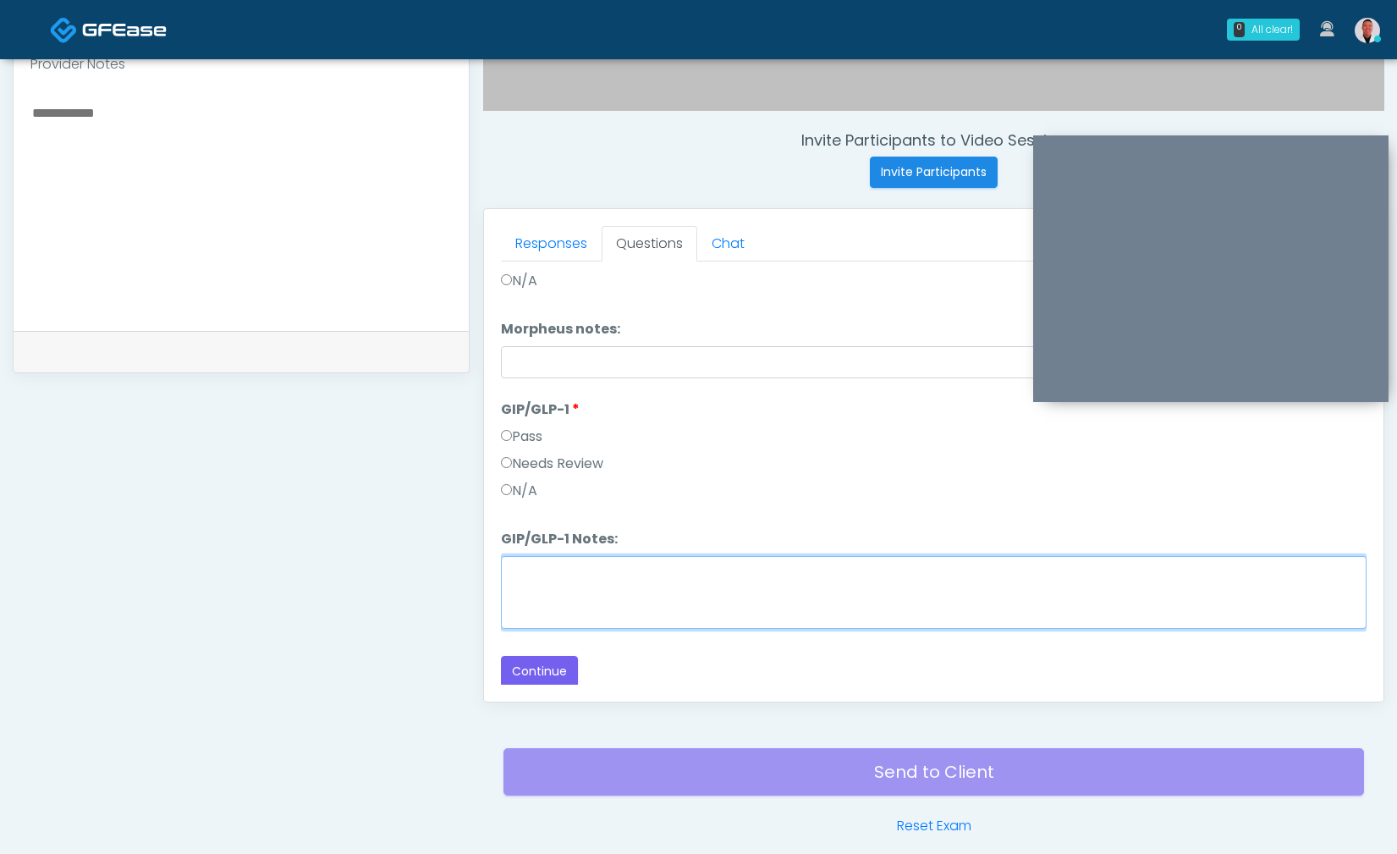
click at [1131, 585] on textarea "GIP/GLP-1 Notes:" at bounding box center [933, 592] width 865 height 73
paste textarea "**********"
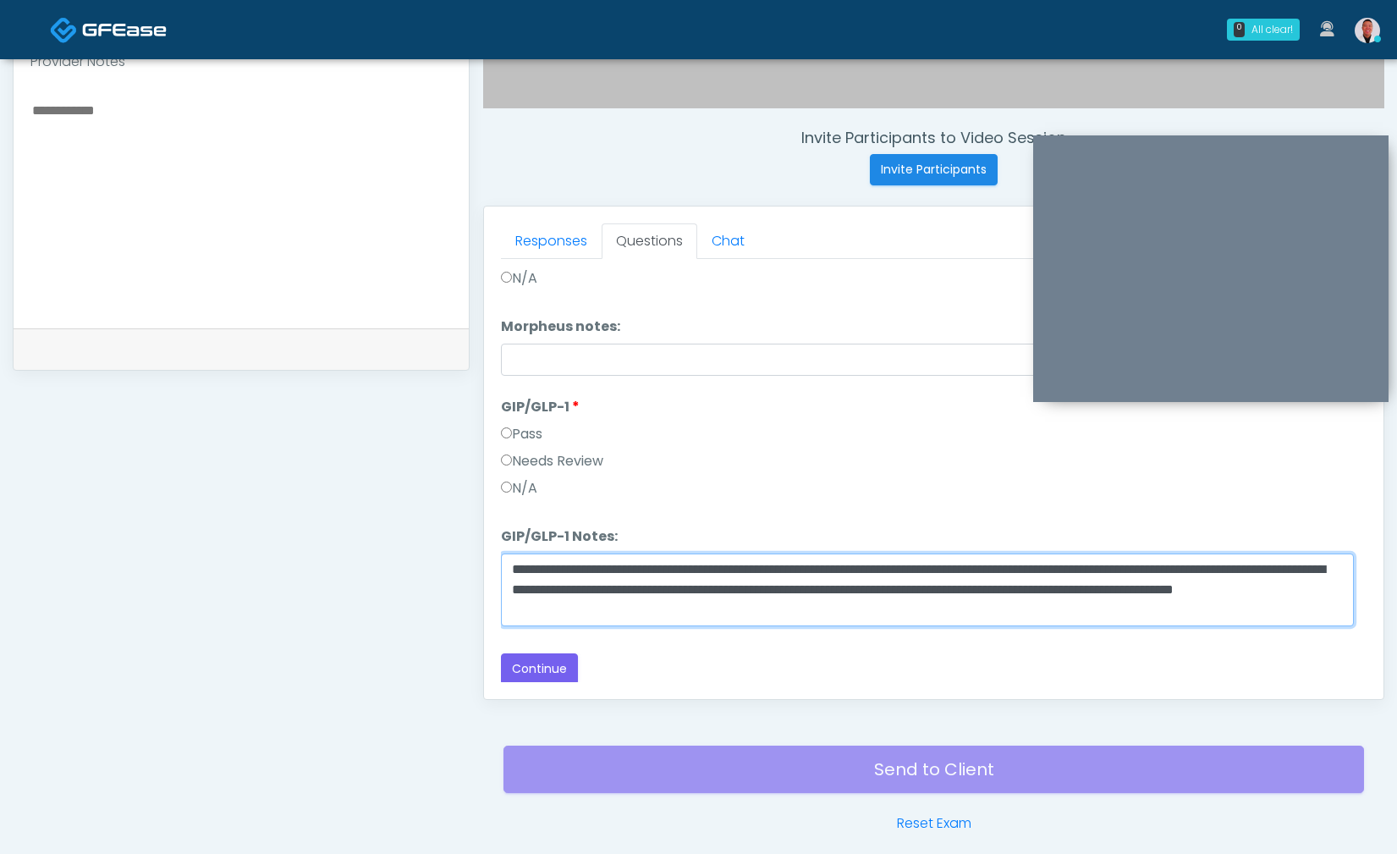
scroll to position [593, 0]
type textarea "**********"
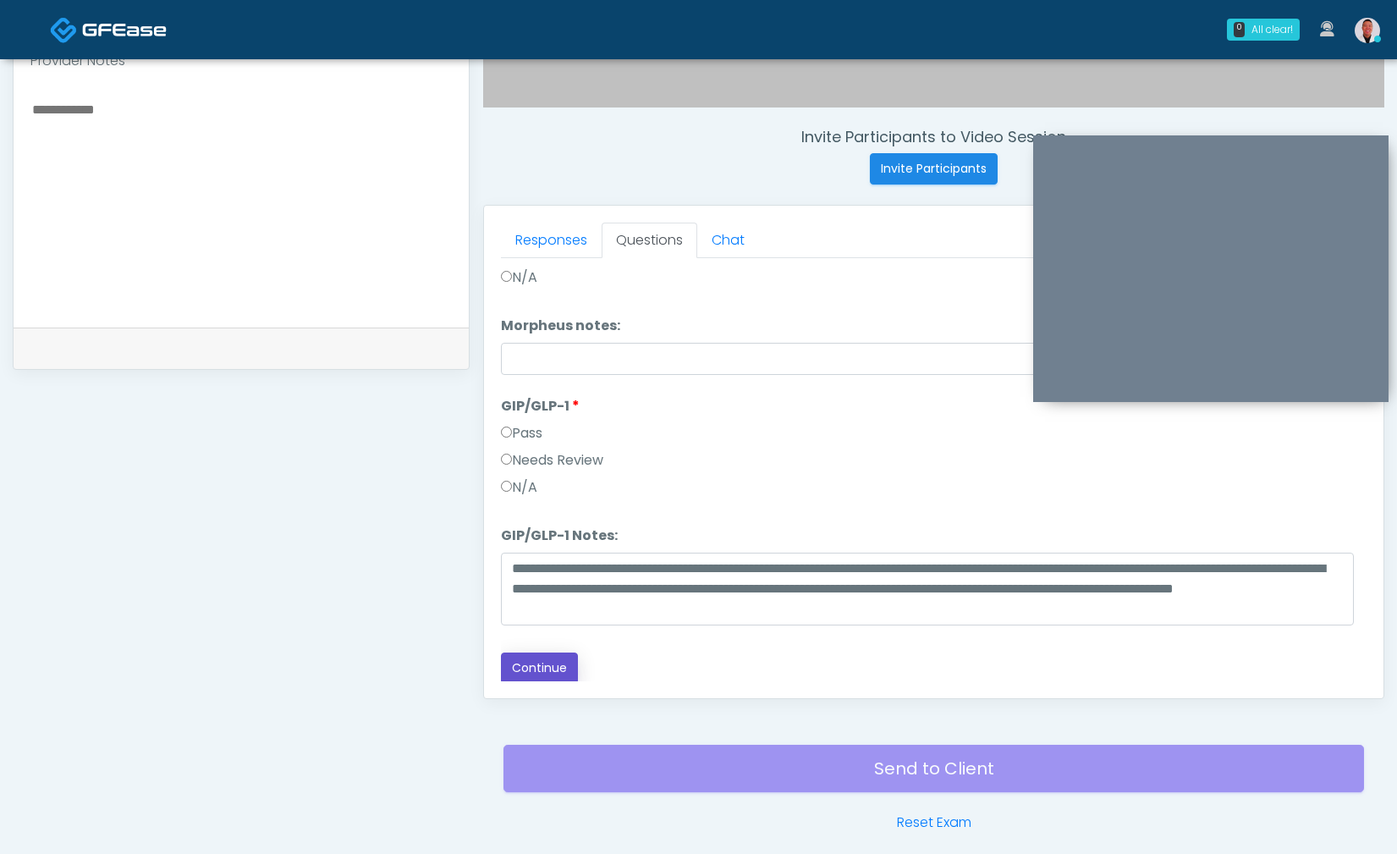
click at [546, 663] on button "Continue" at bounding box center [539, 667] width 77 height 31
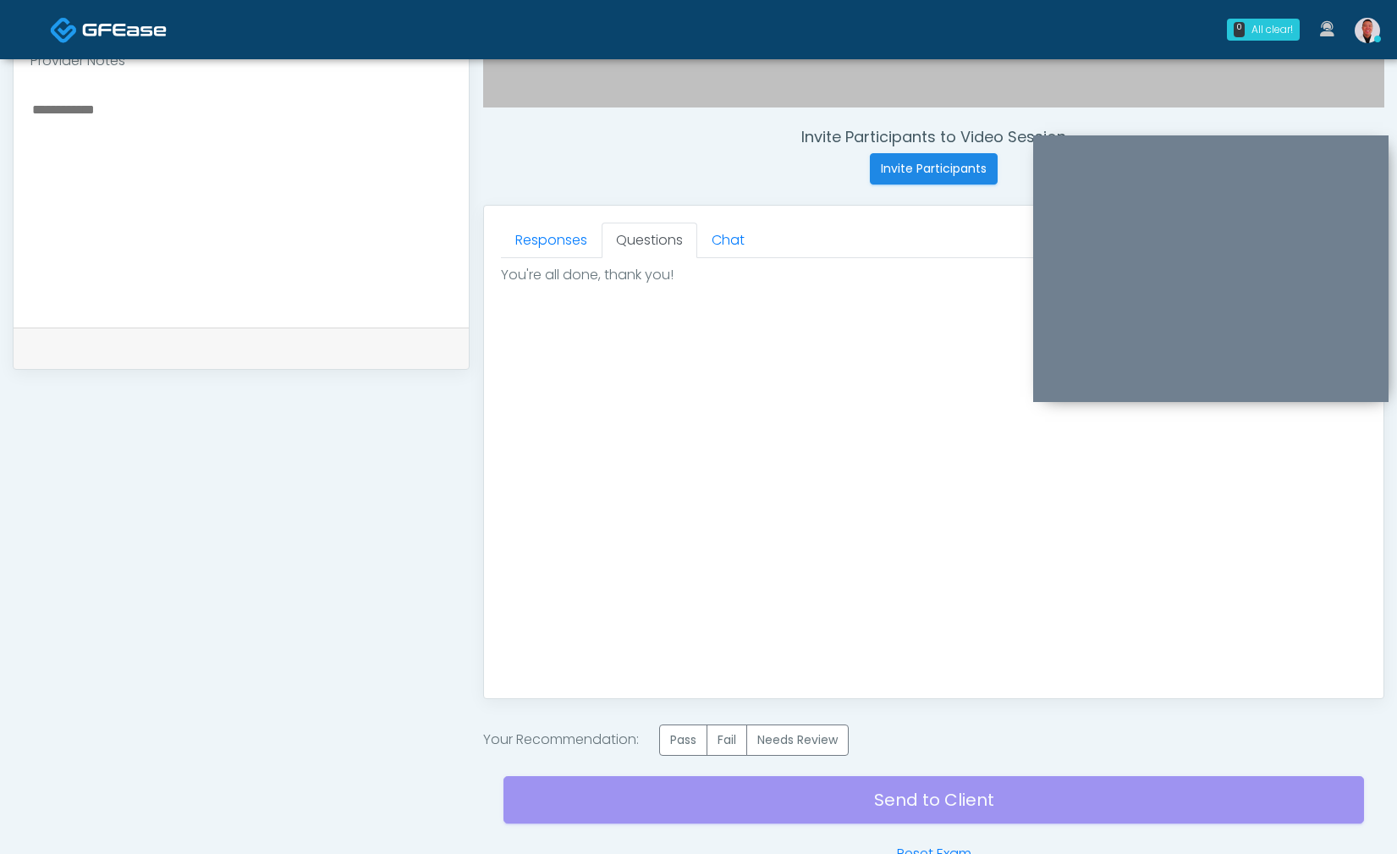
scroll to position [0, 0]
click at [687, 743] on label "Pass" at bounding box center [683, 739] width 48 height 31
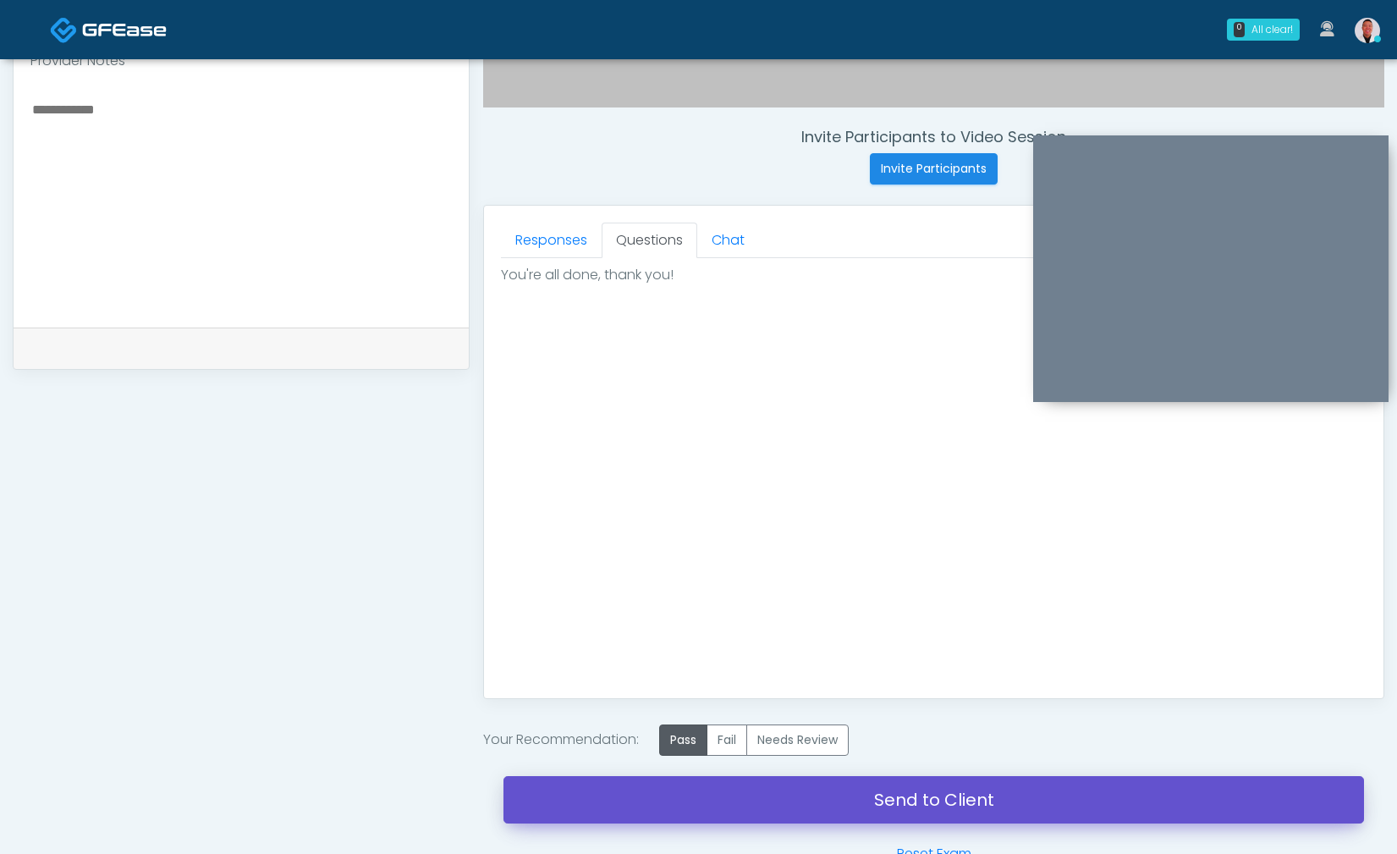
click at [940, 806] on link "Send to Client" at bounding box center [933, 799] width 860 height 47
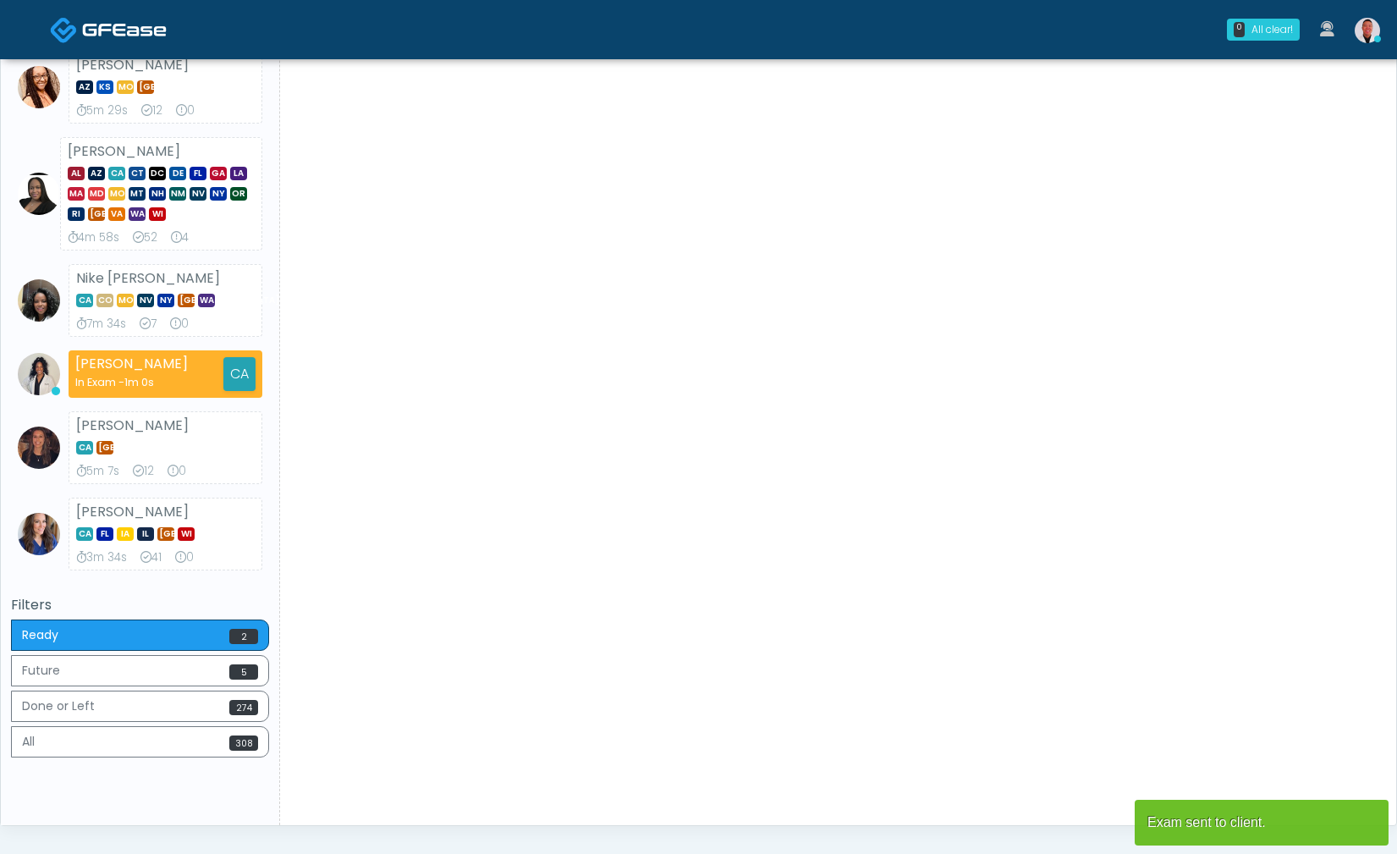
scroll to position [856, 0]
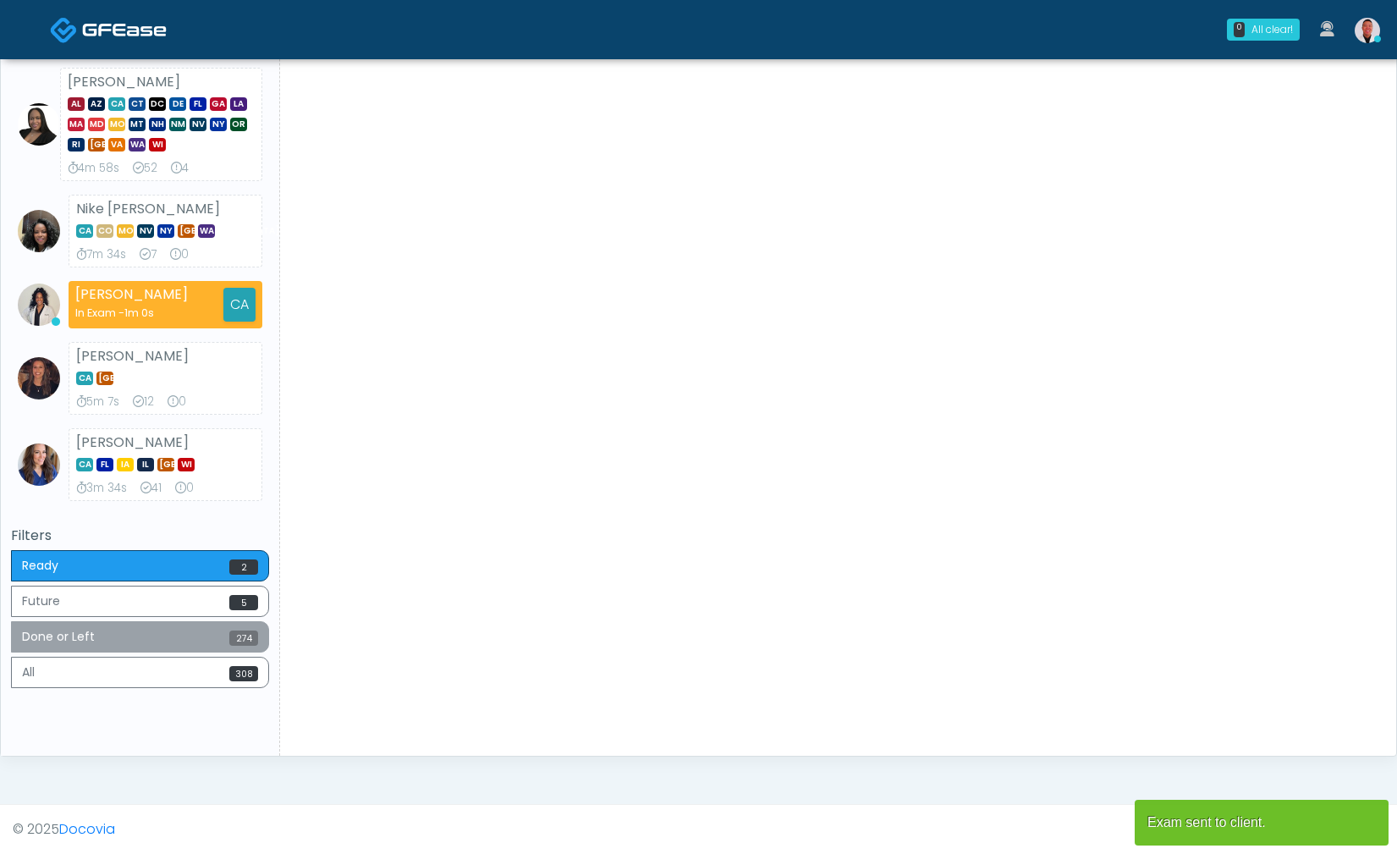
click at [214, 628] on button "Done or Left 274" at bounding box center [140, 636] width 258 height 31
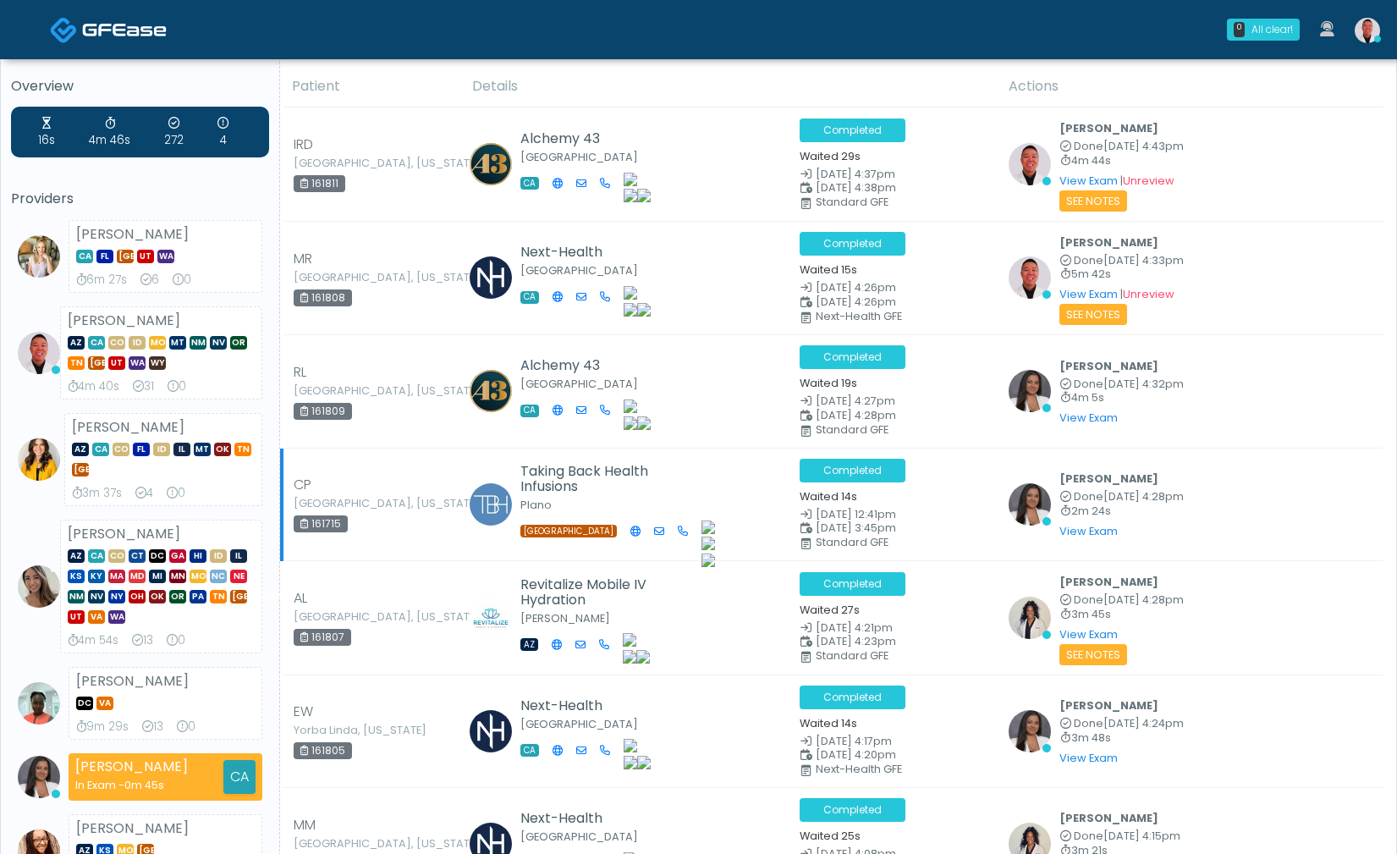
scroll to position [0, 0]
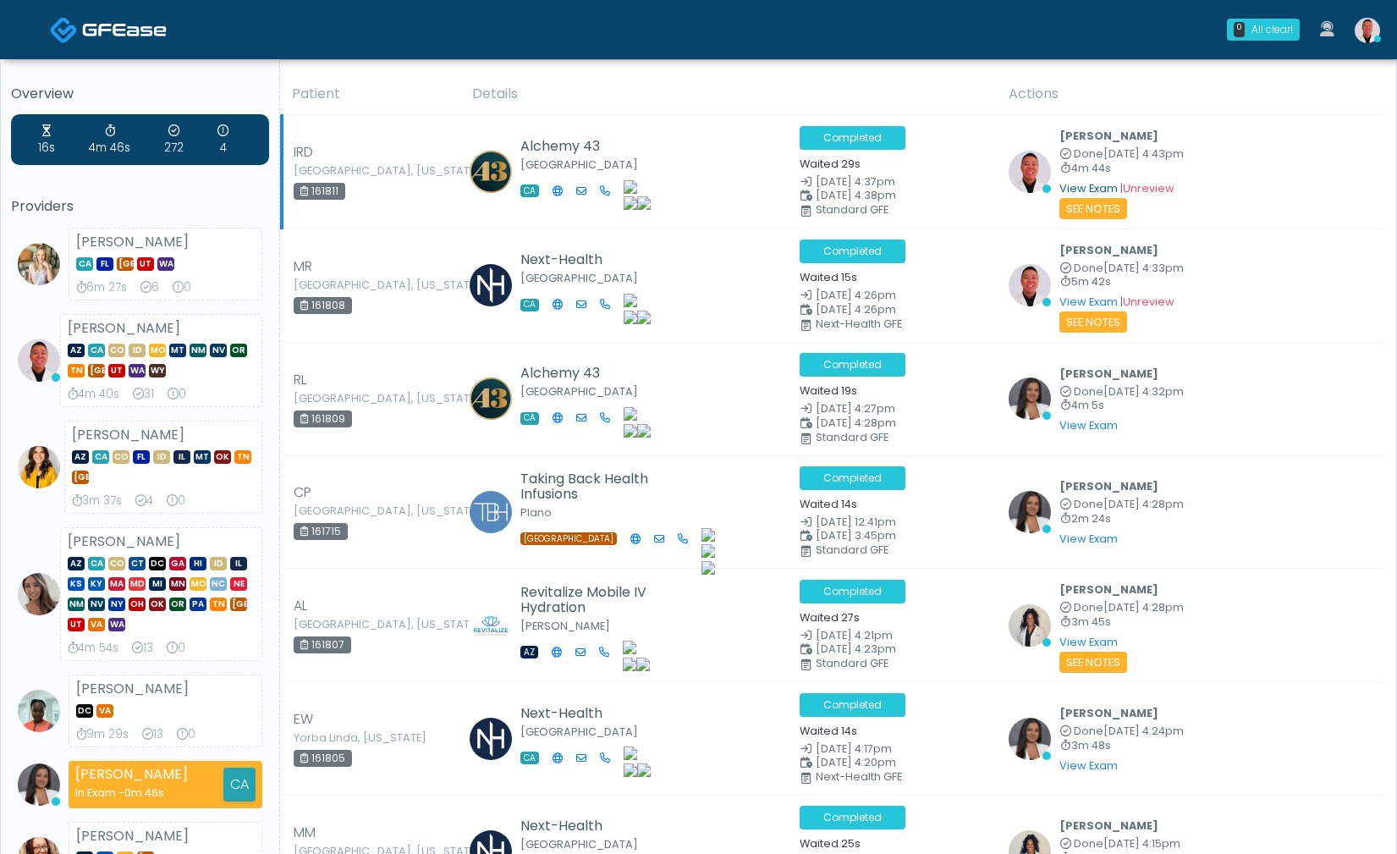
click at [1064, 182] on link "View Exam" at bounding box center [1088, 188] width 58 height 14
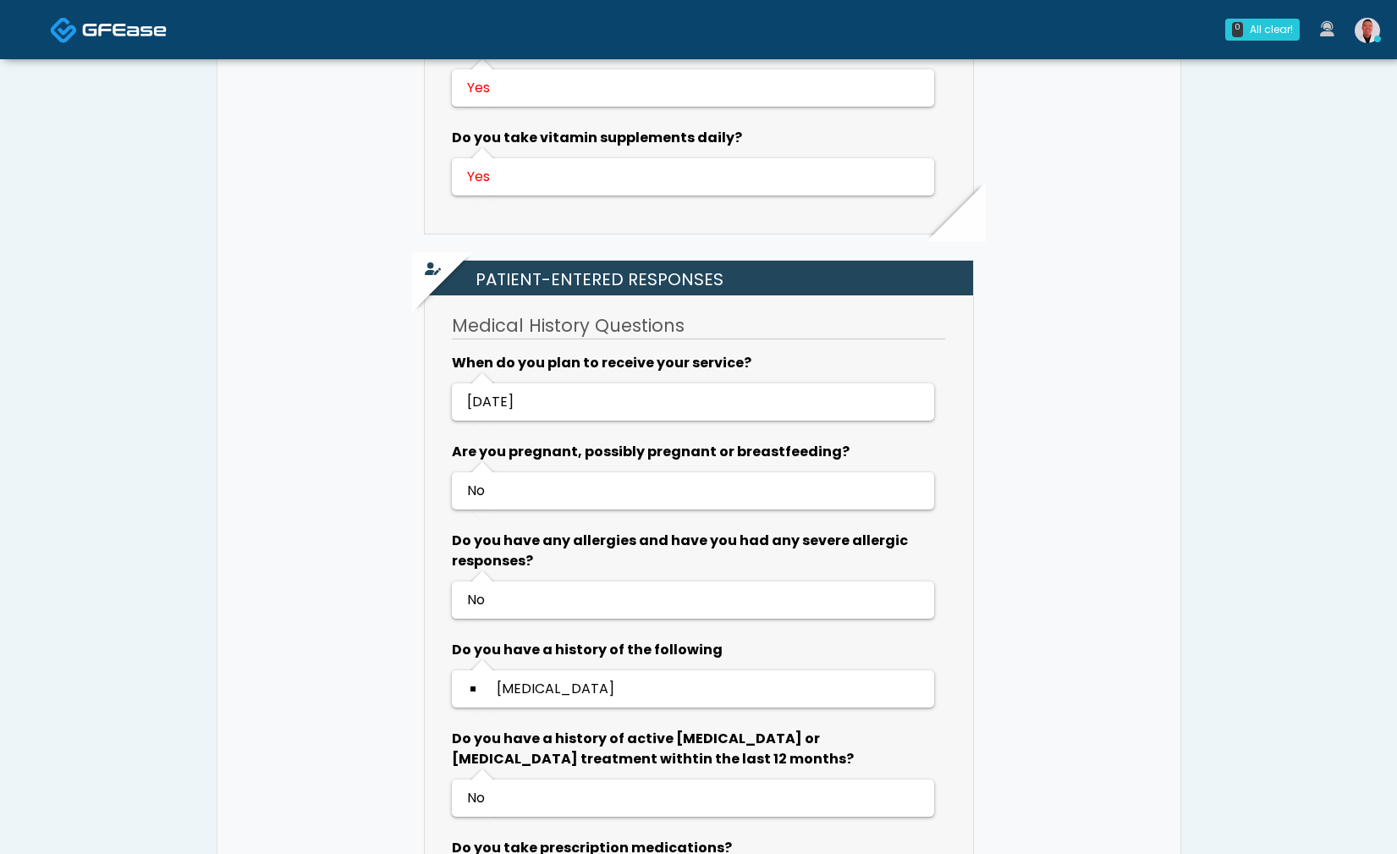
scroll to position [1428, 0]
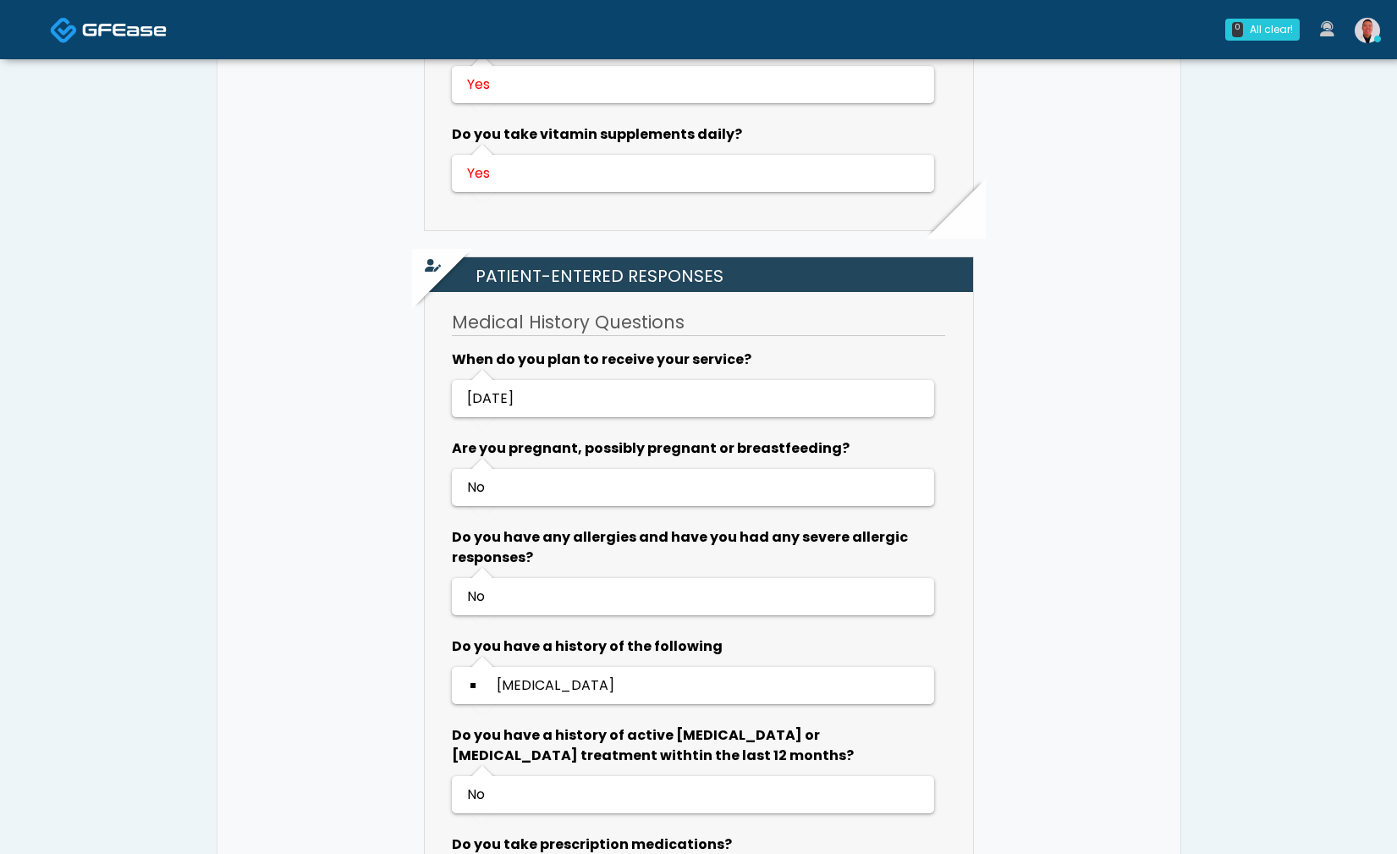
click at [1354, 21] on link at bounding box center [1367, 30] width 46 height 56
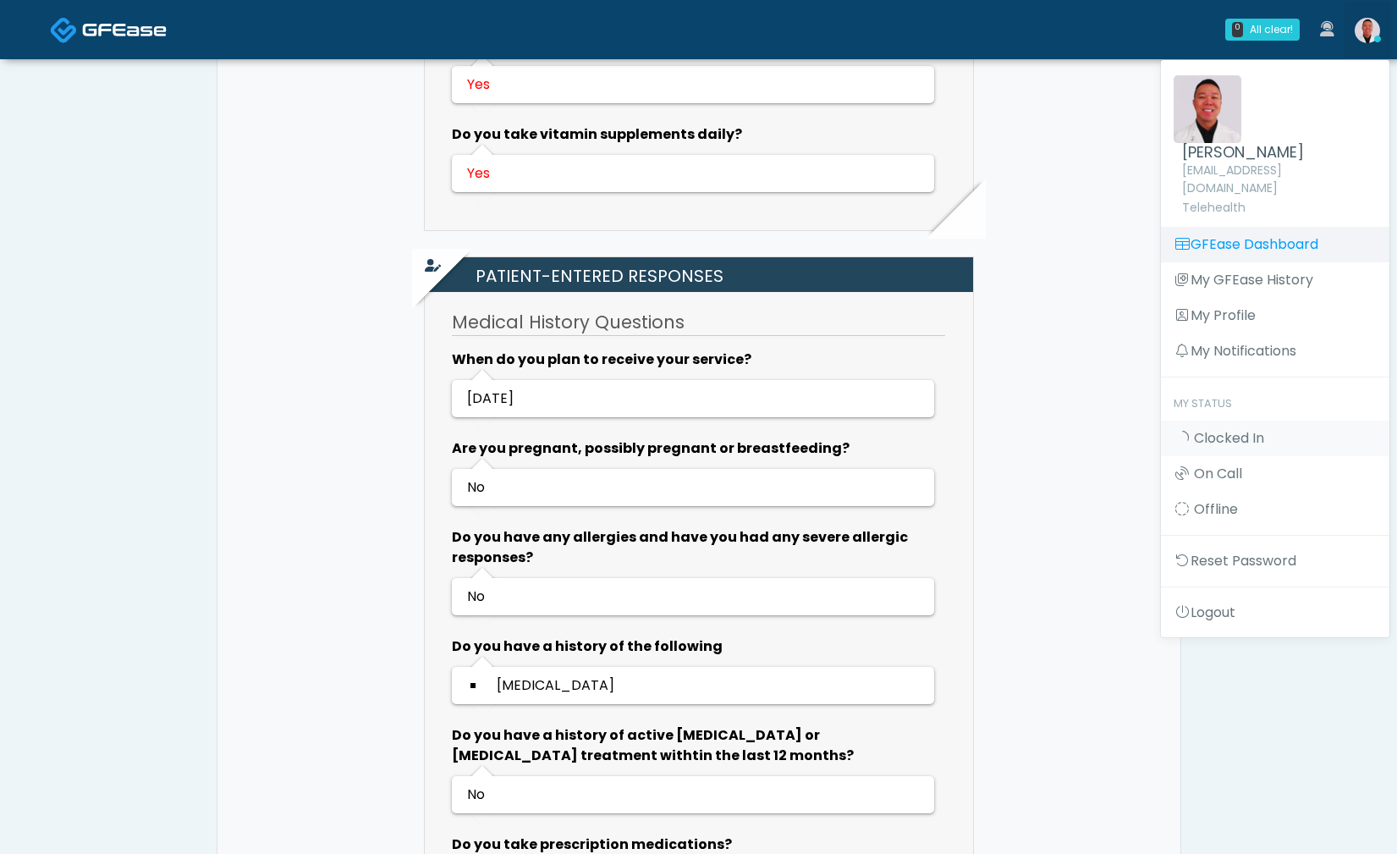
click at [1226, 227] on link "GFEase Dashboard" at bounding box center [1275, 245] width 228 height 36
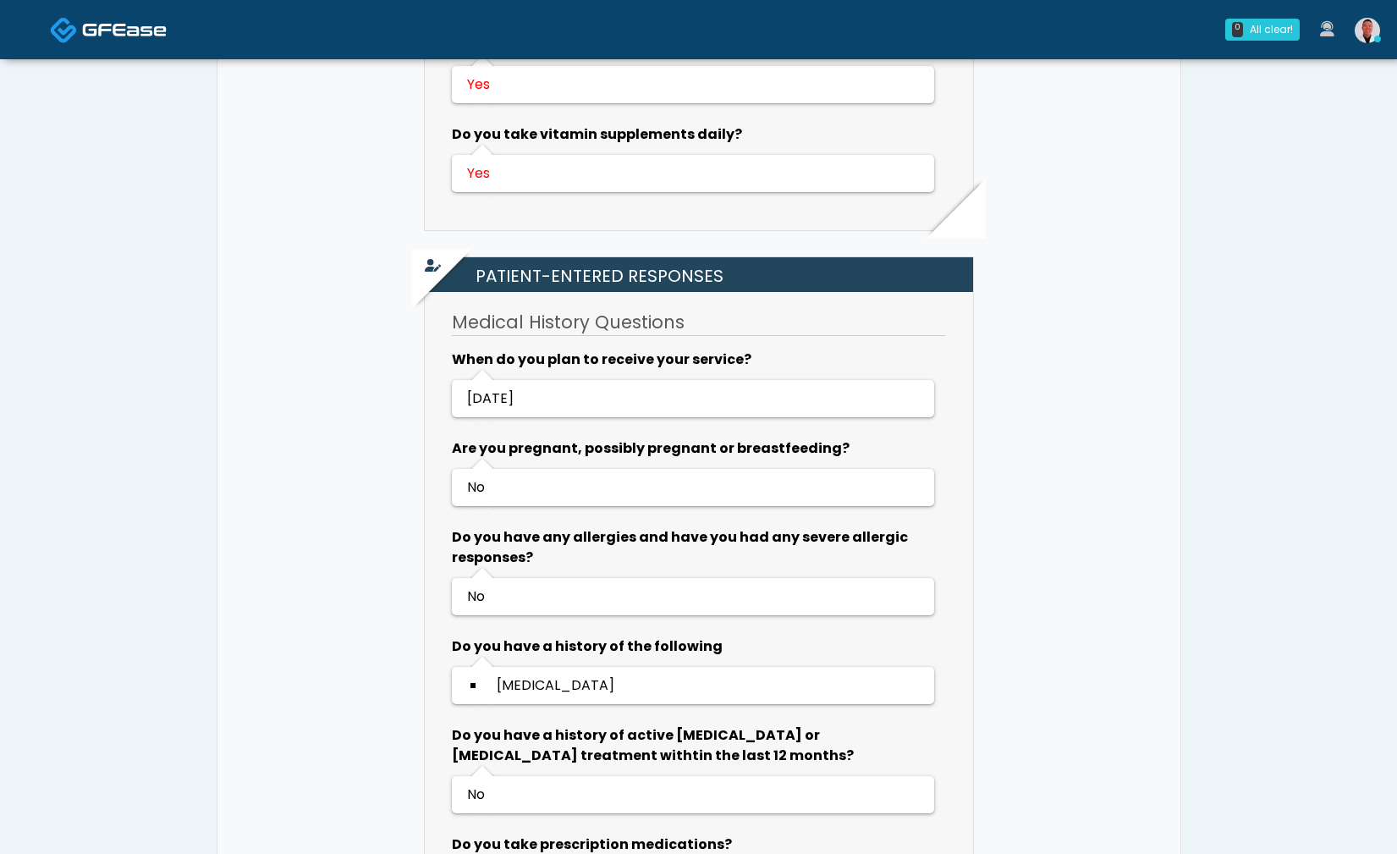
scroll to position [1431, 0]
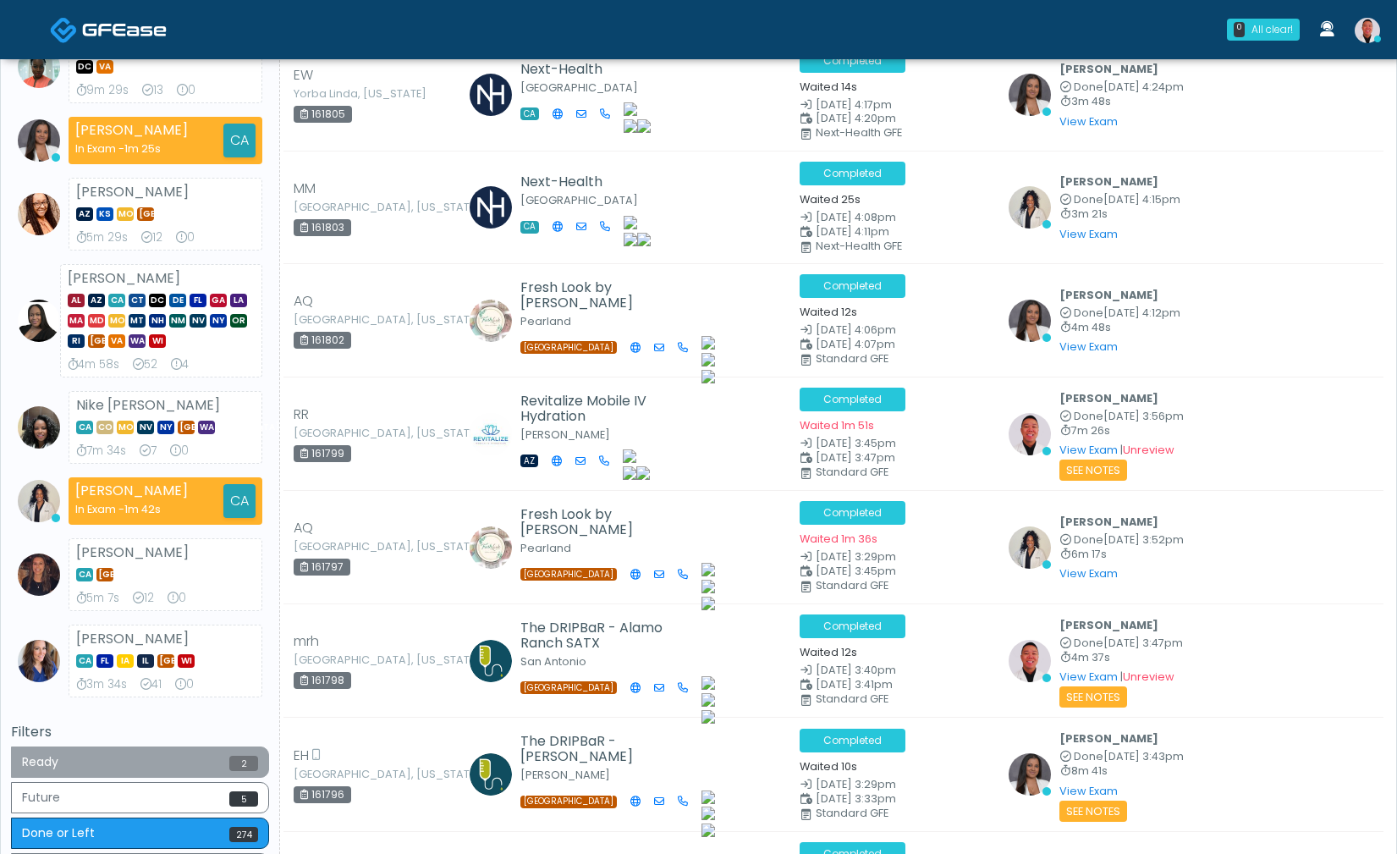
click at [213, 777] on button "Ready 2" at bounding box center [140, 761] width 258 height 31
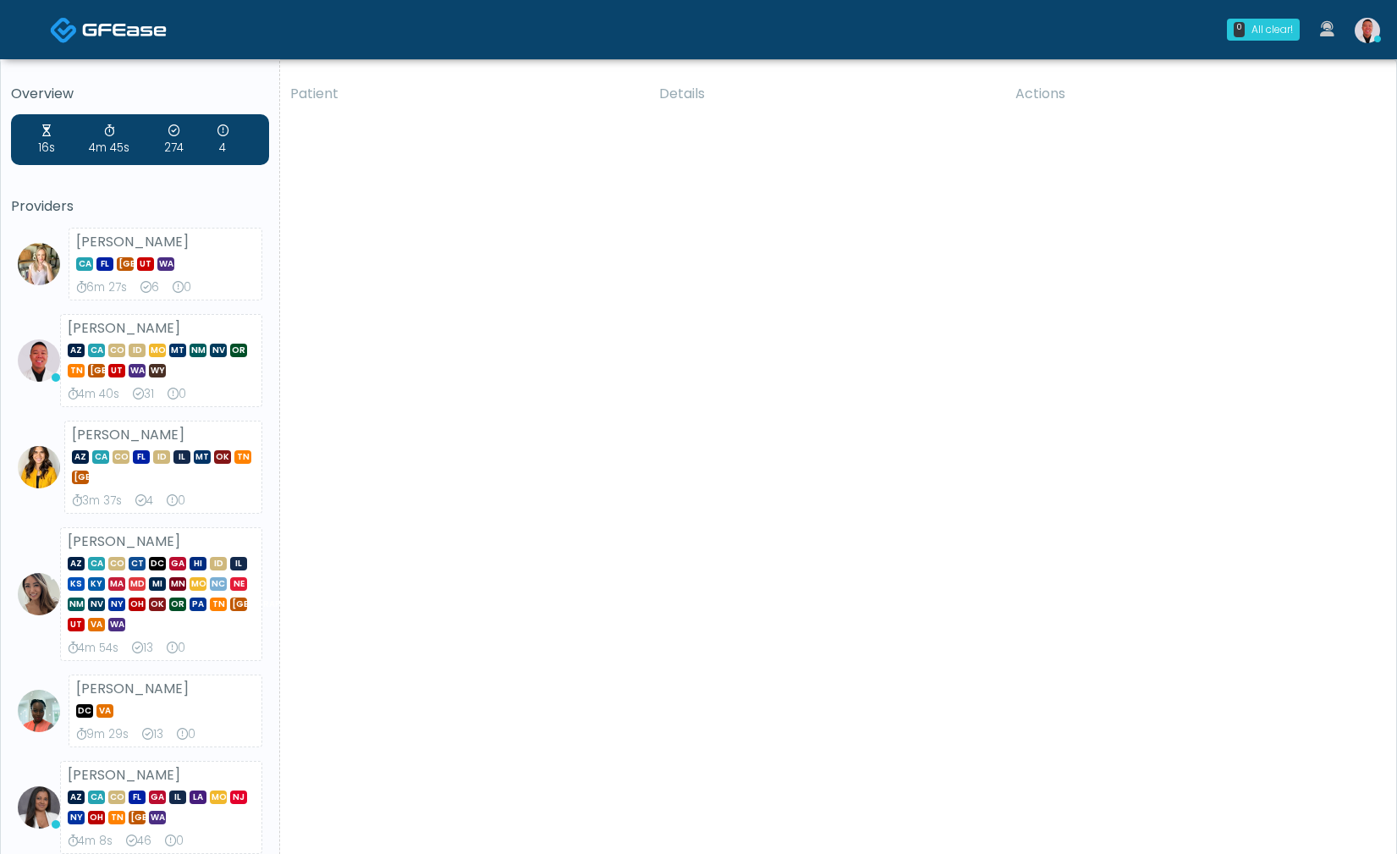
scroll to position [832, 0]
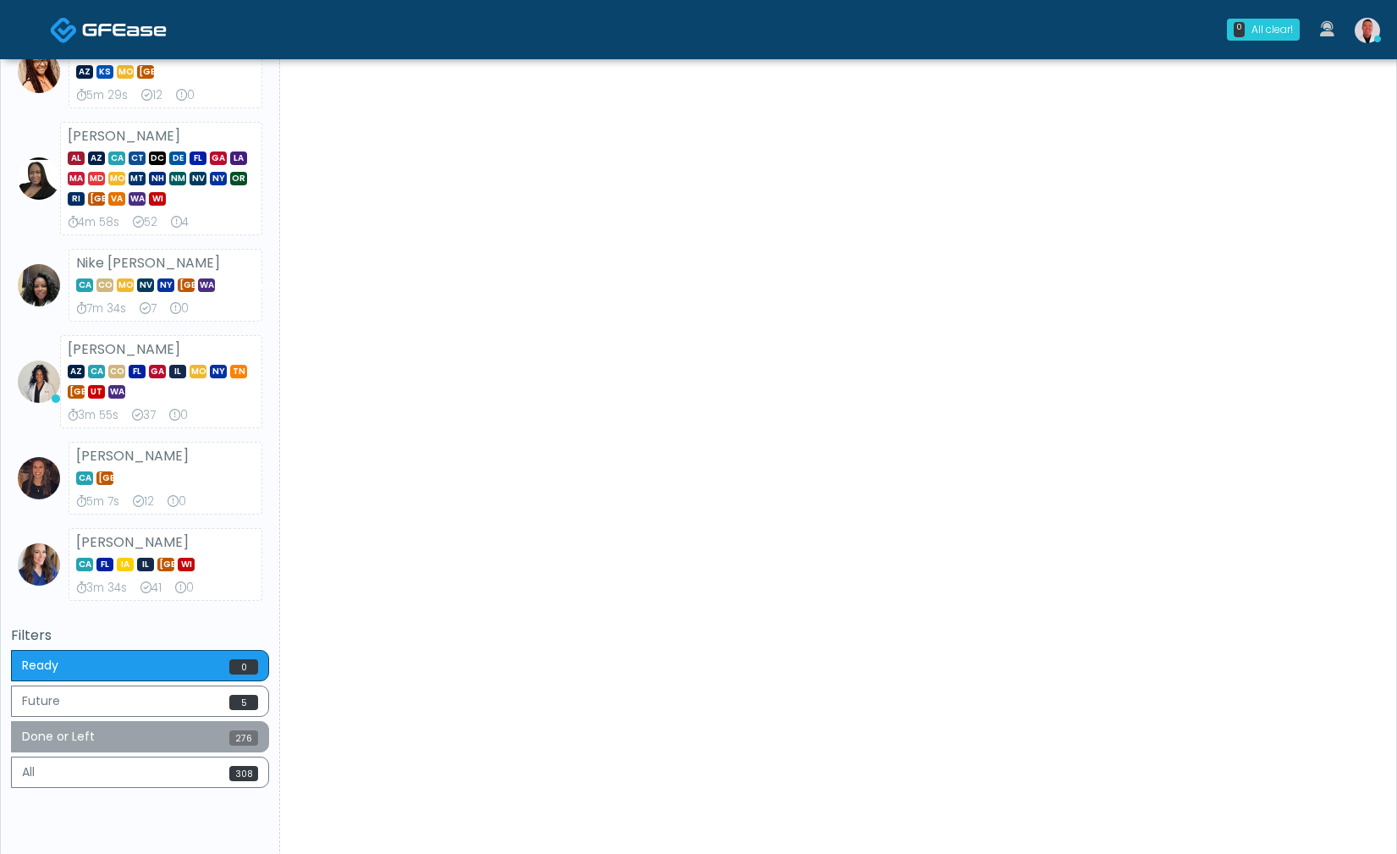
click at [191, 739] on button "Done or Left 276" at bounding box center [140, 736] width 258 height 31
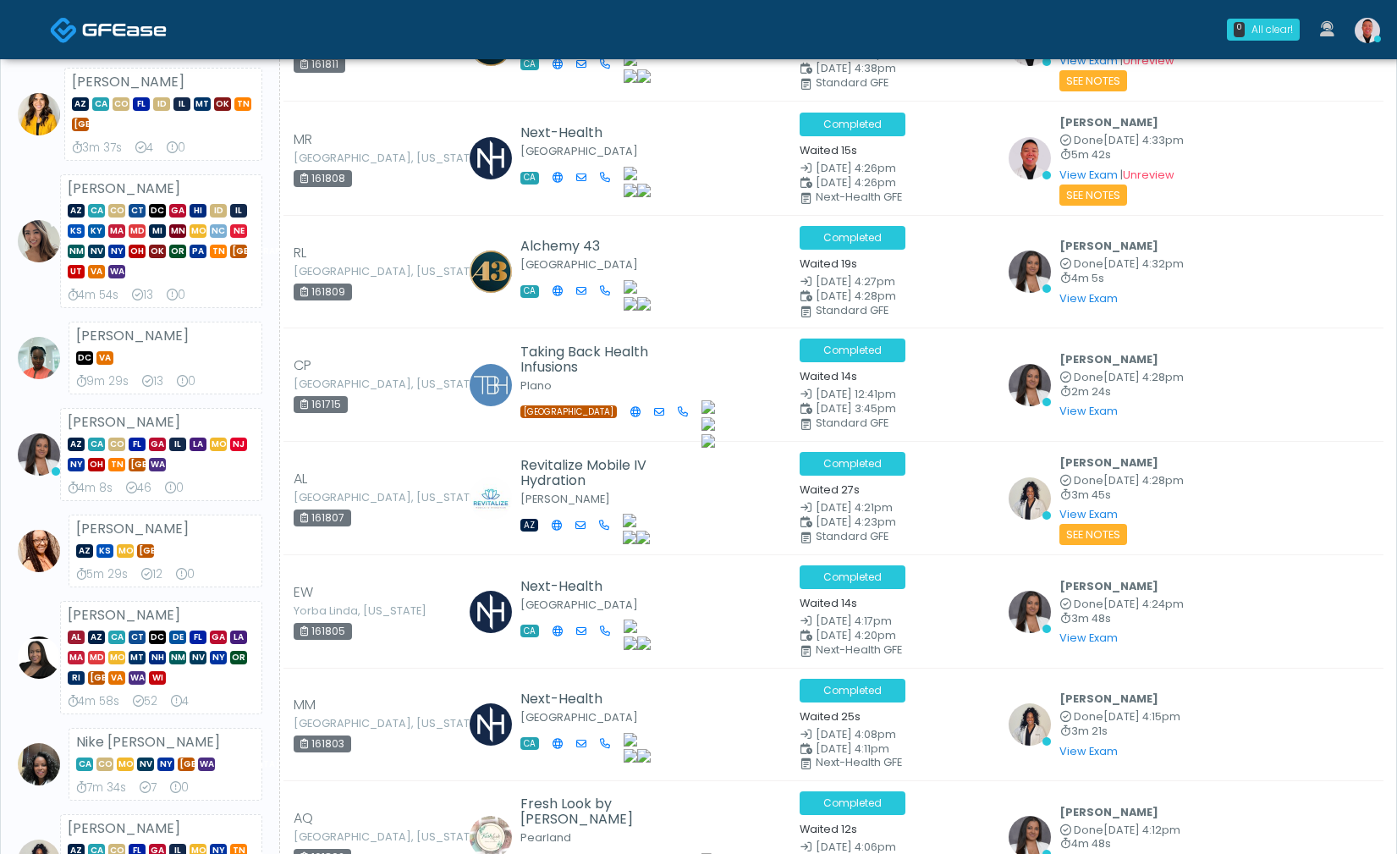
scroll to position [712, 0]
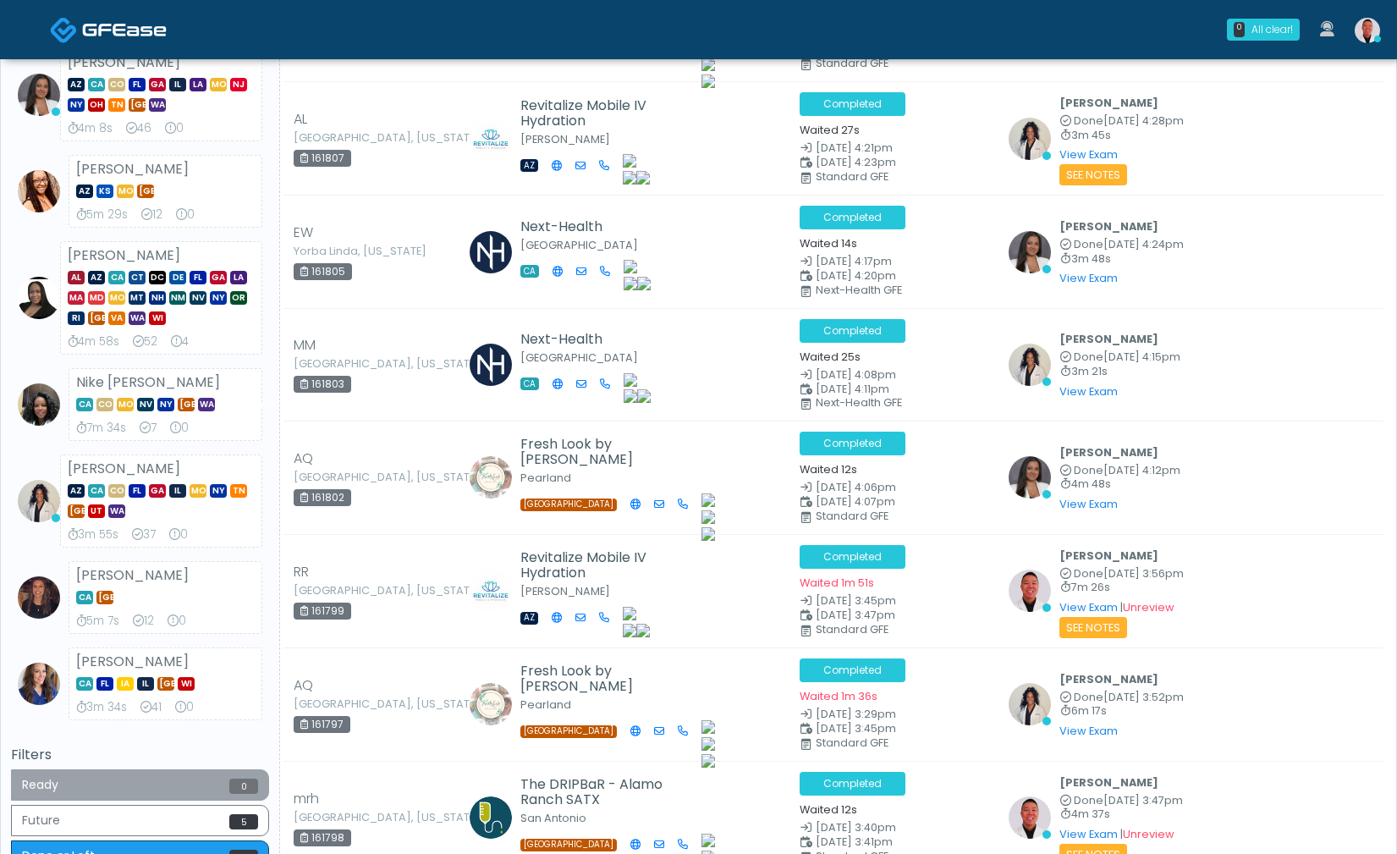
click at [174, 782] on button "Ready 0" at bounding box center [140, 784] width 258 height 31
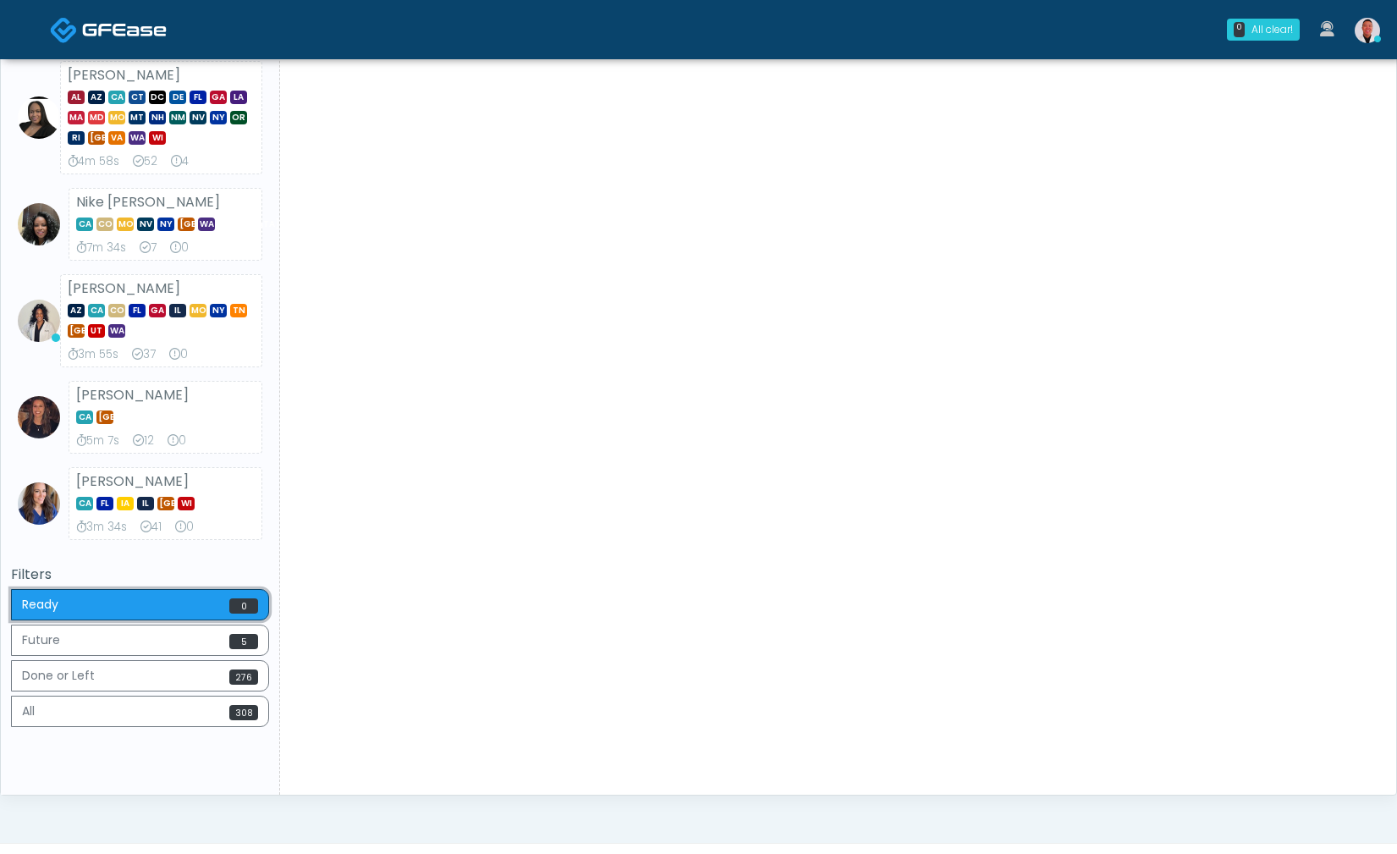
scroll to position [1028, 0]
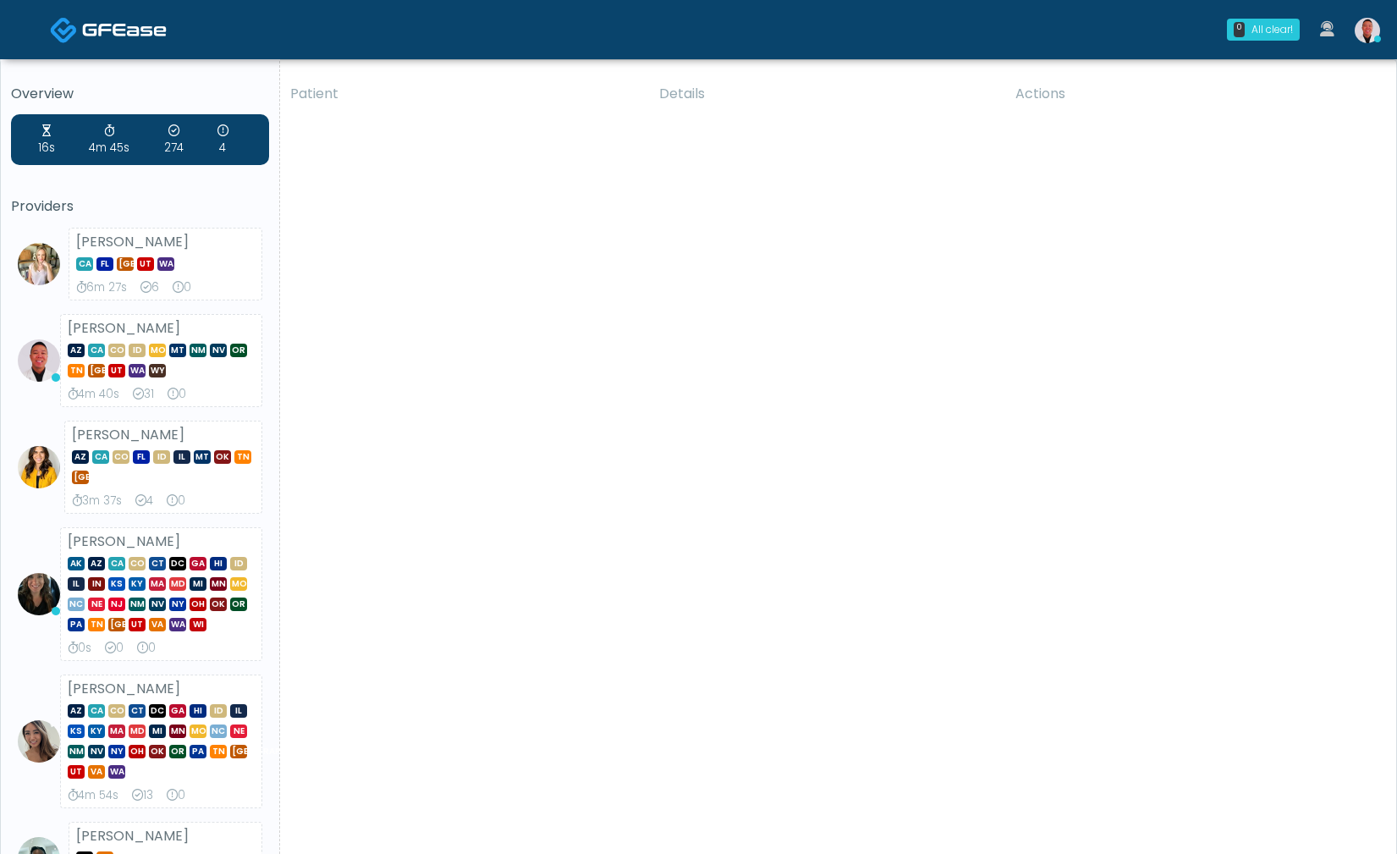
click at [1372, 26] on img at bounding box center [1366, 30] width 25 height 25
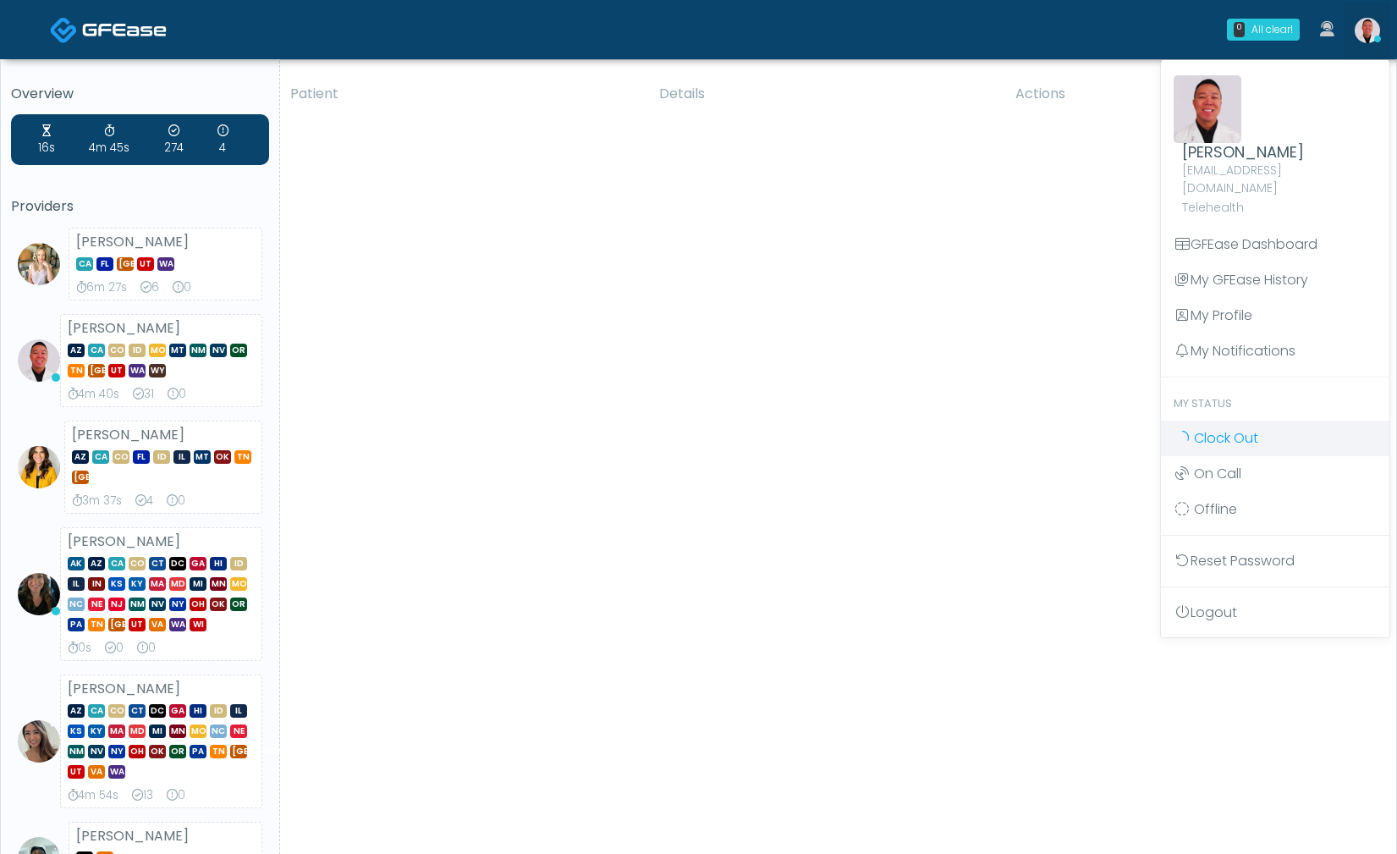
click at [1265, 420] on link "Clock Out" at bounding box center [1275, 438] width 228 height 36
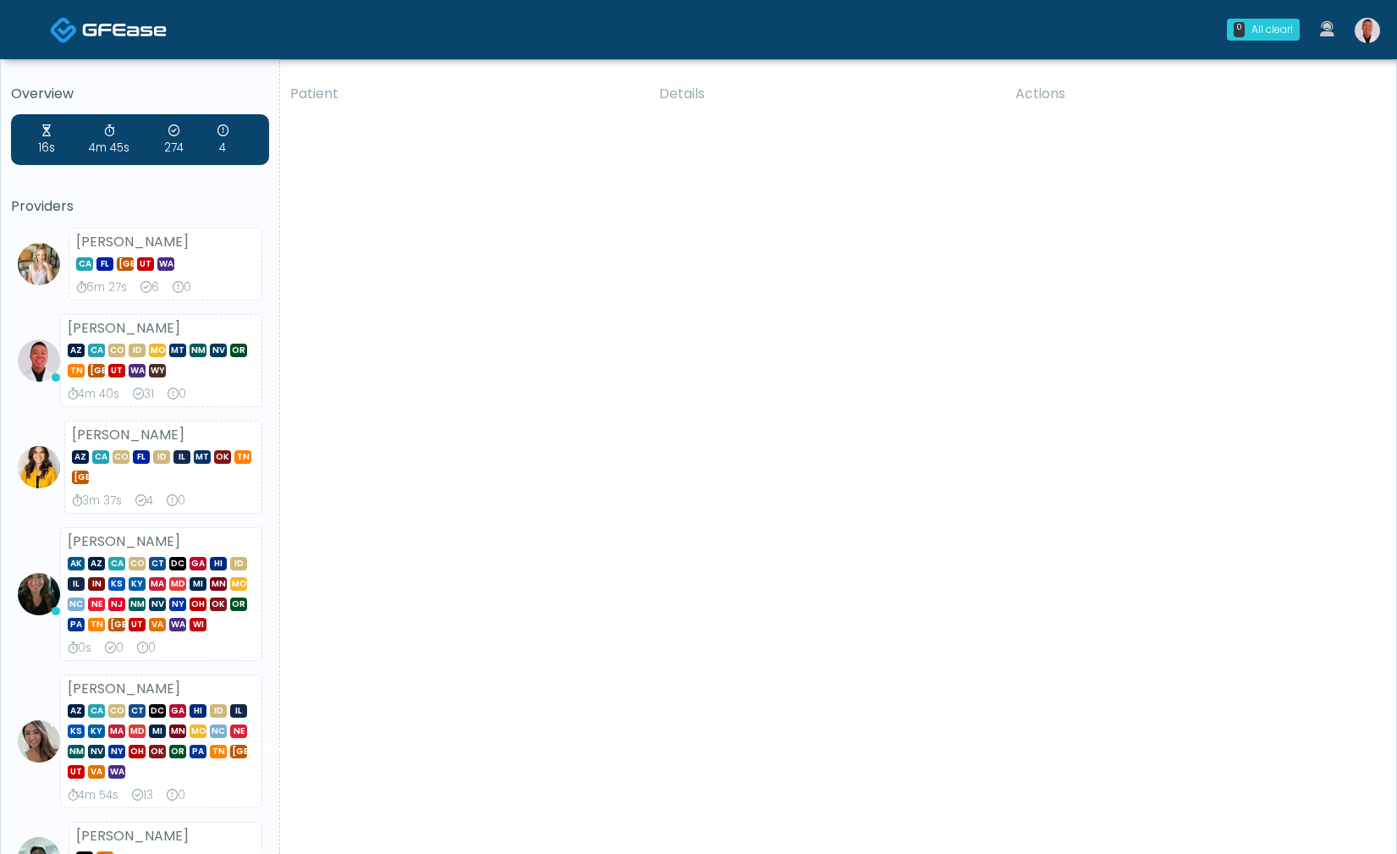
click at [1370, 30] on img at bounding box center [1366, 30] width 25 height 25
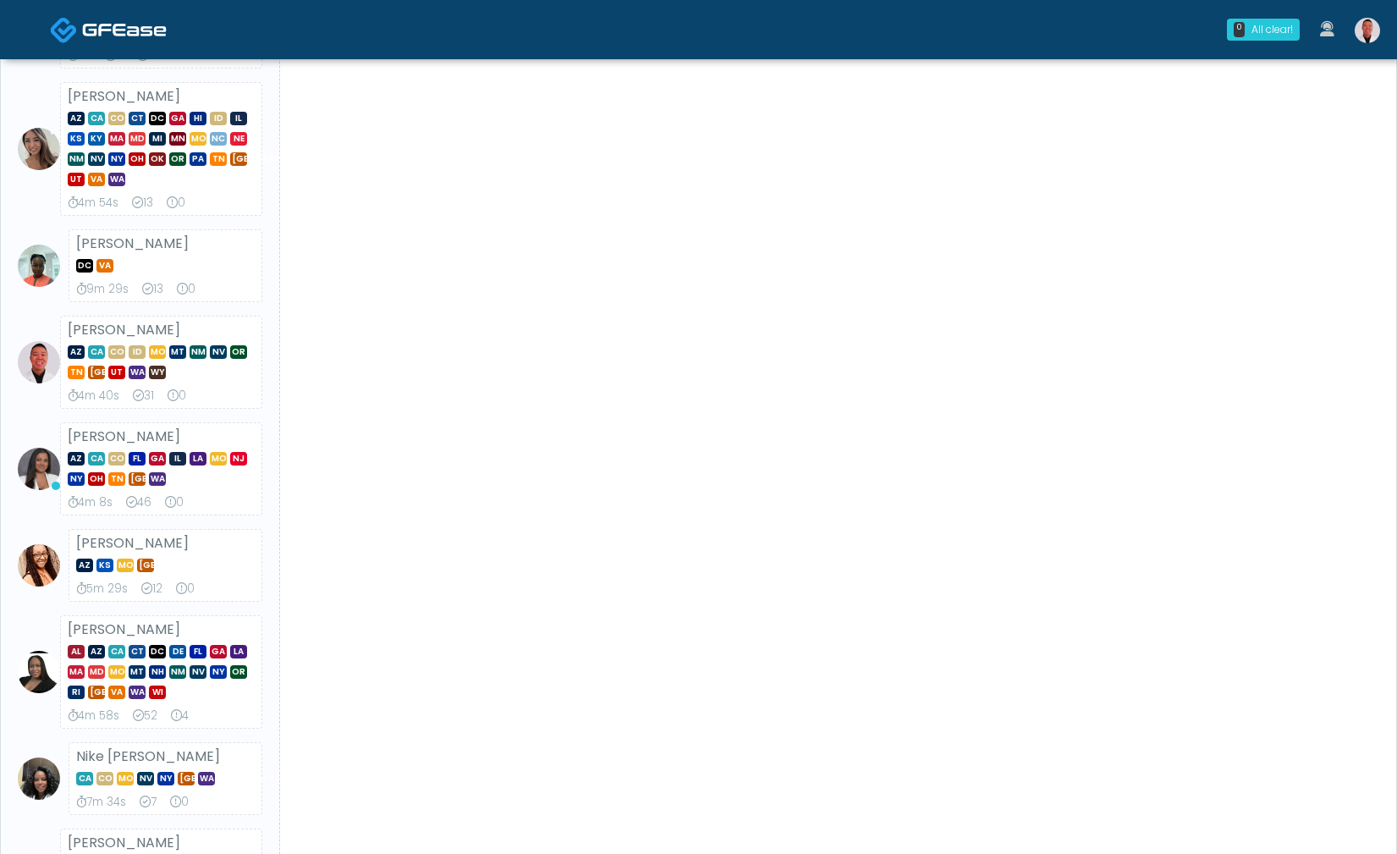
click at [1387, 36] on link at bounding box center [1367, 30] width 46 height 56
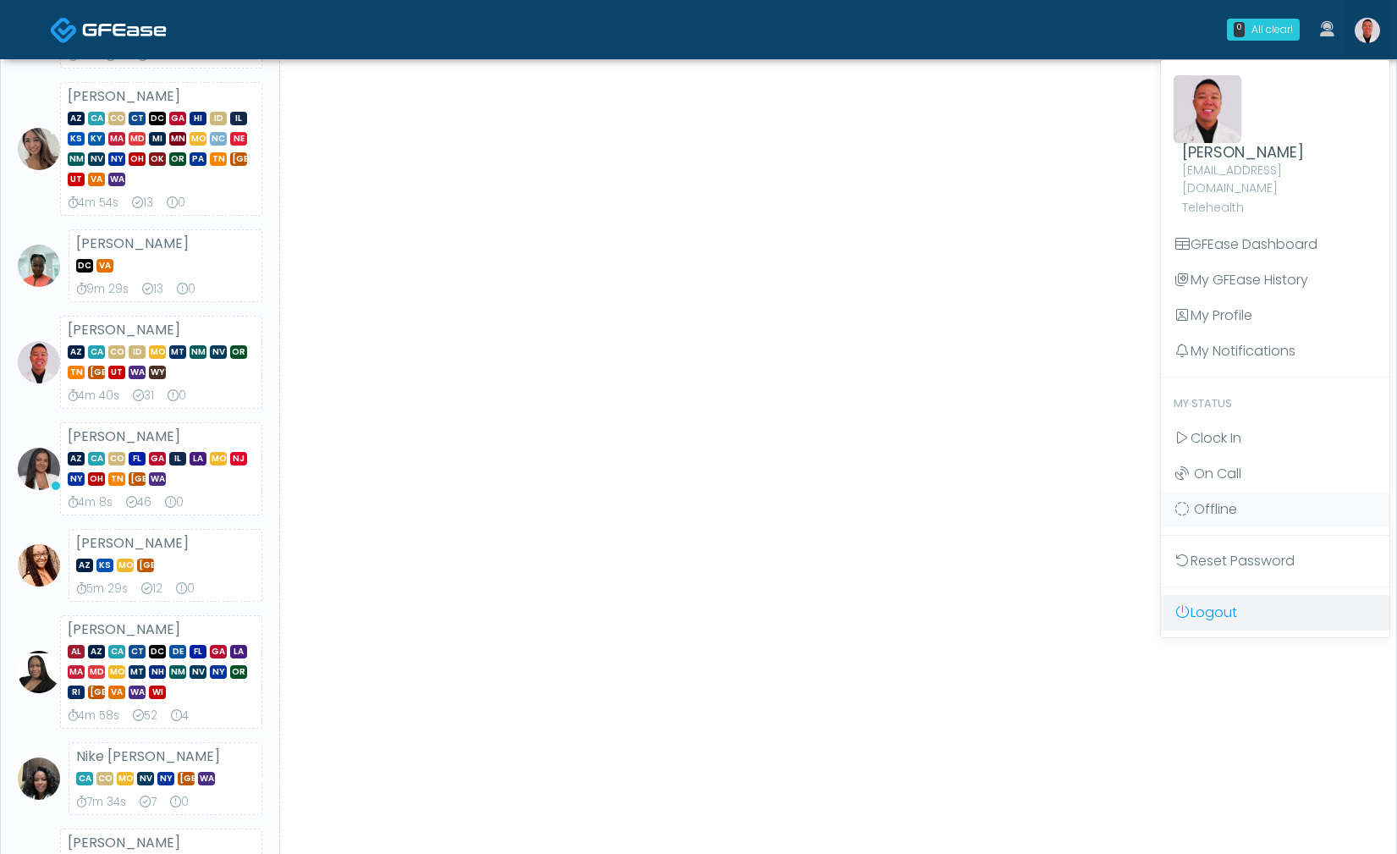
click at [1211, 595] on link "Logout" at bounding box center [1275, 613] width 228 height 36
